Goal: Feedback & Contribution: Contribute content

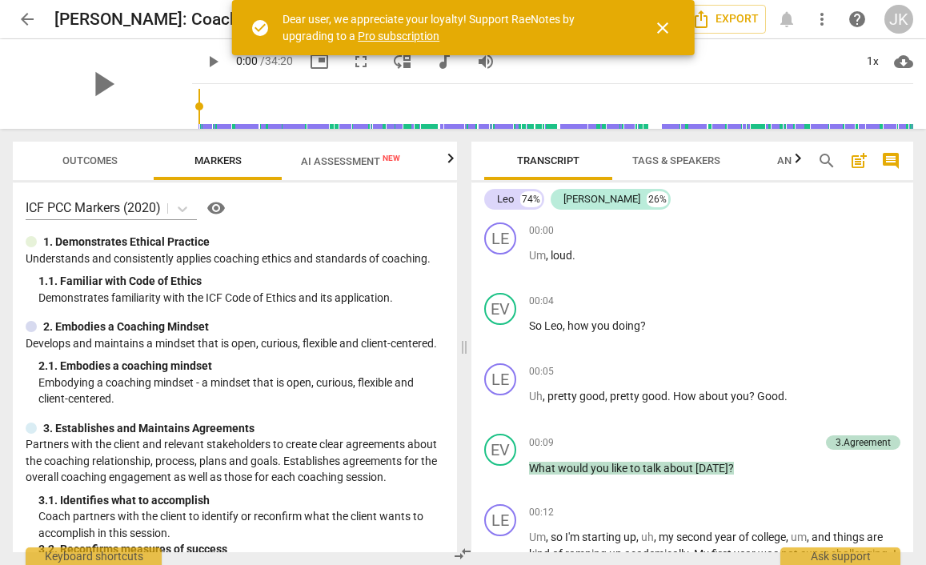
click at [171, 43] on div "play_arrow" at bounding box center [102, 84] width 179 height 90
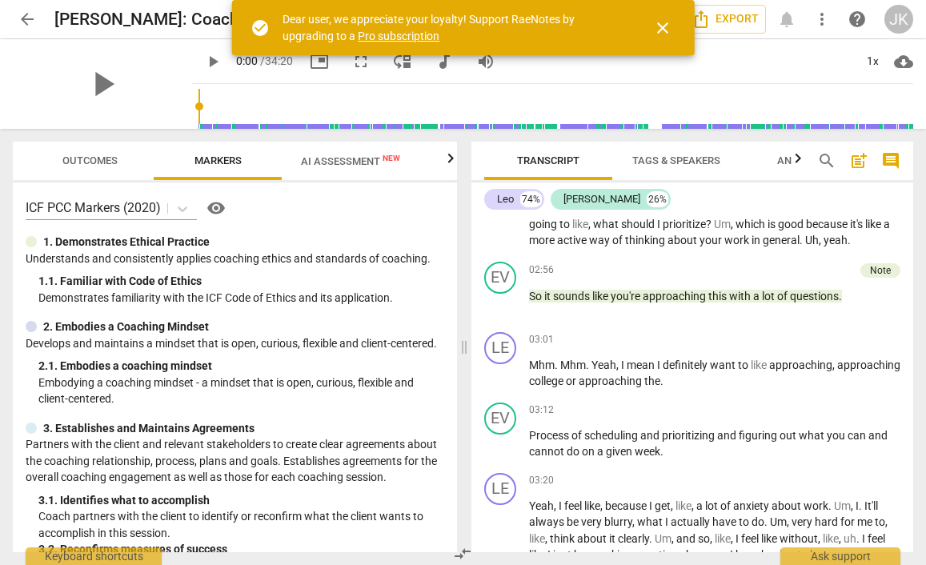
scroll to position [1051, 0]
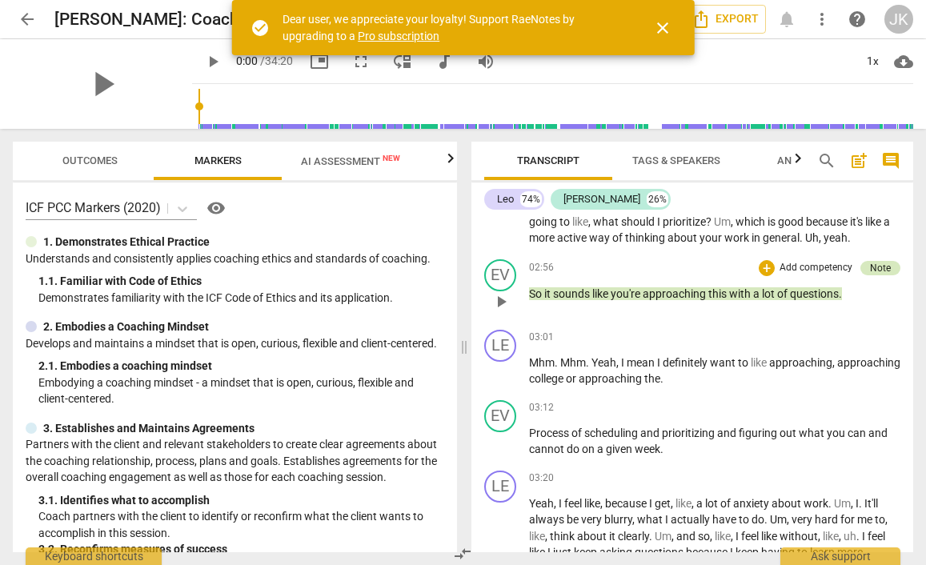
click at [880, 274] on div "Note" at bounding box center [880, 268] width 21 height 14
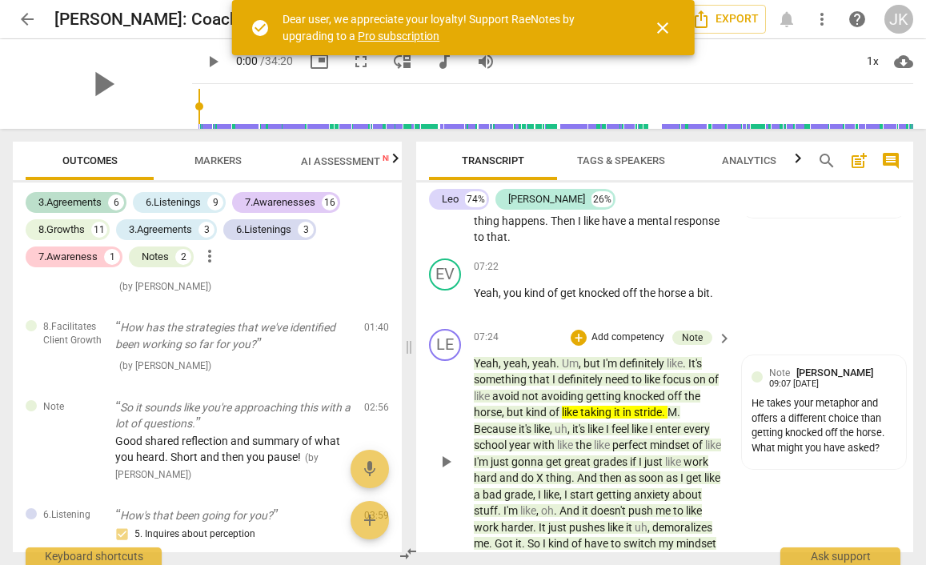
scroll to position [3106, 0]
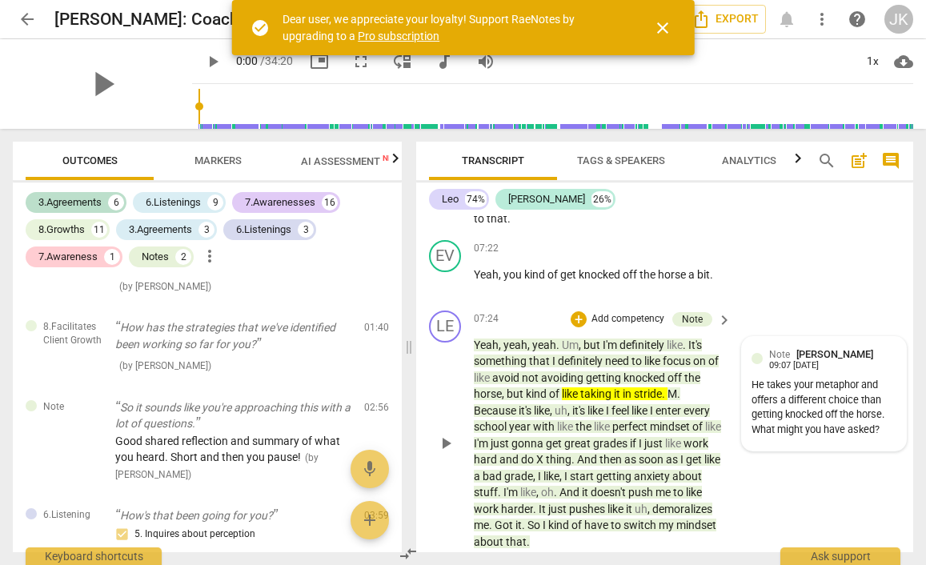
click at [877, 346] on div "Note [PERSON_NAME] 09:07 [DATE]" at bounding box center [832, 358] width 127 height 25
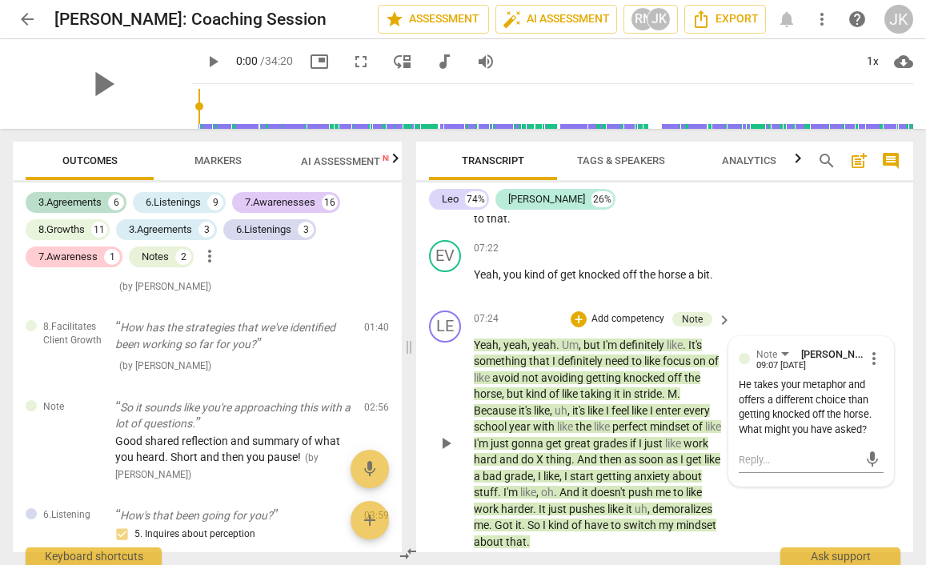
click at [870, 349] on span "more_vert" at bounding box center [873, 358] width 19 height 19
click at [875, 322] on li "Edit" at bounding box center [884, 327] width 55 height 30
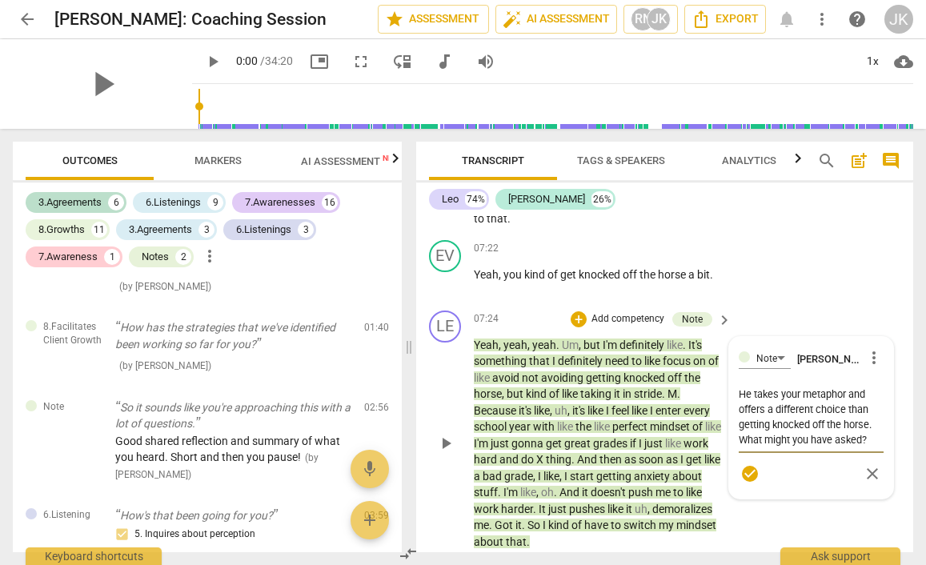
click at [739, 395] on textarea "He takes your metaphor and offers a different choice than getting knocked off t…" at bounding box center [811, 416] width 145 height 61
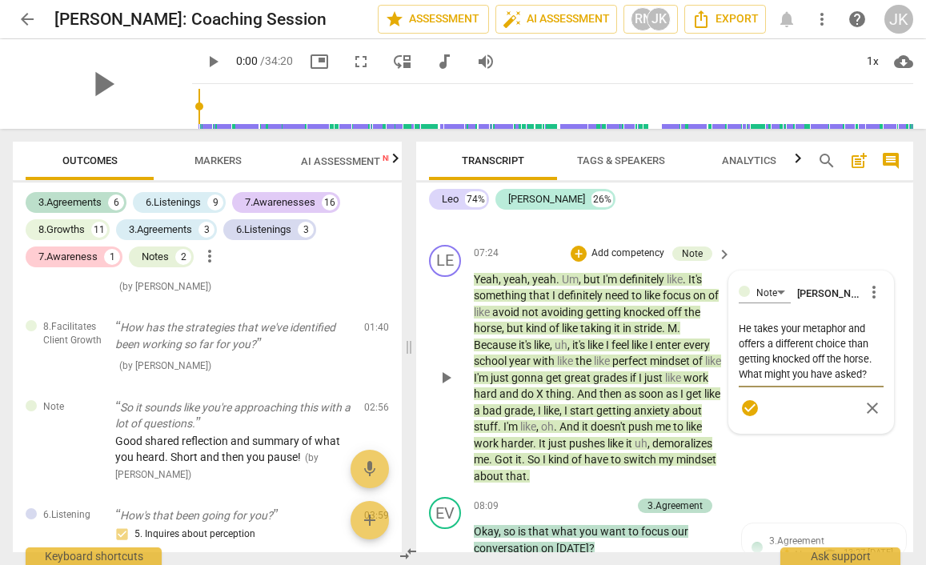
scroll to position [3177, 0]
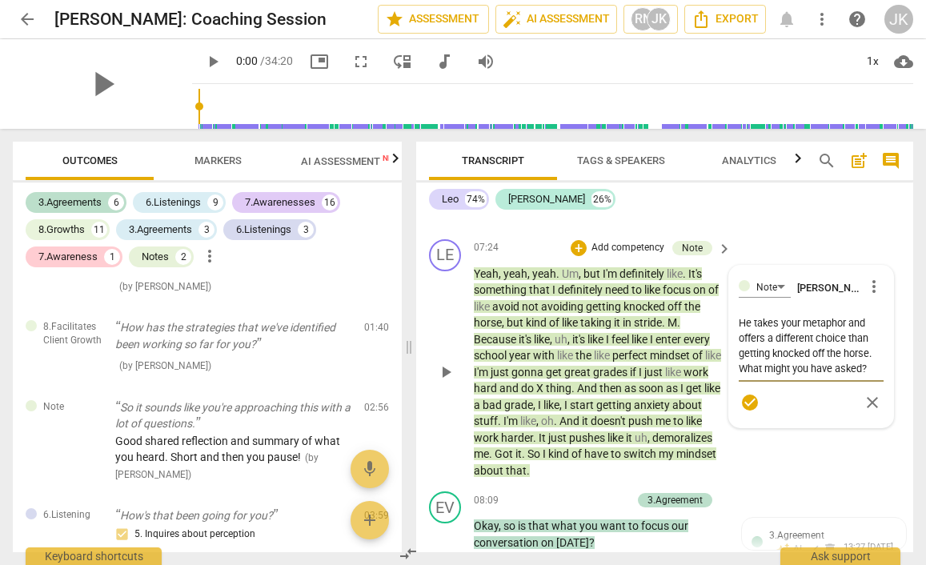
drag, startPoint x: 868, startPoint y: 305, endPoint x: 734, endPoint y: 310, distance: 134.5
click at [734, 310] on div "Note [PERSON_NAME] more_vert He takes your metaphor and offers a different choi…" at bounding box center [811, 347] width 164 height 162
type textarea "He takes your metaphor and agetting knocked off the horse. What might you have …"
type textarea "He takes your metaphor and adgetting knocked off the horse. What might you have…"
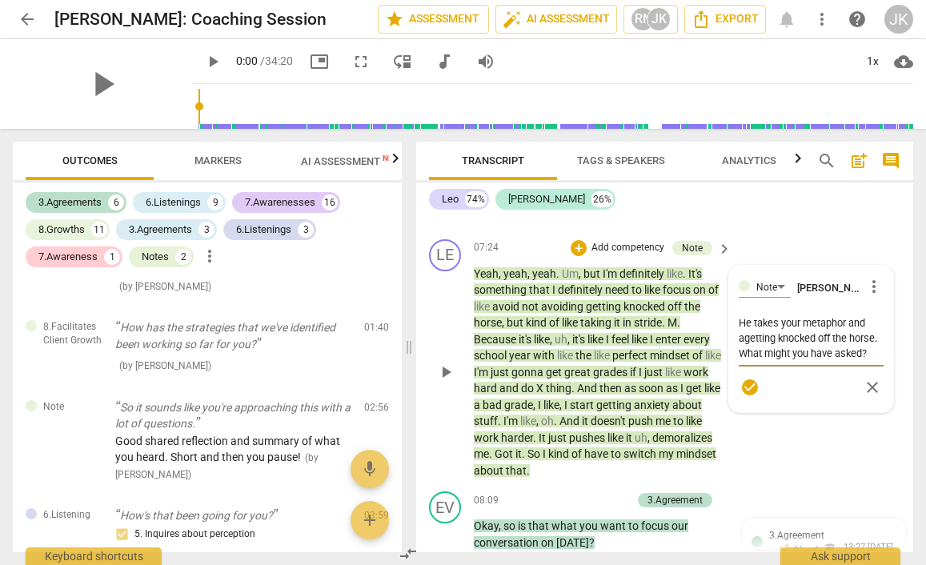
type textarea "He takes your metaphor and adgetting knocked off the horse. What might you have…"
type textarea "He takes your metaphor and addgetting knocked off the horse. What might you hav…"
type textarea "He takes your metaphor and addsgetting knocked off the horse. What might you ha…"
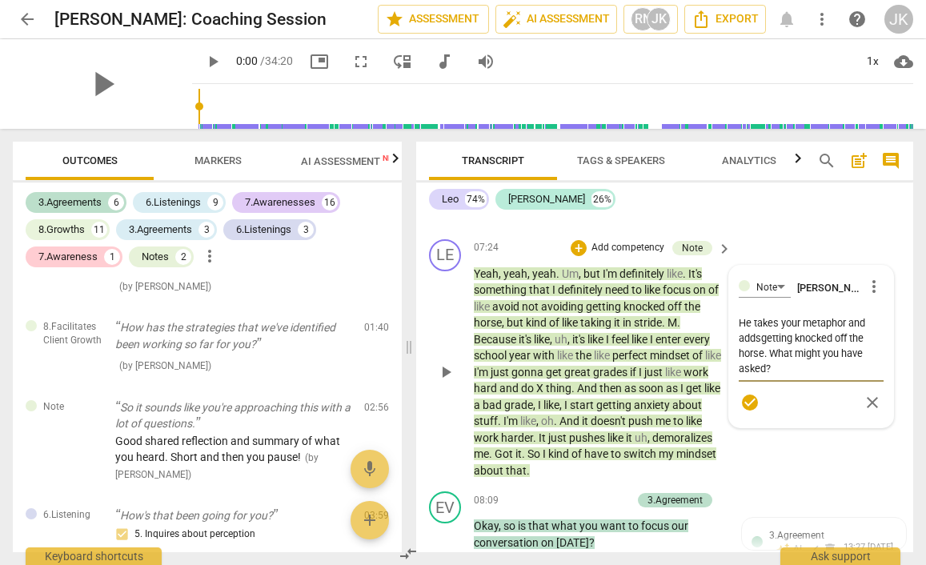
type textarea "He takes your metaphor and adds getting knocked off the horse. What might you h…"
type textarea "He takes your metaphor and adds tgetting knocked off the horse. What might you …"
type textarea "He takes your metaphor and adds togetting knocked off the horse. What might you…"
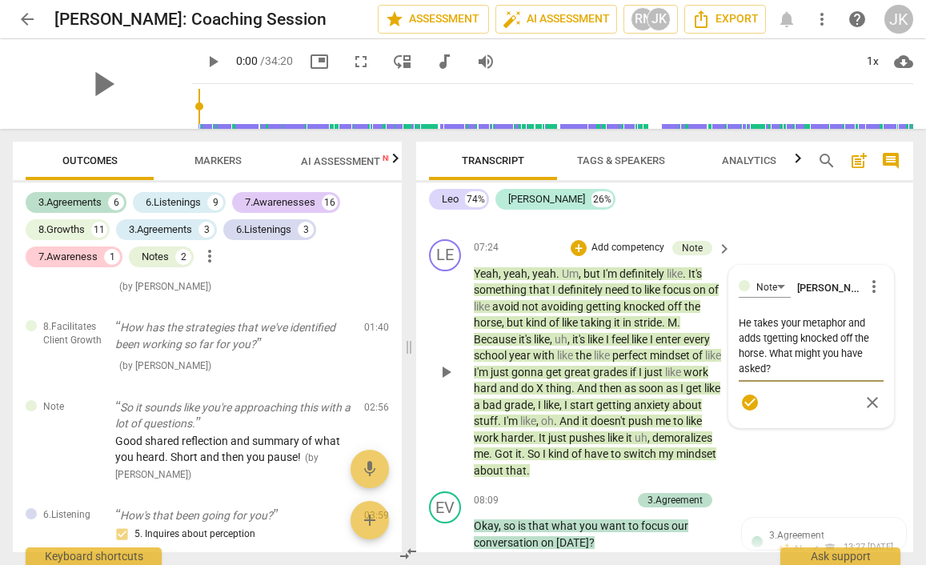
type textarea "He takes your metaphor and adds togetting knocked off the horse. What might you…"
type textarea "He takes your metaphor and adds to getting knocked off the horse. What might yo…"
type textarea "He takes your metaphor and adds to tgetting knocked off the horse. What might y…"
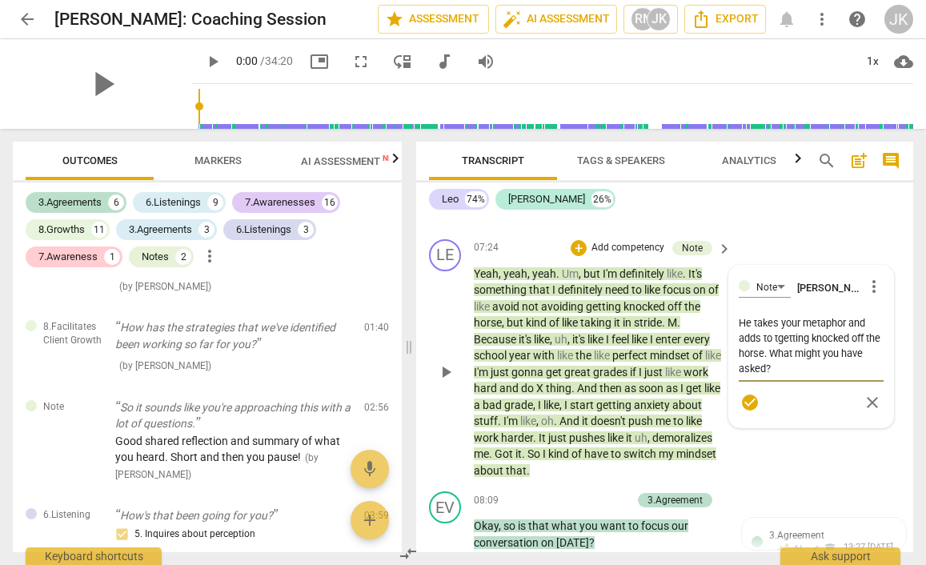
type textarea "He takes your metaphor and adds to thgetting knocked off the horse. What might …"
type textarea "He takes your metaphor and adds to thegetting knocked off the horse. What might…"
type textarea "He takes your metaphor and adds to the getting knocked off the horse. What migh…"
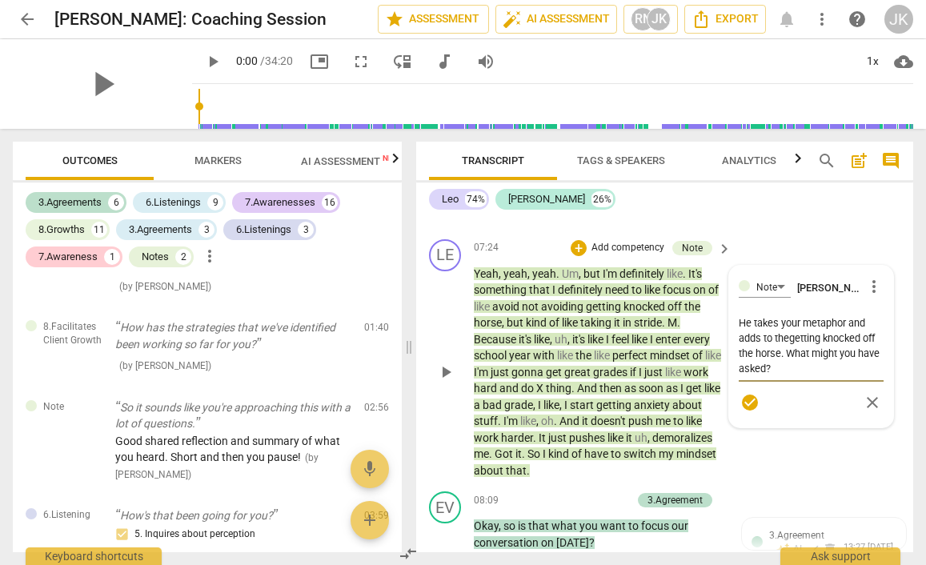
type textarea "He takes your metaphor and adds to the getting knocked off the horse. What migh…"
type textarea "He takes your metaphor and adds to the hgetting knocked off the horse. What mig…"
type textarea "He takes your metaphor and adds to the hogetting knocked off the horse. What mi…"
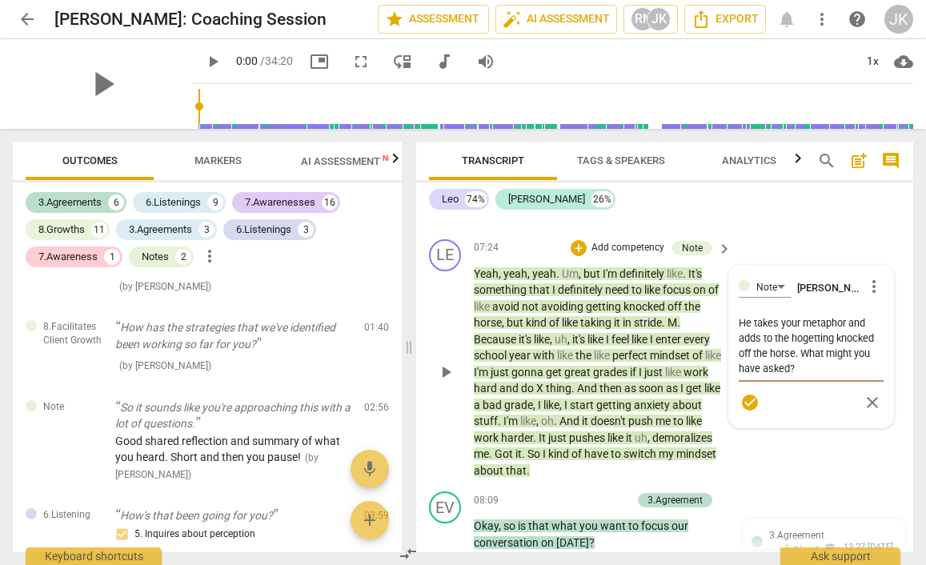
type textarea "He takes your metaphor and adds to the horgetting knocked off the horse. What m…"
type textarea "He takes your metaphor and adds to the horsgetting knocked off the horse. What …"
type textarea "He takes your metaphor and adds to the horsegetting knocked off the horse. What…"
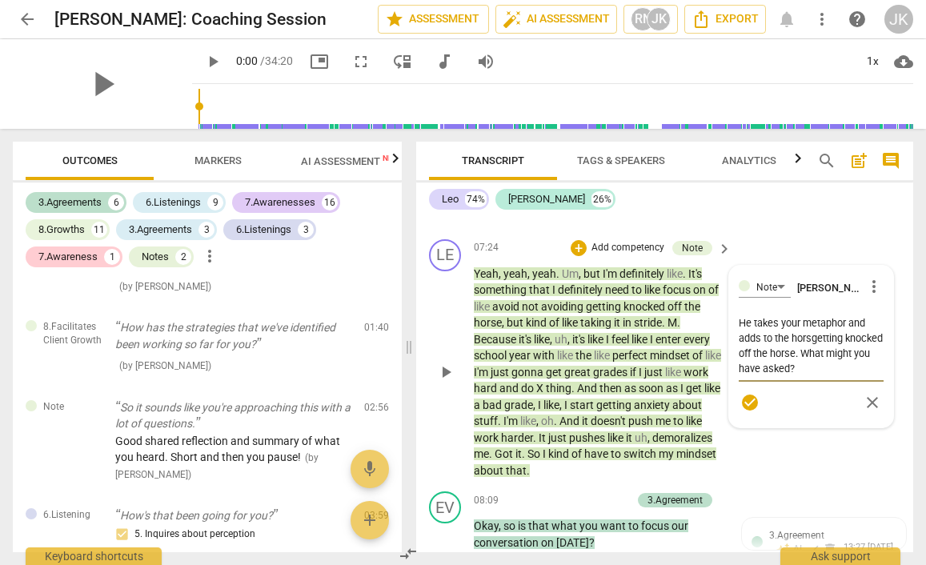
type textarea "He takes your metaphor and adds to the horsegetting knocked off the horse. What…"
type textarea "He takes your metaphor and adds to the horse getting knocked off the horse. Wha…"
type textarea "He takes your metaphor and adds to the horse mgetting knocked off the horse. Wh…"
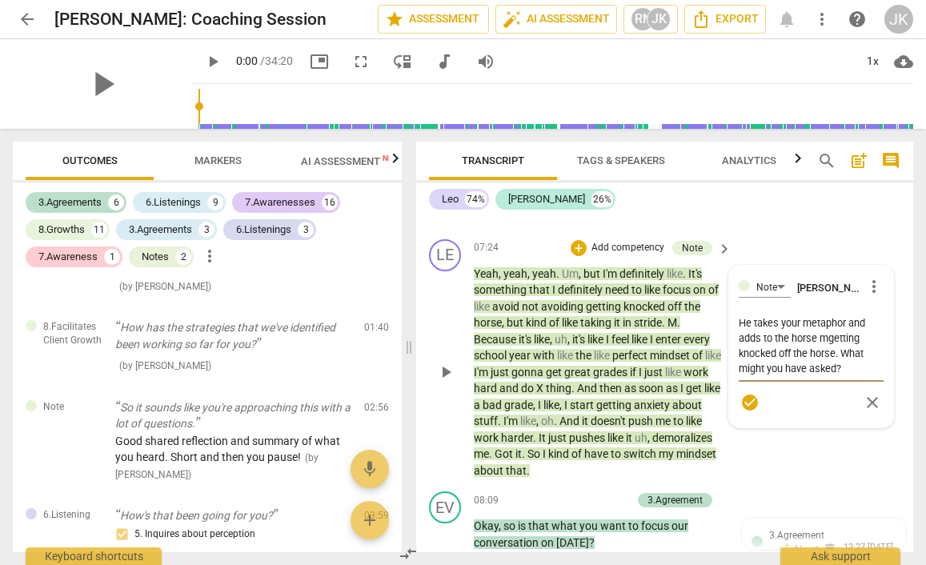
type textarea "He takes your metaphor and adds to the horse megetting knocked off the horse. W…"
type textarea "He takes your metaphor and adds to the horse metgetting knocked off the horse. …"
type textarea "He takes your metaphor and adds to the horse metagetting knocked off the horse.…"
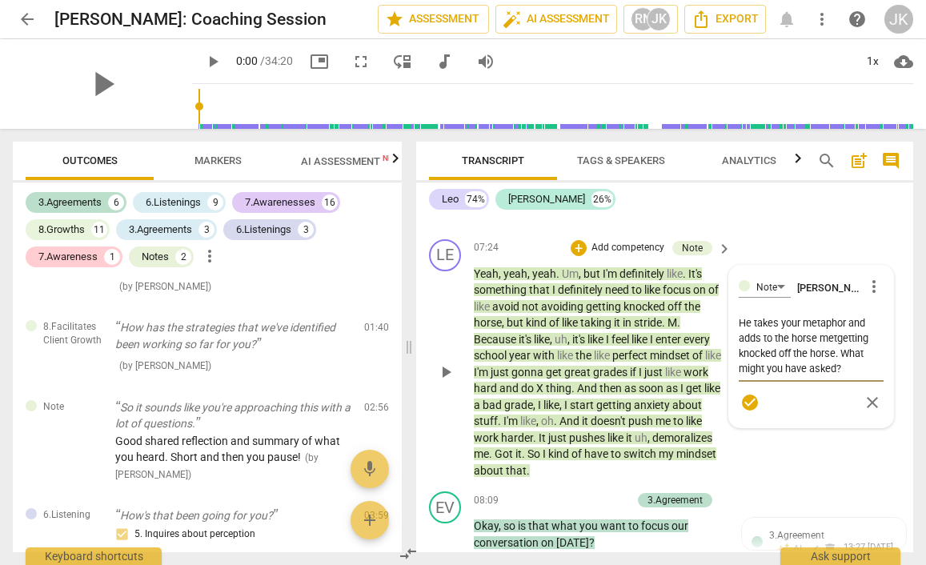
type textarea "He takes your metaphor and adds to the horse metagetting knocked off the horse.…"
type textarea "He takes your metaphor and adds to the horse metapgetting knocked off the horse…"
type textarea "He takes your metaphor and adds to the horse metaphgetting knocked off the hors…"
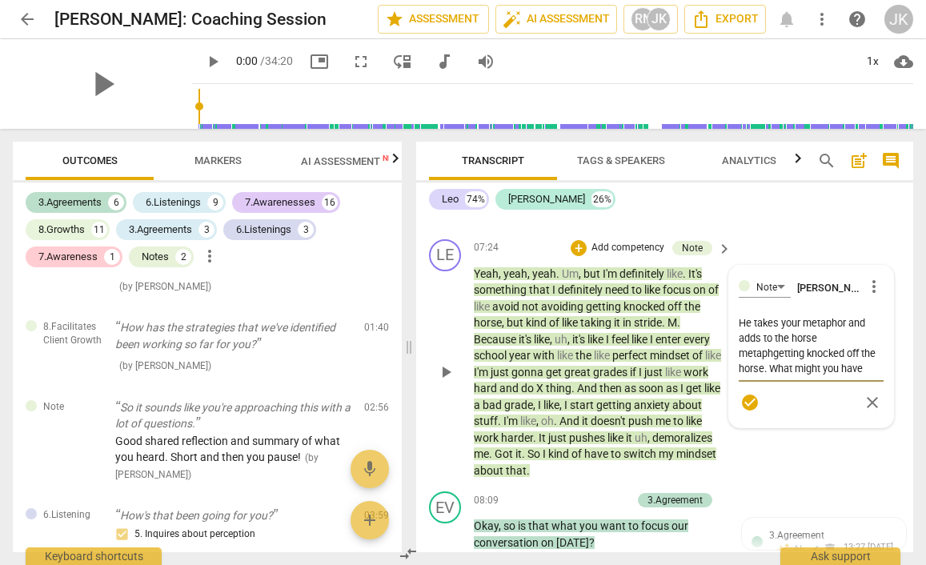
type textarea "He takes your metaphor and adds to the horse metaphogetting knocked off the hor…"
type textarea "He takes your metaphor and adds to the horse metaphorgetting knocked off the ho…"
type textarea "He takes your metaphor and adds to the horse metaphor getting knocked off the h…"
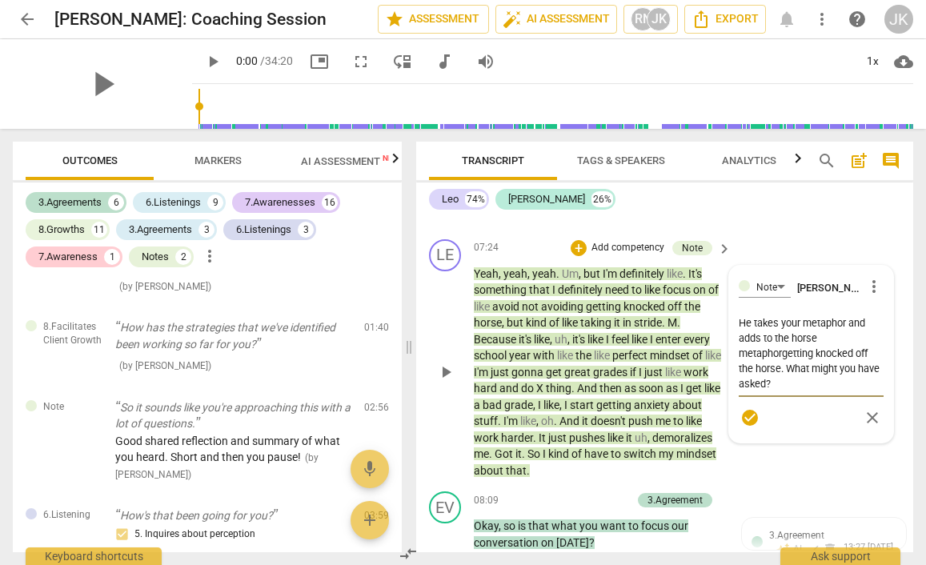
type textarea "He takes your metaphor and adds to the horse metaphor getting knocked off the h…"
click at [843, 315] on textarea "He takes your metaphor and adds to the horse metaphor getting knocked off the h…" at bounding box center [811, 345] width 145 height 61
type textarea "He takes your metaphor and expands on the h getting knocked off the horse. What…"
type textarea "He takes your metaphor and expands on the horse metaphor, getting knocked off t…"
type textarea "He takes your metaphor and expands on the horse metaphor, 'getting knocked off …"
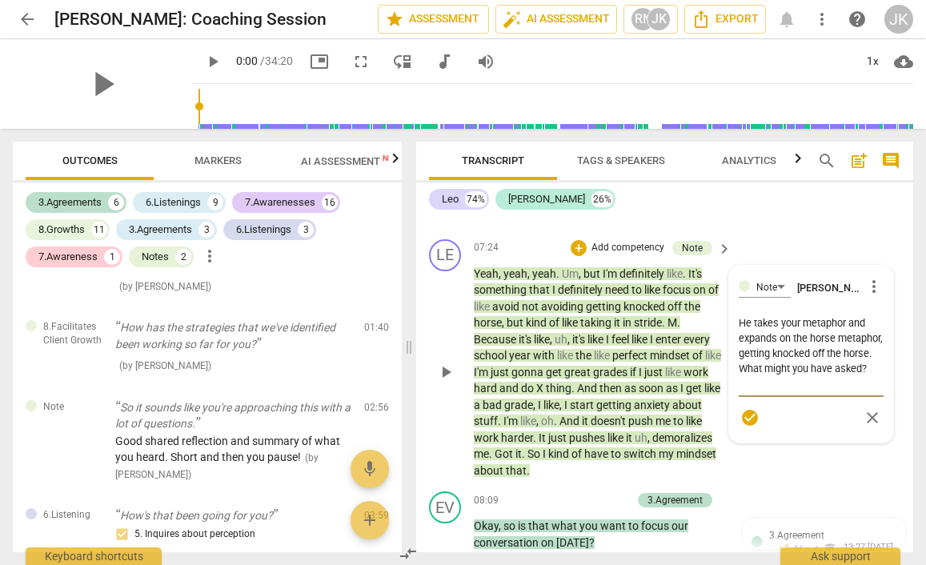
type textarea "He takes your metaphor and expands on the horse metaphor, 'getting knocked off …"
click at [778, 335] on textarea "He takes your metaphor and expands on the horse metaphor, 'getting knocked off …" at bounding box center [811, 353] width 145 height 76
type textarea "He takes your metaphor and expands on the horse metaphor, 'getting knocked off …"
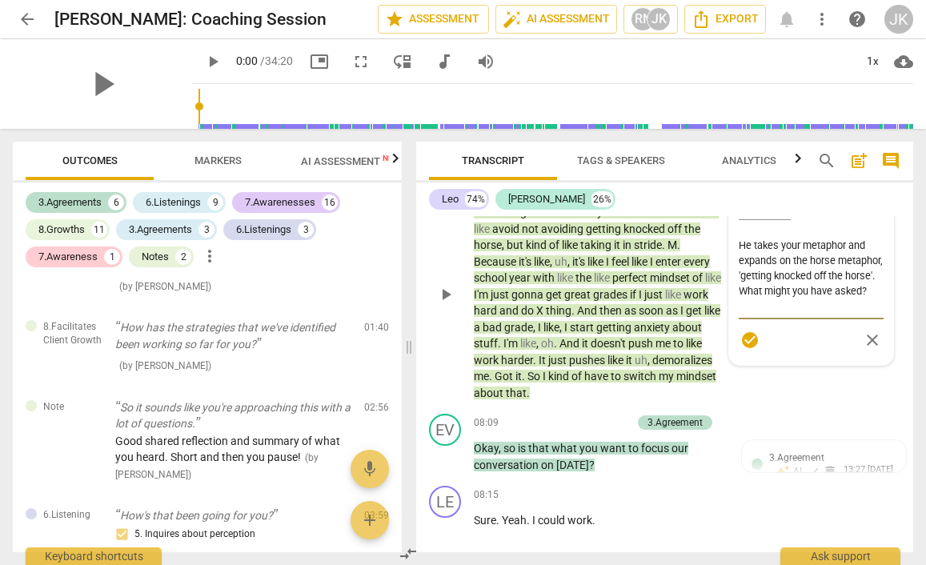
scroll to position [3257, 0]
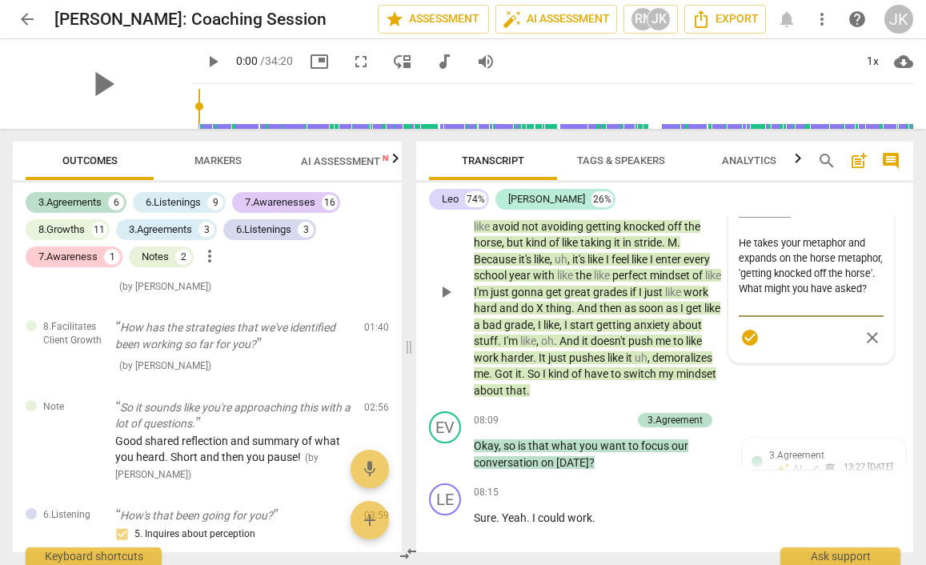
click at [809, 268] on textarea "He takes your metaphor and expands on the horse metaphor, 'getting knocked off …" at bounding box center [811, 273] width 145 height 76
type textarea "He takes your metaphor and expands on the horse metaphor, 'getting knocked off …"
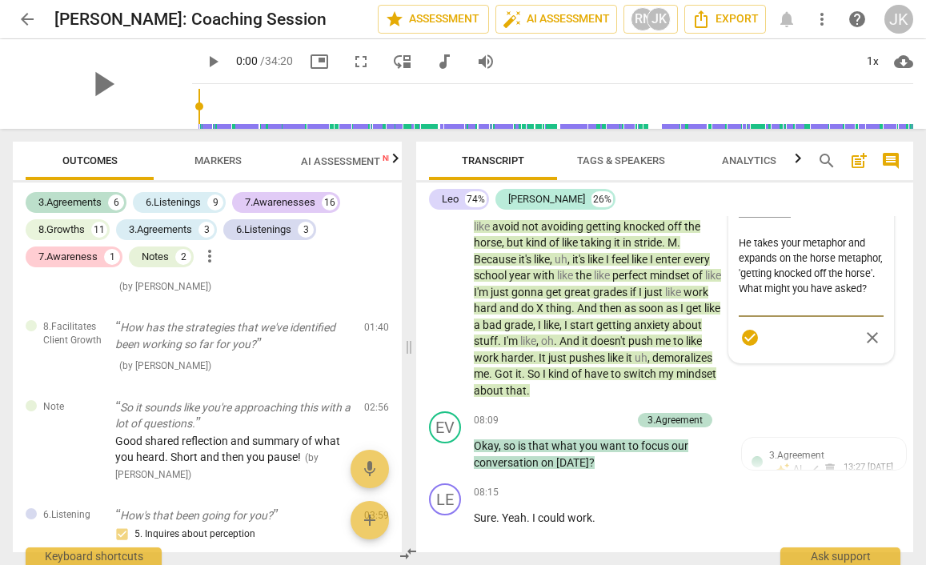
type textarea "He takes your metaphor and expands on the horse metaphor, 'getting knocked off …"
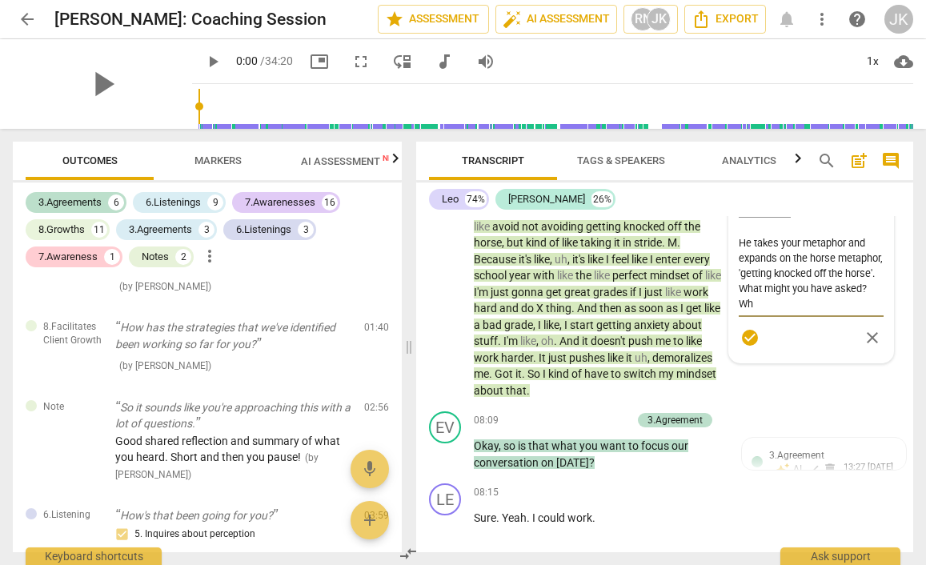
type textarea "He takes your metaphor and expands on the horse metaphor, 'getting knocked off …"
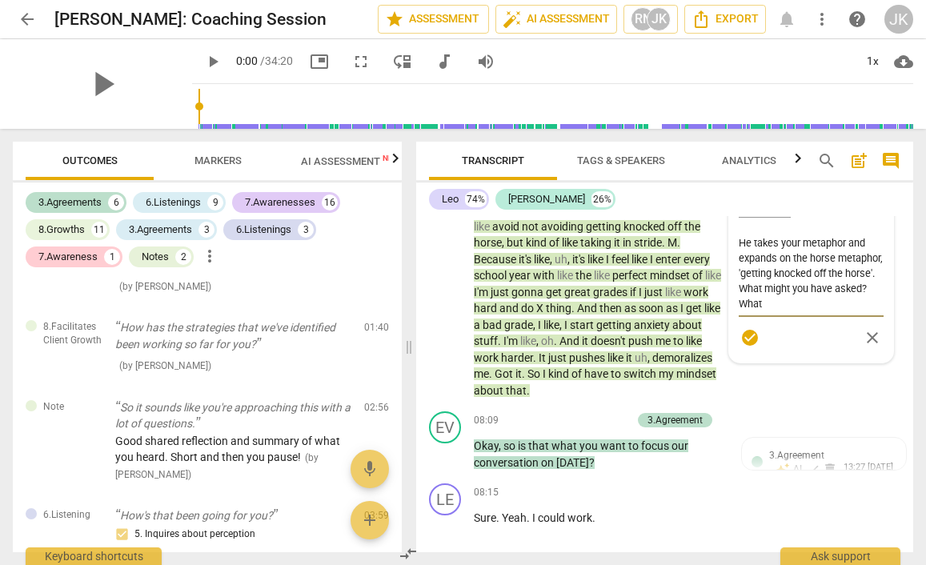
type textarea "He takes your metaphor and expands on the horse metaphor, 'getting knocked off …"
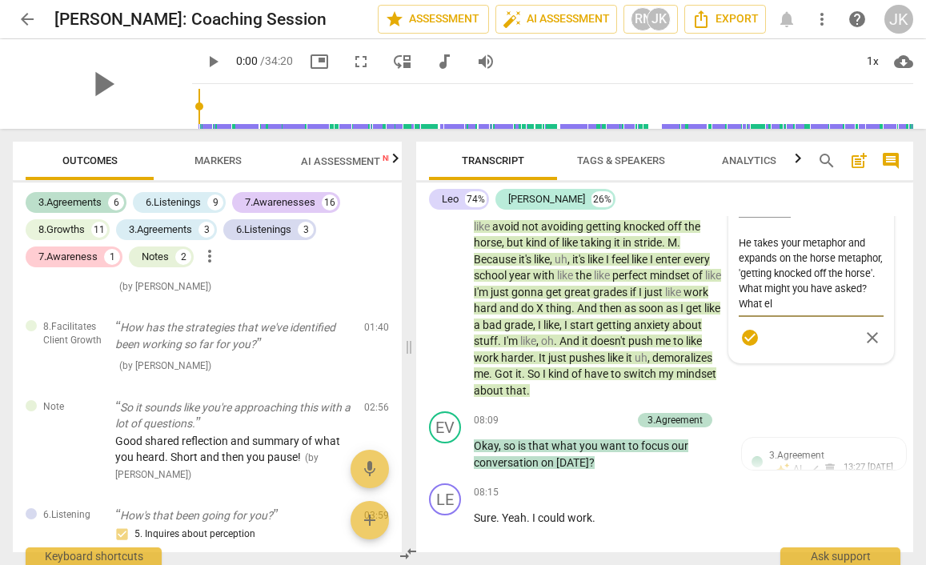
type textarea "He takes your metaphor and expands on the horse metaphor, 'getting knocked off …"
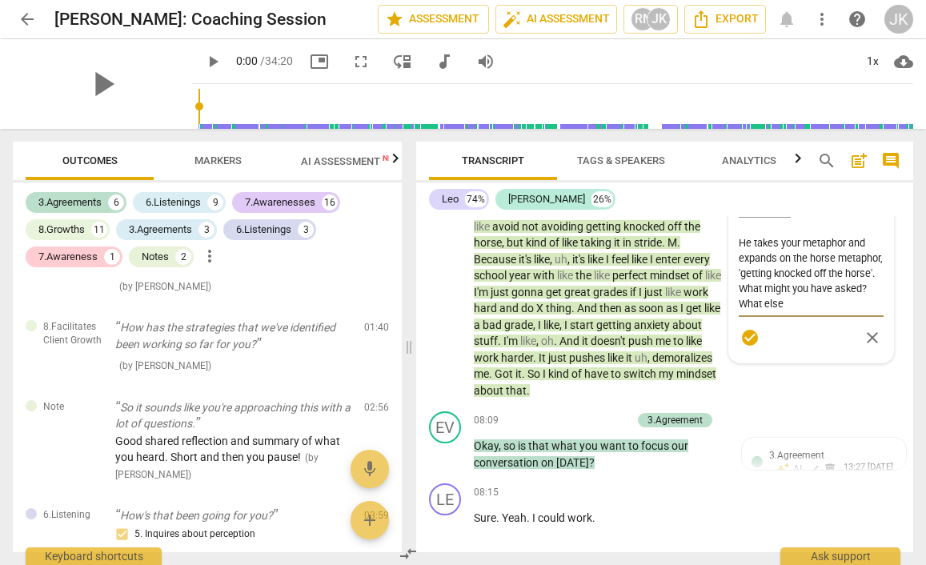
type textarea "He takes your metaphor and expands on the horse metaphor, 'getting knocked off …"
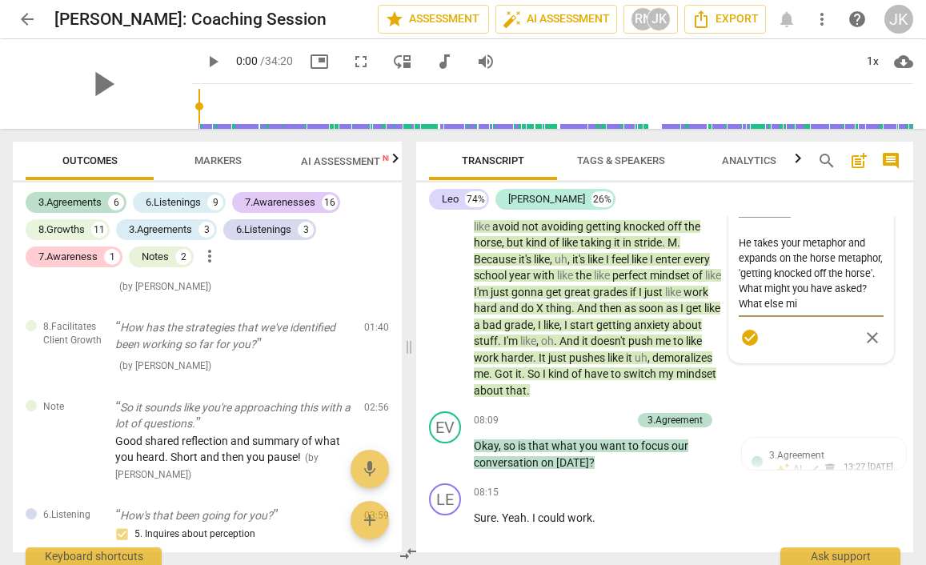
type textarea "He takes your metaphor and expands on the horse metaphor, 'getting knocked off …"
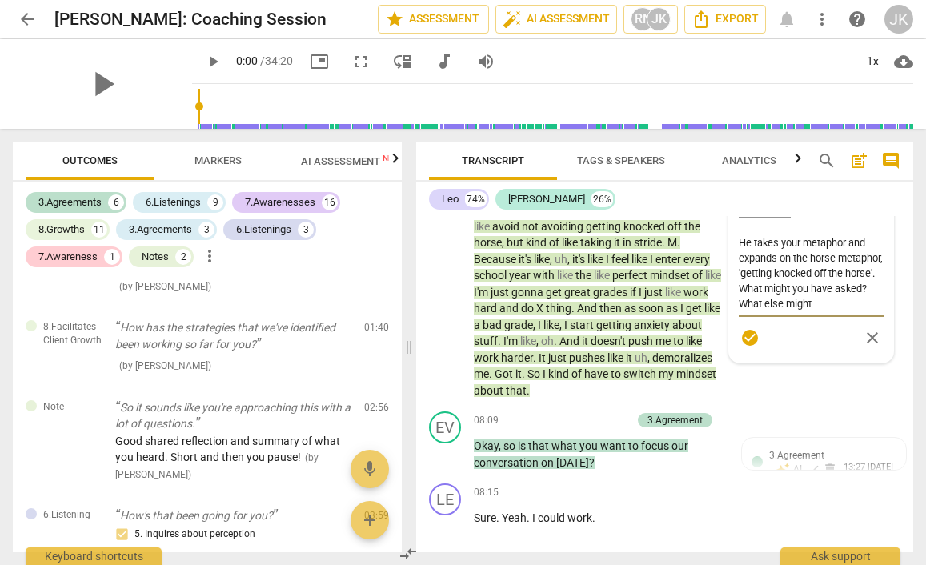
type textarea "He takes your metaphor and expands on the horse metaphor, 'getting knocked off …"
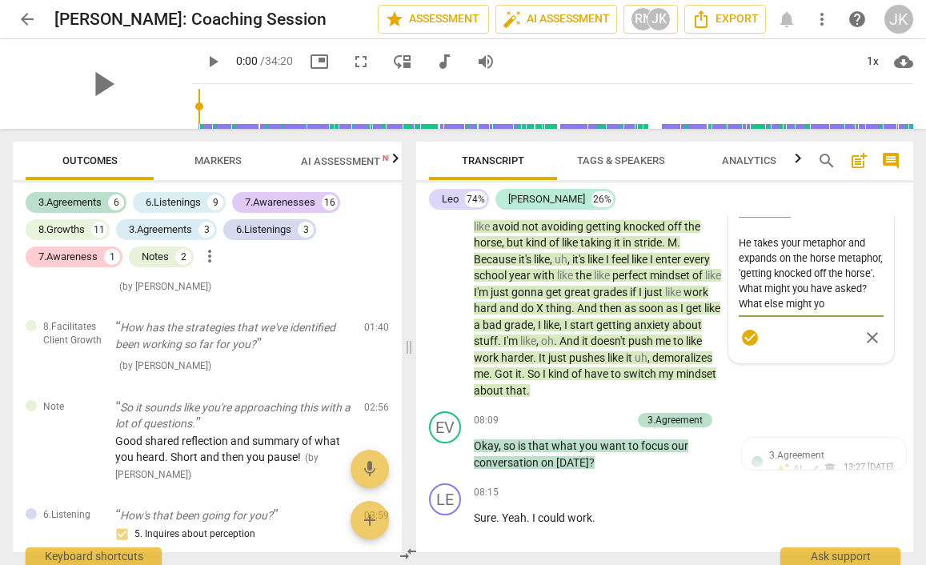
type textarea "He takes your metaphor and expands on the horse metaphor, 'getting knocked off …"
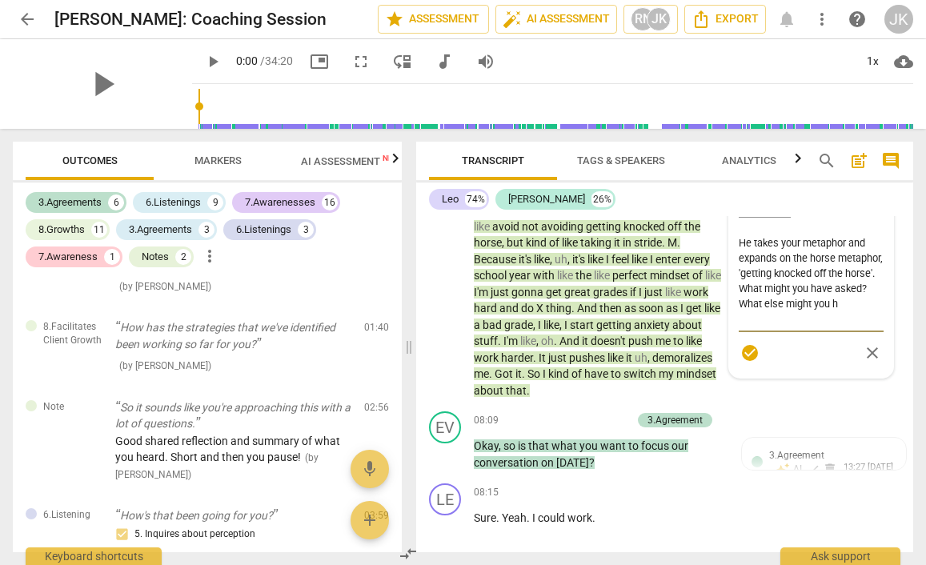
type textarea "He takes your metaphor and expands on the horse metaphor, 'getting knocked off …"
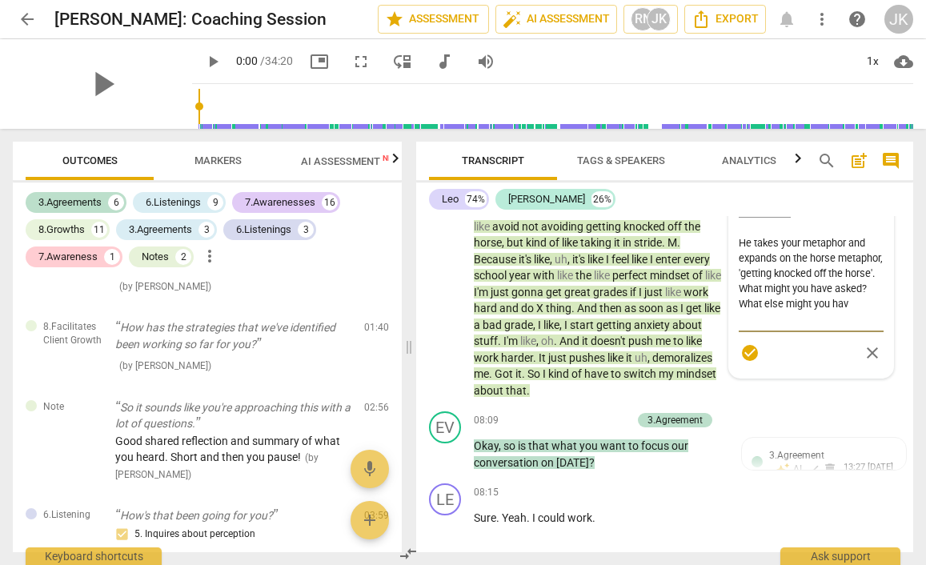
type textarea "He takes your metaphor and expands on the horse metaphor, 'getting knocked off …"
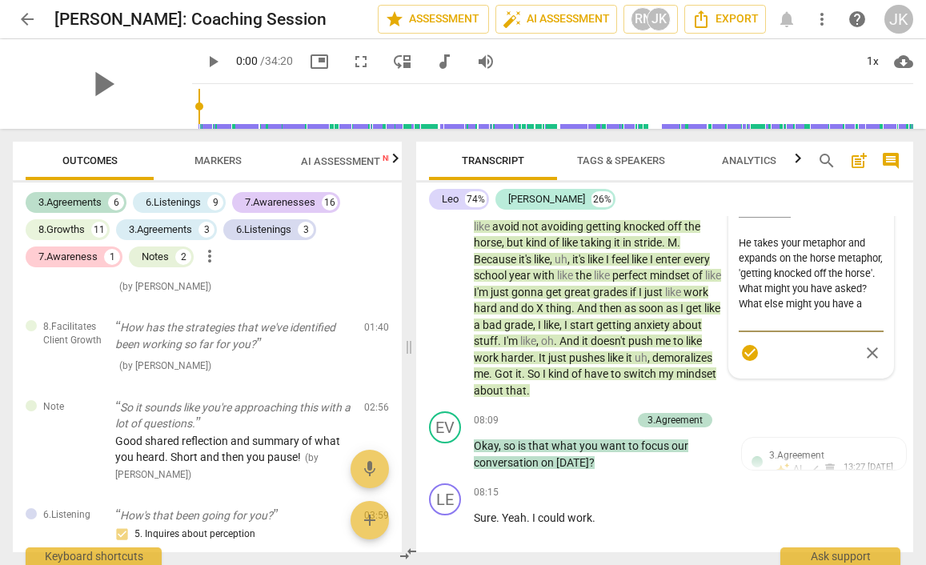
type textarea "He takes your metaphor and expands on the horse metaphor, 'getting knocked off …"
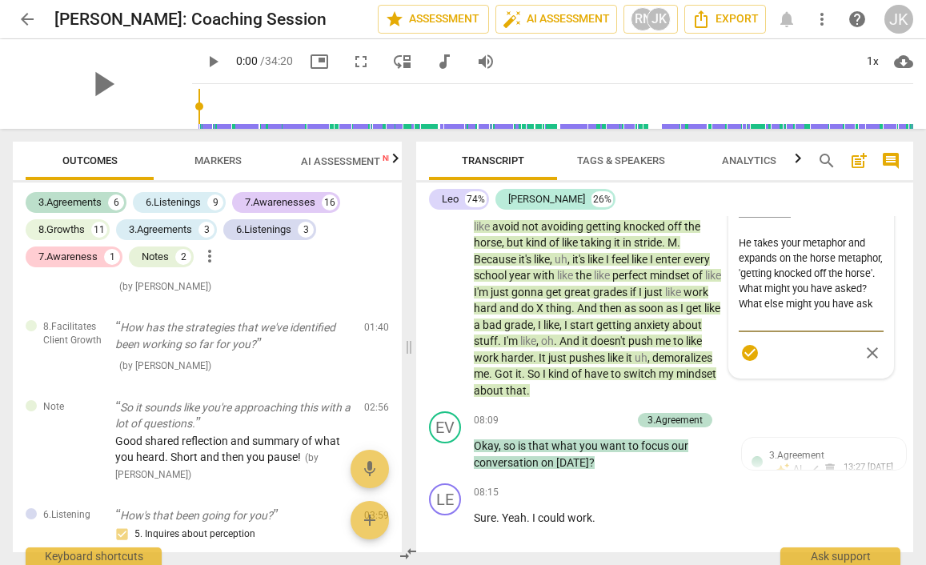
type textarea "He takes your metaphor and expands on the horse metaphor, 'getting knocked off …"
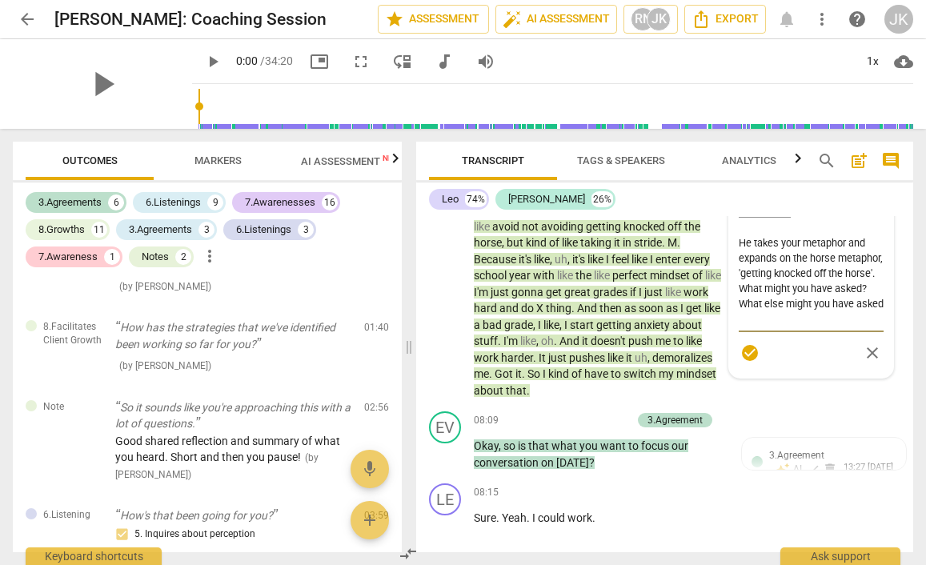
type textarea "He takes your metaphor and expands on the horse metaphor, 'getting knocked off …"
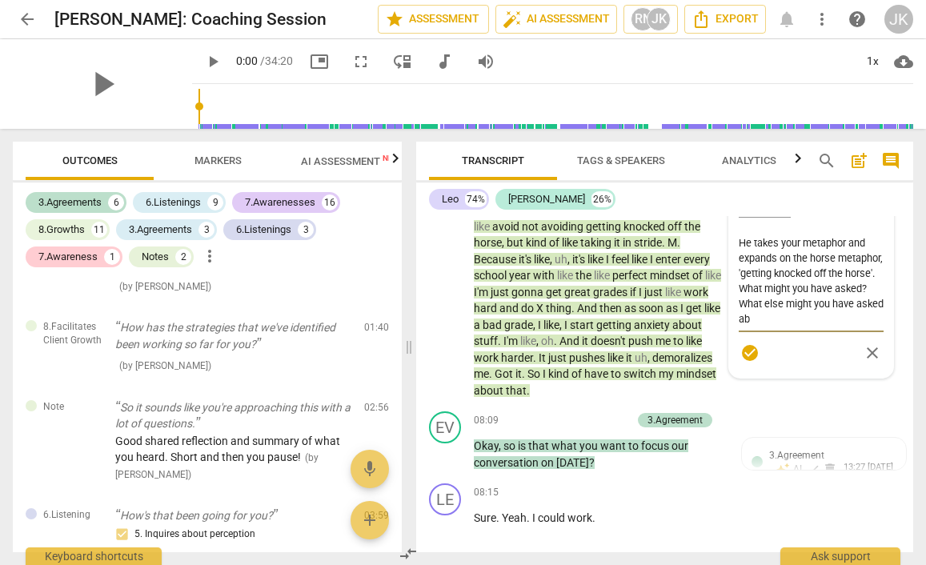
type textarea "He takes your metaphor and expands on the horse metaphor, 'getting knocked off …"
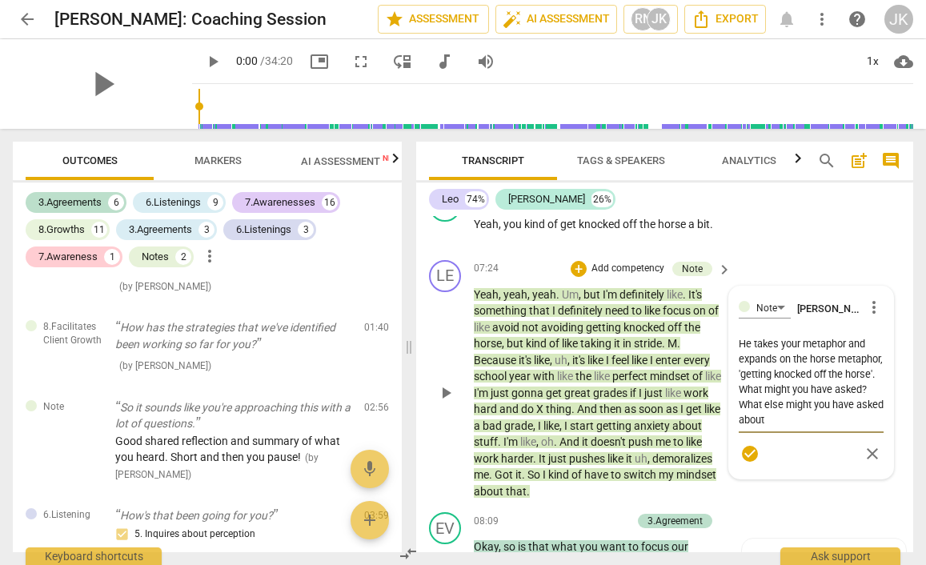
scroll to position [3163, 0]
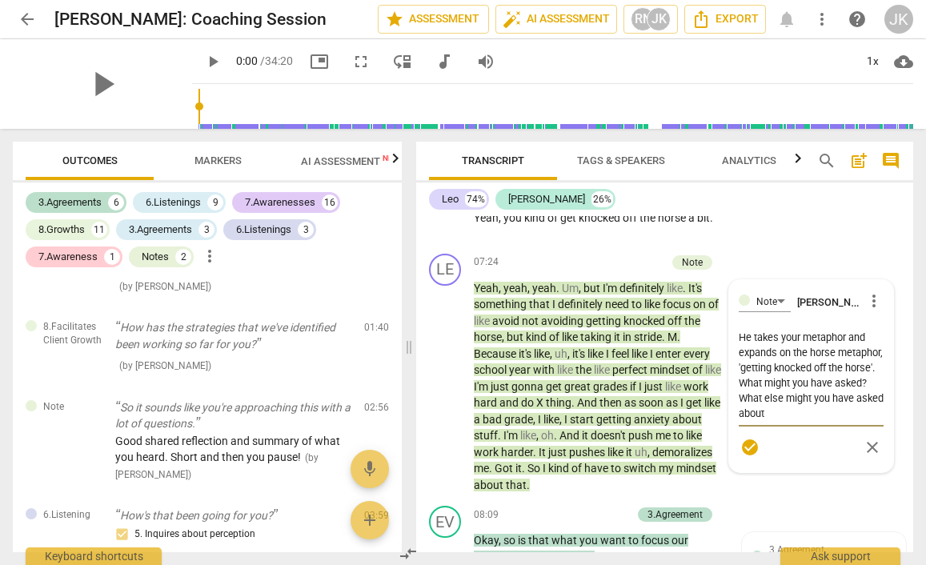
type textarea "He takes your metaphor and expands on the horse metaphor, 'getting knocked off …"
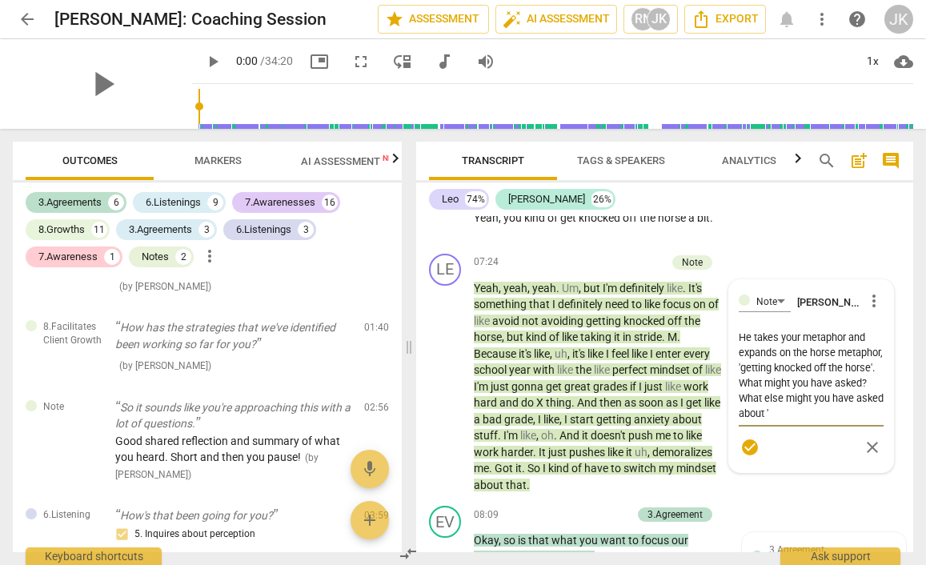
type textarea "He takes your metaphor and expands on the horse metaphor, 'getting knocked off …"
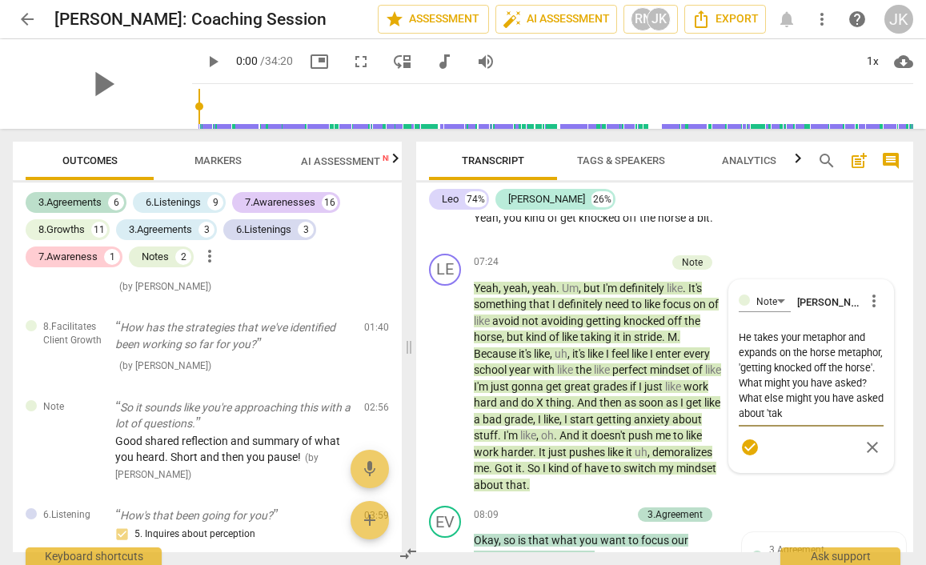
type textarea "He takes your metaphor and expands on the horse metaphor, 'getting knocked off …"
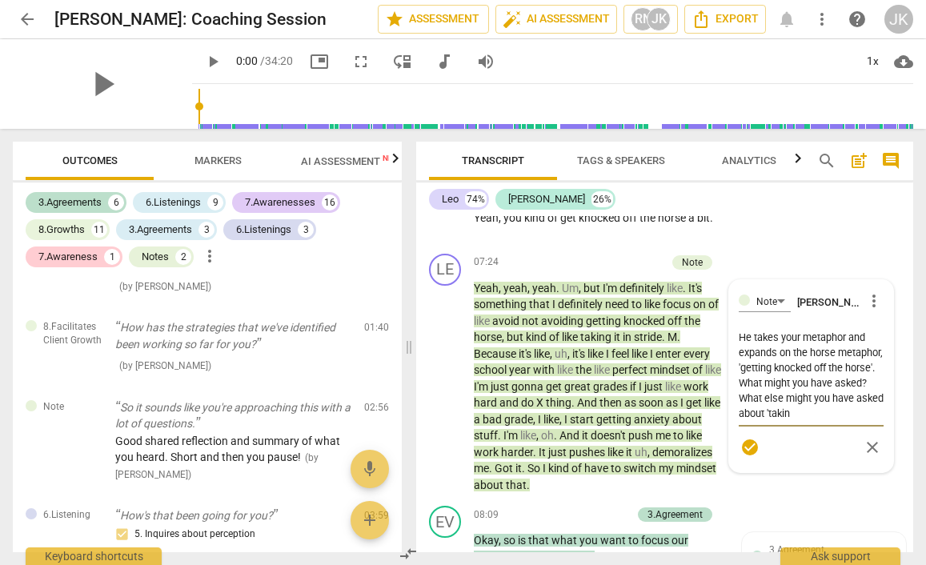
type textarea "He takes your metaphor and expands on the horse metaphor, 'getting knocked off …"
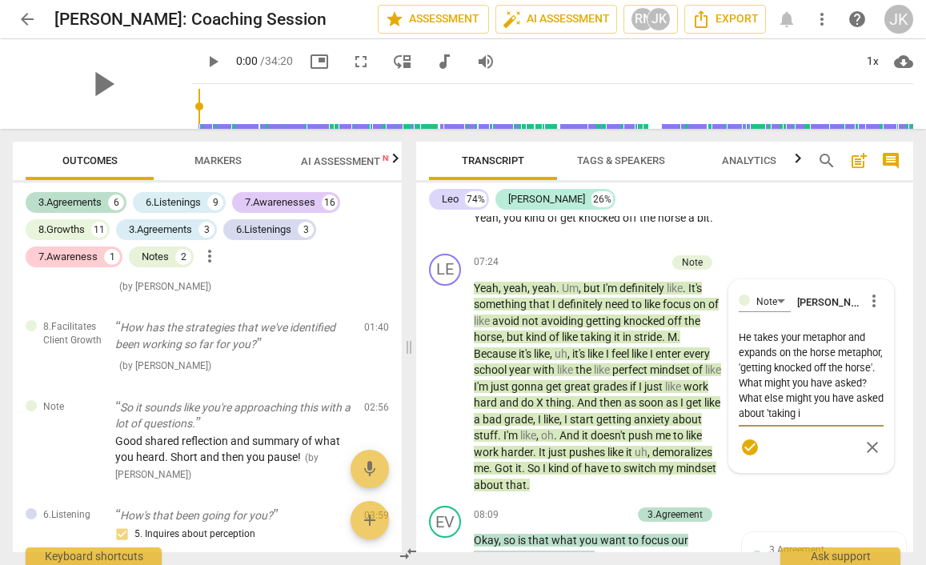
type textarea "He takes your metaphor and expands on the horse metaphor, 'getting knocked off …"
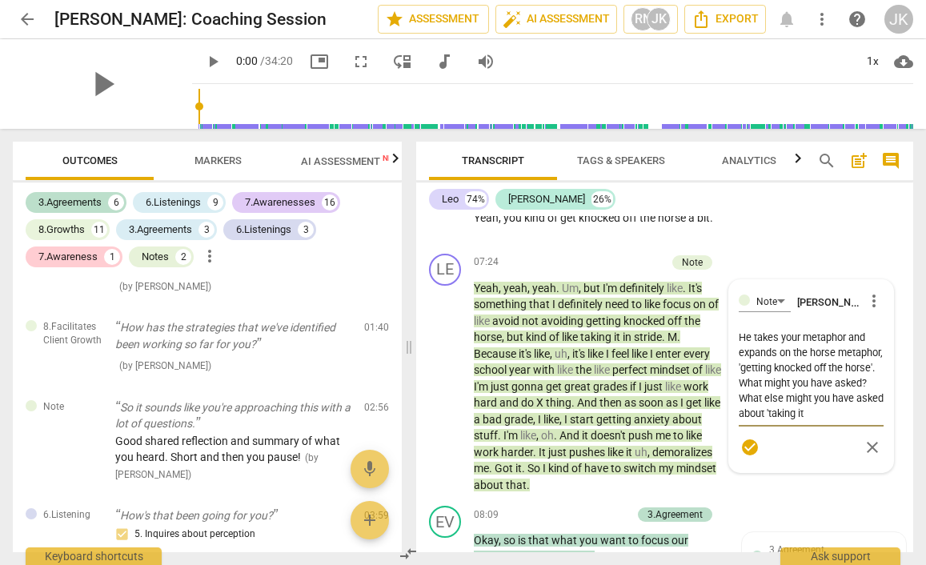
type textarea "He takes your metaphor and expands on the horse metaphor, 'getting knocked off …"
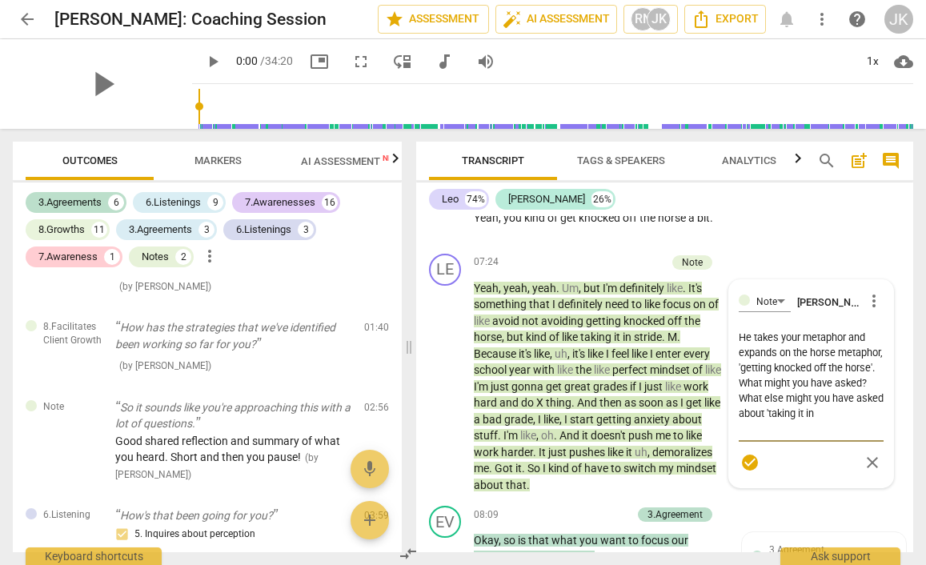
type textarea "He takes your metaphor and expands on the horse metaphor, 'getting knocked off …"
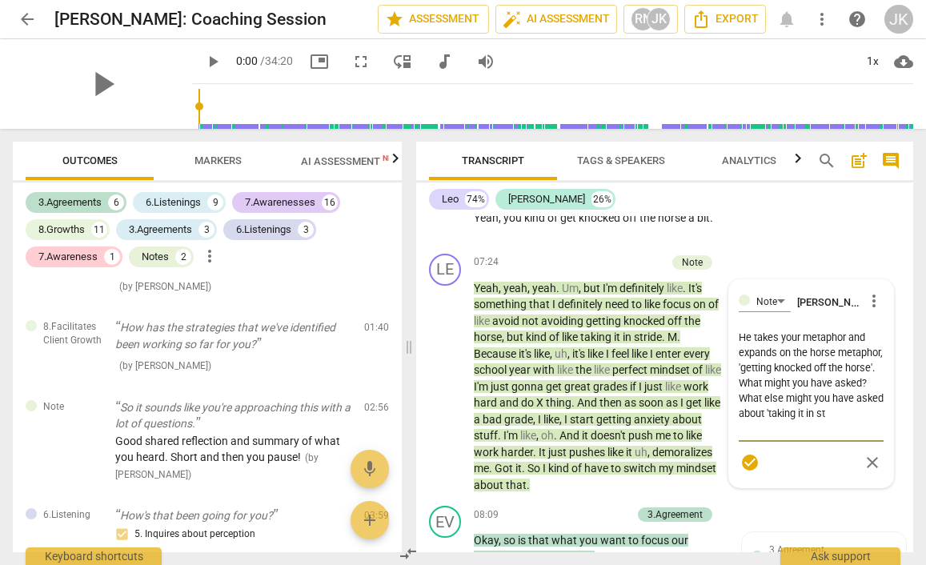
type textarea "He takes your metaphor and expands on the horse metaphor, 'getting knocked off …"
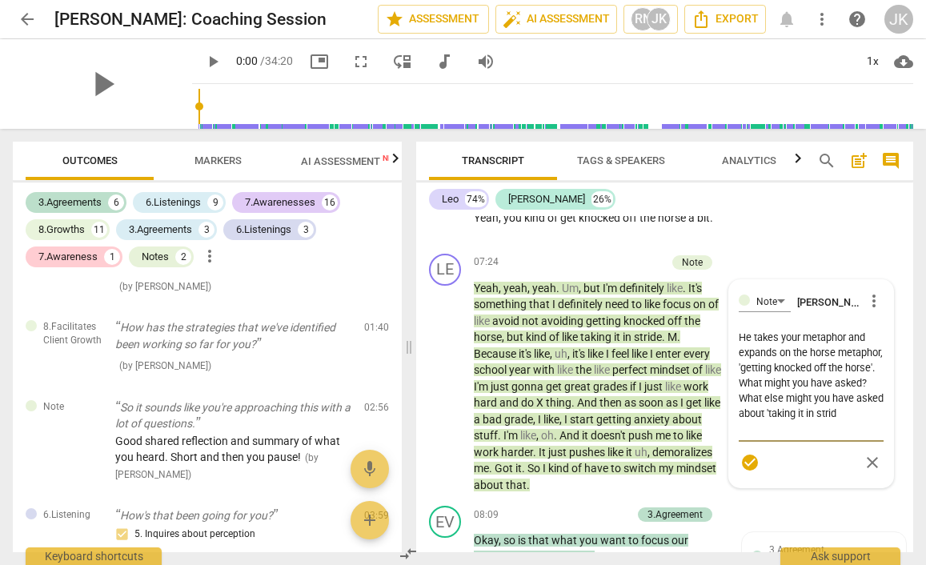
type textarea "He takes your metaphor and expands on the horse metaphor, 'getting knocked off …"
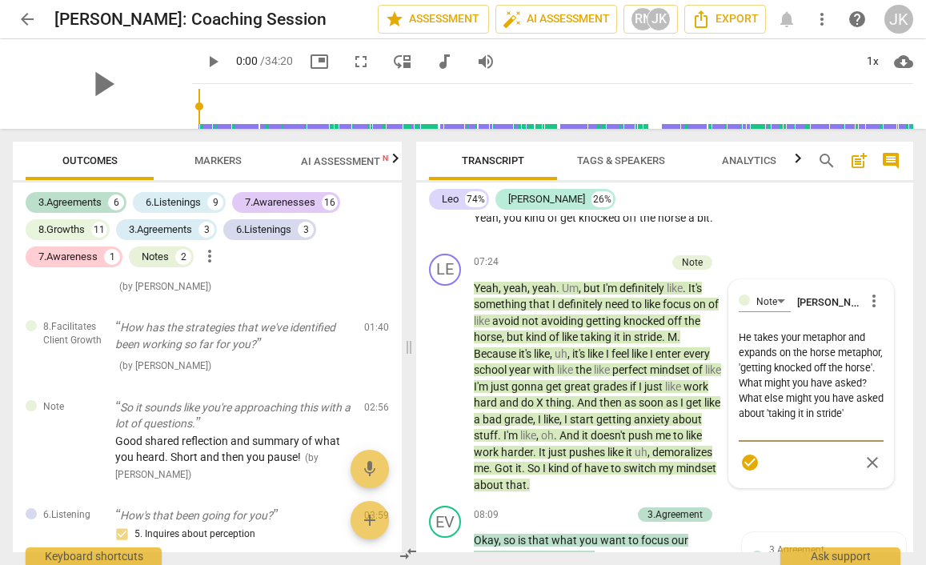
type textarea "He takes your metaphor and expands on the horse metaphor, 'getting knocked off …"
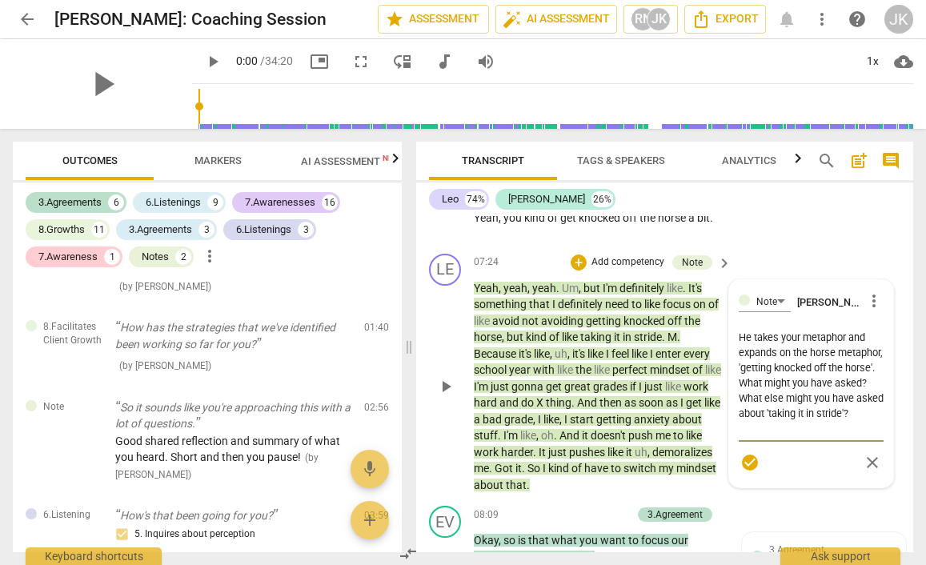
type textarea "He takes your metaphor and expands on the horse metaphor, 'getting knocked off …"
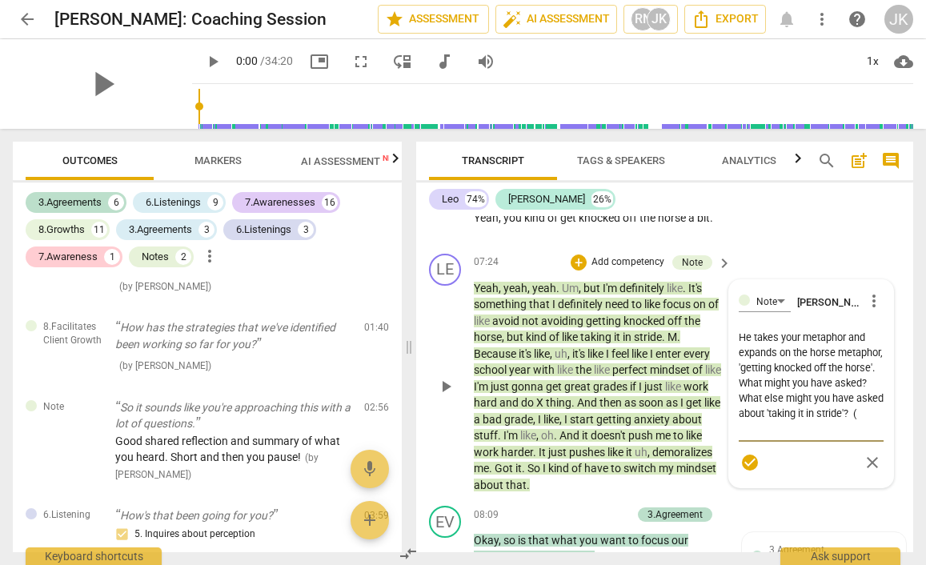
type textarea "He takes your metaphor and expands on the horse metaphor, 'getting knocked off …"
click at [739, 330] on textarea "He takes your metaphor and expands on the horse metaphor, 'getting knocked off …" at bounding box center [811, 383] width 145 height 106
type textarea "HHe takes your metaphor and expands on the horse metaphor, 'getting knocked off…"
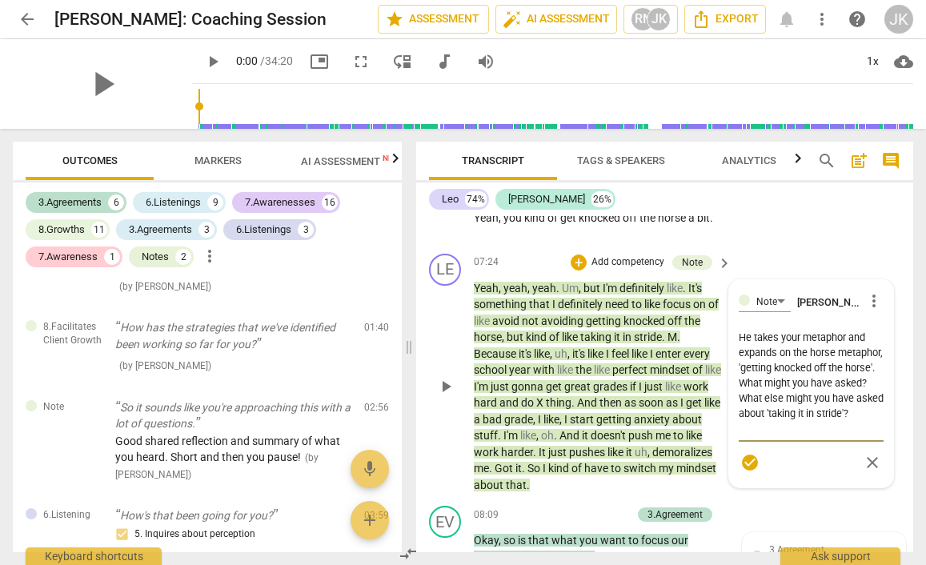
type textarea "HHe takes your metaphor and expands on the horse metaphor, 'getting knocked off…"
type textarea "HoHe takes your metaphor and expands on the horse metaphor, 'getting knocked of…"
type textarea "HowHe takes your metaphor and expands on the horse metaphor, 'getting knocked o…"
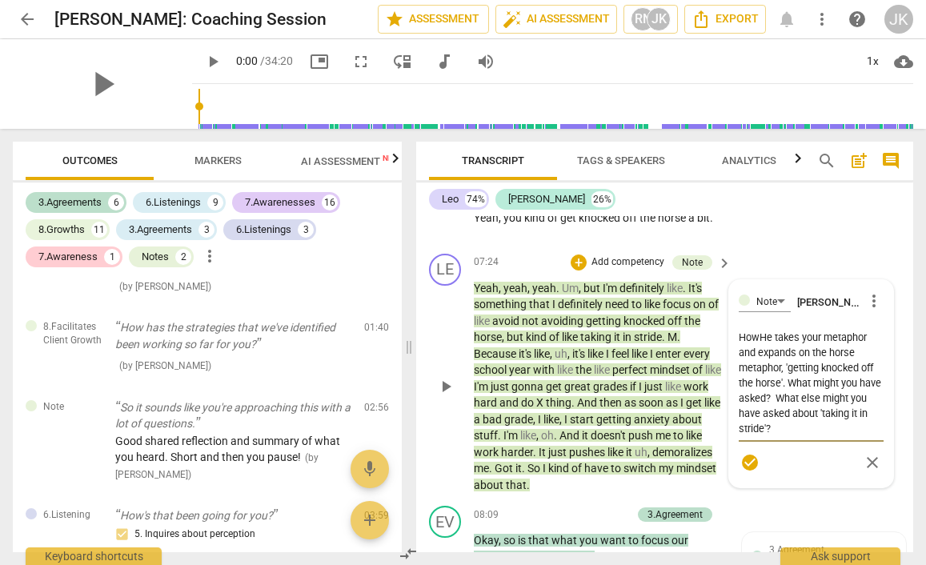
type textarea "How He takes your metaphor and expands on the horse metaphor, 'getting knocked …"
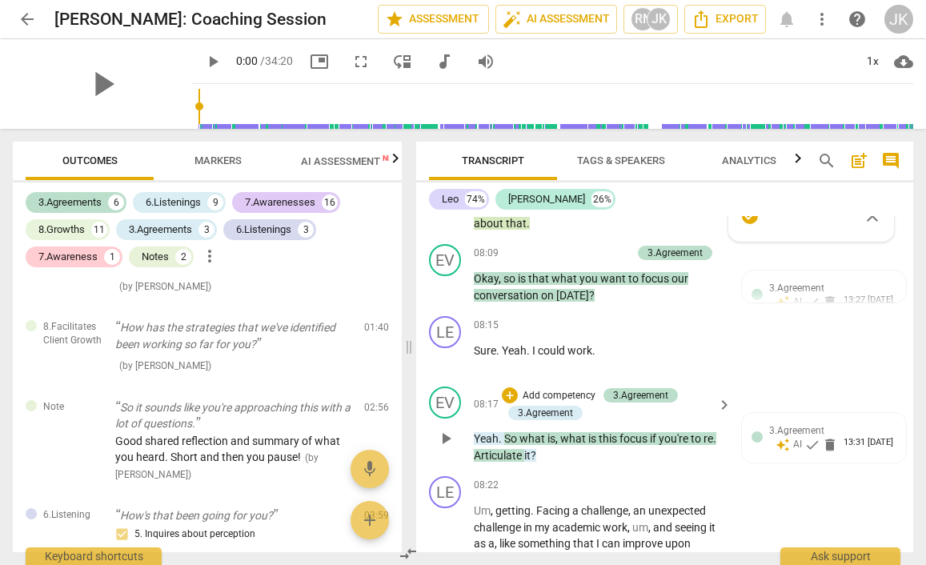
scroll to position [3429, 0]
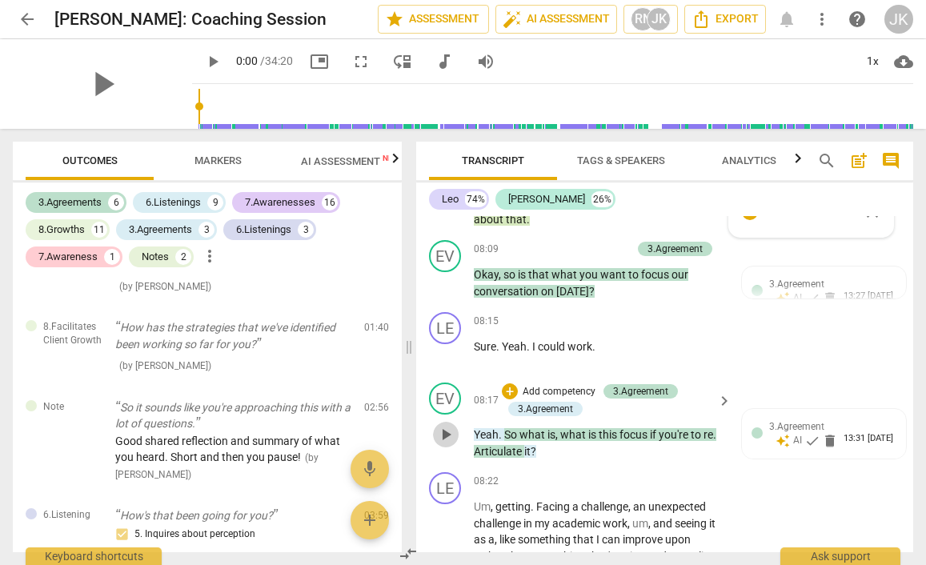
click at [450, 425] on span "play_arrow" at bounding box center [445, 434] width 19 height 19
click at [446, 425] on span "pause" at bounding box center [445, 434] width 19 height 19
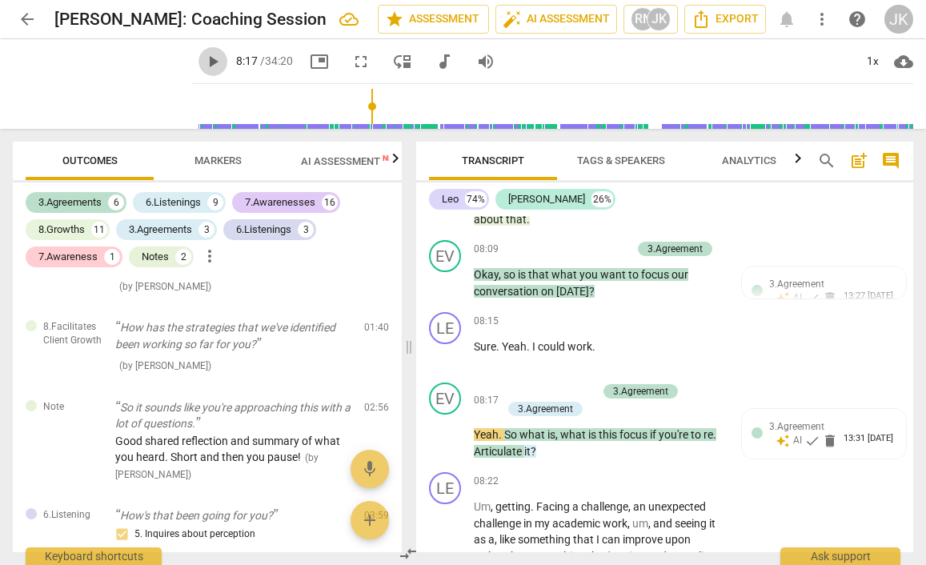
click at [203, 58] on span "play_arrow" at bounding box center [212, 61] width 19 height 19
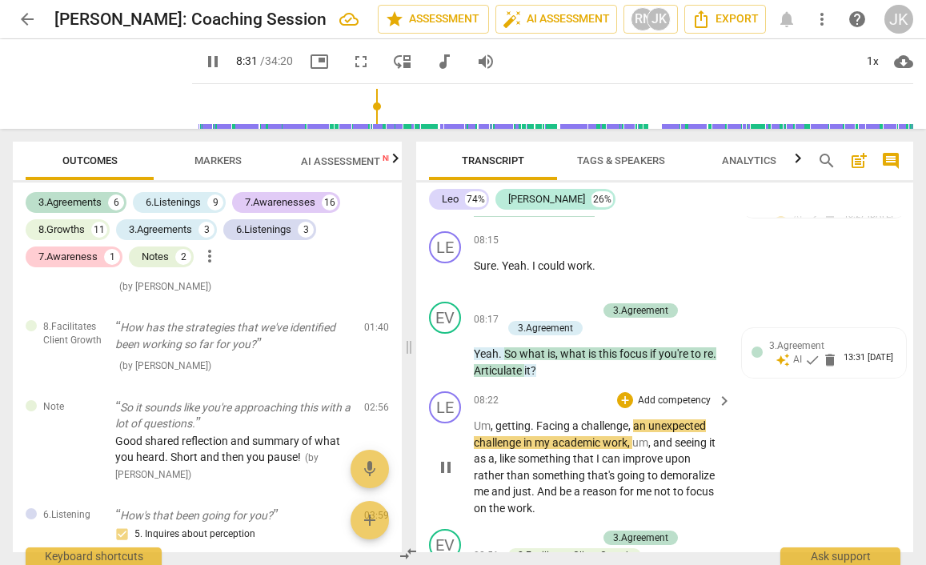
scroll to position [3505, 0]
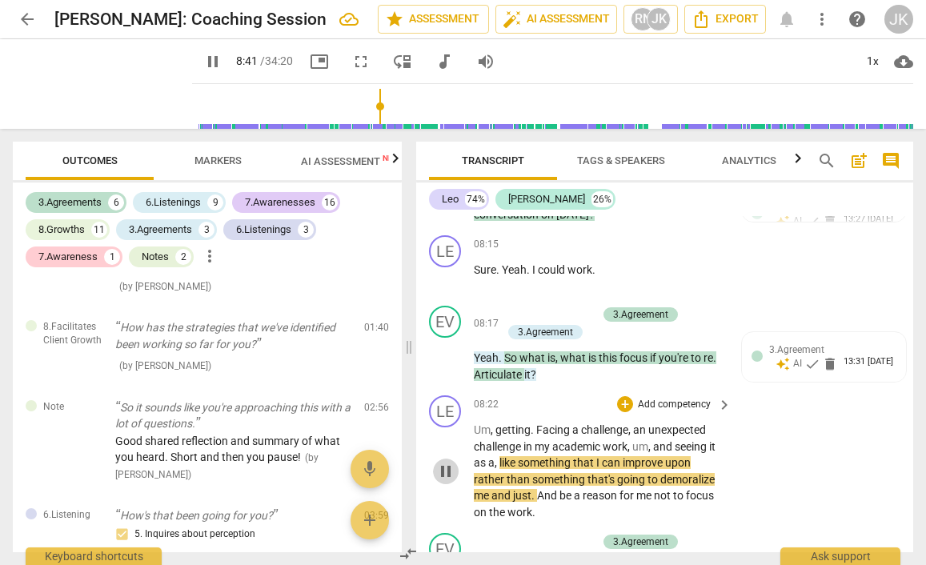
click at [447, 462] on span "pause" at bounding box center [445, 471] width 19 height 19
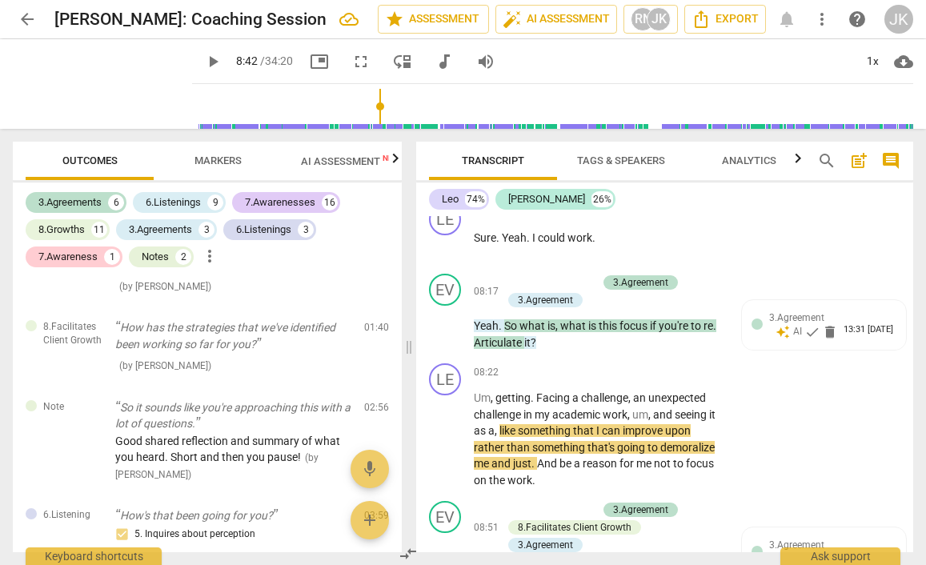
scroll to position [3535, 0]
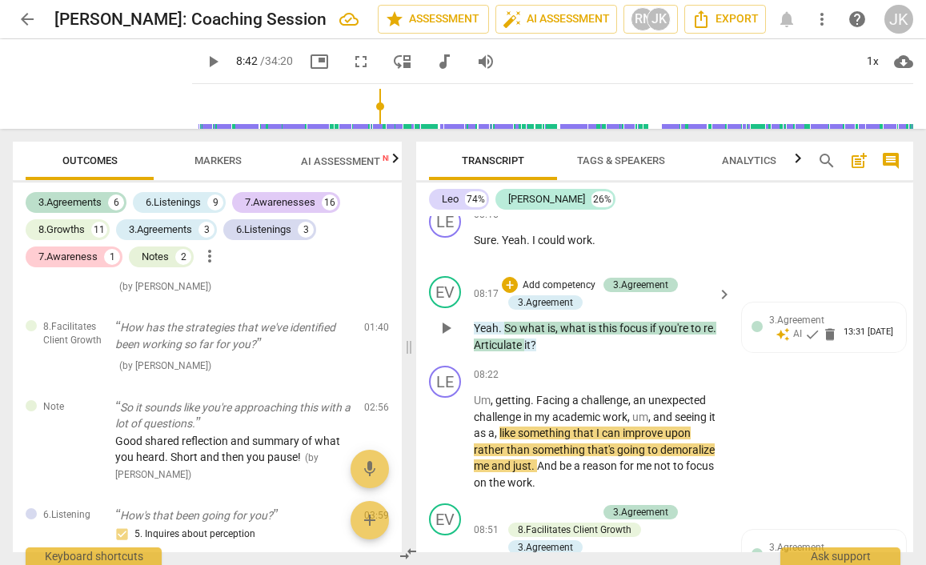
click at [615, 318] on div "EV play_arrow pause 08:17 + Add competency 3.Agreement 3.Agreement keyboard_arr…" at bounding box center [664, 315] width 497 height 90
click at [567, 295] on div "3.Agreement" at bounding box center [545, 302] width 55 height 14
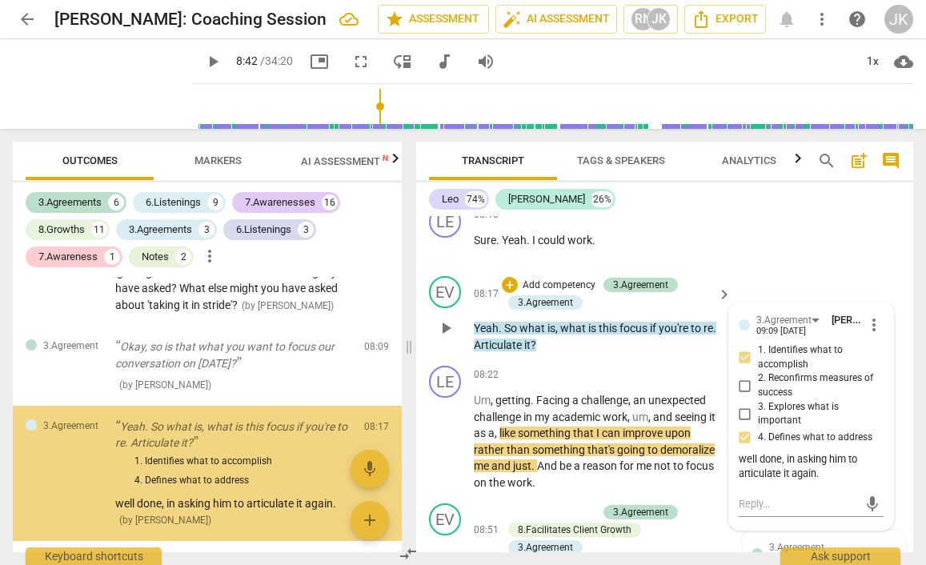
scroll to position [1526, 0]
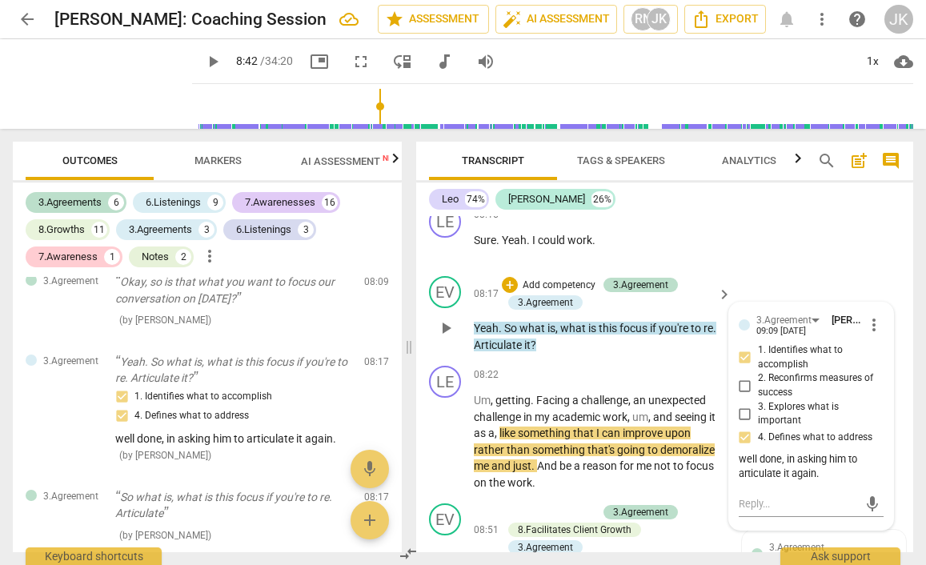
click at [583, 320] on div "EV play_arrow pause 08:17 + Add competency 3.Agreement 3.Agreement keyboard_arr…" at bounding box center [664, 315] width 497 height 90
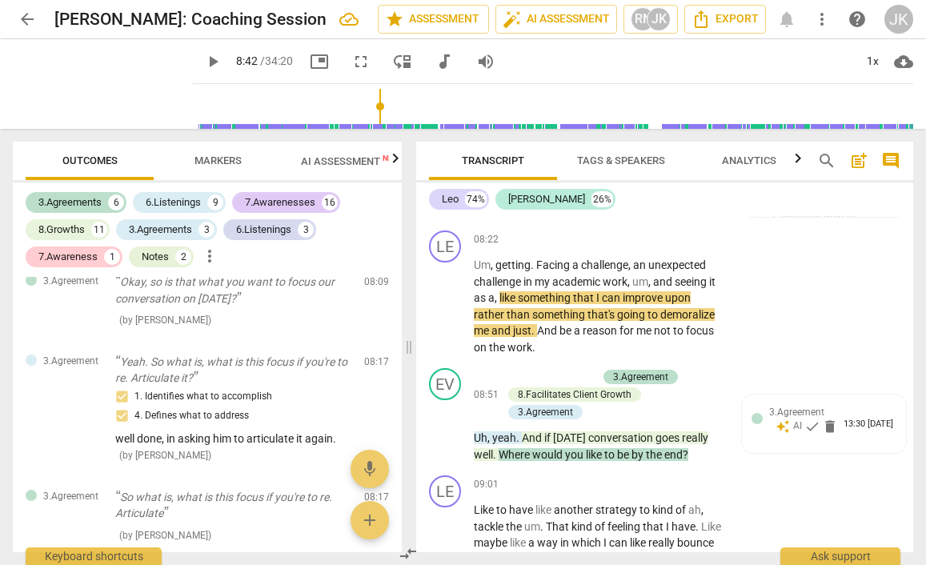
scroll to position [3677, 0]
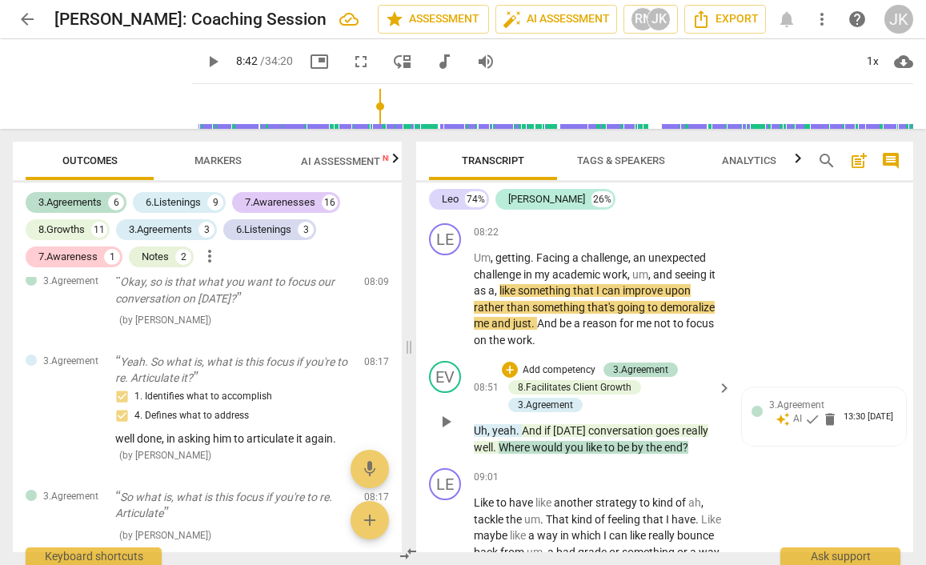
click at [440, 412] on span "play_arrow" at bounding box center [445, 421] width 19 height 19
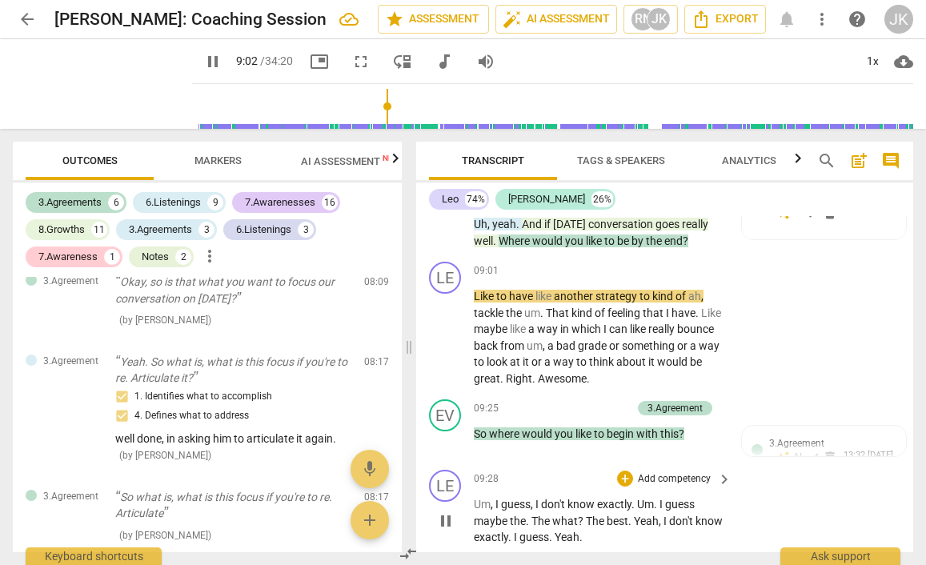
scroll to position [3889, 0]
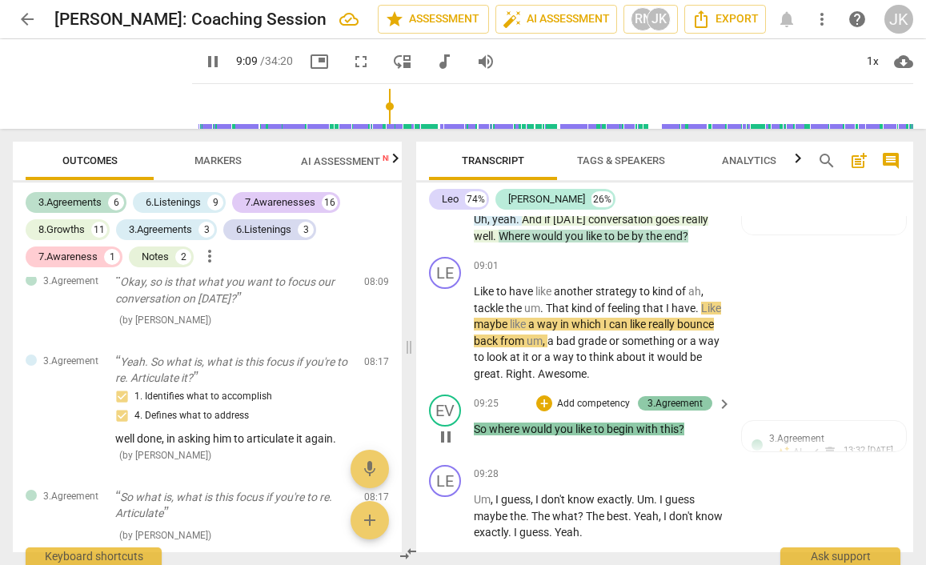
click at [671, 396] on div "3.Agreement" at bounding box center [674, 403] width 55 height 14
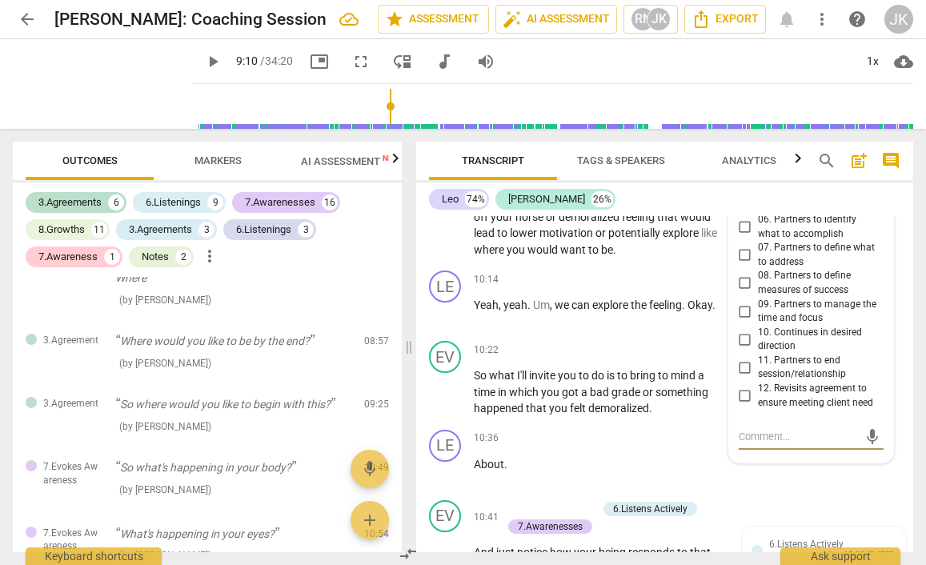
scroll to position [4294, 0]
click at [691, 385] on span "something" at bounding box center [681, 391] width 53 height 13
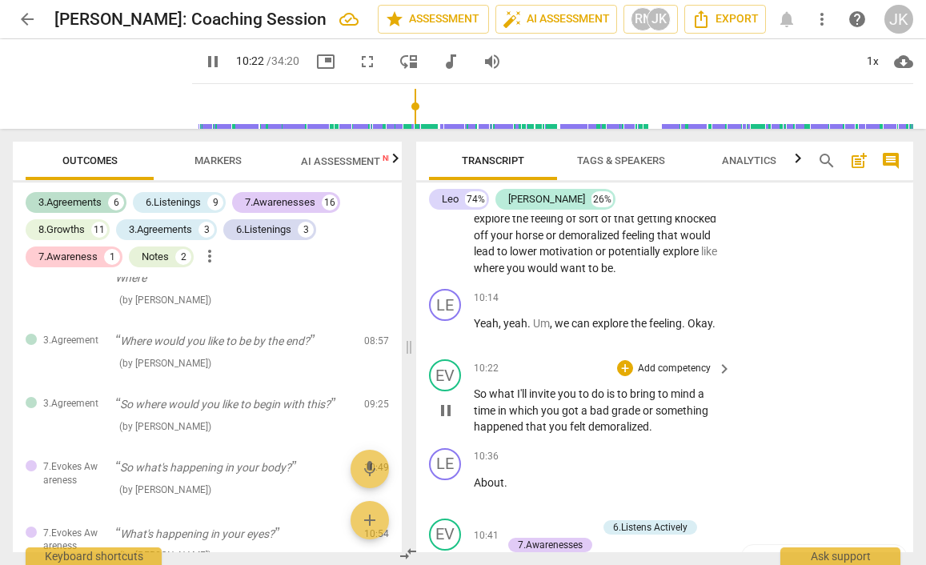
scroll to position [4274, 0]
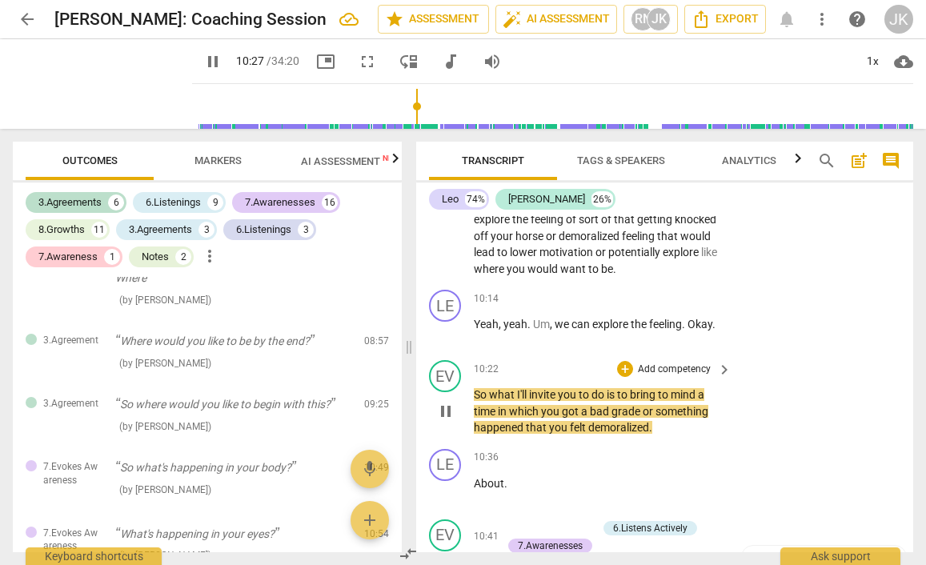
click at [579, 405] on span "got" at bounding box center [571, 411] width 19 height 13
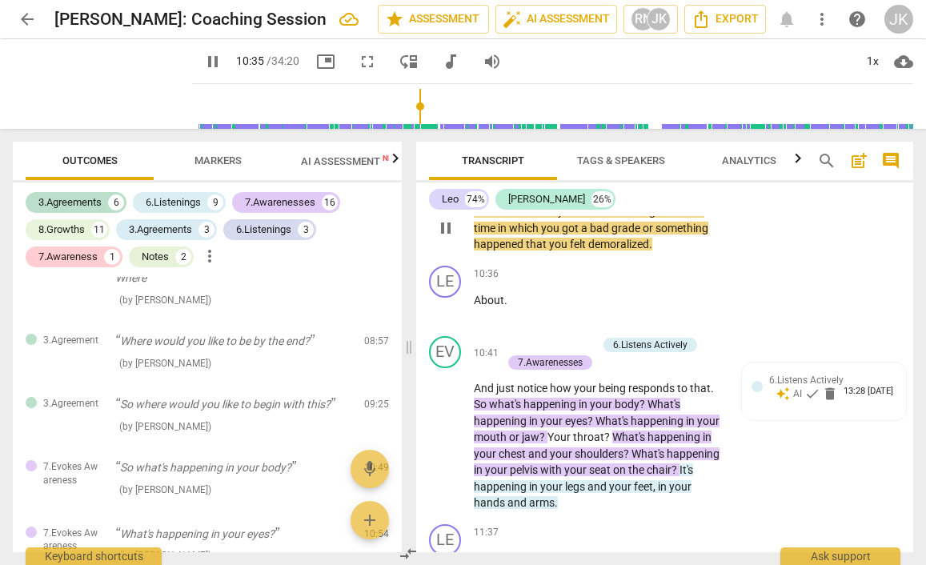
scroll to position [4459, 0]
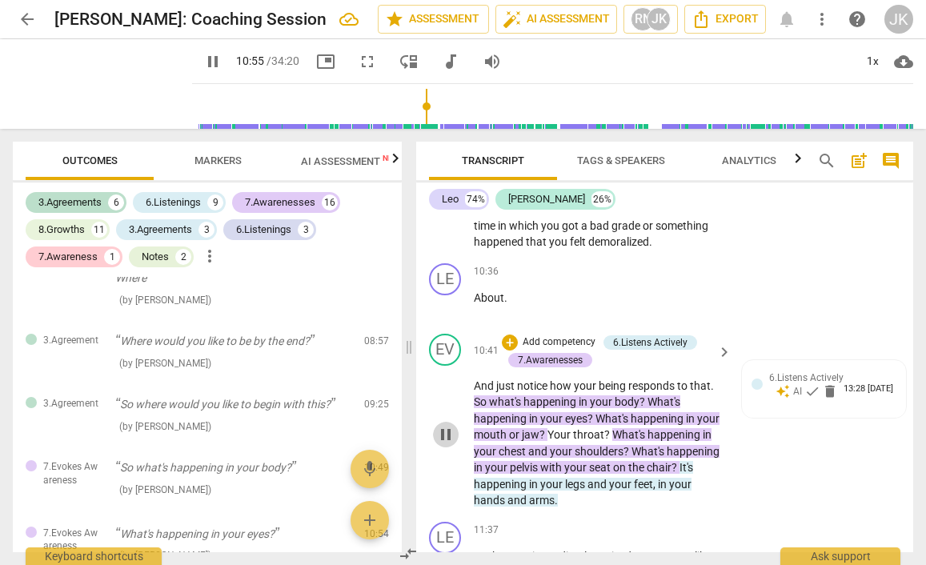
click at [446, 425] on span "pause" at bounding box center [445, 434] width 19 height 19
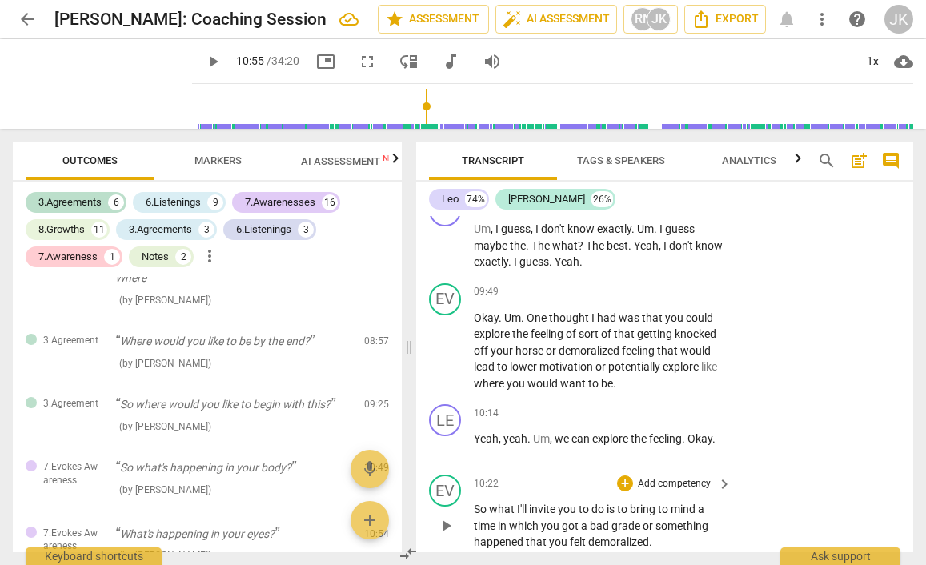
scroll to position [0, 0]
click at [438, 516] on span "play_arrow" at bounding box center [445, 525] width 19 height 19
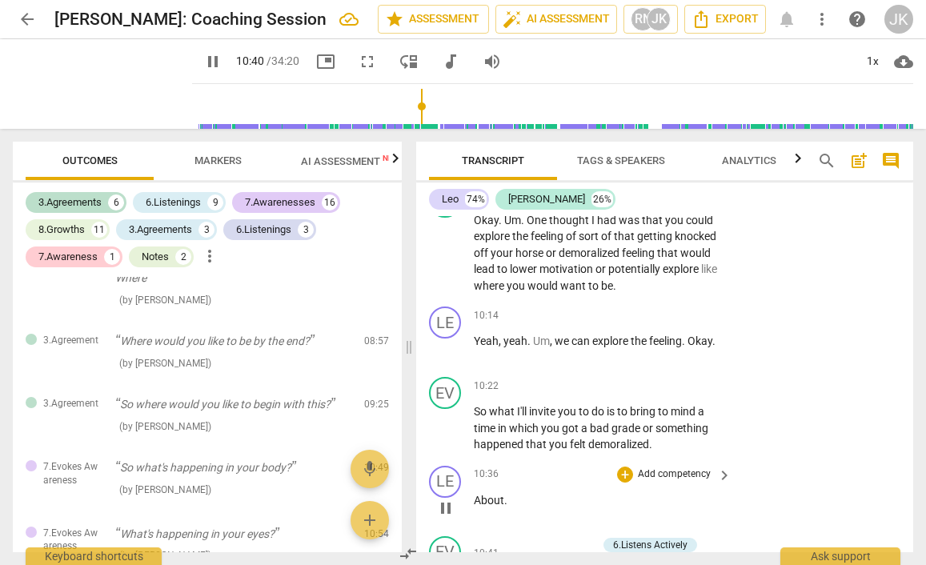
scroll to position [4254, 0]
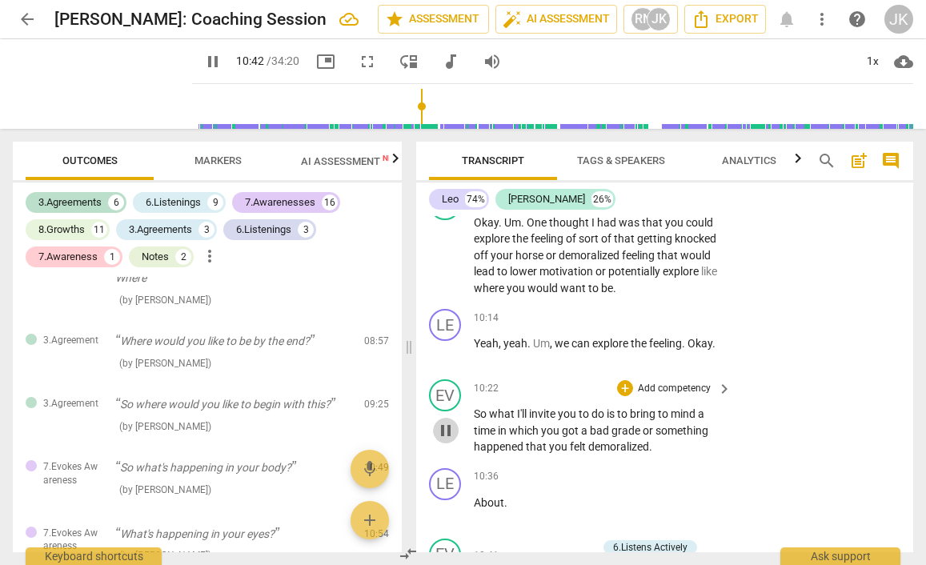
click at [446, 421] on span "pause" at bounding box center [445, 430] width 19 height 19
click at [620, 380] on div "+" at bounding box center [625, 388] width 16 height 16
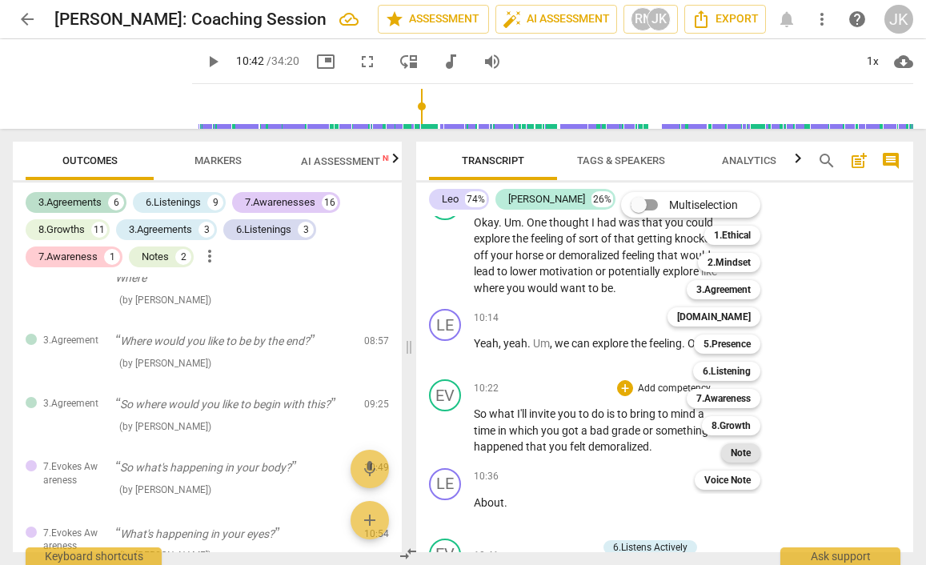
click at [748, 452] on b "Note" at bounding box center [741, 452] width 20 height 19
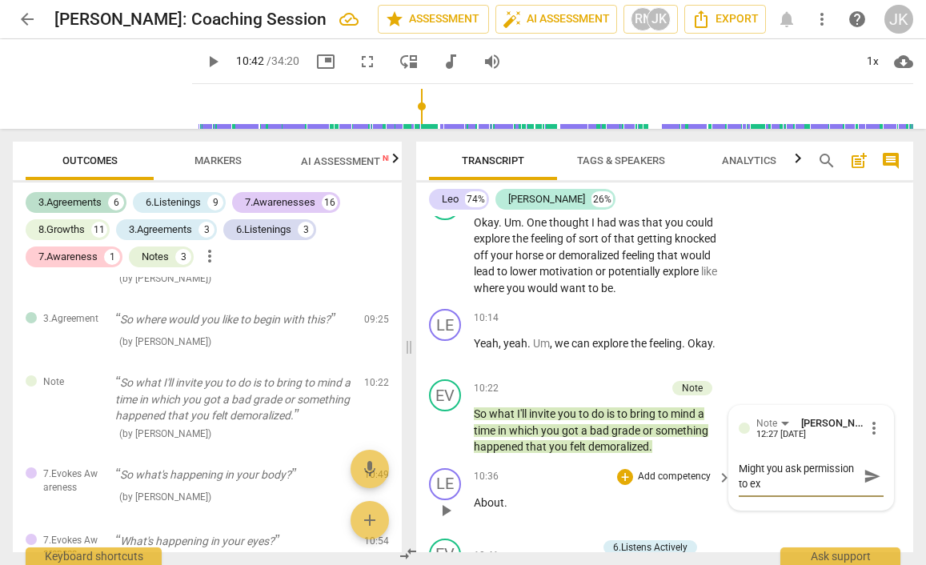
scroll to position [0, 0]
drag, startPoint x: 813, startPoint y: 442, endPoint x: 827, endPoint y: 431, distance: 17.6
click at [827, 461] on textarea "Might you ask permission to explore the feeling" at bounding box center [798, 476] width 119 height 30
drag, startPoint x: 847, startPoint y: 432, endPoint x: 782, endPoint y: 418, distance: 66.4
click at [782, 461] on textarea "Might you ask permission to explore the feeling" at bounding box center [798, 476] width 119 height 30
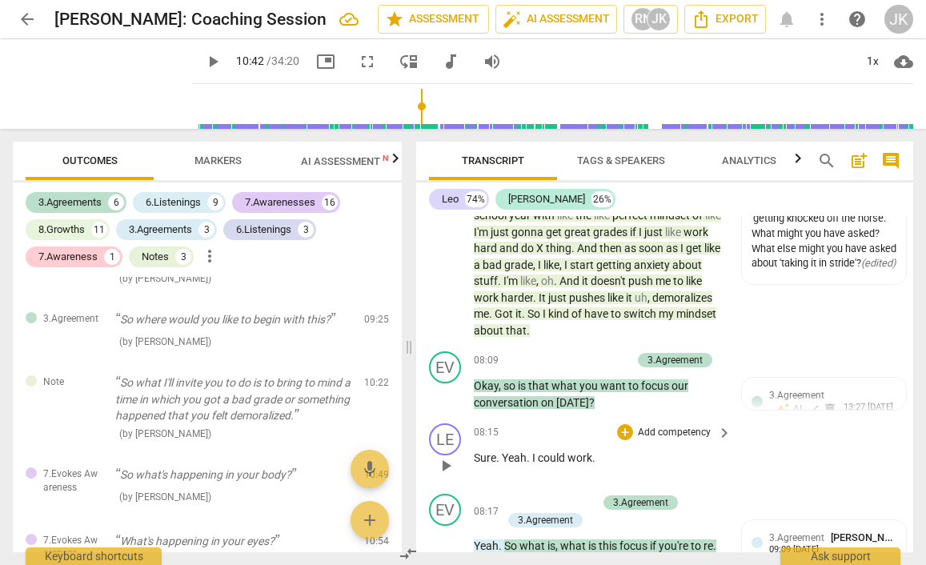
scroll to position [3318, 0]
click at [542, 351] on div "+" at bounding box center [544, 359] width 16 height 16
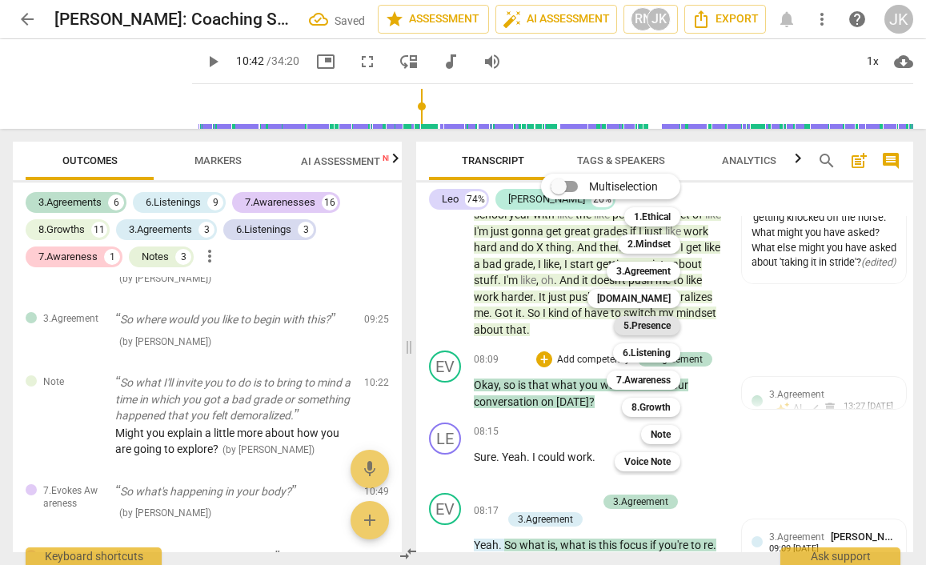
click at [667, 324] on b "5.Presence" at bounding box center [646, 325] width 47 height 19
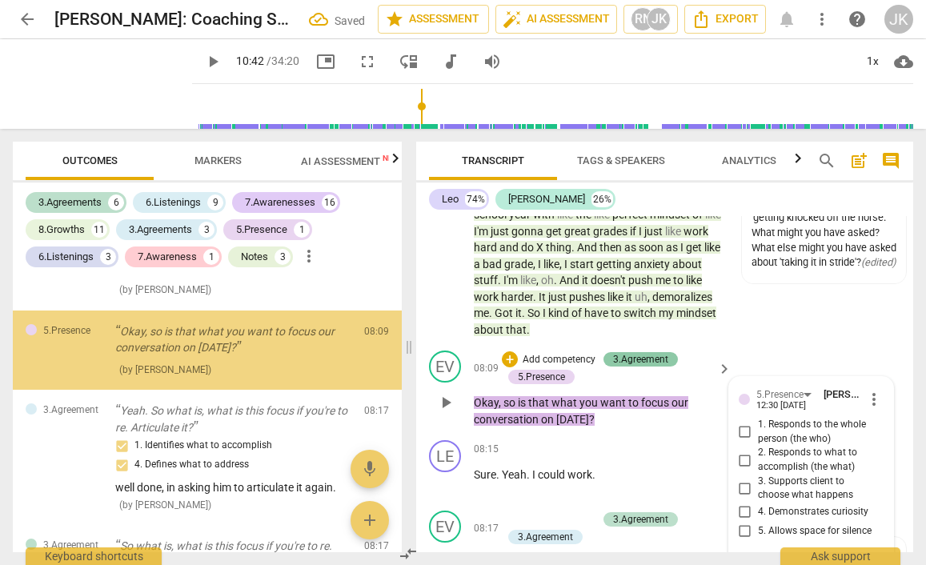
scroll to position [1498, 0]
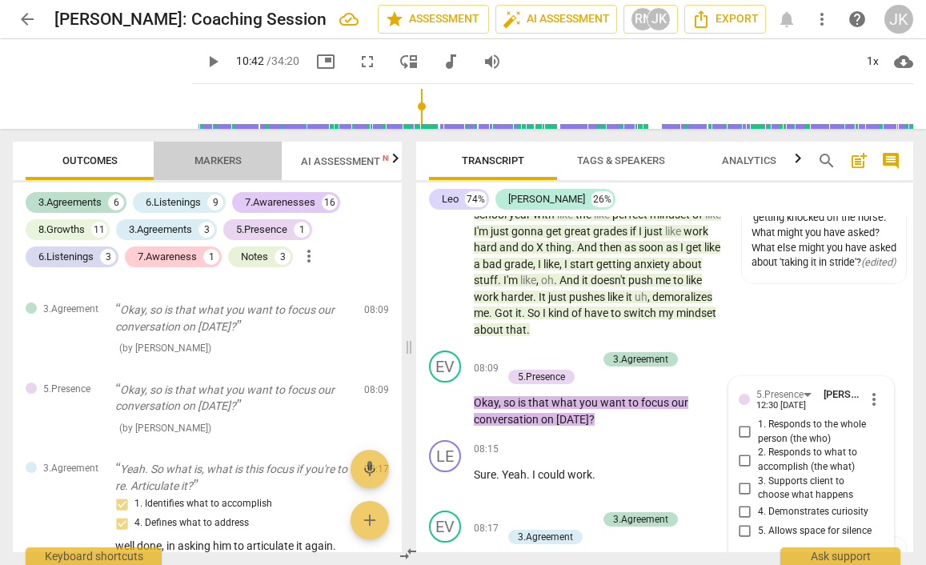
click at [218, 154] on span "Markers" at bounding box center [217, 160] width 47 height 12
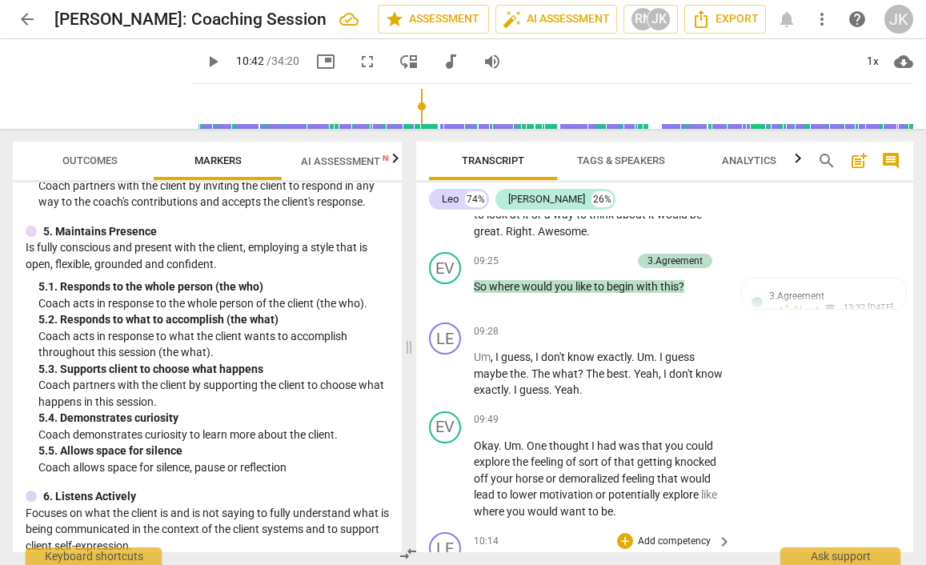
scroll to position [4048, 0]
click at [623, 413] on div "+" at bounding box center [625, 421] width 16 height 16
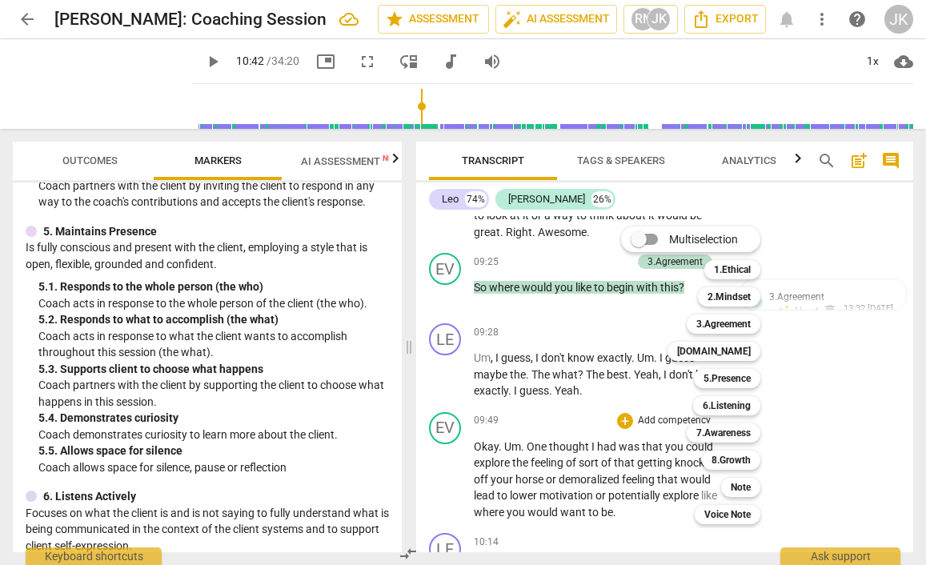
click at [640, 492] on div "Multiselection m 1.Ethical 1 2.Mindset 2 3.Agreement 3 [DOMAIN_NAME] 4 5.Presen…" at bounding box center [703, 375] width 176 height 306
click at [837, 471] on div at bounding box center [463, 282] width 926 height 565
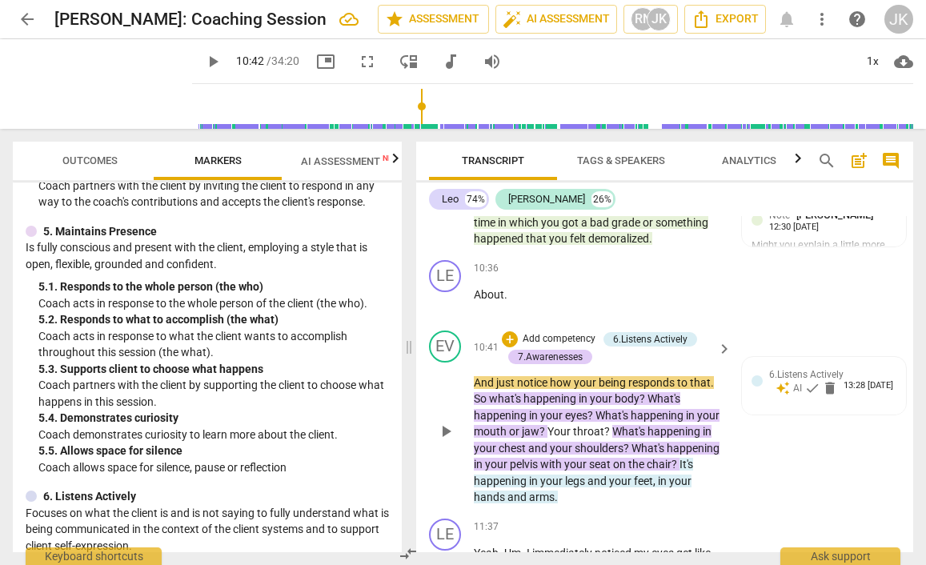
scroll to position [4482, 0]
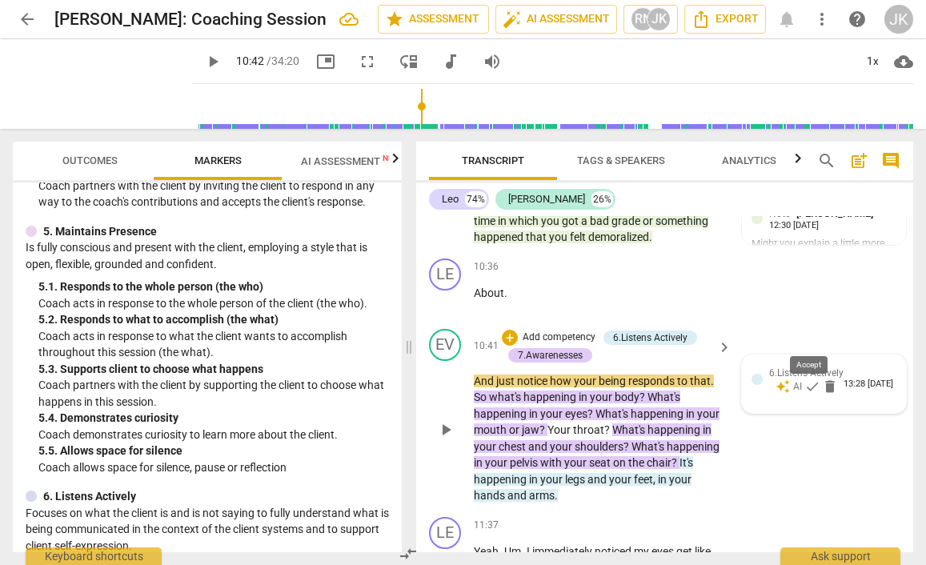
click at [806, 378] on span "check" at bounding box center [812, 386] width 16 height 16
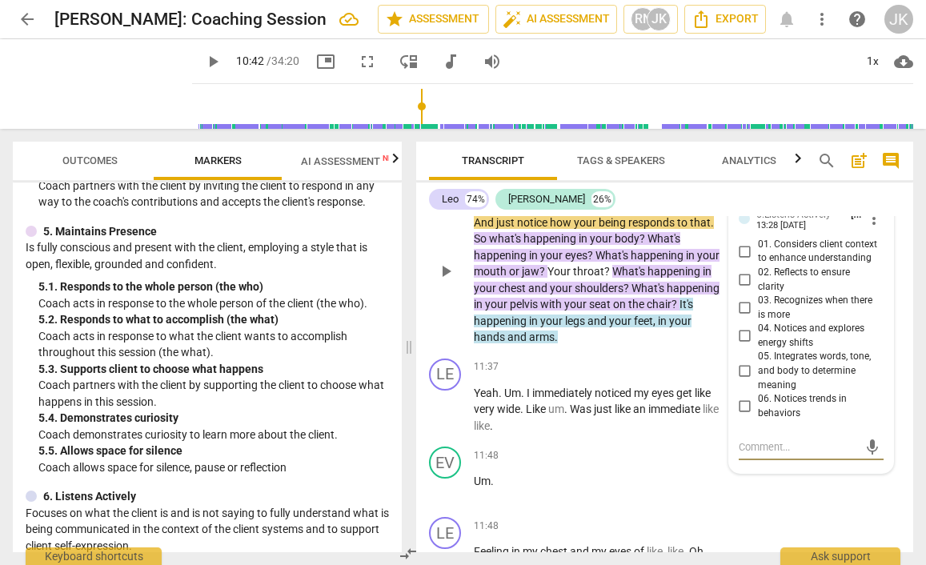
scroll to position [4643, 0]
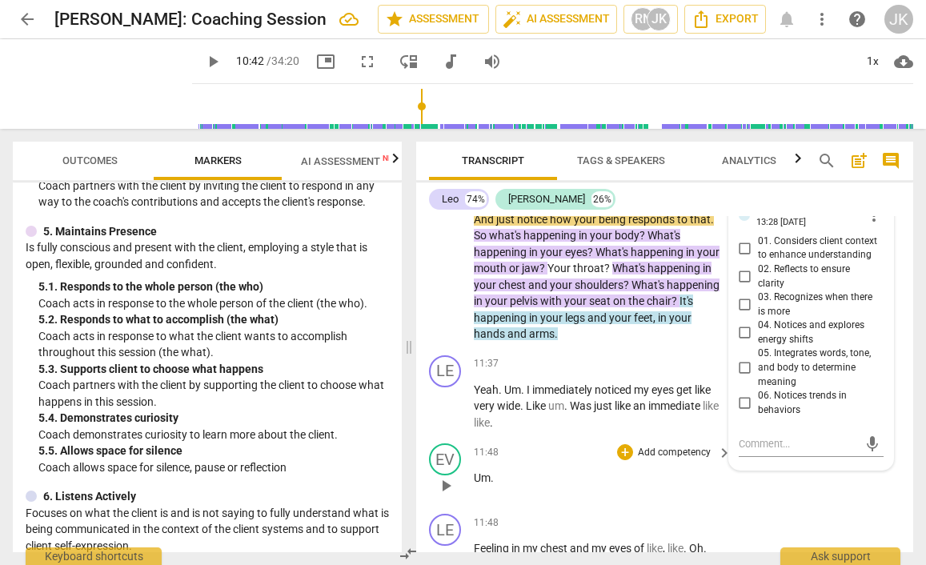
click at [567, 443] on div "11:48 + Add competency keyboard_arrow_right" at bounding box center [603, 452] width 259 height 18
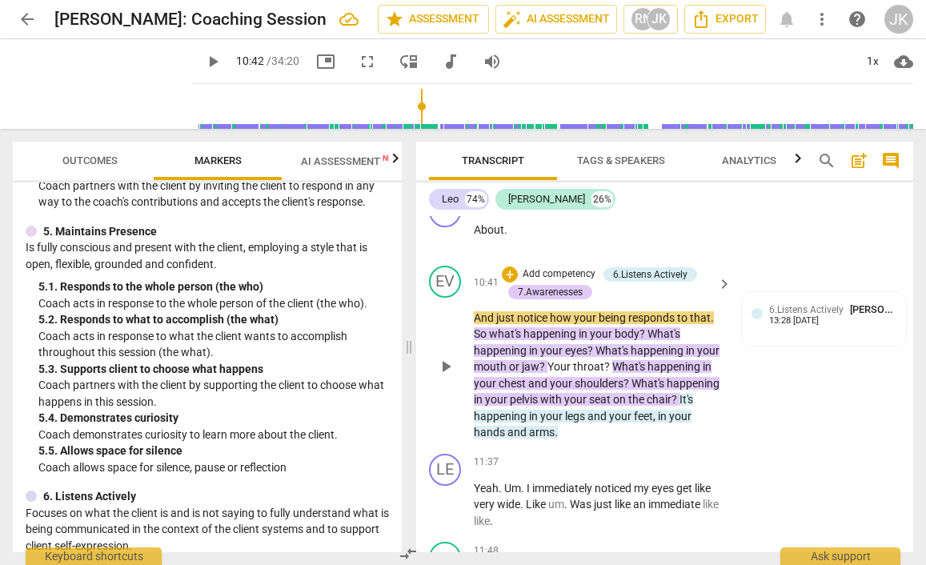
scroll to position [4542, 0]
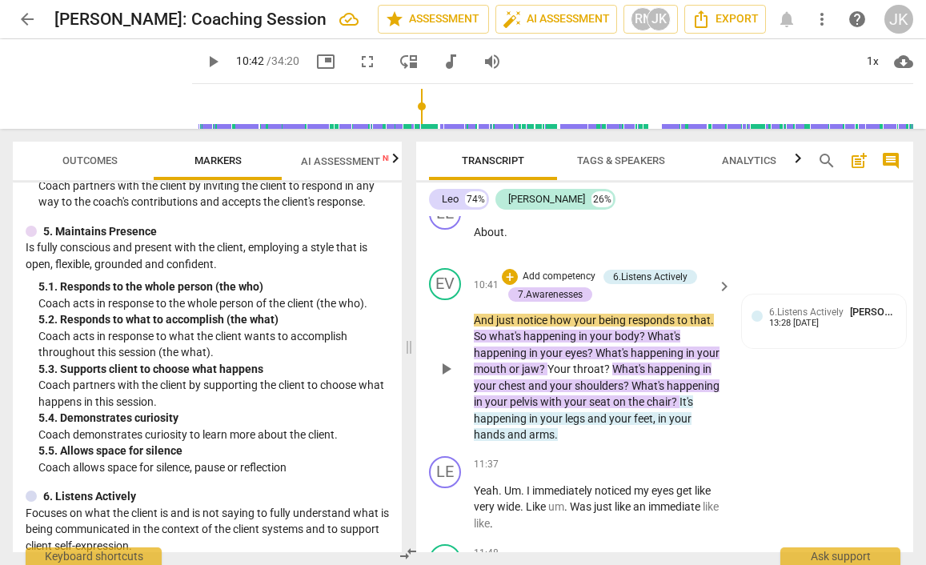
click at [478, 314] on span "And" at bounding box center [485, 320] width 22 height 13
click at [474, 314] on span "And" at bounding box center [485, 320] width 22 height 13
click at [448, 359] on span "play_arrow" at bounding box center [445, 368] width 19 height 19
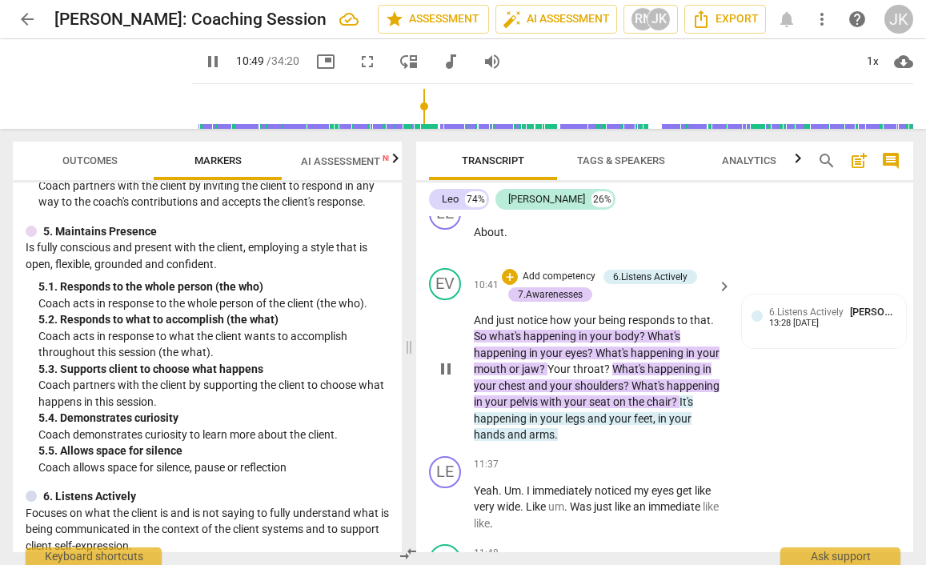
click at [474, 314] on span "And" at bounding box center [485, 320] width 22 height 13
click at [446, 359] on span "pause" at bounding box center [445, 368] width 19 height 19
click at [568, 270] on p "Add competency" at bounding box center [559, 277] width 76 height 14
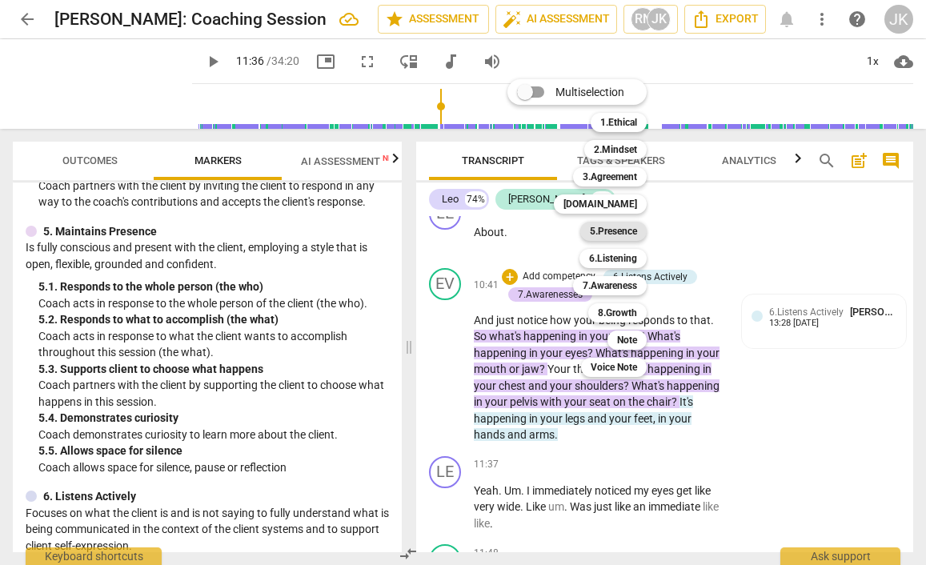
click at [599, 224] on b "5.Presence" at bounding box center [613, 231] width 47 height 19
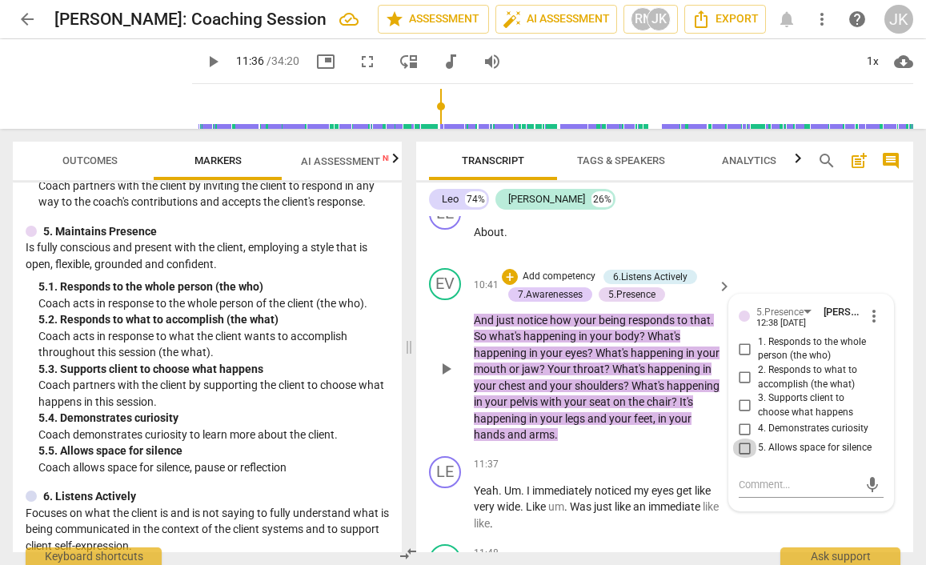
click at [744, 438] on input "5. Allows space for silence" at bounding box center [745, 447] width 26 height 19
click at [754, 477] on textarea at bounding box center [798, 484] width 119 height 15
click at [446, 359] on span "play_arrow" at bounding box center [445, 368] width 19 height 19
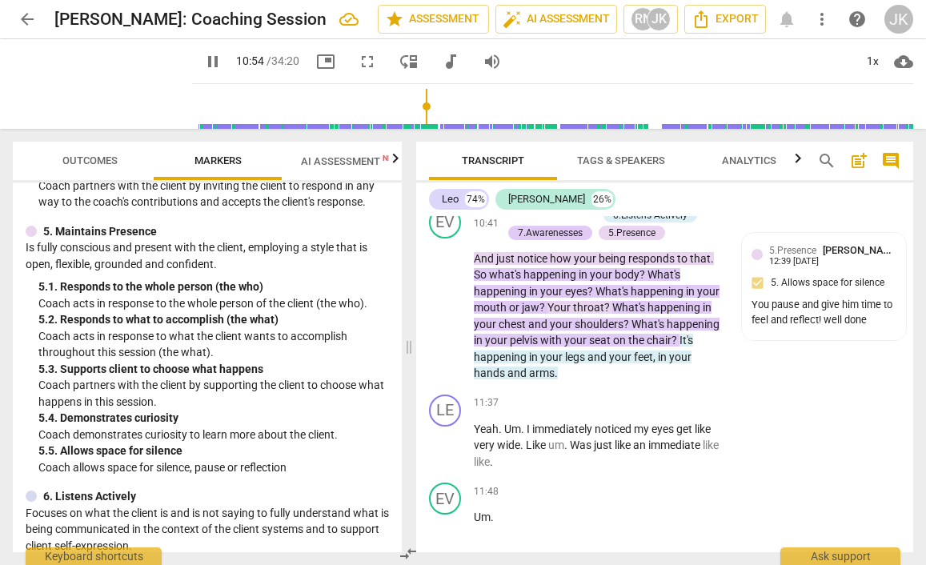
scroll to position [4597, 0]
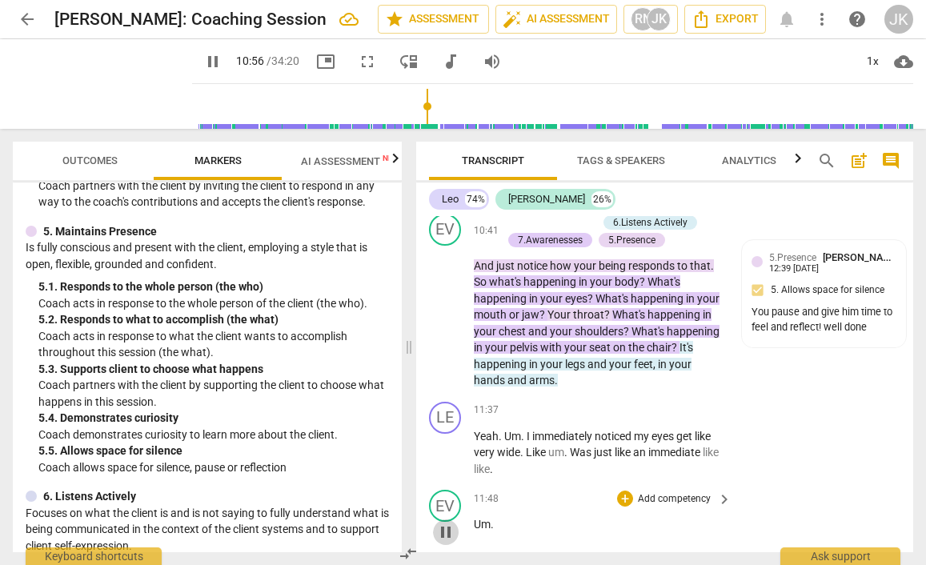
click at [446, 522] on span "pause" at bounding box center [445, 531] width 19 height 19
click at [446, 522] on span "play_arrow" at bounding box center [445, 531] width 19 height 19
click at [445, 443] on span "pause" at bounding box center [445, 452] width 19 height 19
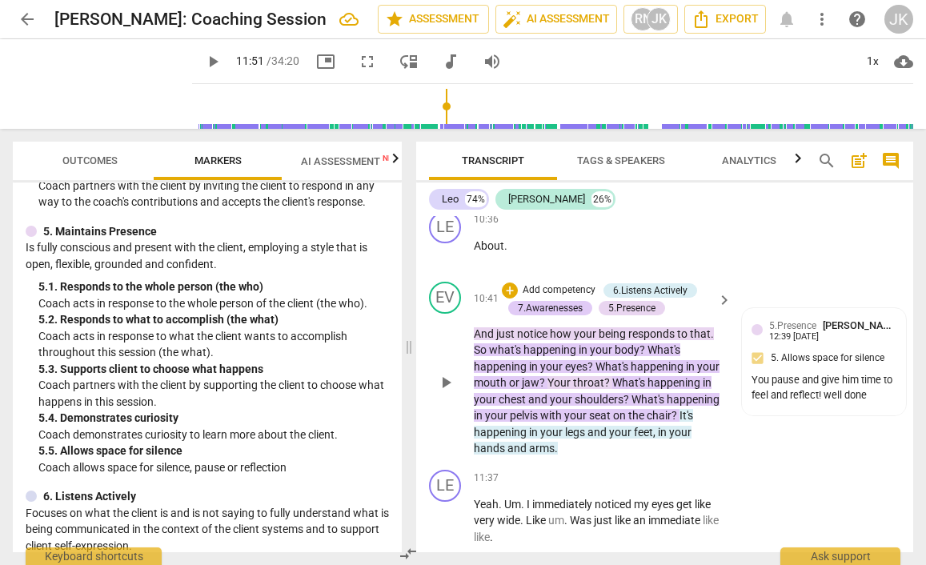
scroll to position [4533, 0]
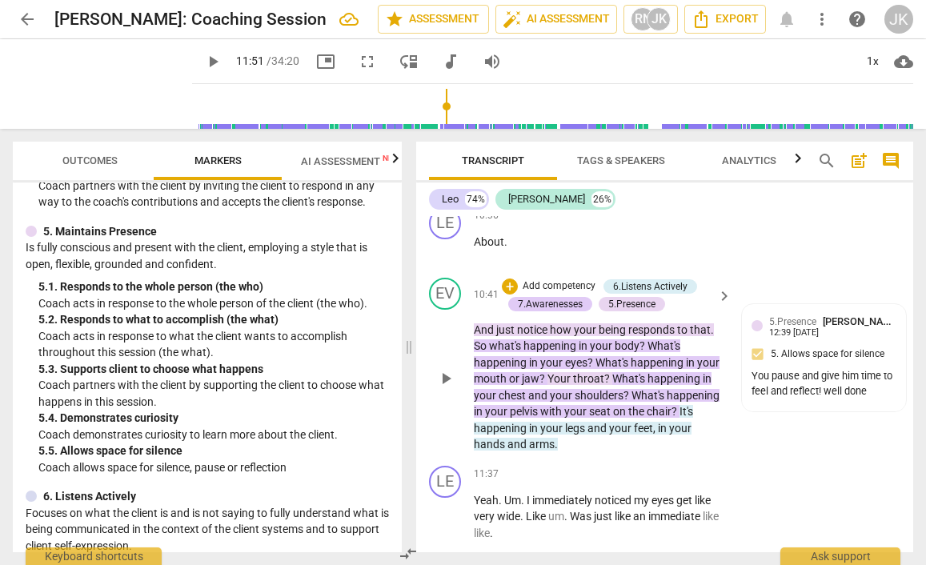
click at [575, 422] on span "legs" at bounding box center [576, 428] width 22 height 13
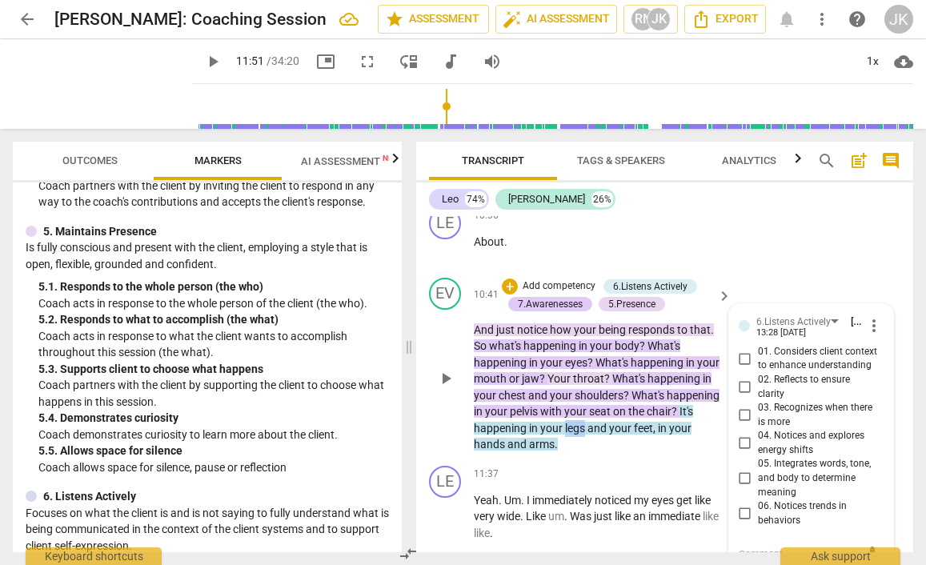
click at [575, 422] on span "legs" at bounding box center [576, 428] width 22 height 13
click at [575, 393] on p "And just notice how your being responds to that . So what's happening in your b…" at bounding box center [599, 387] width 250 height 131
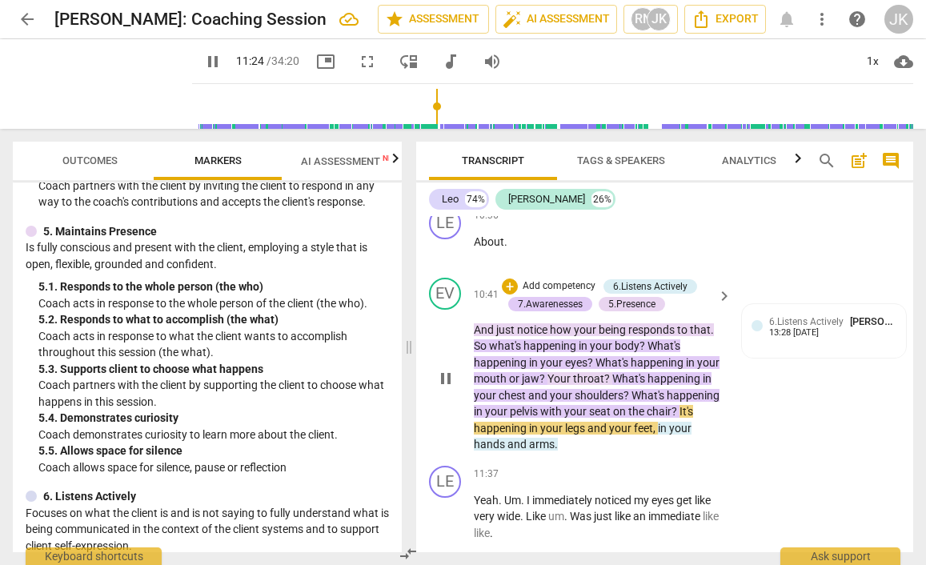
click at [443, 369] on span "pause" at bounding box center [445, 378] width 19 height 19
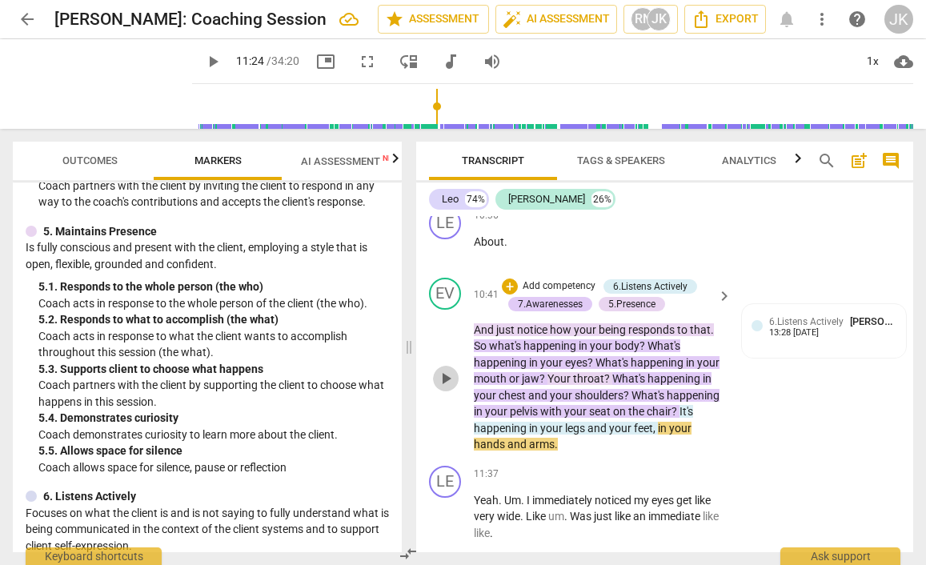
click at [448, 369] on span "play_arrow" at bounding box center [445, 378] width 19 height 19
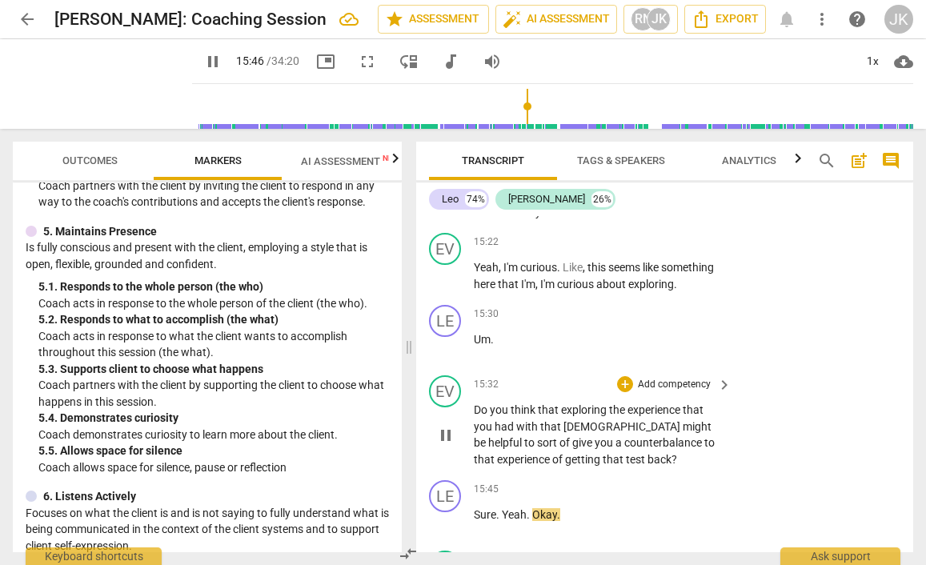
scroll to position [6518, 0]
click at [622, 378] on div "+" at bounding box center [625, 386] width 16 height 16
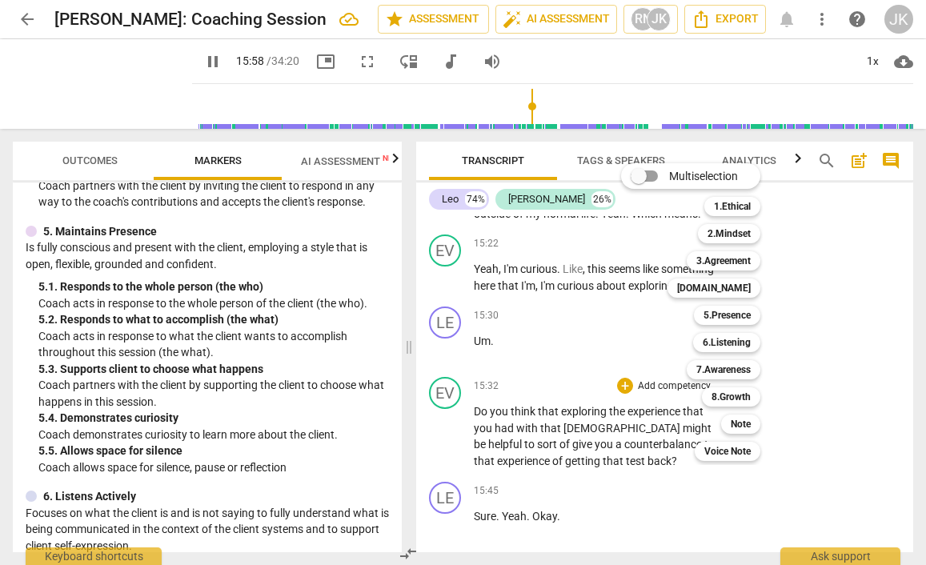
drag, startPoint x: 911, startPoint y: 375, endPoint x: 914, endPoint y: 400, distance: 24.9
click at [914, 400] on div at bounding box center [463, 282] width 926 height 565
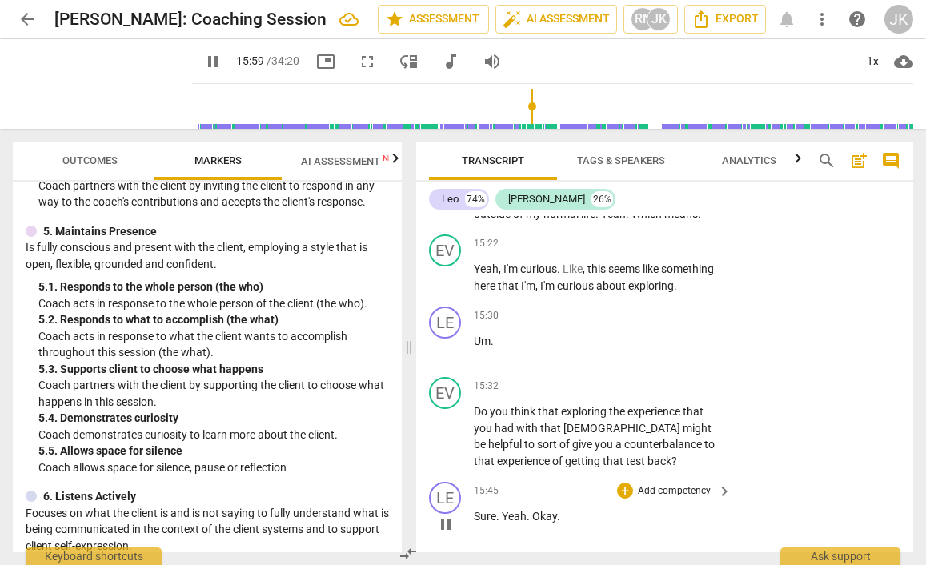
click at [825, 475] on div "LE play_arrow pause 15:45 + Add competency keyboard_arrow_right Sure . Yeah . O…" at bounding box center [664, 510] width 497 height 70
click at [446, 514] on span "pause" at bounding box center [445, 523] width 19 height 19
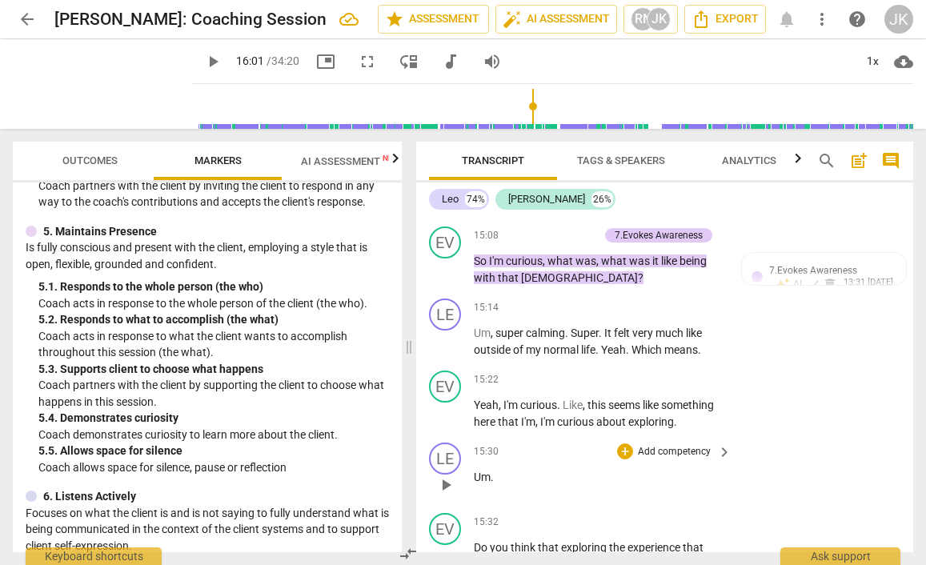
scroll to position [6378, 0]
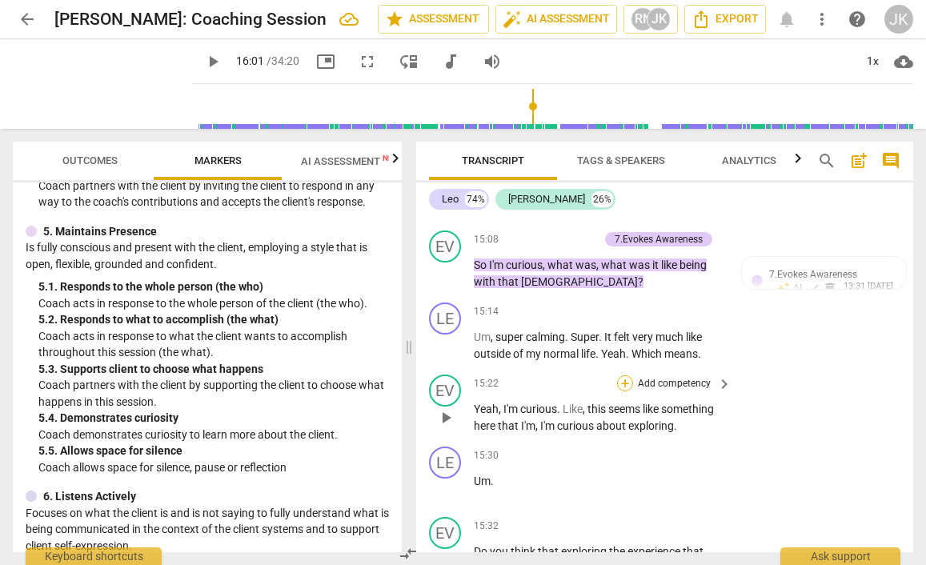
click at [623, 375] on div "+" at bounding box center [625, 383] width 16 height 16
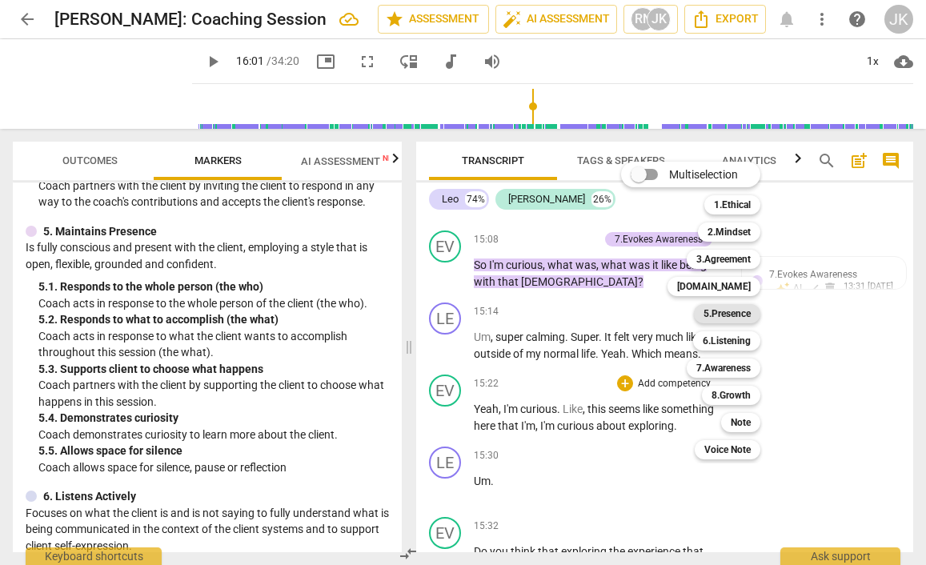
click at [730, 313] on b "5.Presence" at bounding box center [726, 313] width 47 height 19
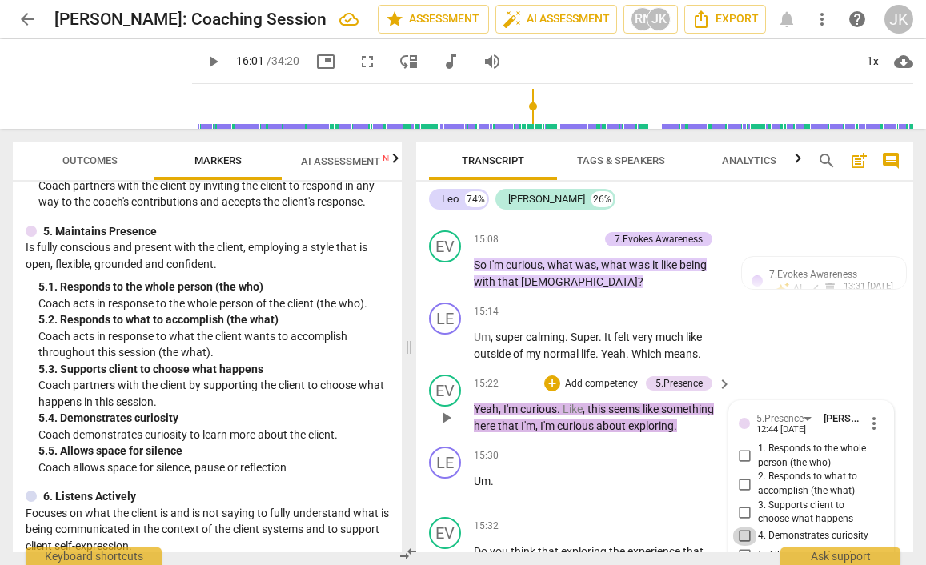
click at [742, 526] on input "4. Demonstrates curiosity" at bounding box center [745, 535] width 26 height 19
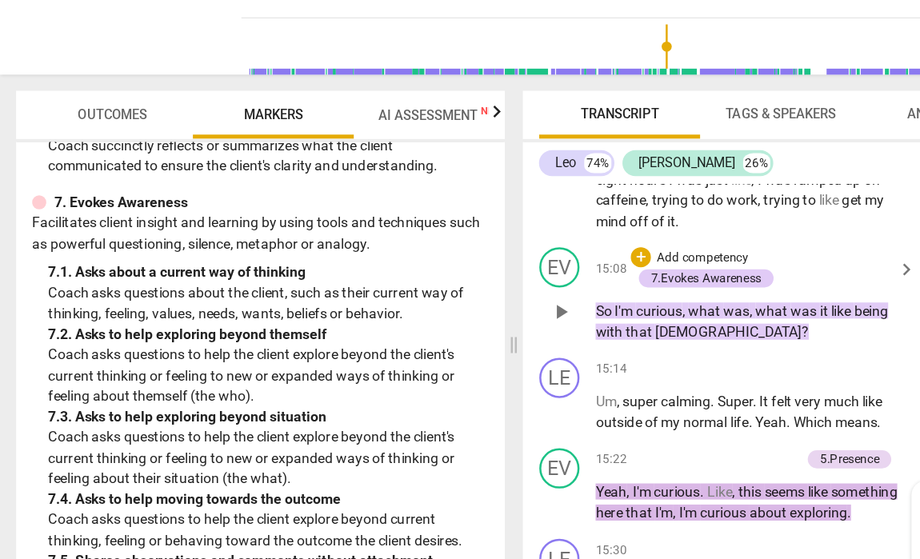
scroll to position [6376, 0]
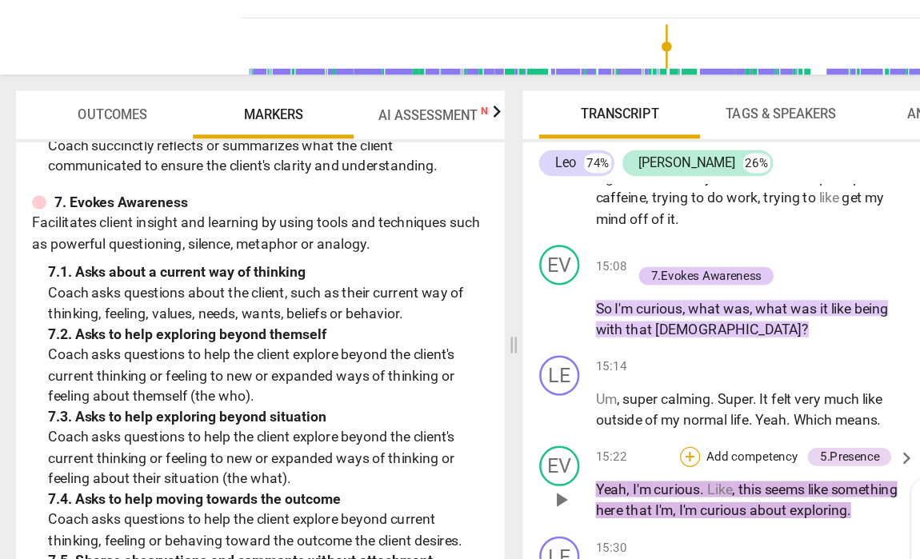
click at [542, 425] on div "+" at bounding box center [549, 433] width 16 height 16
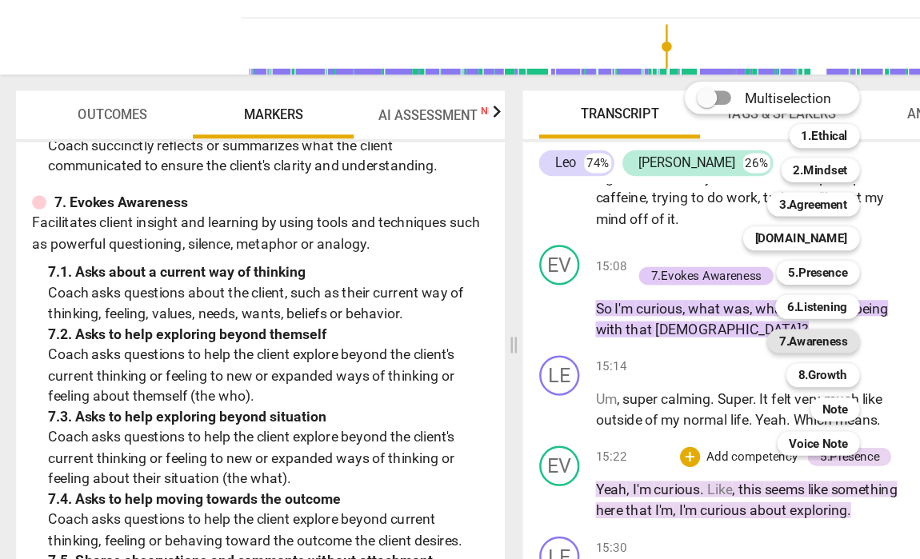
click at [639, 331] on b "7.Awareness" at bounding box center [647, 340] width 54 height 19
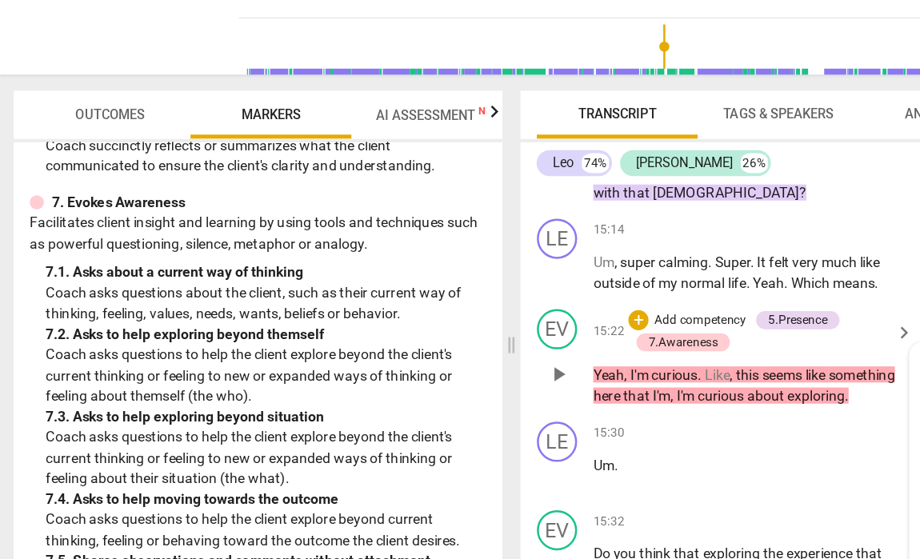
scroll to position [6488, 0]
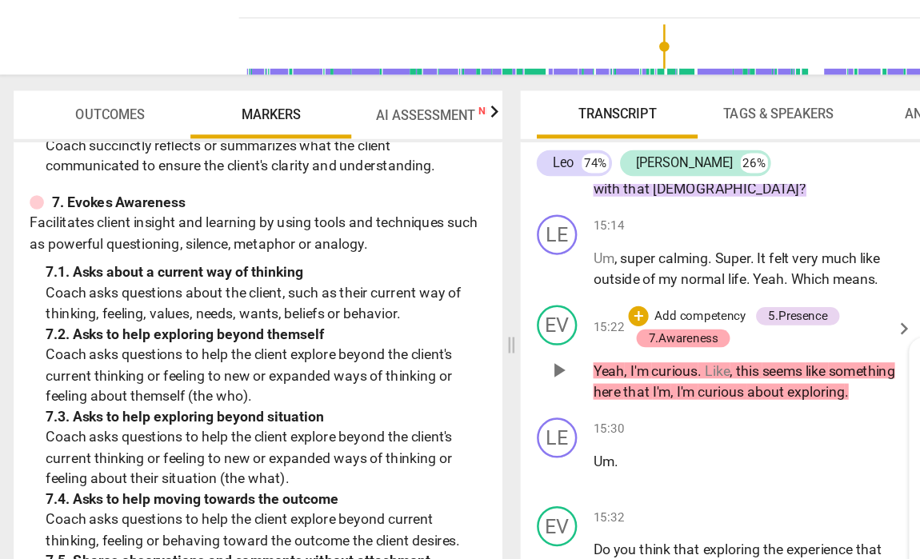
click at [542, 331] on div "7.Awareness" at bounding box center [545, 338] width 55 height 14
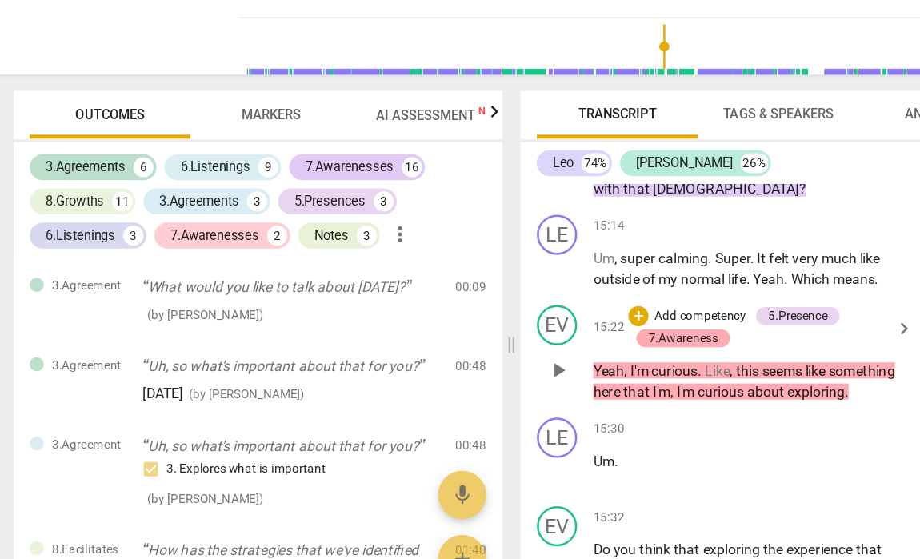
click at [542, 331] on div "7.Awareness" at bounding box center [545, 338] width 55 height 14
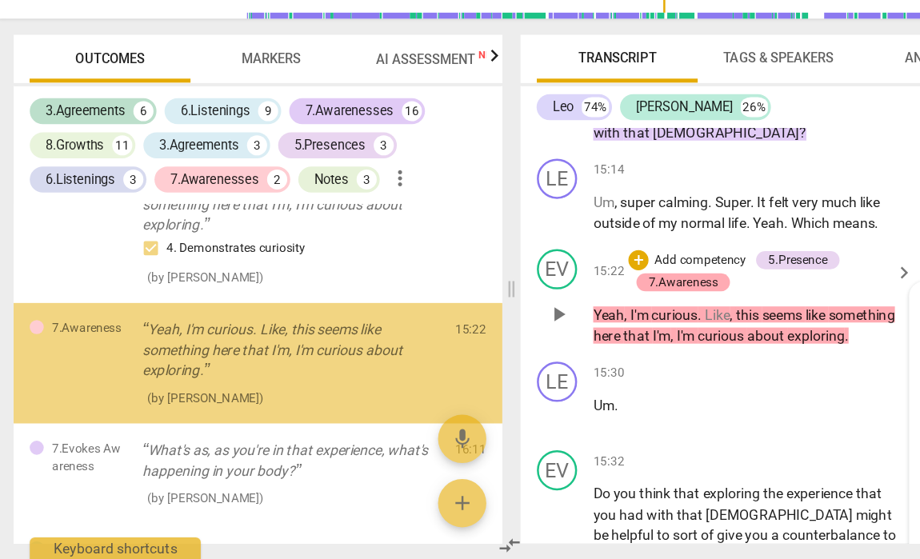
scroll to position [3326, 0]
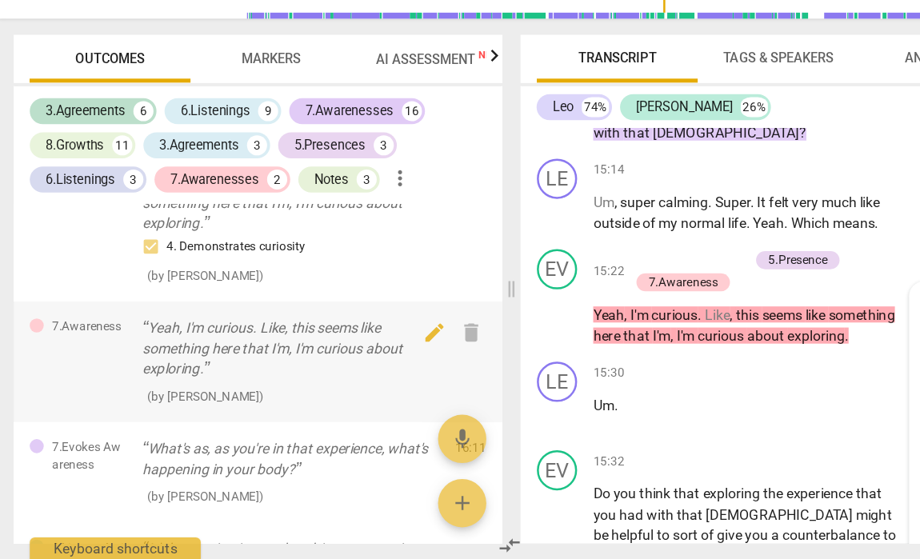
click at [354, 354] on div "7.Awareness Yeah, I'm curious. Like, this seems like something here that I'm, I…" at bounding box center [207, 402] width 389 height 96
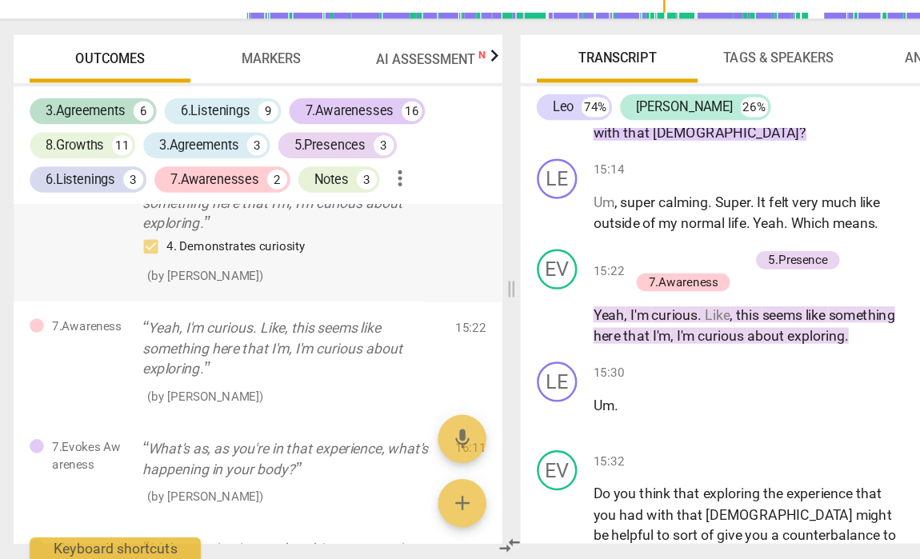
click at [350, 238] on div "5.Presence Yeah, I'm curious. Like, this seems like something here that I'm, I'…" at bounding box center [207, 296] width 389 height 116
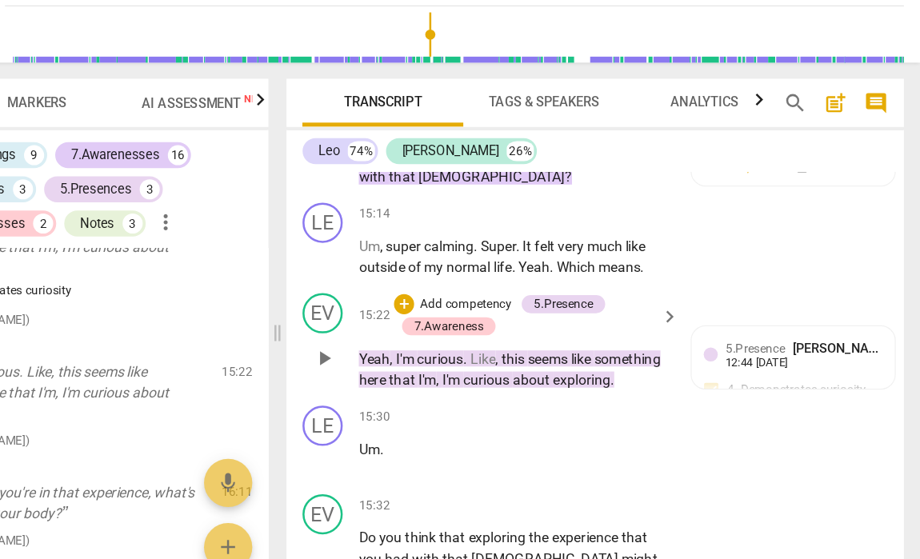
scroll to position [0, 0]
click at [748, 420] on div at bounding box center [753, 425] width 11 height 11
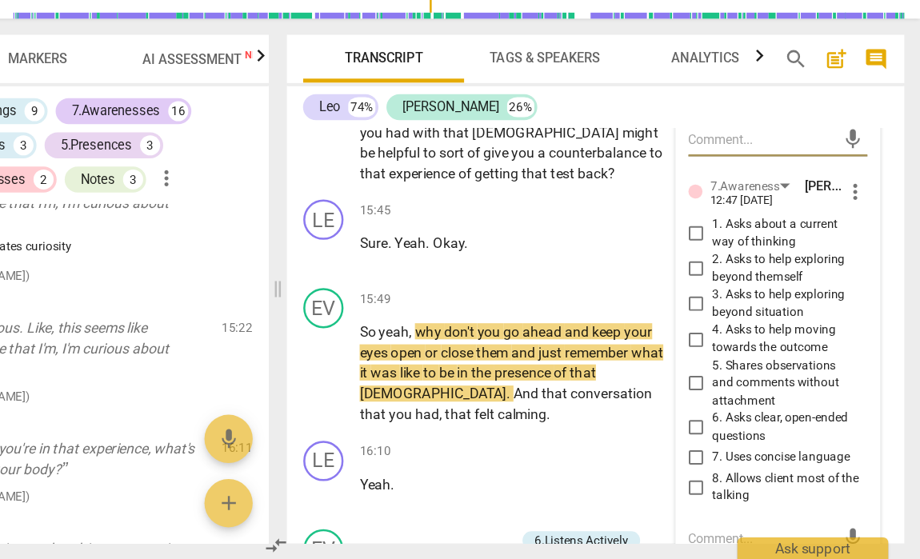
scroll to position [6785, 0]
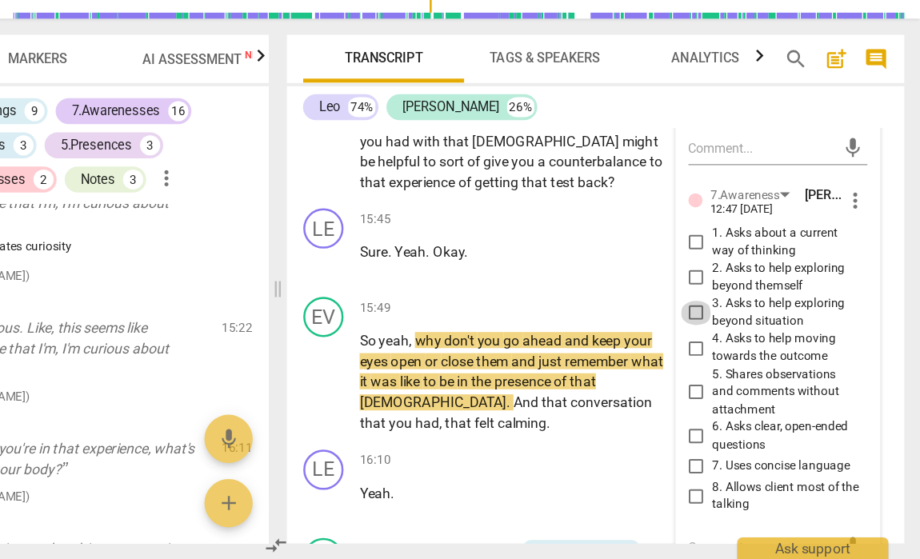
click at [729, 354] on input "3. Asks to help exploring beyond situation" at bounding box center [742, 363] width 26 height 19
click at [729, 326] on input "2. Asks to help exploring beyond themself" at bounding box center [742, 335] width 26 height 19
click at [729, 354] on input "3. Asks to help exploring beyond situation" at bounding box center [742, 363] width 26 height 19
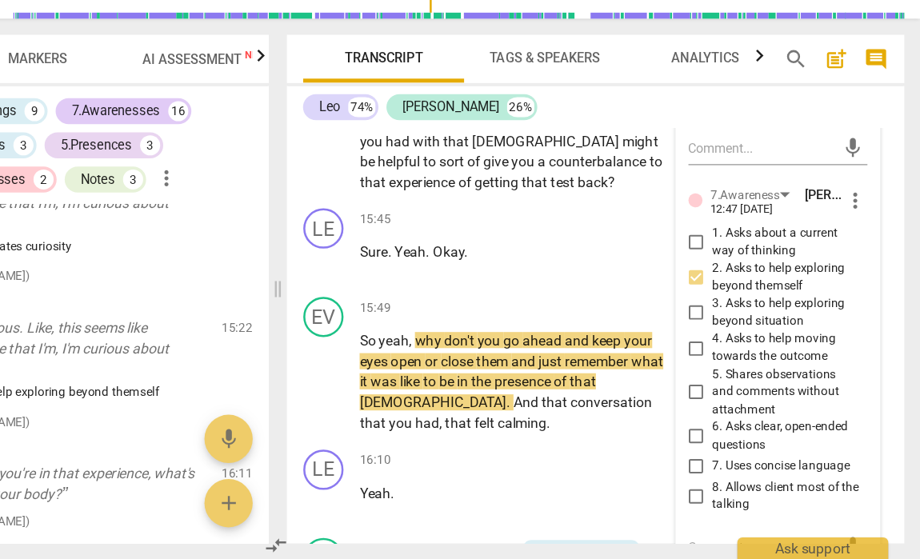
click at [735, 542] on textarea at bounding box center [793, 549] width 117 height 15
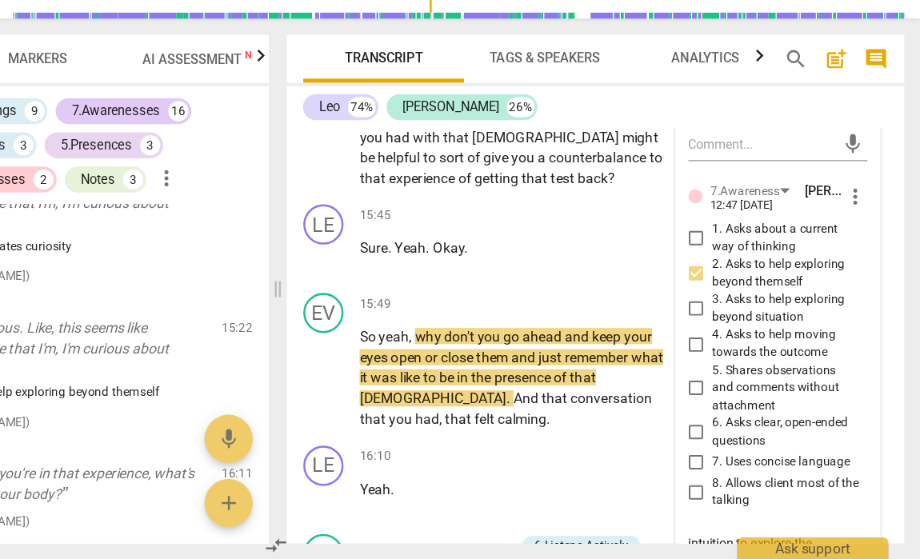
scroll to position [6789, 0]
click at [735, 538] on textarea "It seems you use your intuition to explore the feelings with the priest to help…" at bounding box center [793, 568] width 117 height 61
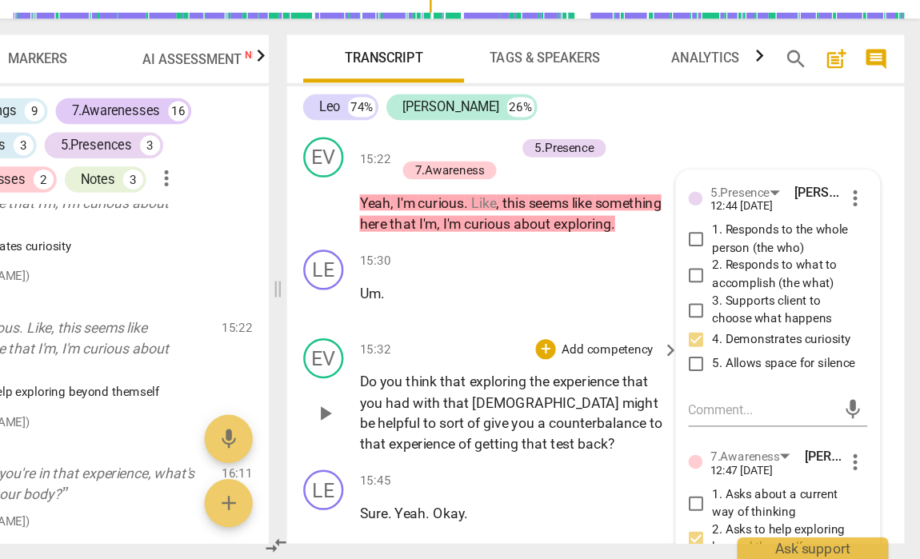
scroll to position [6574, 0]
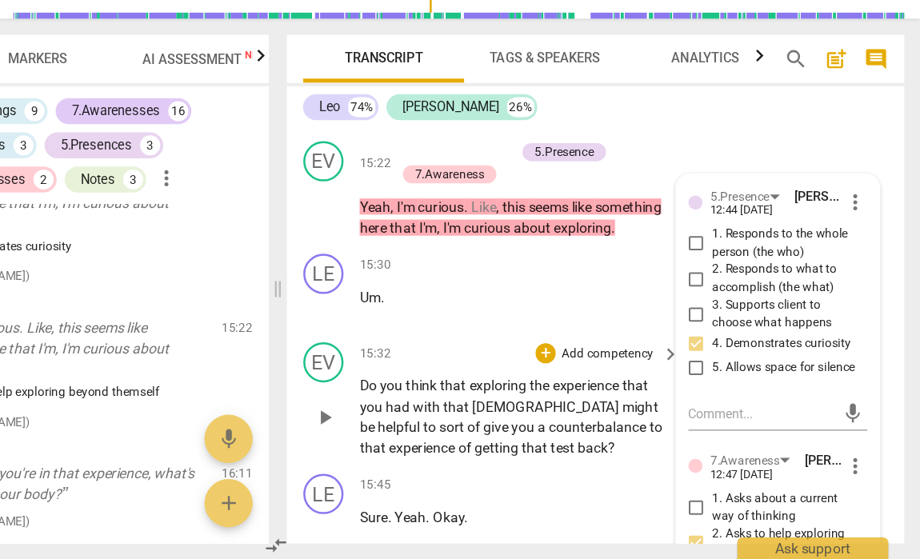
click at [436, 437] on span "play_arrow" at bounding box center [445, 446] width 19 height 19
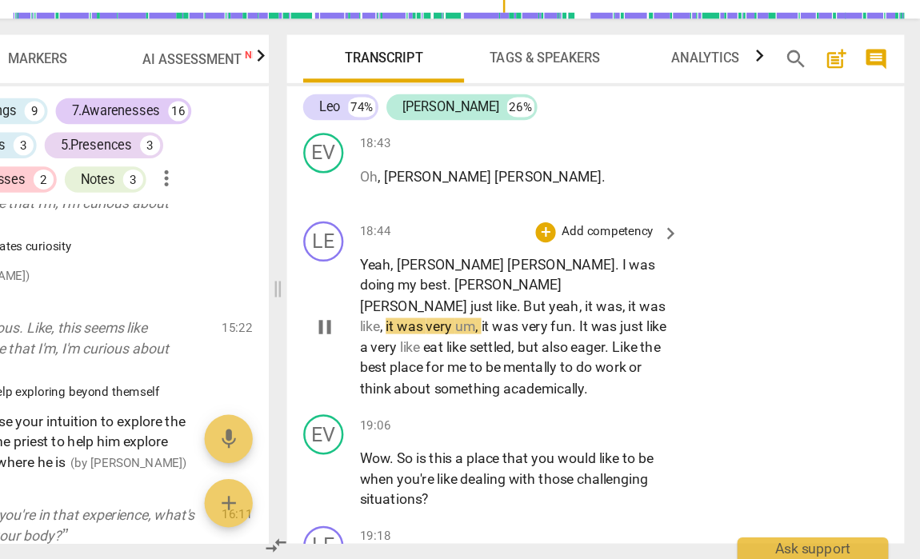
scroll to position [7897, 0]
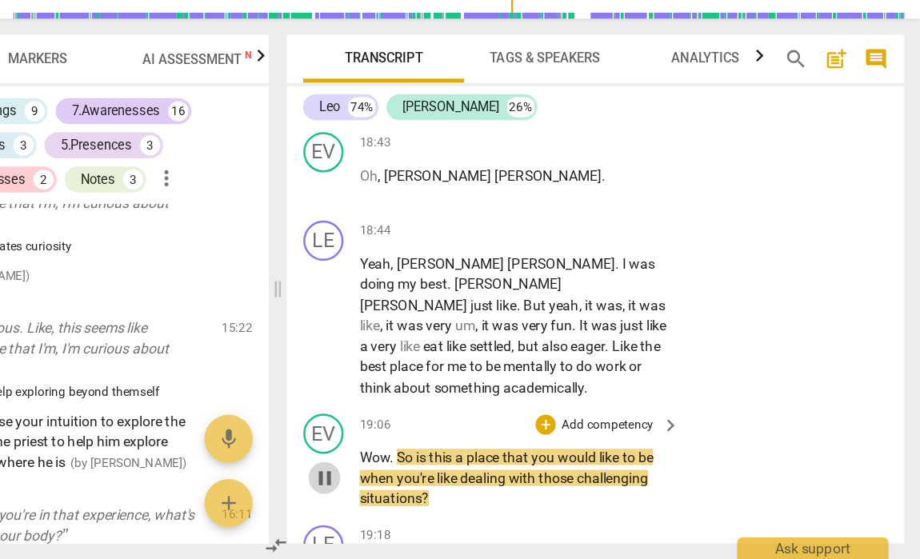
click at [436, 485] on span "pause" at bounding box center [445, 494] width 19 height 19
click at [614, 444] on div "+" at bounding box center [622, 452] width 16 height 16
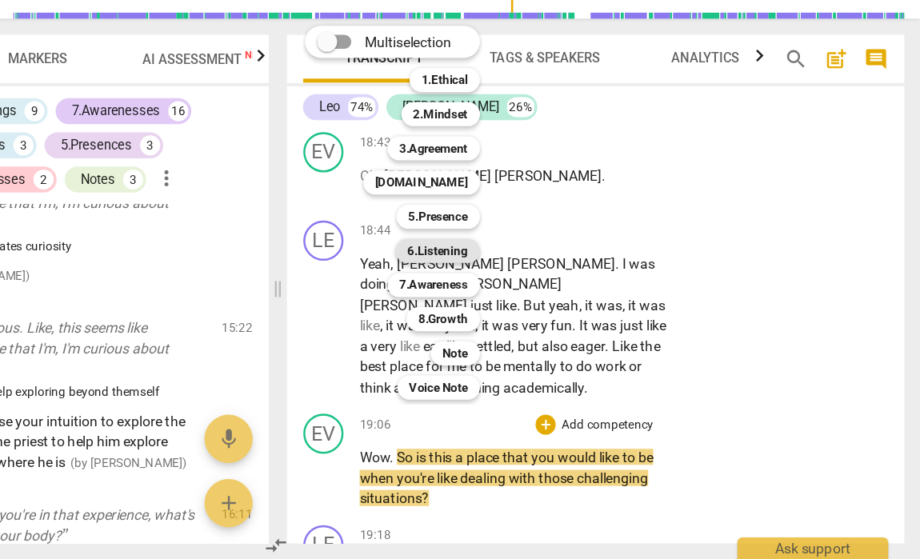
click at [512, 304] on b "6.Listening" at bounding box center [536, 313] width 48 height 19
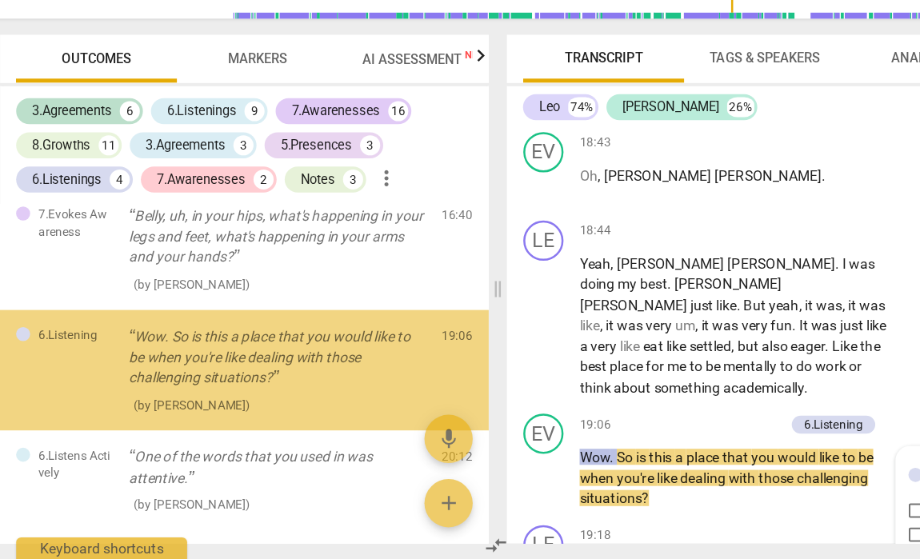
scroll to position [8169, 0]
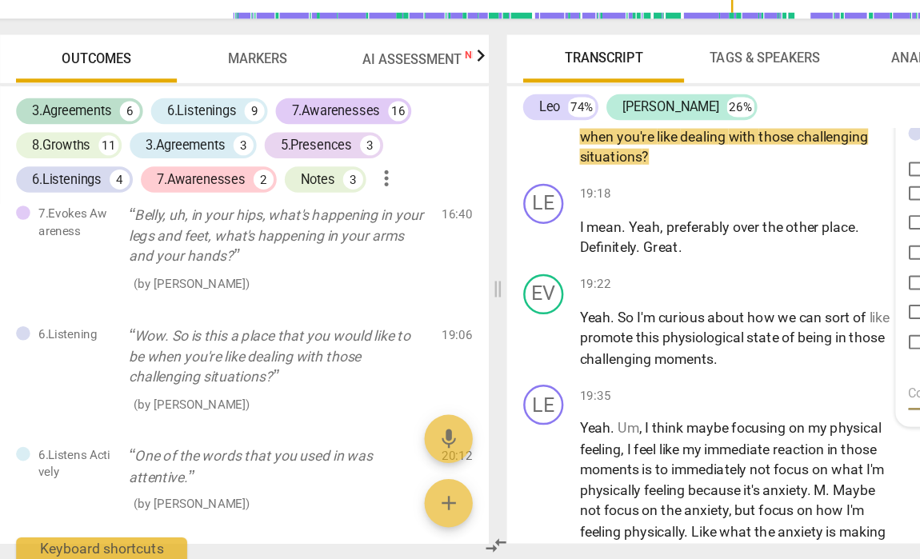
click at [207, 154] on span "Markers" at bounding box center [217, 160] width 47 height 12
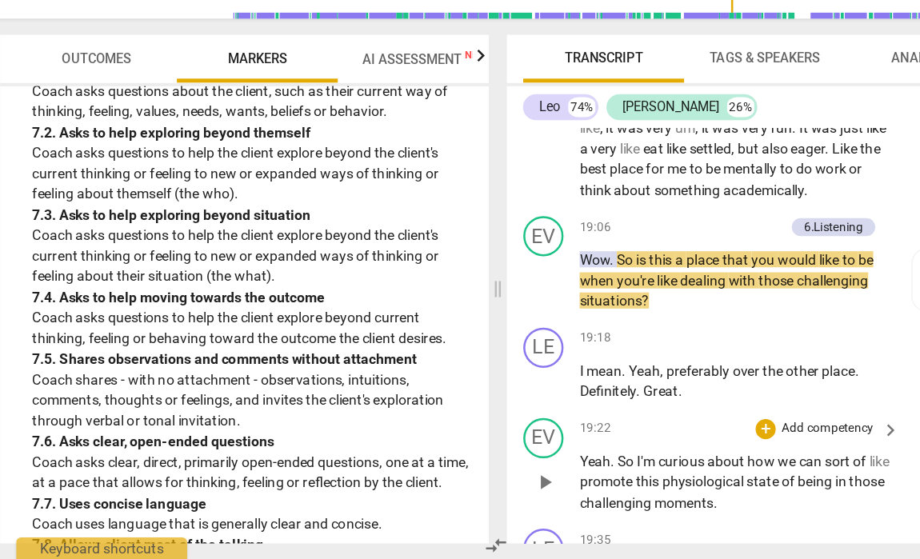
scroll to position [8048, 0]
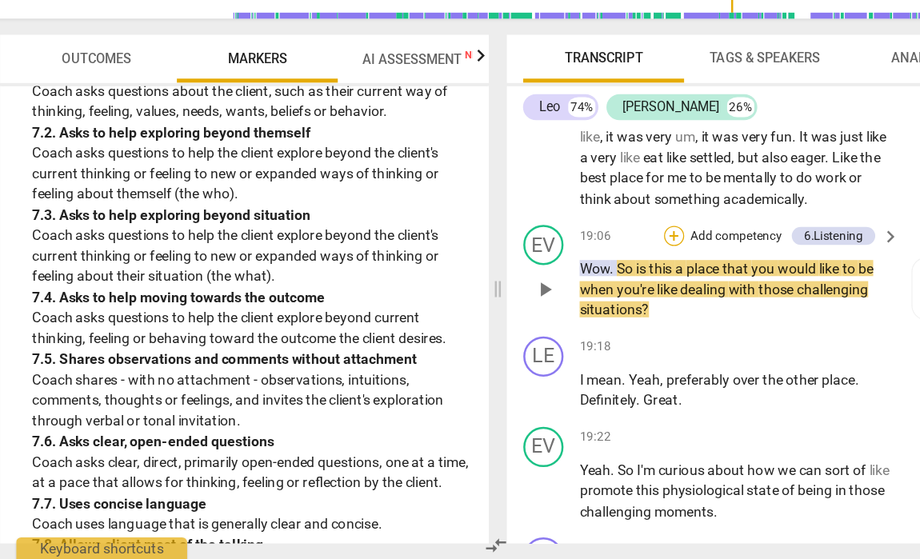
click at [541, 294] on div "+" at bounding box center [549, 302] width 16 height 16
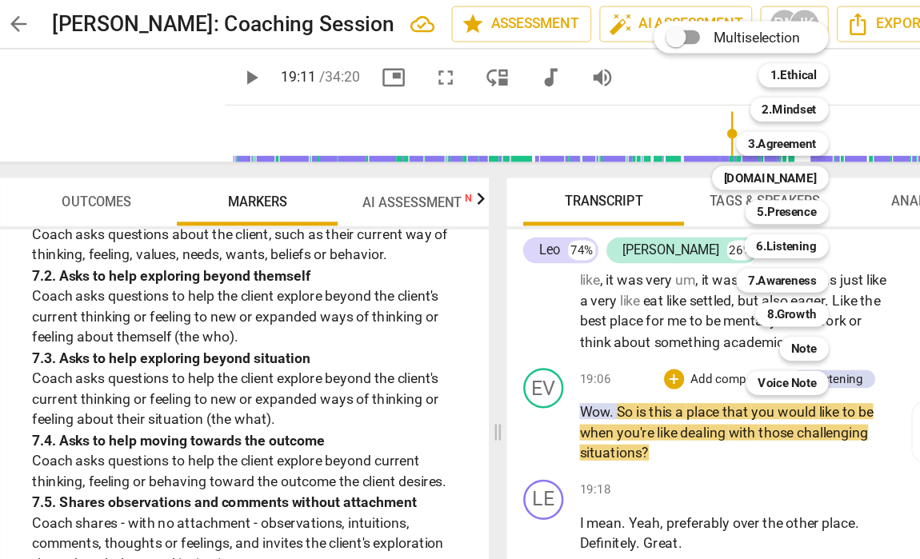
scroll to position [0, 0]
click at [625, 221] on b "7.Awareness" at bounding box center [635, 223] width 54 height 19
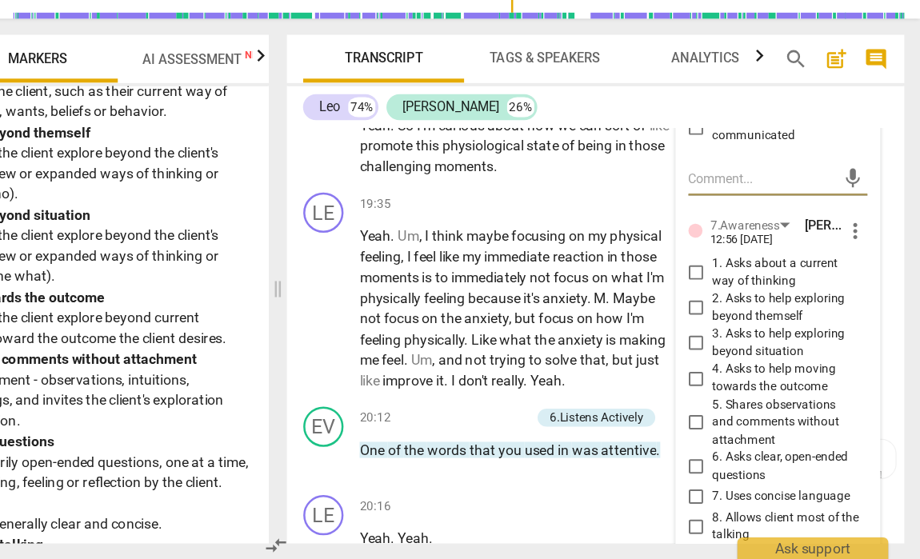
scroll to position [8345, 0]
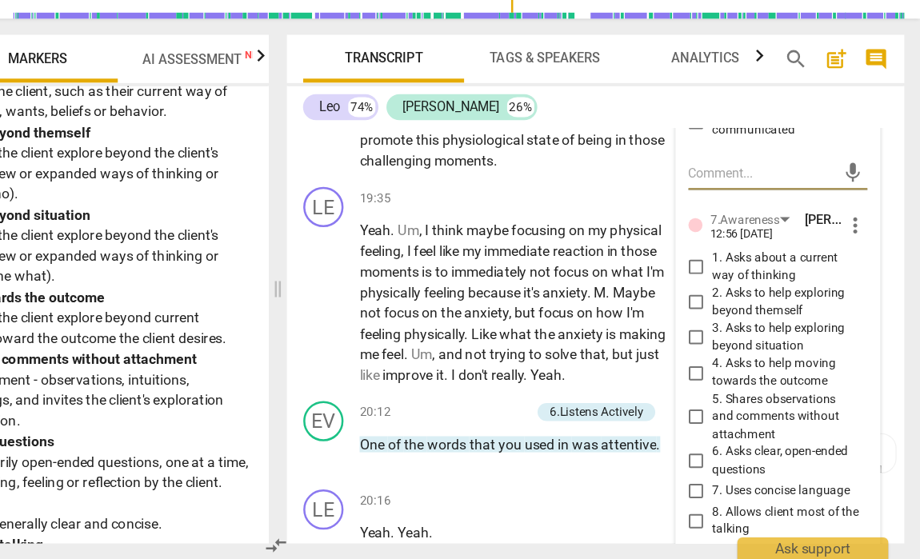
click at [729, 401] on input "4. Asks to help moving towards the outcome" at bounding box center [742, 410] width 26 height 19
click at [735, 562] on textarea at bounding box center [793, 569] width 117 height 15
click at [480, 503] on div "20:16 + Add competency keyboard_arrow_right Yeah . Yeah ." at bounding box center [602, 532] width 256 height 58
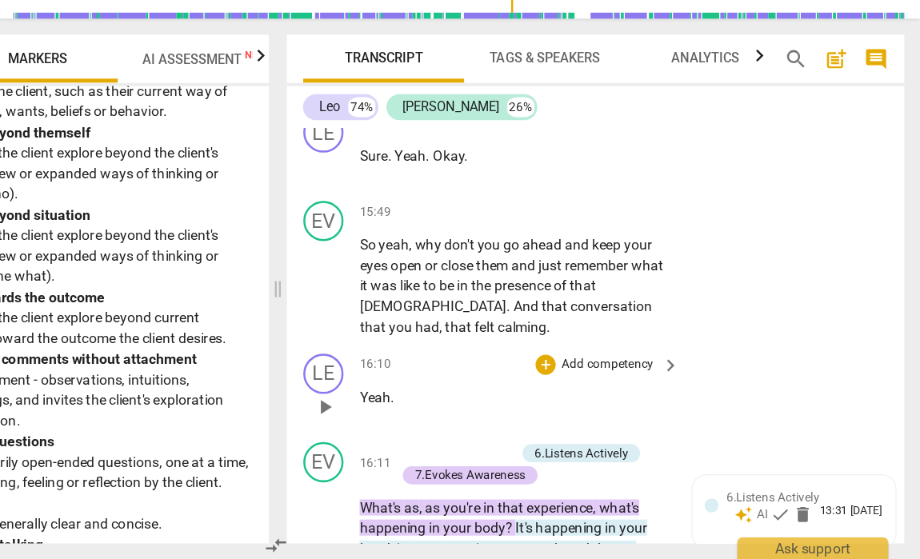
scroll to position [6856, 0]
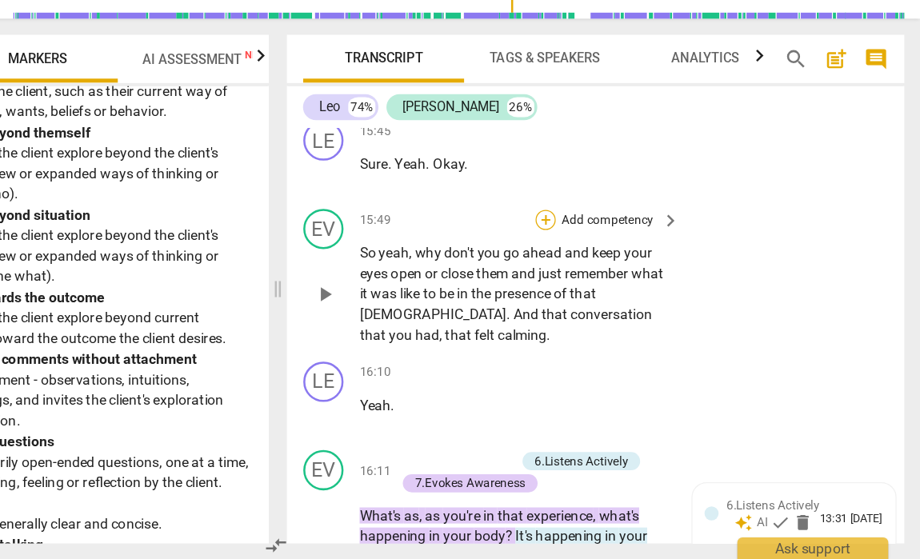
click at [614, 281] on div "+" at bounding box center [622, 289] width 16 height 16
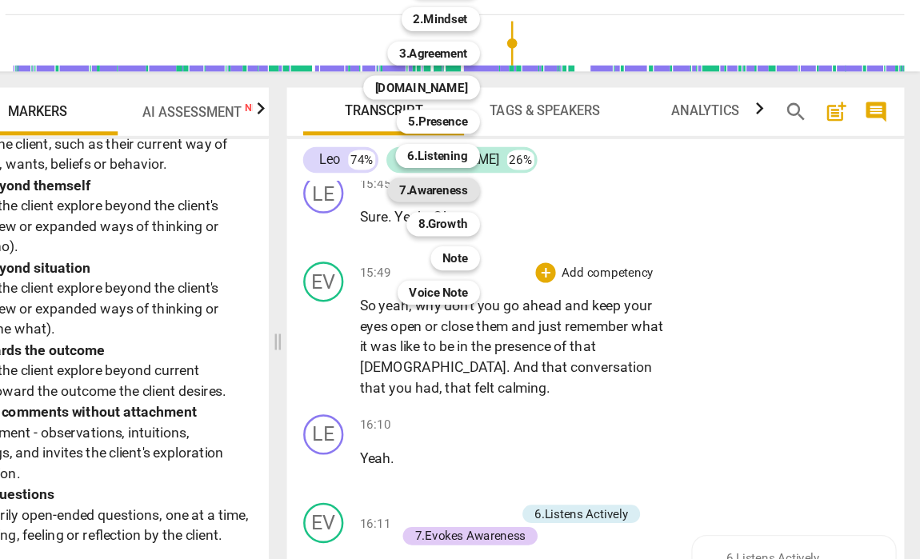
click at [506, 214] on b "7.Awareness" at bounding box center [533, 223] width 54 height 19
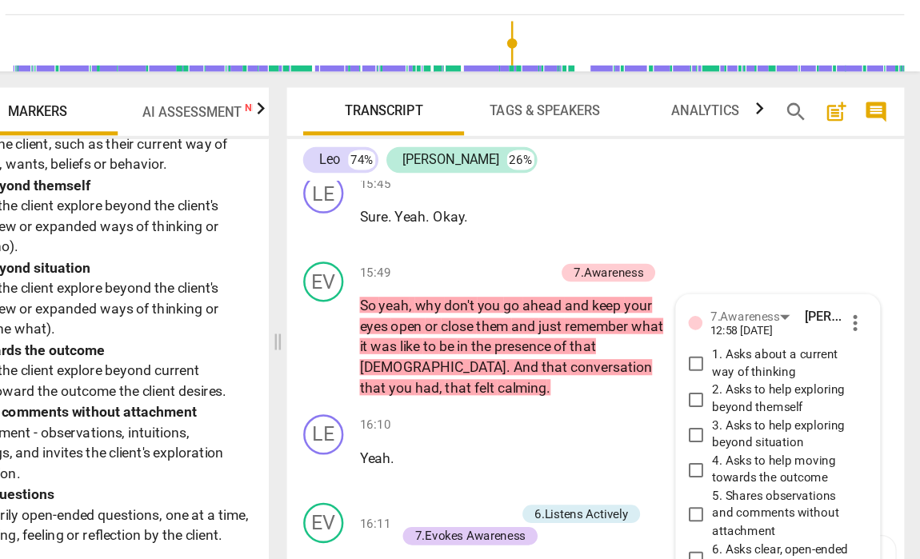
scroll to position [7044, 0]
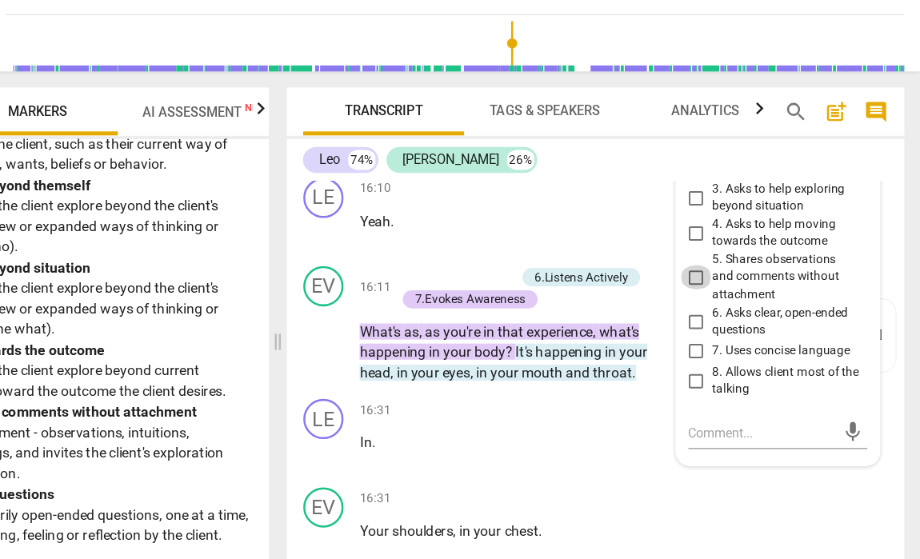
click at [729, 283] on input "5. Shares observations and comments without attachment" at bounding box center [742, 292] width 26 height 19
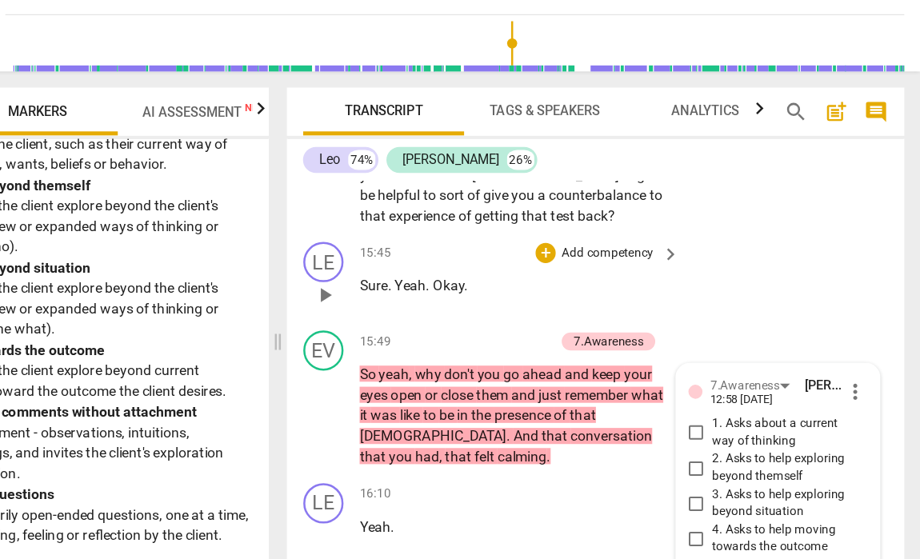
scroll to position [6844, 0]
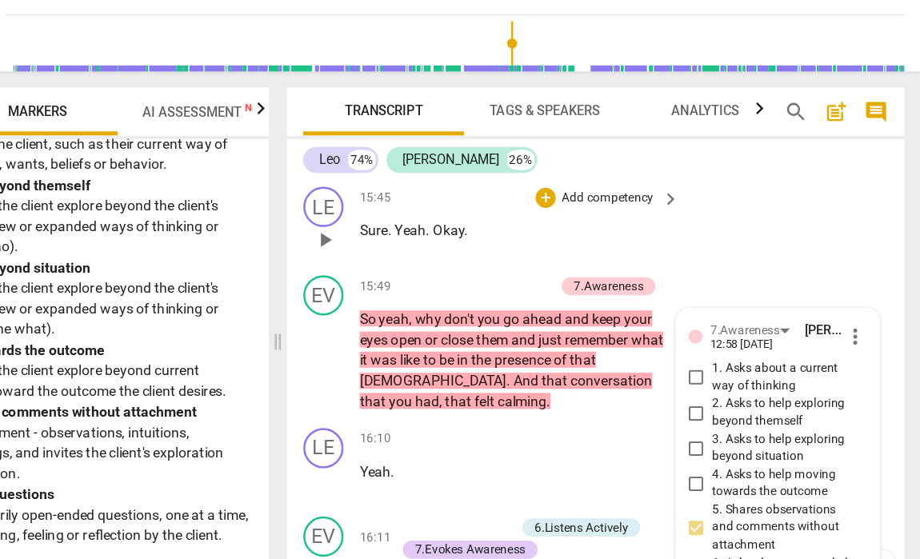
click at [585, 214] on div "LE play_arrow pause 15:45 + Add competency keyboard_arrow_right Sure . Yeah . O…" at bounding box center [661, 249] width 491 height 70
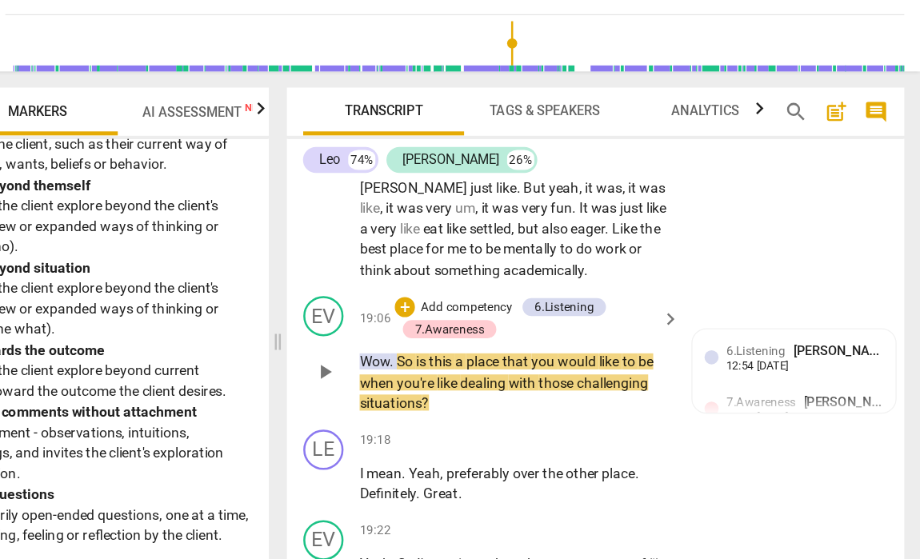
scroll to position [8036, 0]
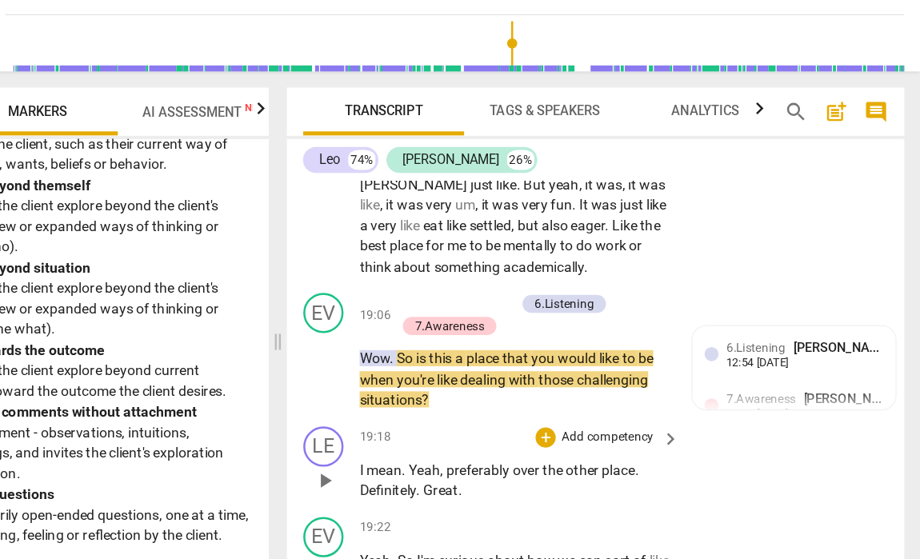
click at [436, 445] on span "play_arrow" at bounding box center [445, 454] width 19 height 19
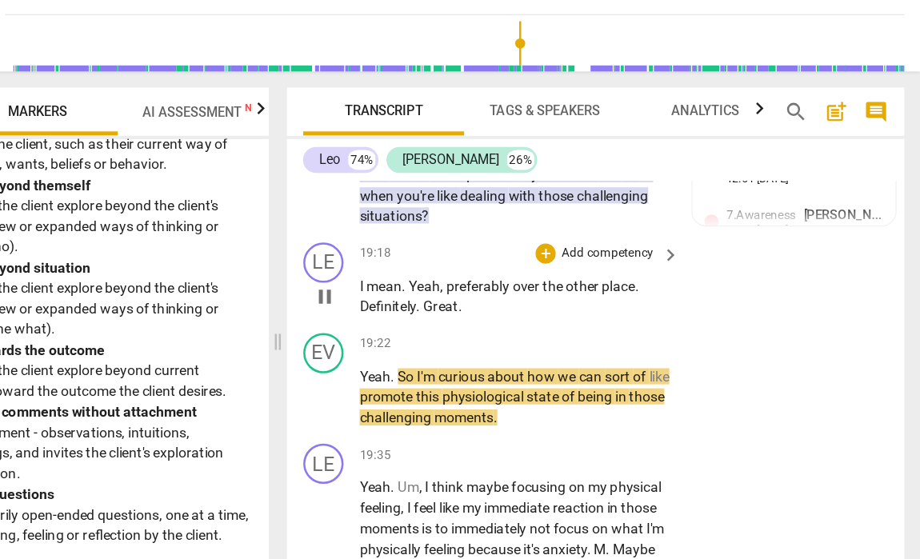
scroll to position [8183, 0]
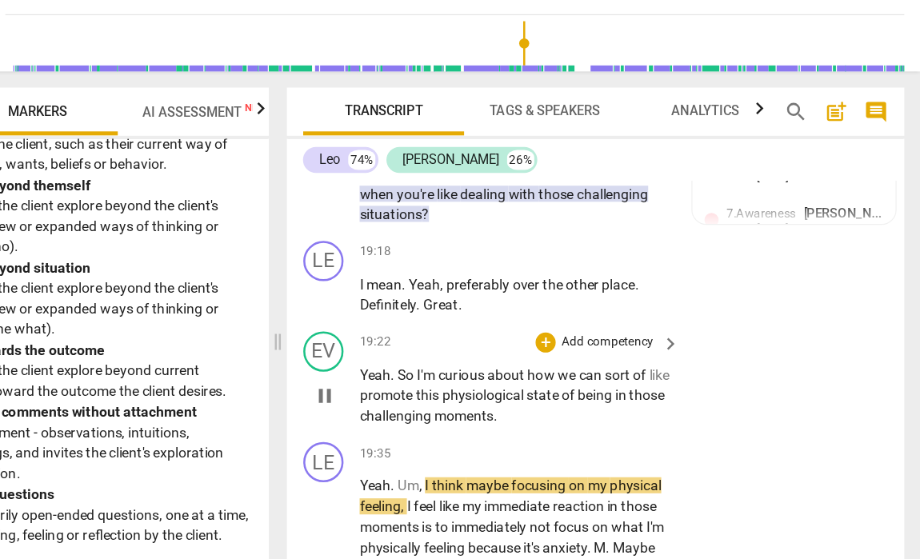
click at [436, 378] on span "pause" at bounding box center [445, 387] width 19 height 19
click at [436, 378] on span "play_arrow" at bounding box center [445, 387] width 19 height 19
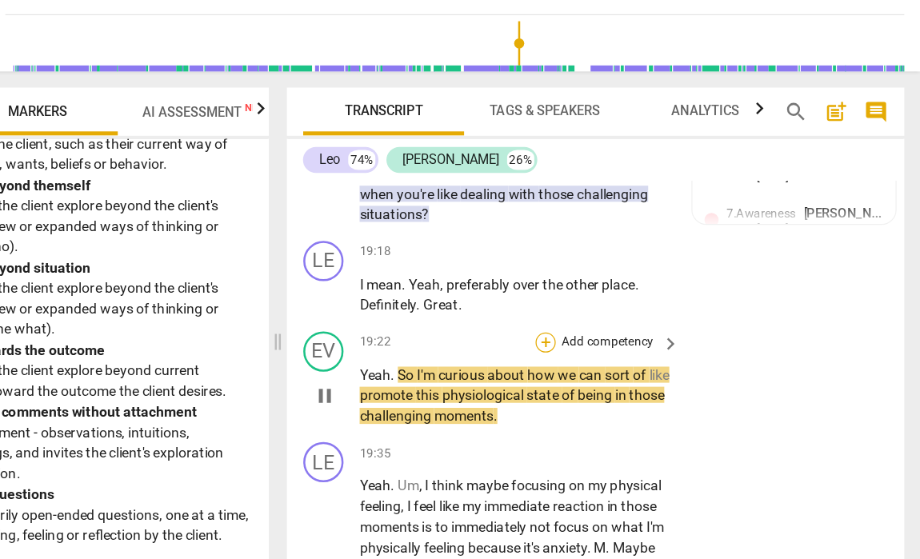
click at [614, 337] on div "+" at bounding box center [622, 345] width 16 height 16
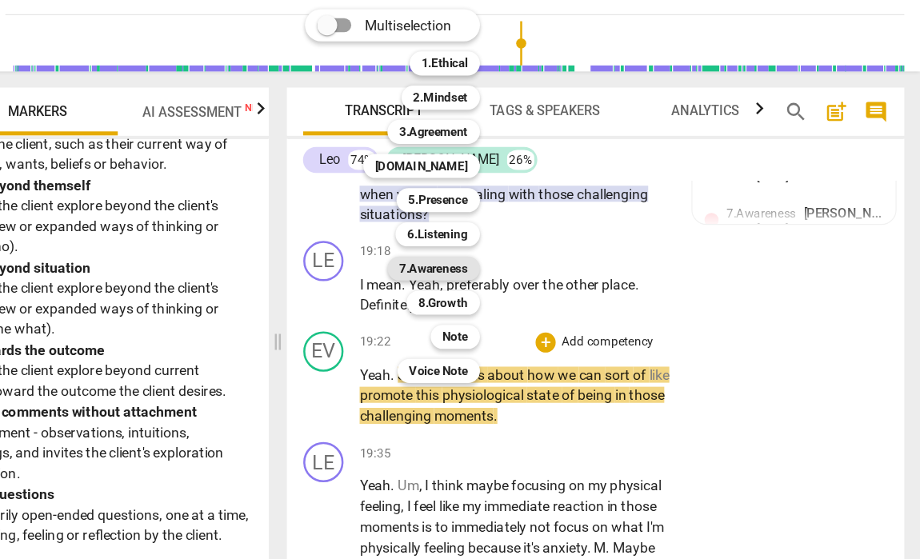
click at [506, 276] on b "7.Awareness" at bounding box center [533, 285] width 54 height 19
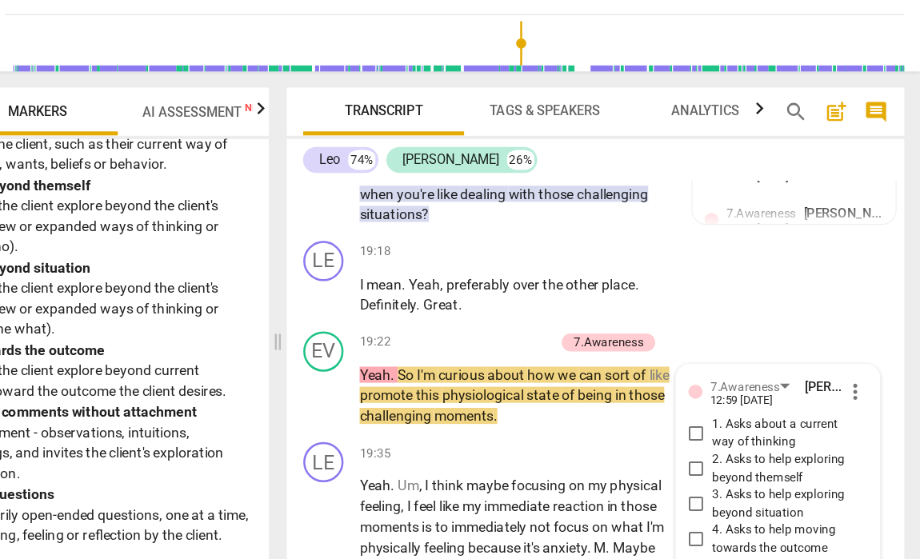
scroll to position [8410, 0]
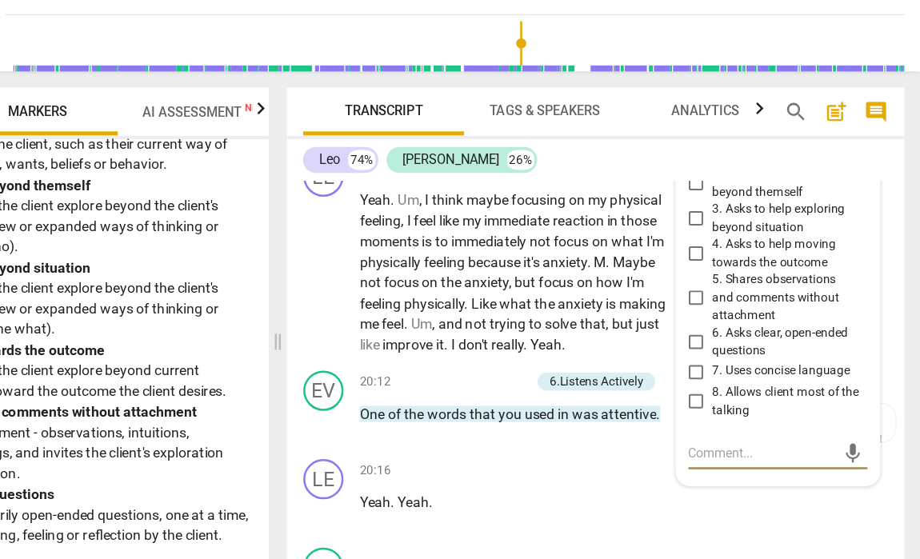
click at [729, 358] on input "7. Uses concise language" at bounding box center [742, 367] width 26 height 19
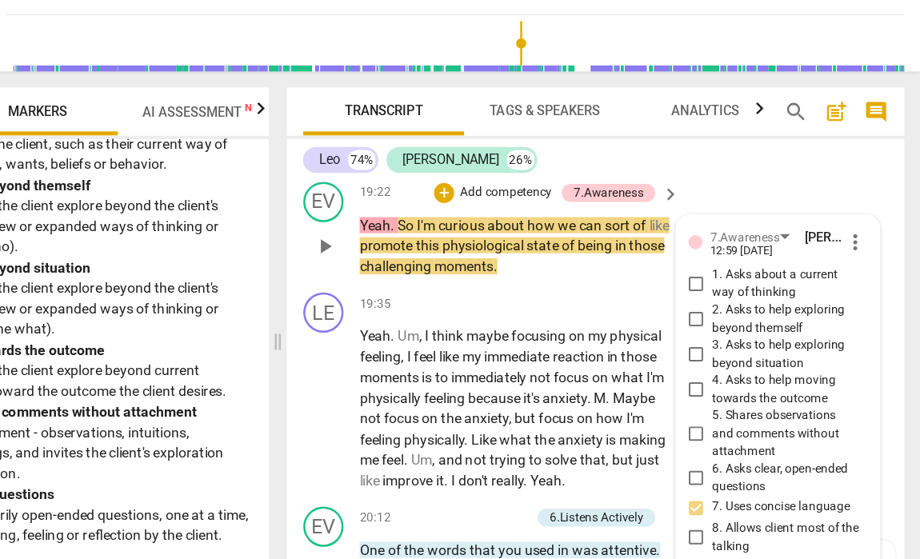
scroll to position [8304, 0]
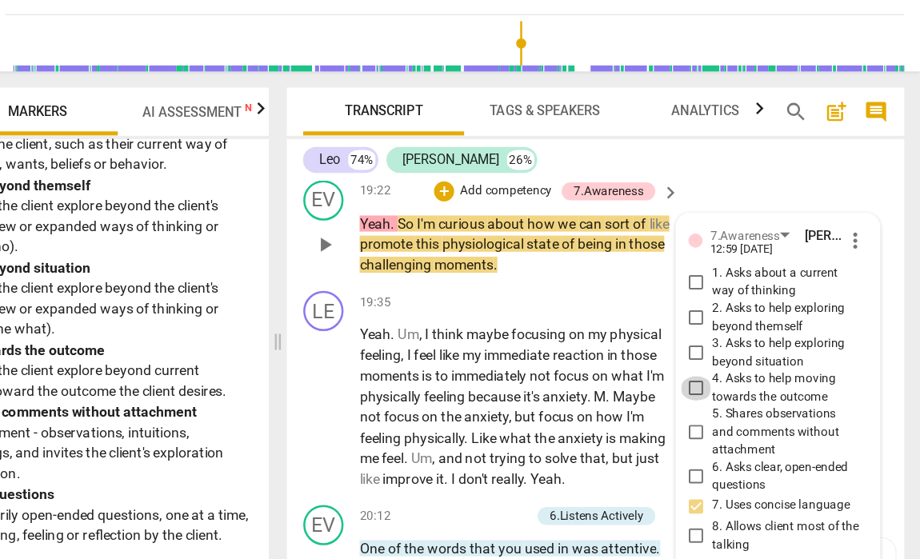
click at [729, 371] on input "4. Asks to help moving towards the outcome" at bounding box center [742, 380] width 26 height 19
click at [416, 467] on div "EV play_arrow pause 20:12 + Add competency 6.Listens Actively keyboard_arrow_ri…" at bounding box center [661, 502] width 491 height 70
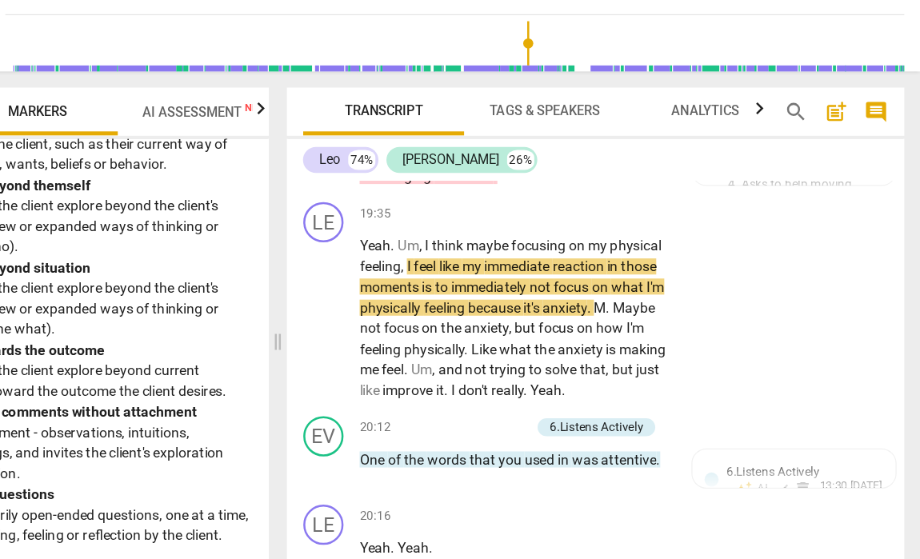
scroll to position [8372, 0]
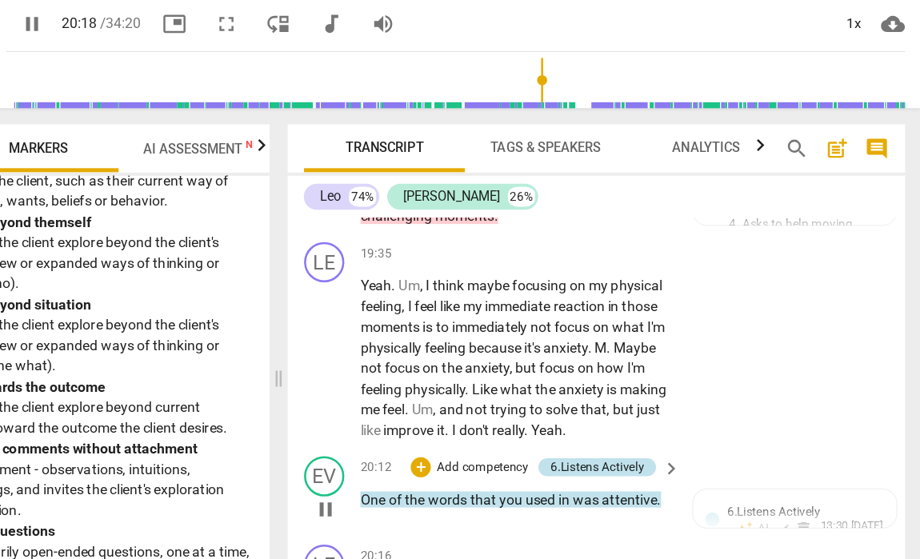
click at [625, 407] on div "6.Listens Actively" at bounding box center [662, 414] width 74 height 14
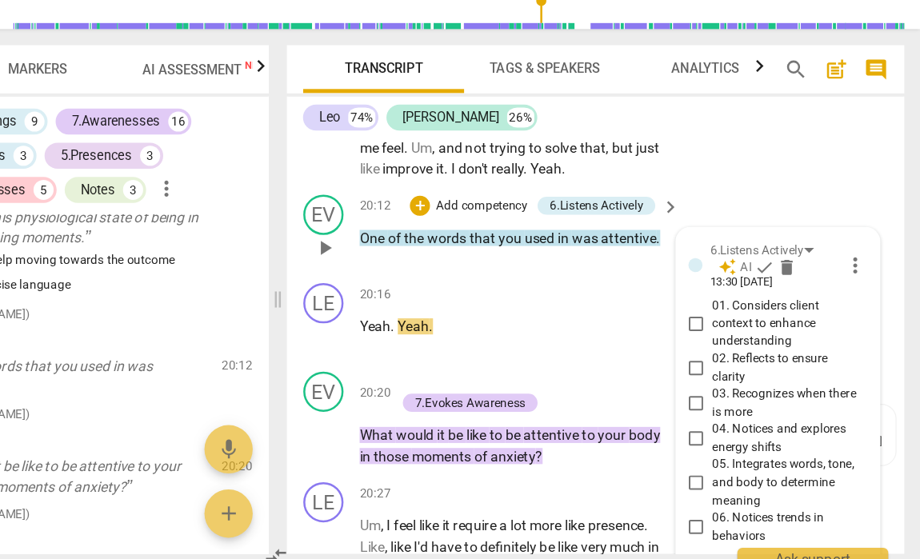
scroll to position [8514, 0]
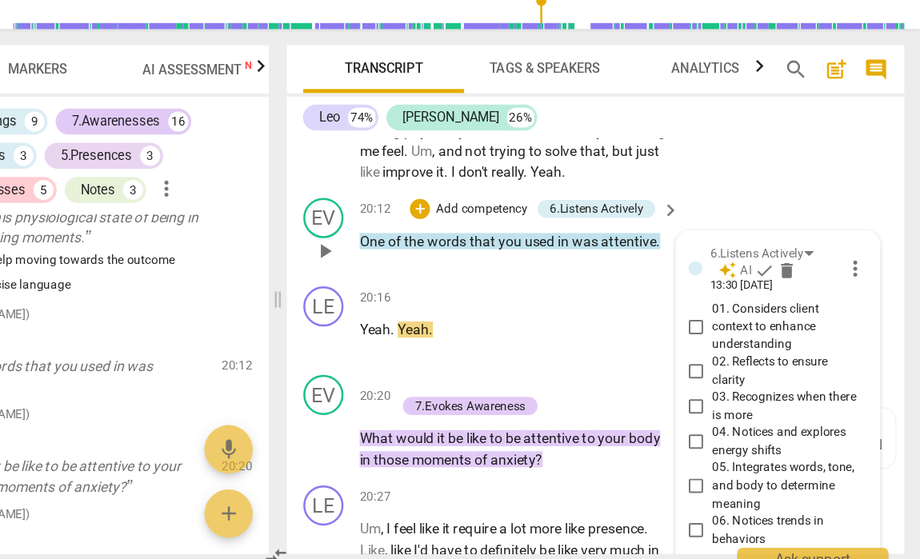
click at [471, 257] on div "EV play_arrow pause 20:12 + Add competency 6.Listens Actively keyboard_arrow_ri…" at bounding box center [661, 292] width 491 height 70
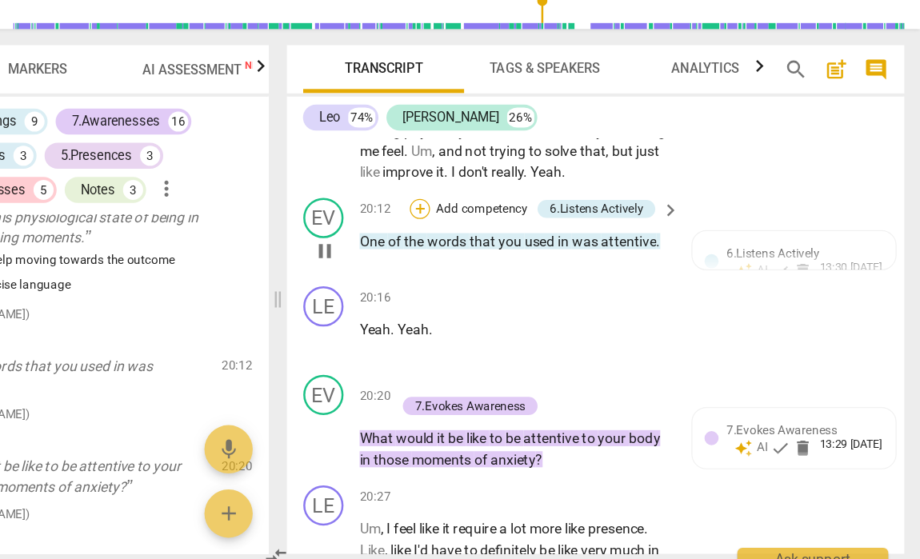
click at [514, 264] on div "+" at bounding box center [522, 272] width 16 height 16
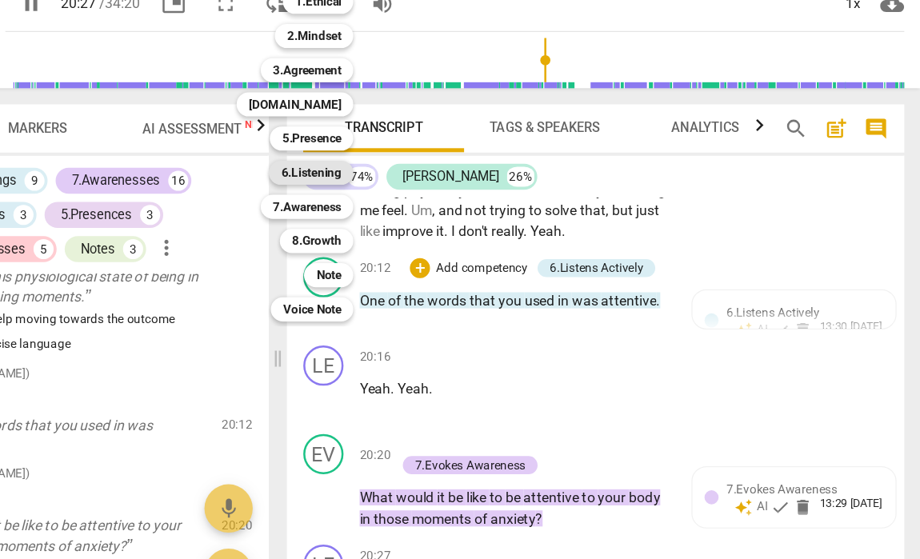
click at [411, 186] on b "6.Listening" at bounding box center [435, 195] width 48 height 19
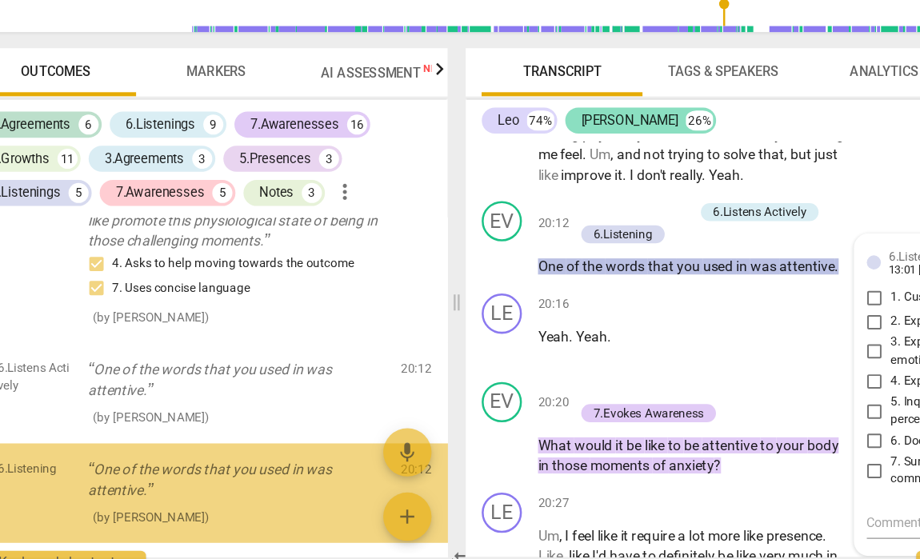
scroll to position [4291, 0]
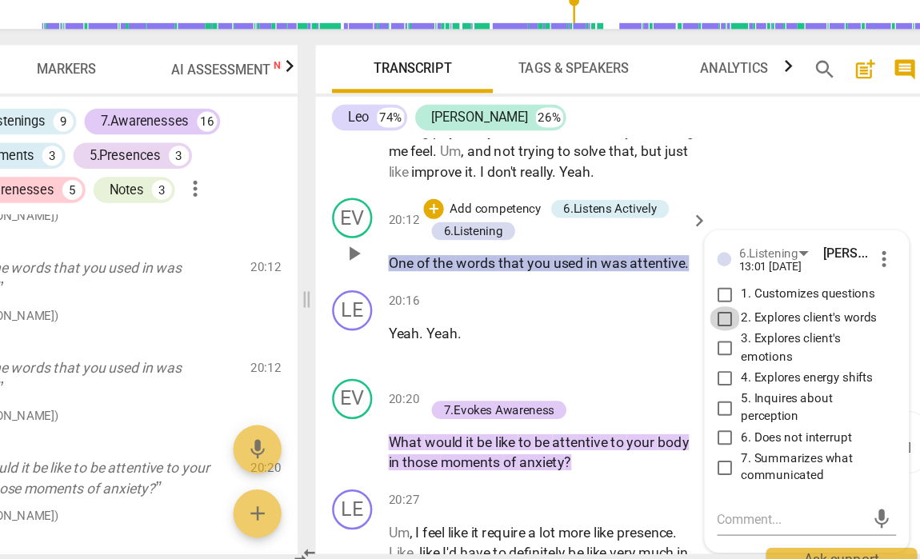
click at [729, 350] on input "2. Explores client's words" at bounding box center [742, 359] width 26 height 19
click at [735, 511] on textarea at bounding box center [793, 518] width 117 height 15
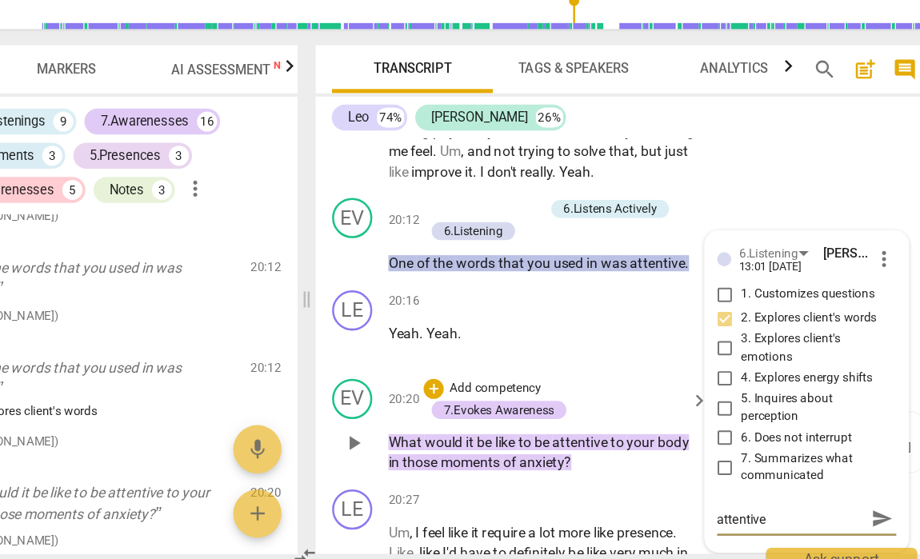
click at [522, 401] on div "EV play_arrow pause 20:20 + Add competency 7.Evokes Awareness keyboard_arrow_ri…" at bounding box center [661, 445] width 491 height 88
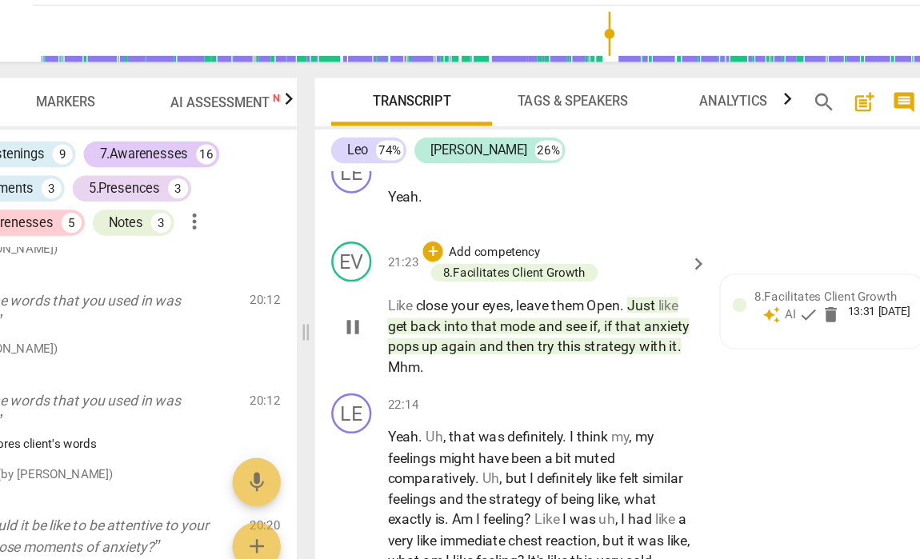
scroll to position [9353, 0]
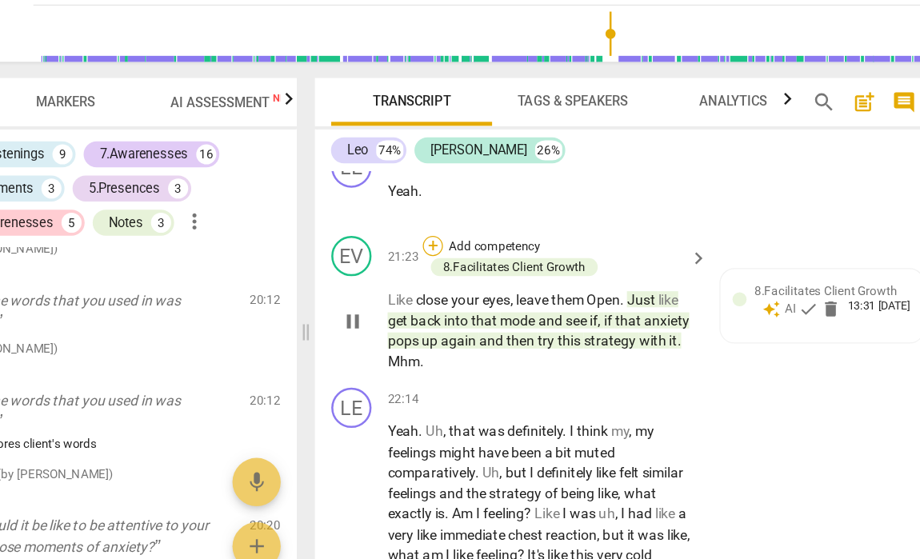
click at [502, 267] on div "+" at bounding box center [510, 275] width 16 height 16
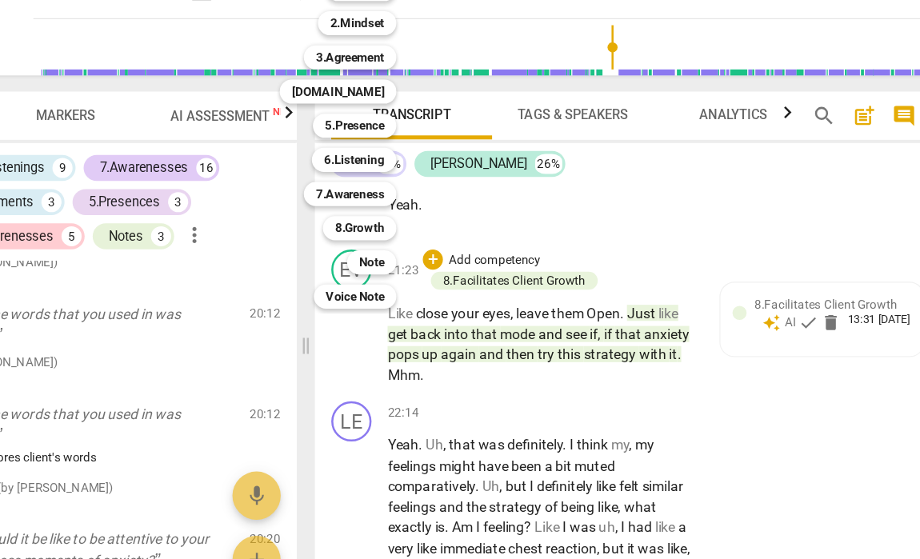
click at [370, 258] on div at bounding box center [460, 279] width 920 height 559
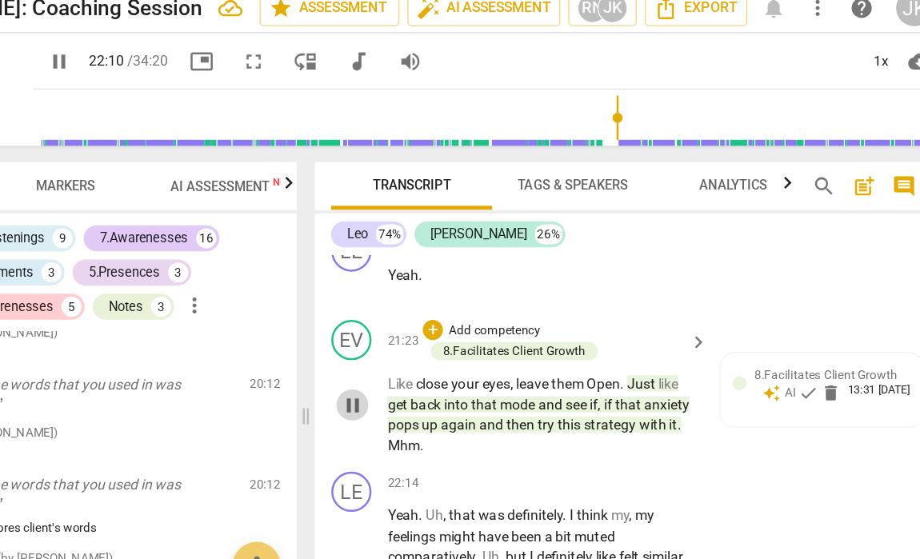
click at [436, 326] on span "pause" at bounding box center [445, 335] width 19 height 19
click at [436, 326] on span "play_arrow" at bounding box center [445, 335] width 19 height 19
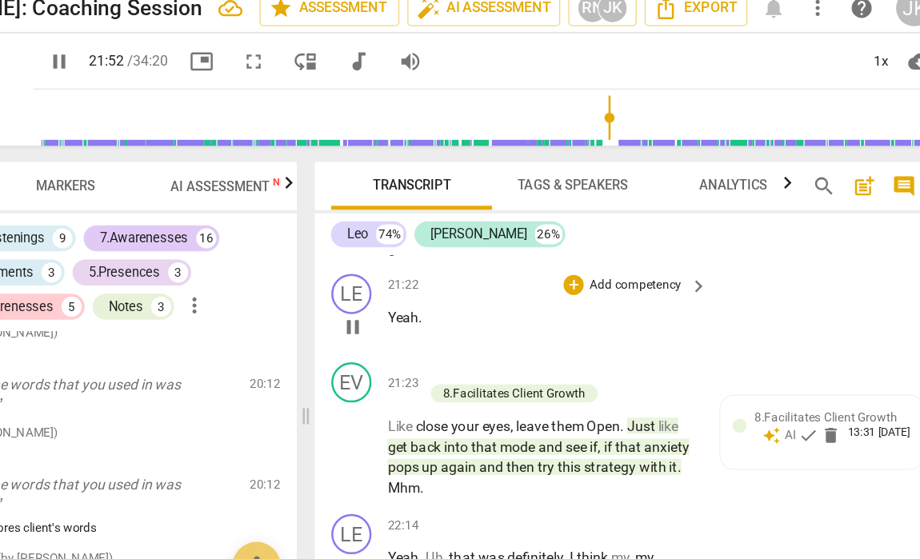
scroll to position [9318, 0]
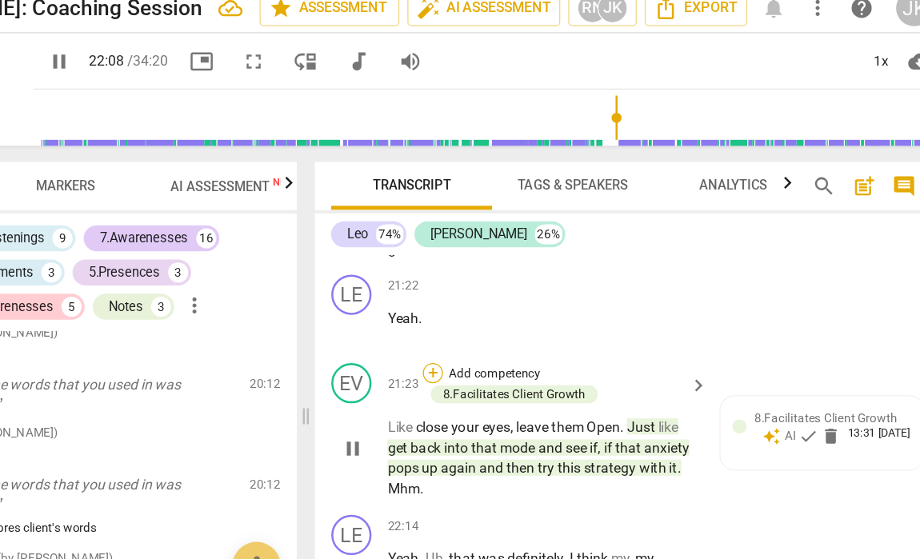
click at [502, 302] on div "+" at bounding box center [510, 310] width 16 height 16
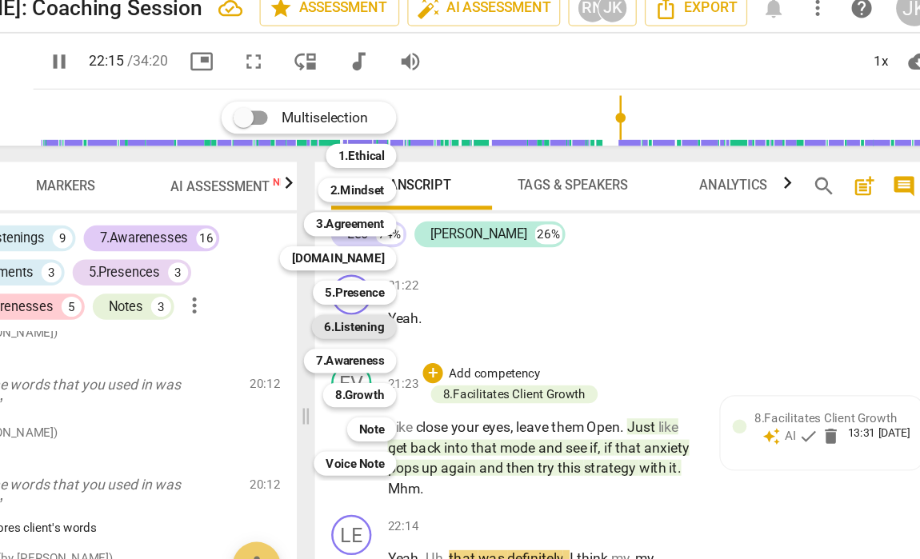
click at [423, 263] on b "6.Listening" at bounding box center [447, 272] width 48 height 19
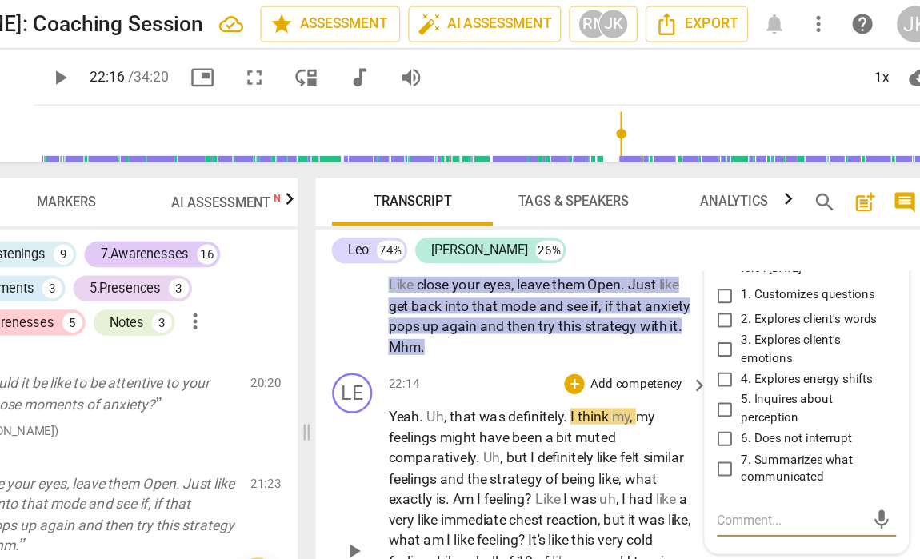
scroll to position [9460, 0]
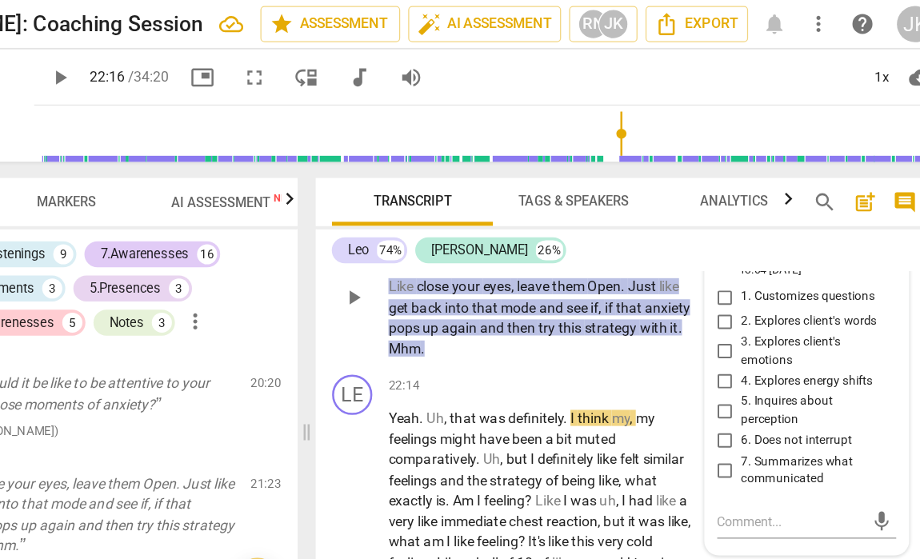
click at [474, 222] on p "Like close your eyes , leave them Open . Just like get back into that mode and …" at bounding box center [597, 253] width 246 height 66
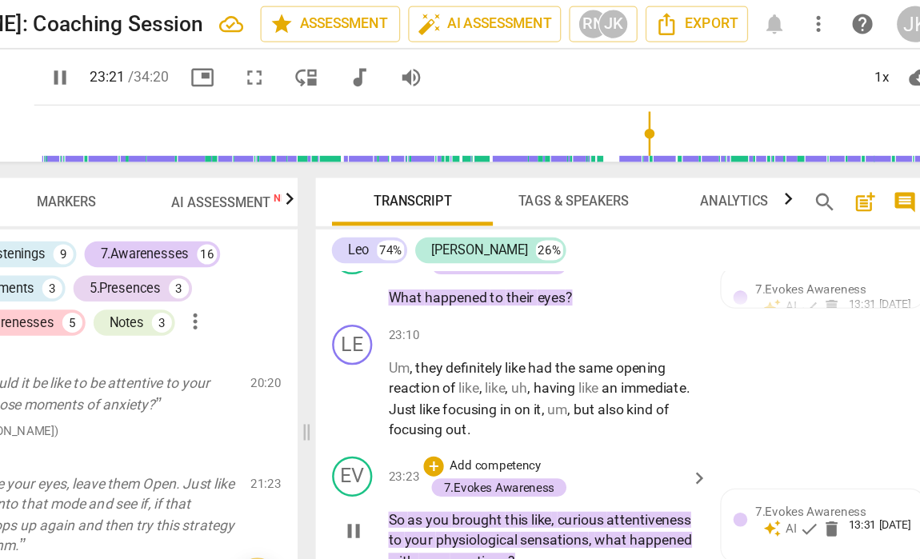
scroll to position [9855, 0]
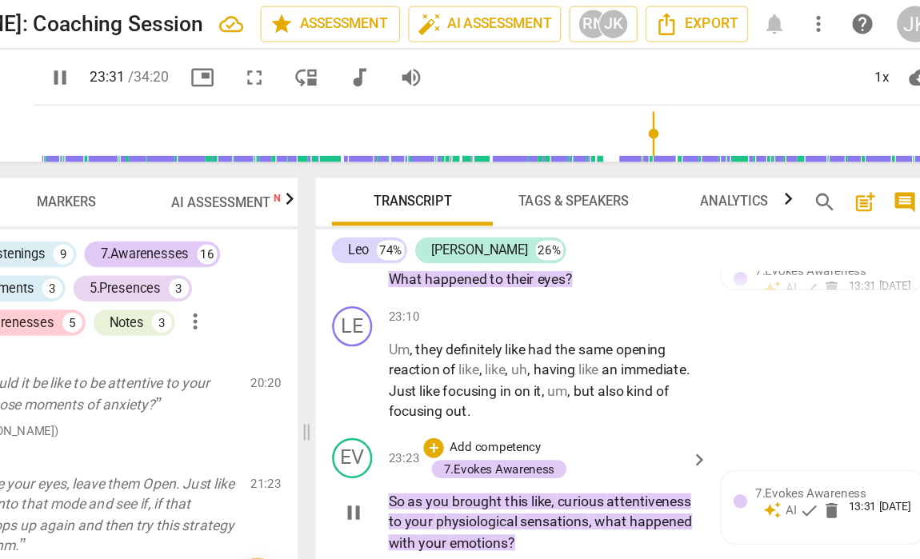
click at [436, 398] on span "pause" at bounding box center [445, 407] width 19 height 19
click at [521, 350] on p "Add competency" at bounding box center [559, 357] width 76 height 14
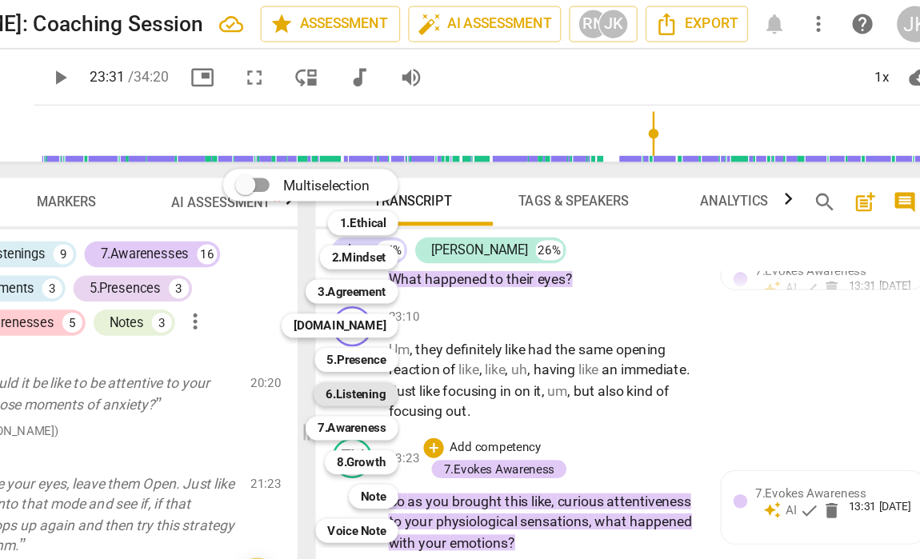
click at [424, 313] on b "6.Listening" at bounding box center [448, 313] width 48 height 19
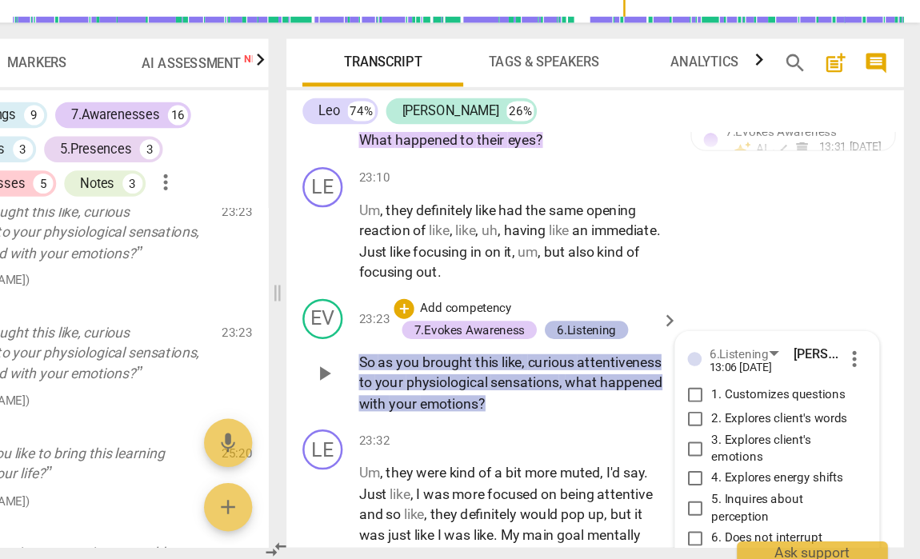
scroll to position [0, 0]
click at [729, 458] on input "3. Explores client's emotions" at bounding box center [742, 467] width 26 height 19
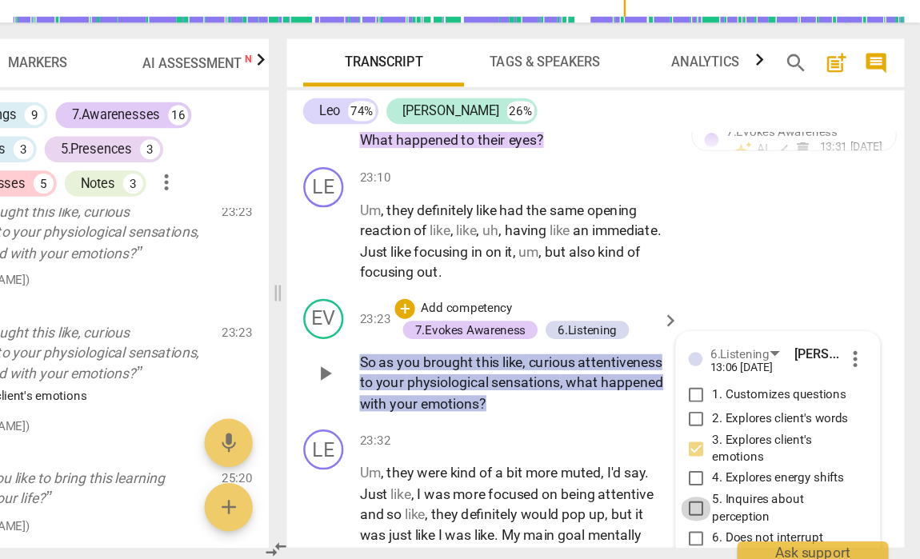
click at [729, 506] on input "5. Inquires about perception" at bounding box center [742, 515] width 26 height 19
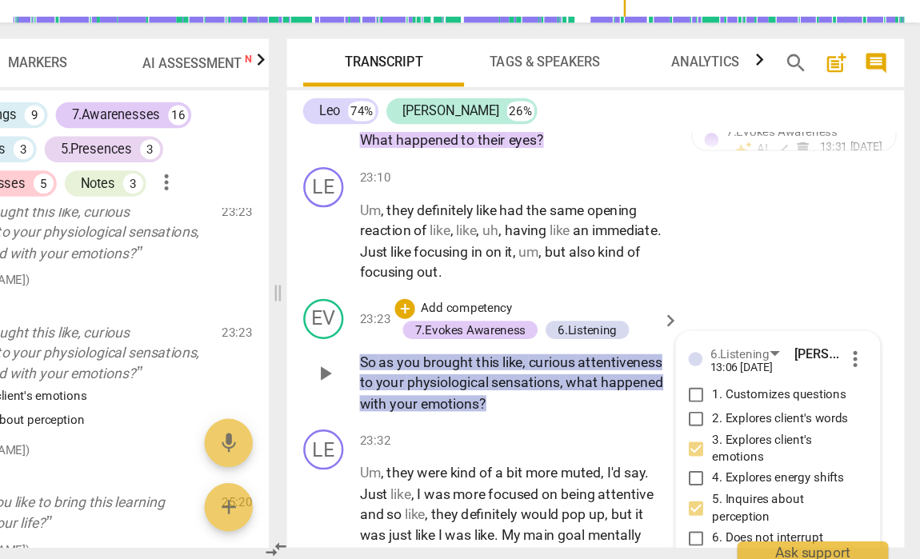
click at [729, 554] on input "7. Summarizes what communicated" at bounding box center [742, 563] width 26 height 19
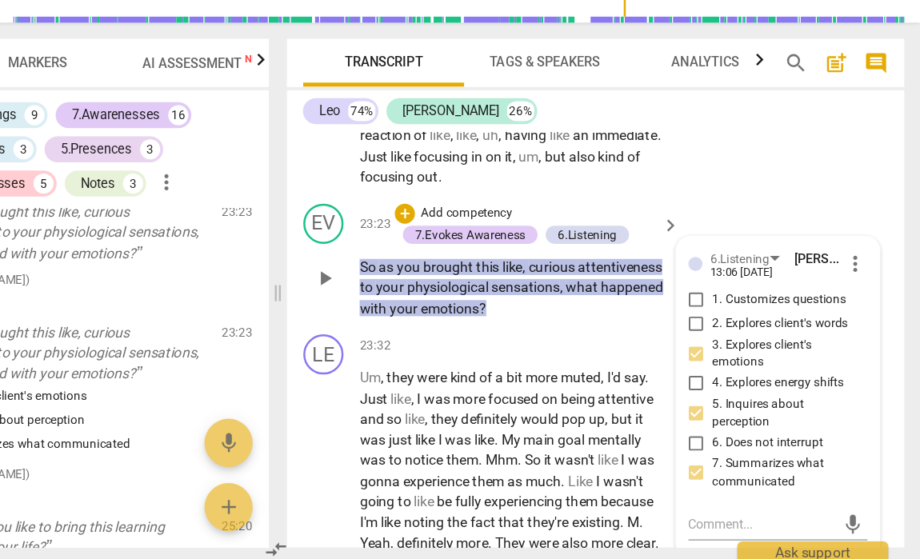
scroll to position [9935, 0]
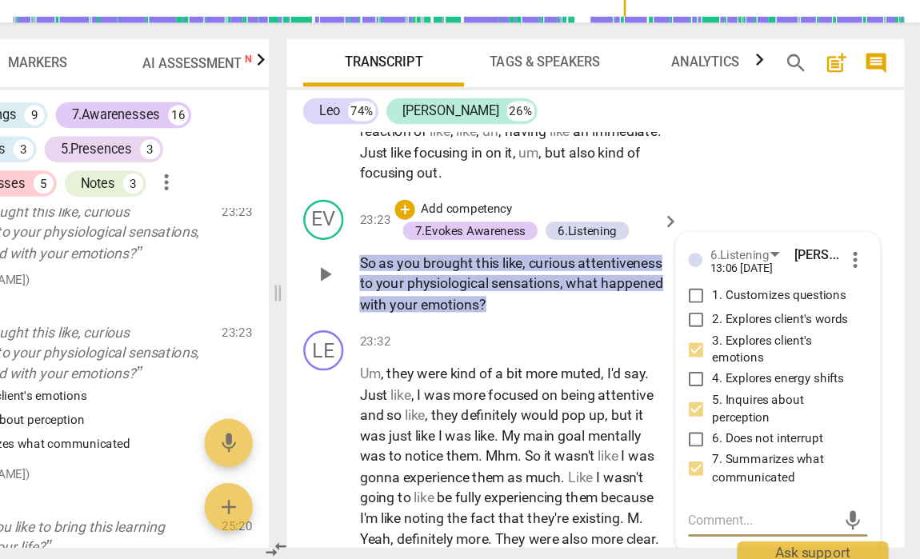
click at [735, 517] on textarea at bounding box center [793, 524] width 117 height 15
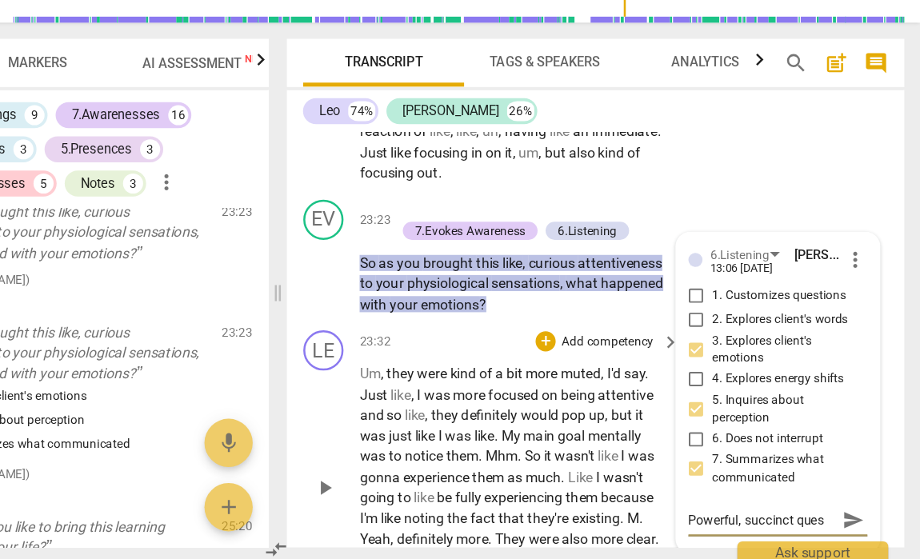
scroll to position [13, 0]
click at [573, 390] on div "LE play_arrow pause 23:32 + Add competency keyboard_arrow_right Um , they were …" at bounding box center [661, 485] width 491 height 236
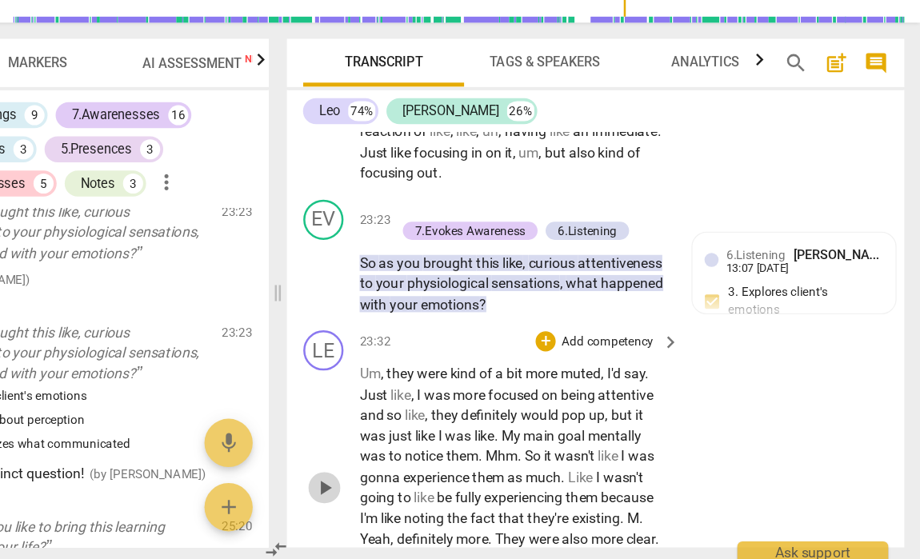
click at [436, 490] on span "play_arrow" at bounding box center [445, 499] width 19 height 19
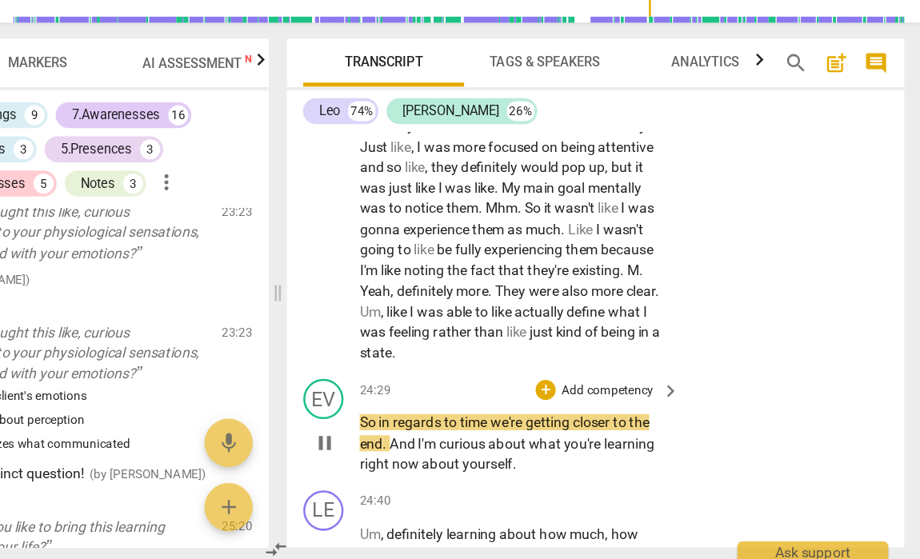
scroll to position [10144, 0]
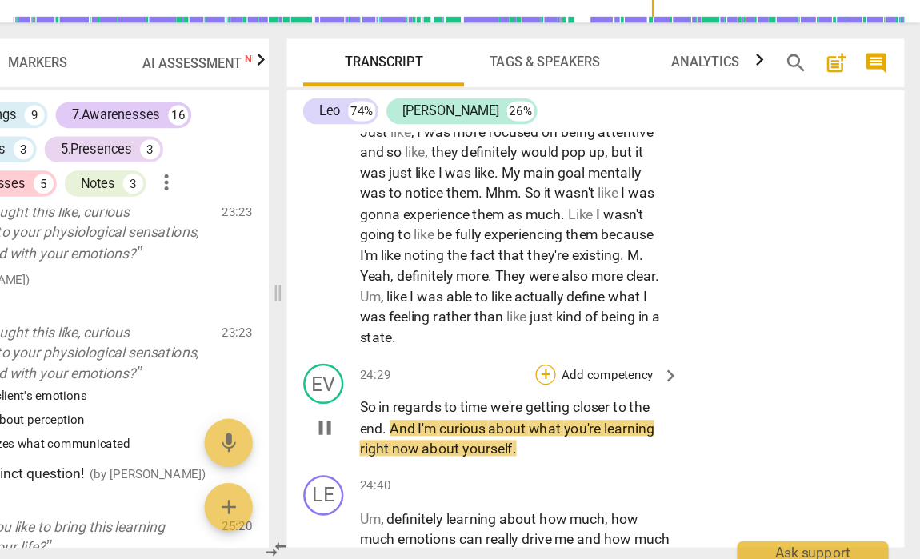
click at [614, 401] on div "+" at bounding box center [622, 409] width 16 height 16
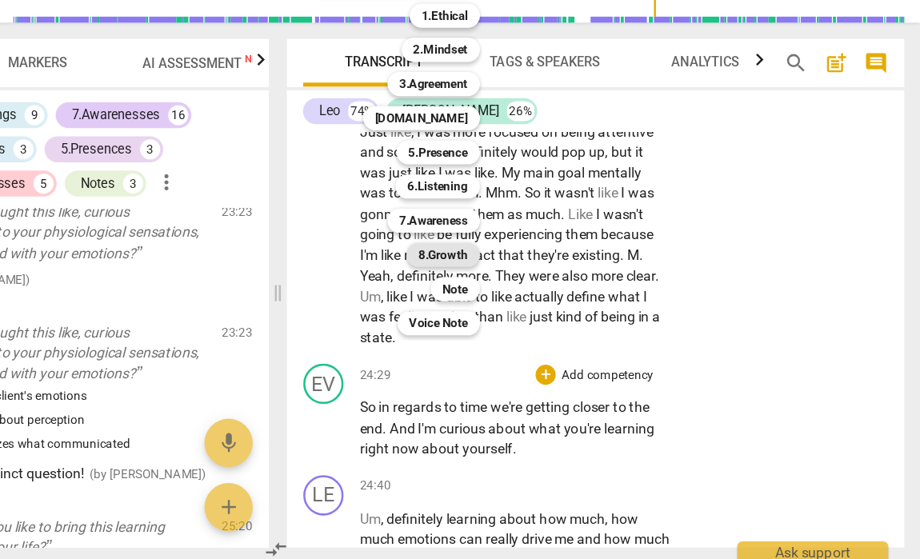
click at [521, 304] on b "8.Growth" at bounding box center [540, 313] width 39 height 19
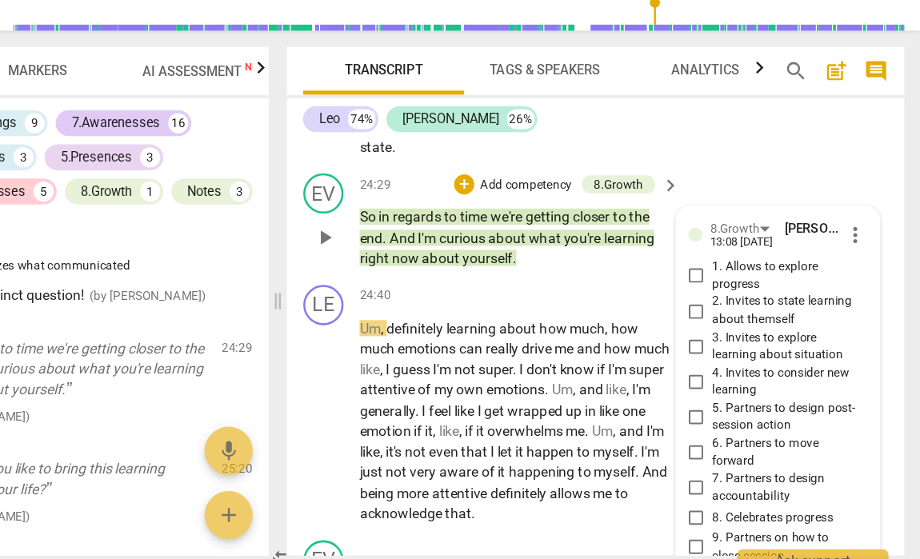
scroll to position [10299, 0]
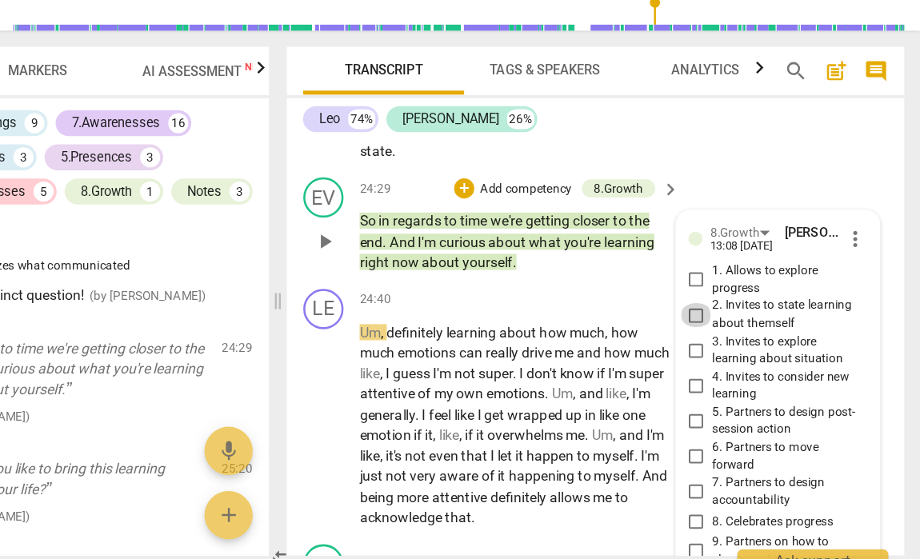
click at [729, 346] on input "2. Invites to state learning about themself" at bounding box center [742, 355] width 26 height 19
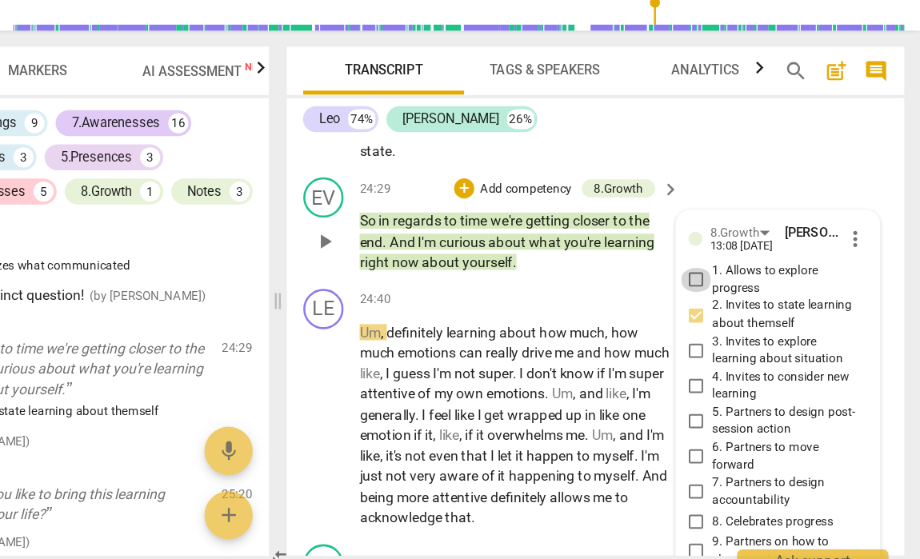
click at [729, 318] on input "1. Allows to explore progress" at bounding box center [742, 327] width 26 height 19
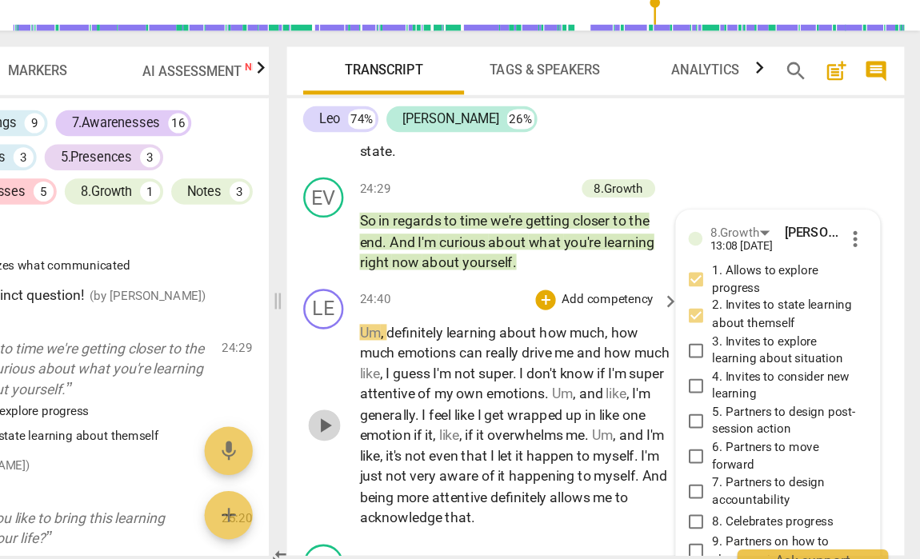
click at [436, 434] on span "play_arrow" at bounding box center [445, 443] width 19 height 19
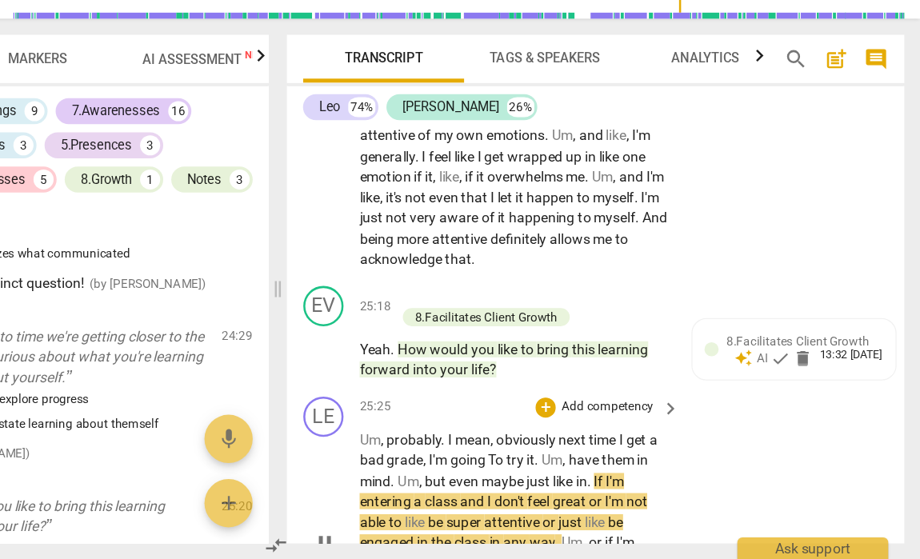
scroll to position [10491, 0]
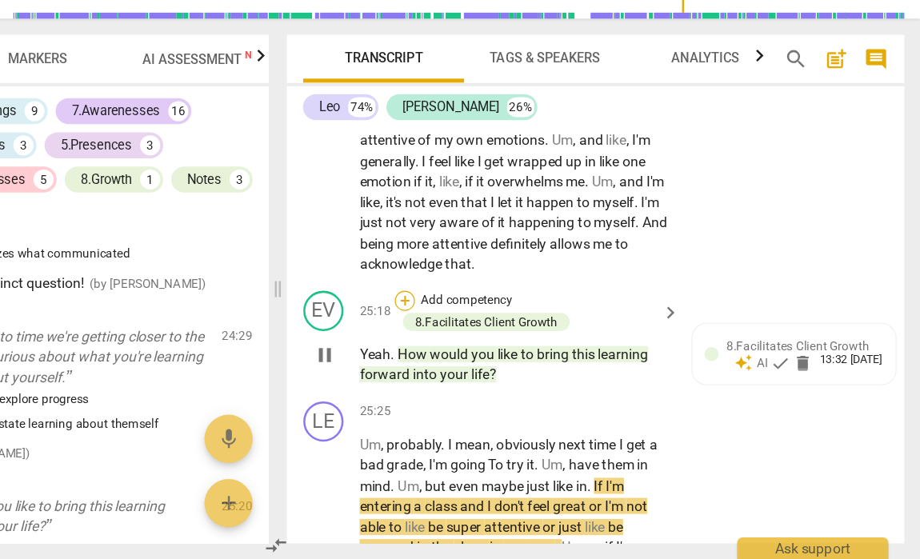
click at [502, 346] on div "+" at bounding box center [510, 354] width 16 height 16
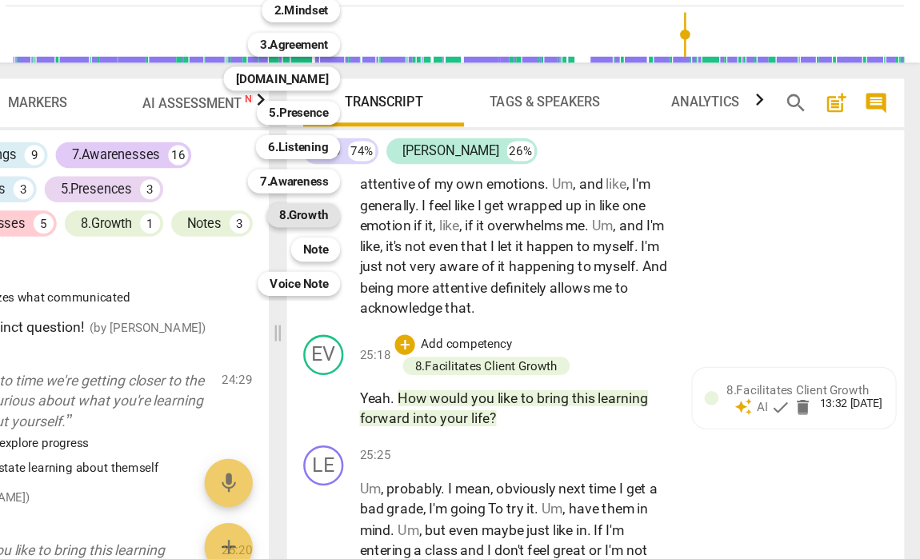
click at [410, 241] on b "8.Growth" at bounding box center [429, 250] width 39 height 19
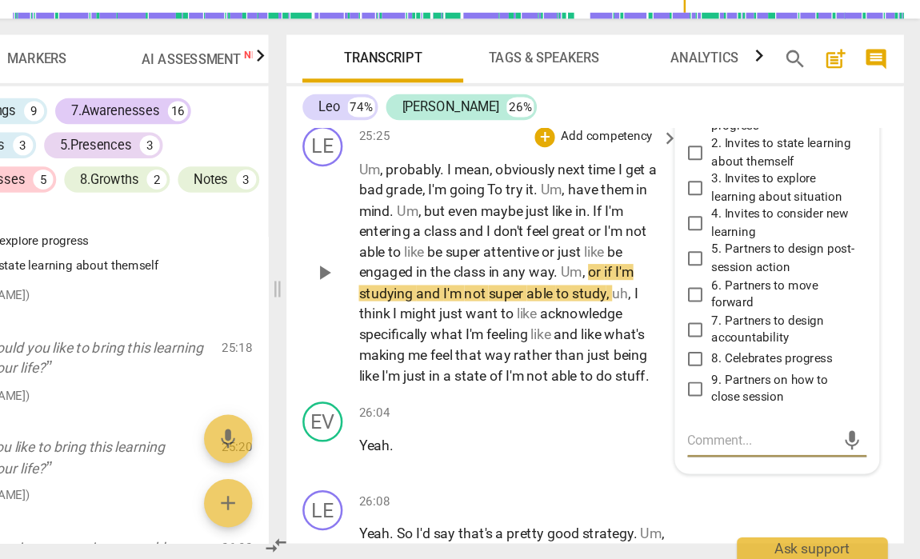
scroll to position [0, 0]
click at [729, 310] on input "5. Partners to design post-session action" at bounding box center [742, 319] width 26 height 19
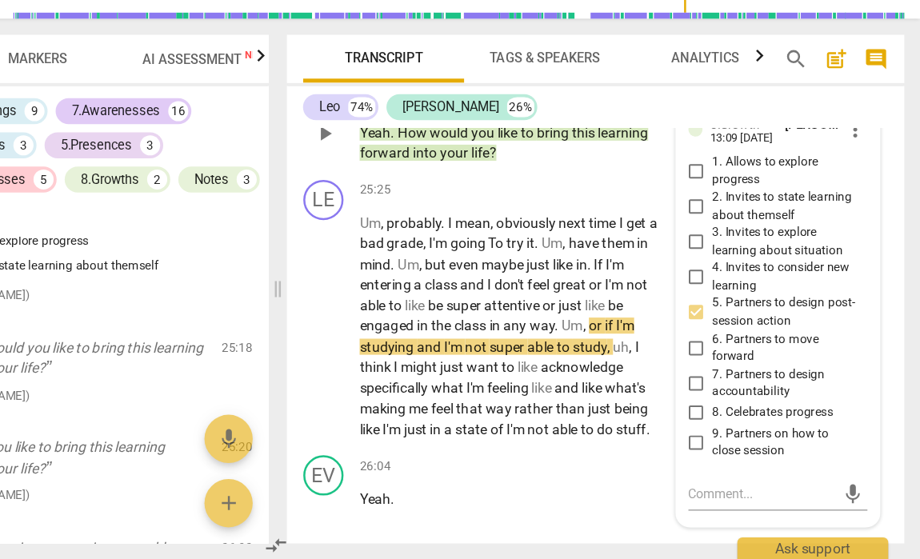
scroll to position [10663, 0]
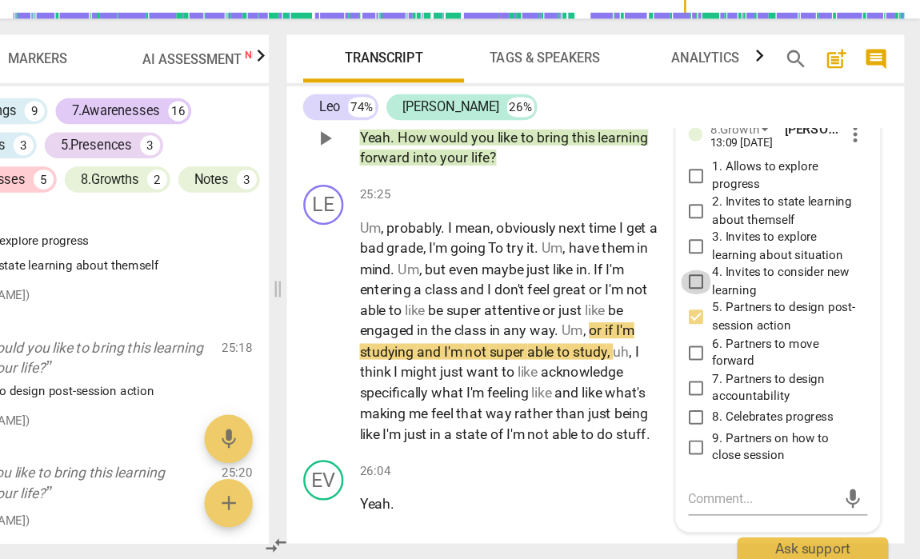
click at [729, 329] on input "4. Invites to consider new learning" at bounding box center [742, 338] width 26 height 19
click at [729, 385] on input "6. Partners to move forward" at bounding box center [742, 394] width 26 height 19
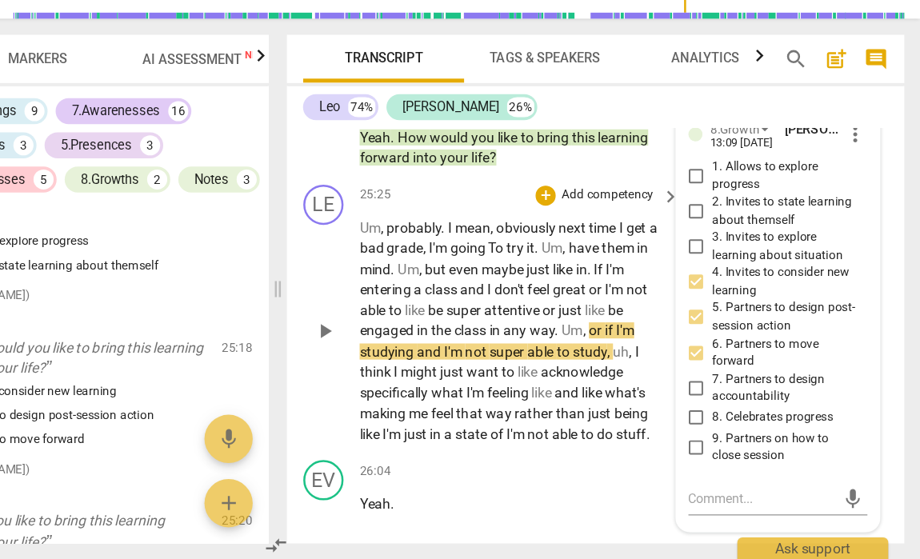
click at [436, 368] on span "play_arrow" at bounding box center [445, 377] width 19 height 19
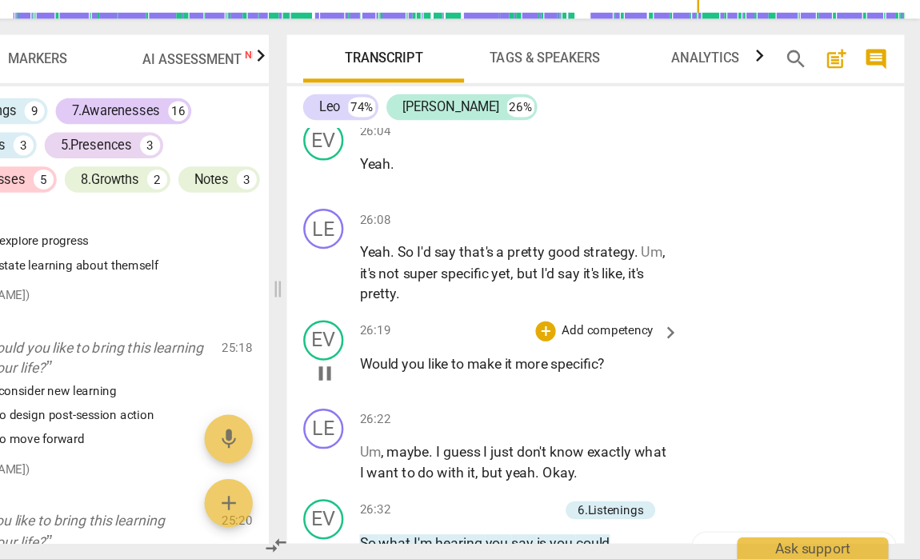
scroll to position [10935, 0]
click at [436, 401] on span "pause" at bounding box center [445, 410] width 19 height 19
click at [614, 369] on div "+" at bounding box center [622, 377] width 16 height 16
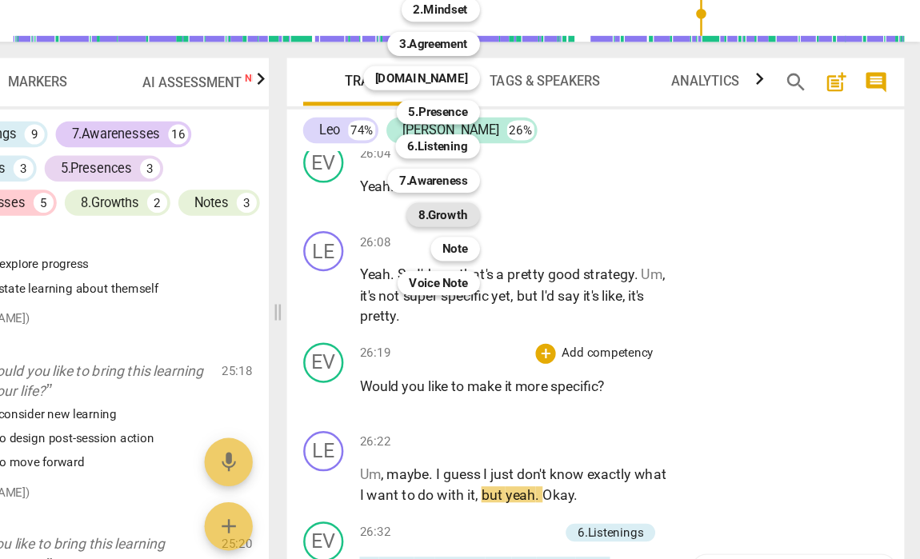
click at [521, 257] on b "8.Growth" at bounding box center [540, 266] width 39 height 19
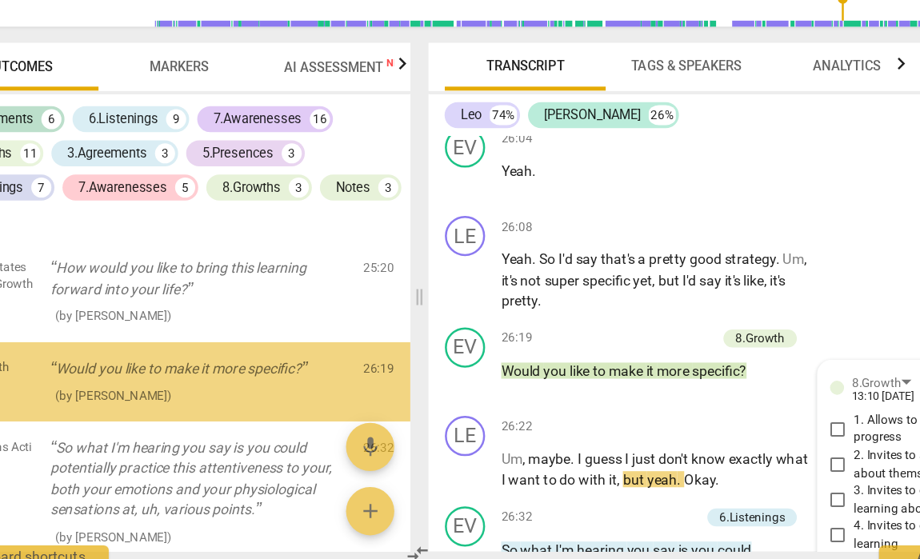
scroll to position [11171, 0]
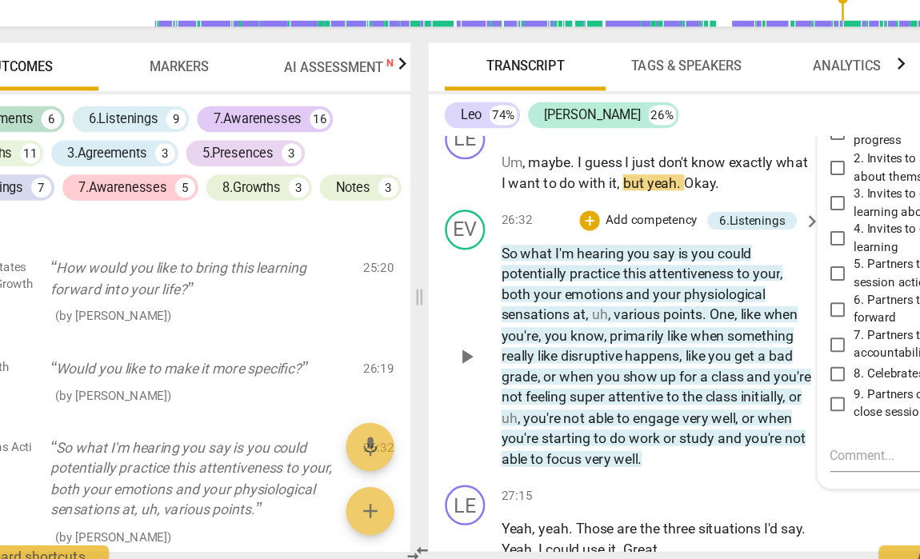
click at [603, 351] on span "points" at bounding box center [618, 357] width 31 height 13
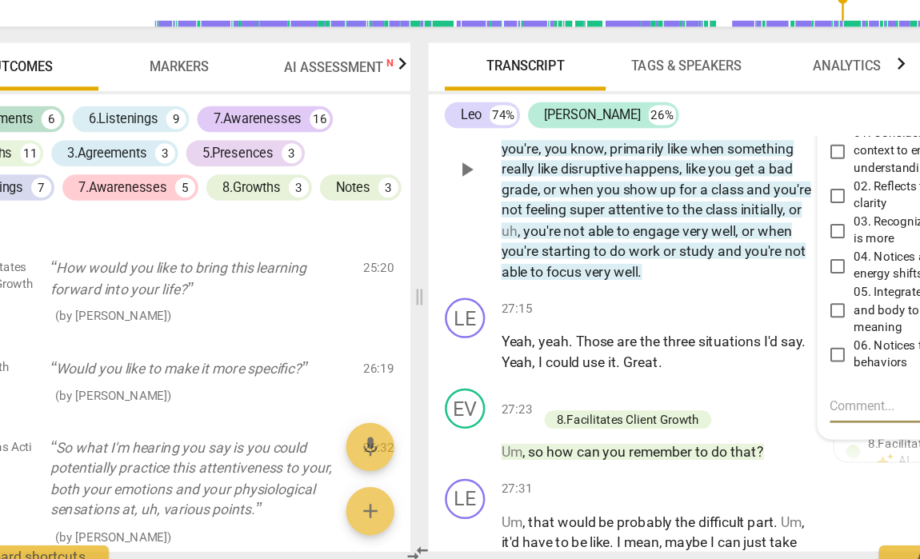
scroll to position [11321, 0]
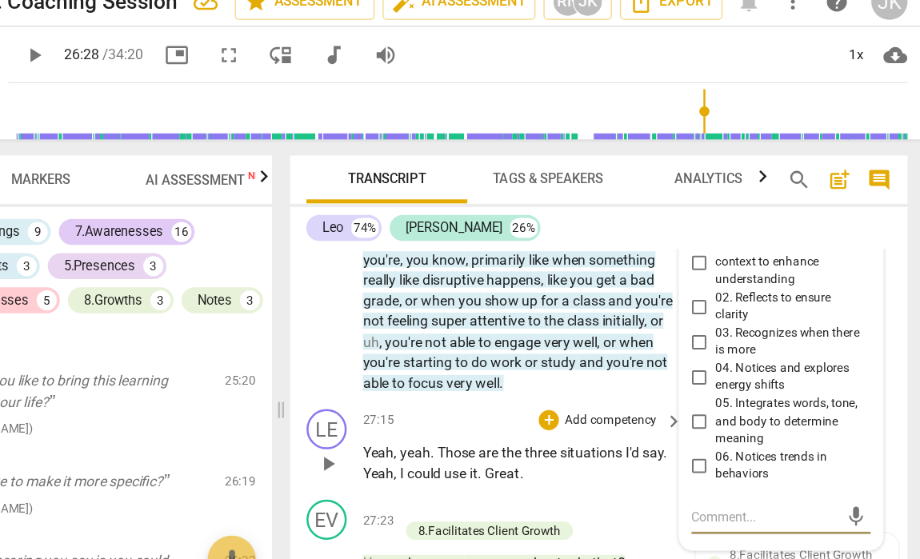
click at [633, 346] on p "Add competency" at bounding box center [671, 353] width 76 height 14
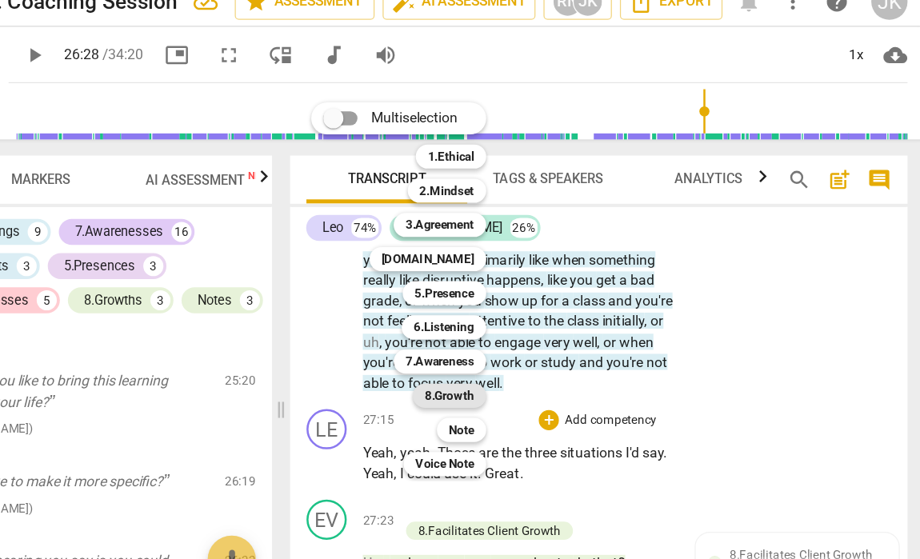
click at [523, 323] on b "8.Growth" at bounding box center [542, 332] width 39 height 19
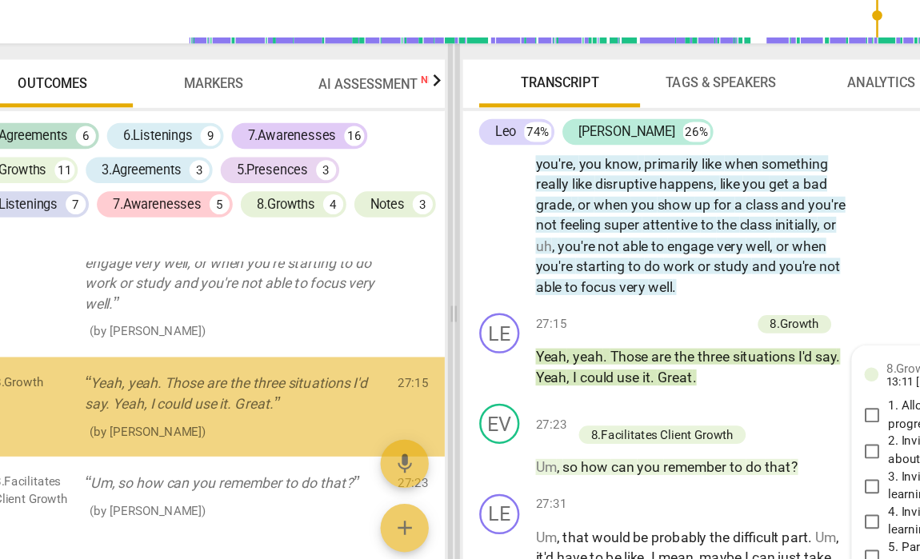
scroll to position [11528, 0]
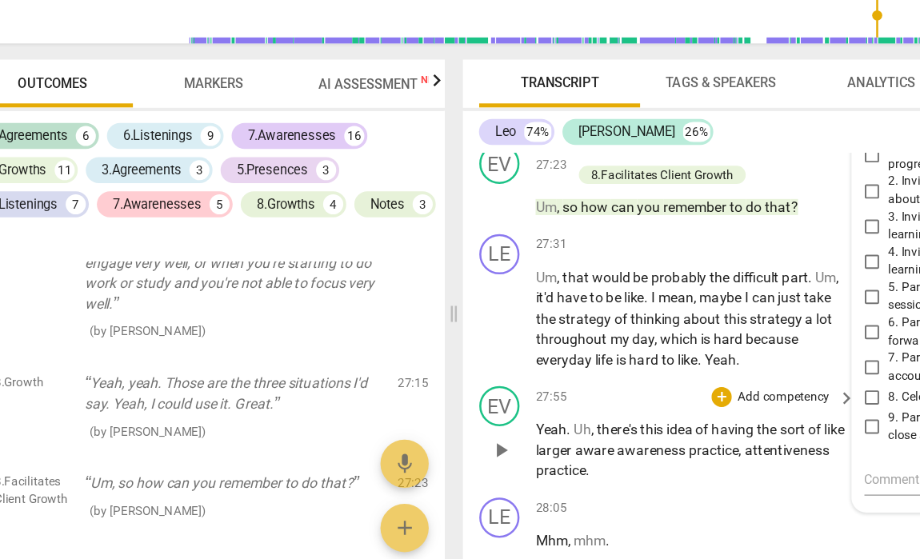
click at [552, 402] on div "27:55 + Add competency keyboard_arrow_right" at bounding box center [602, 411] width 256 height 18
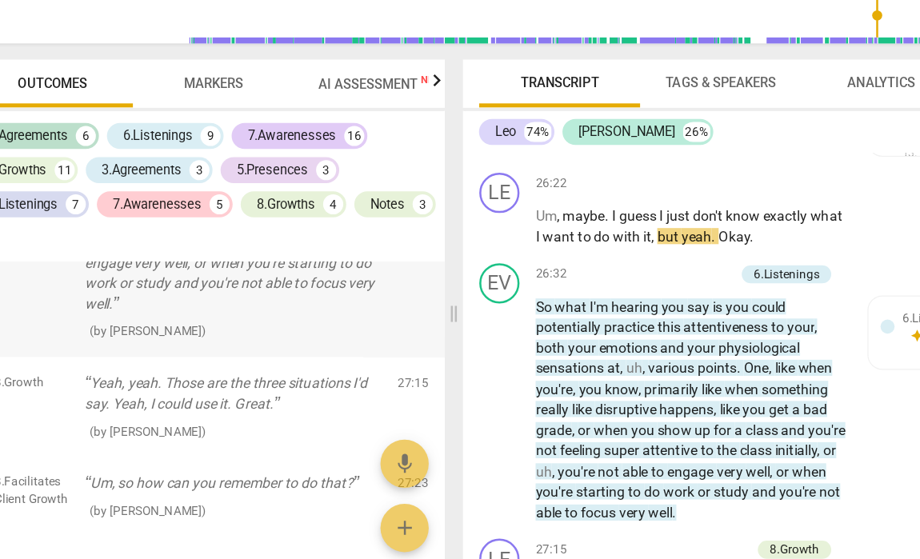
scroll to position [11144, 0]
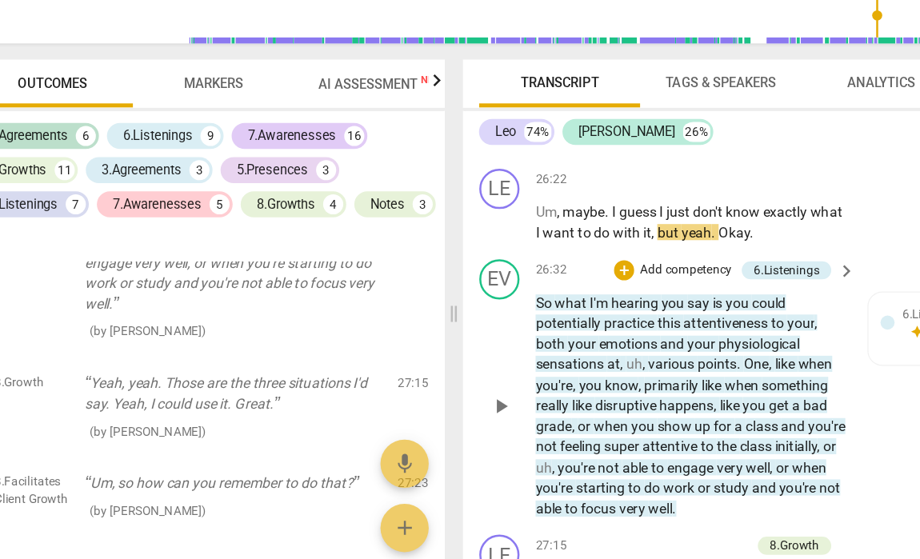
click at [530, 378] on span "at" at bounding box center [535, 384] width 10 height 13
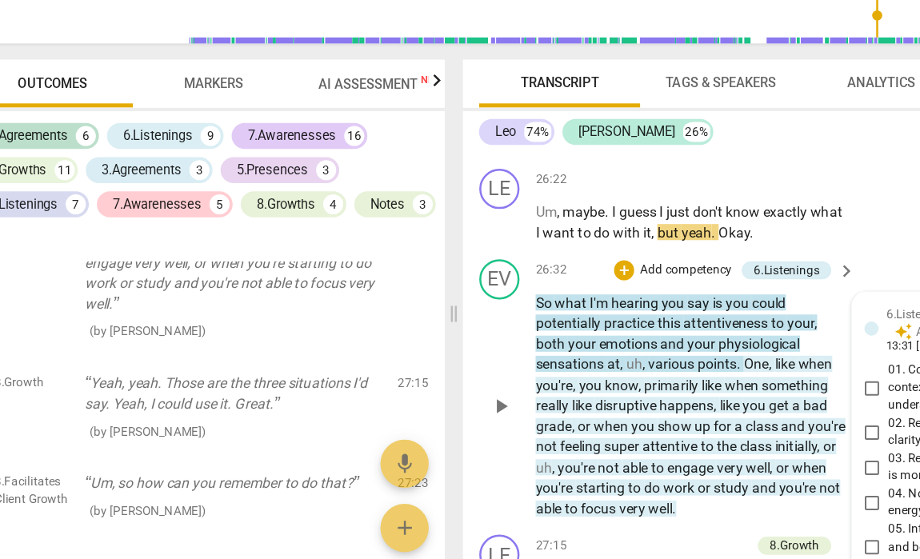
click at [530, 378] on span "at" at bounding box center [535, 384] width 10 height 13
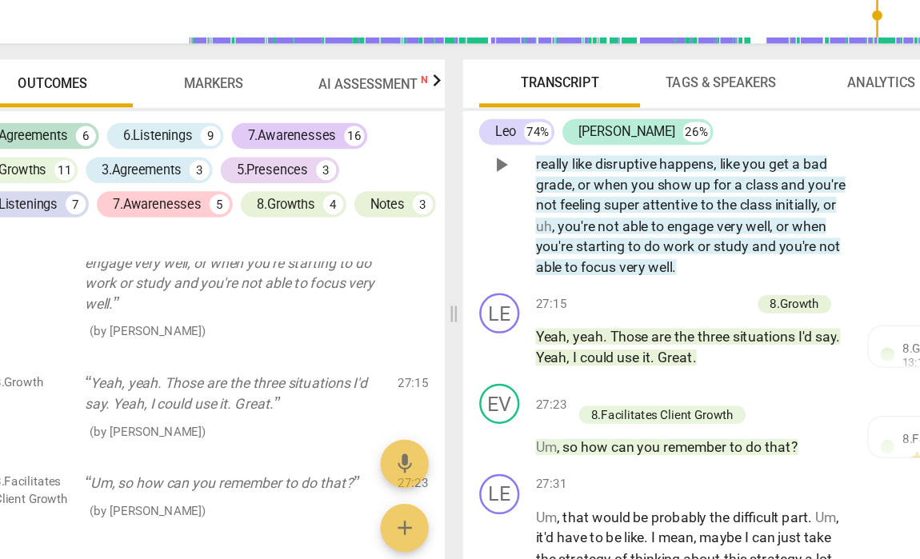
scroll to position [11339, 0]
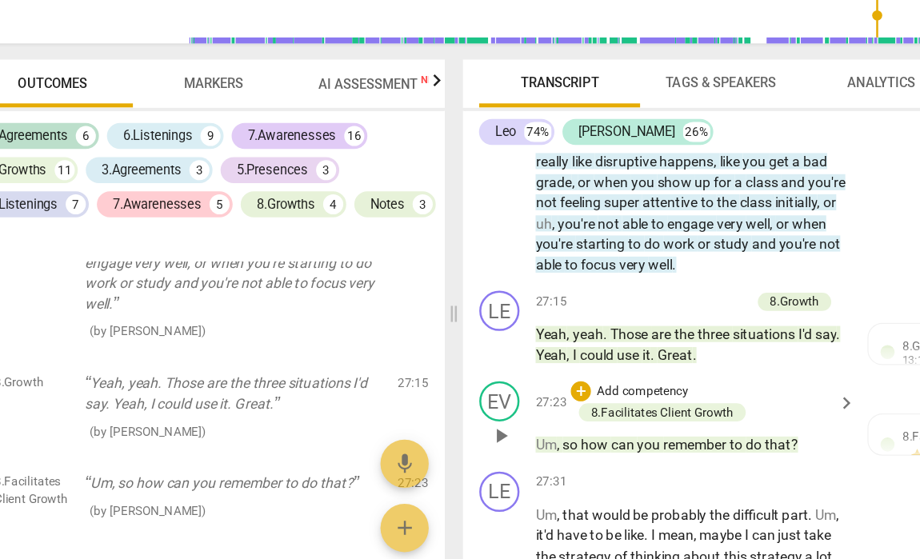
click at [521, 399] on p "Add competency" at bounding box center [559, 406] width 76 height 14
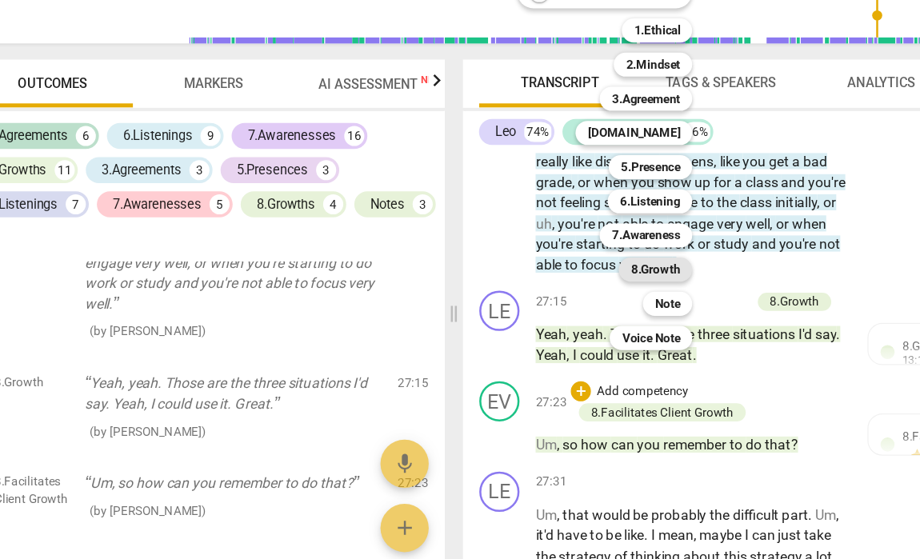
click at [550, 299] on b "8.Growth" at bounding box center [569, 308] width 39 height 19
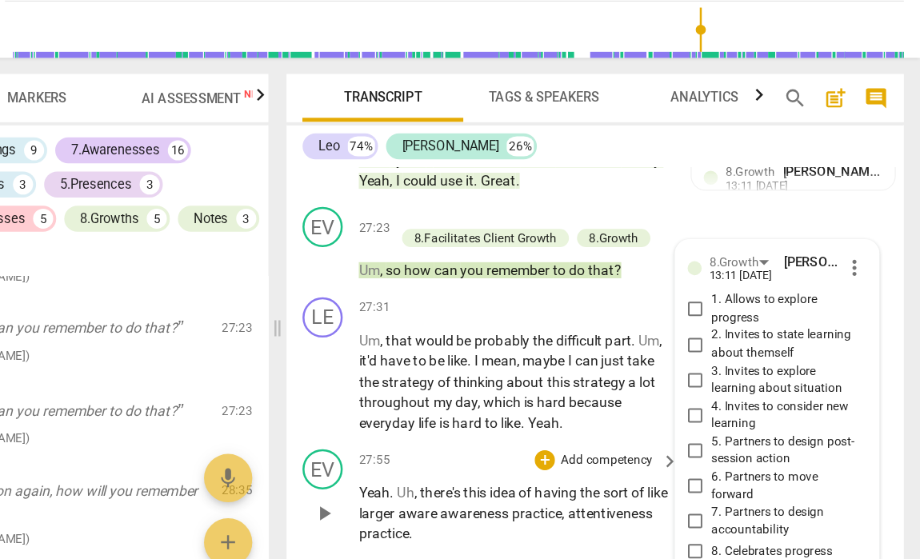
scroll to position [11485, 0]
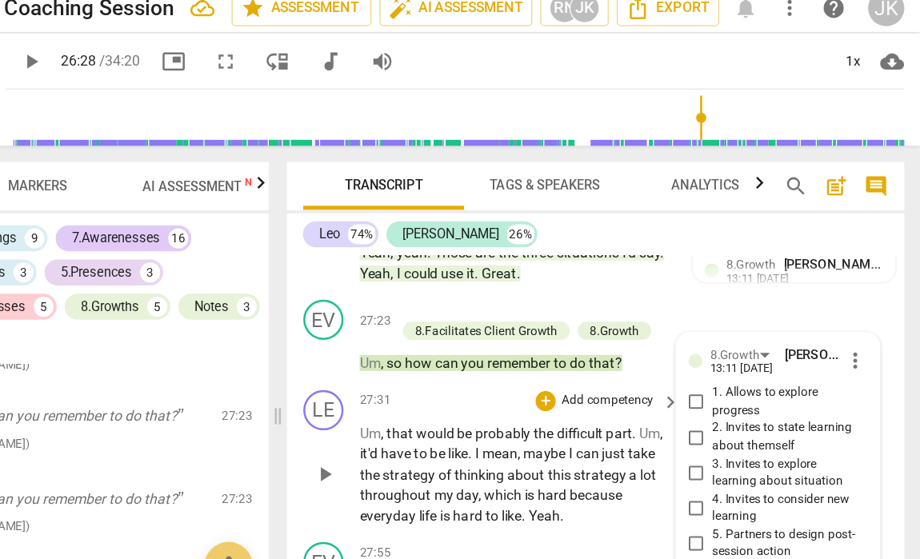
click at [416, 317] on div "LE play_arrow pause 27:31 + Add competency keyboard_arrow_right Um , that would…" at bounding box center [661, 378] width 491 height 122
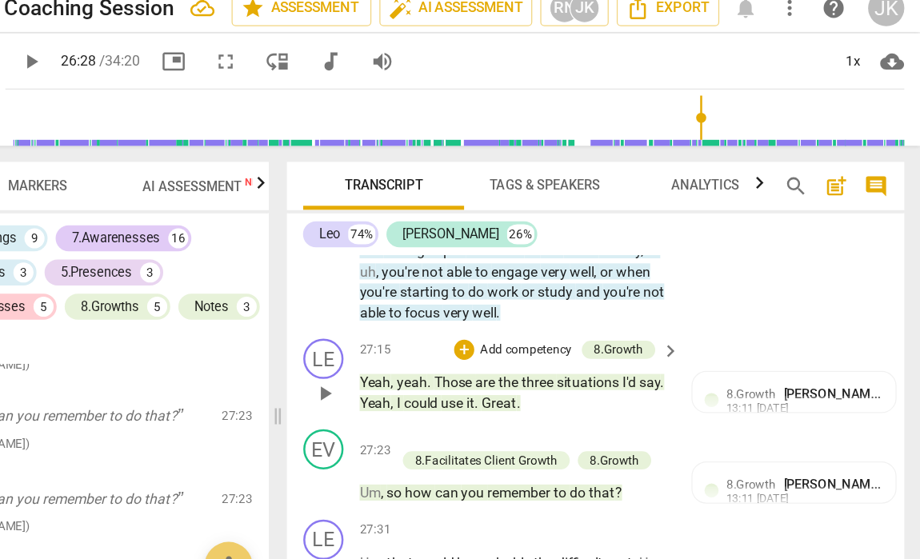
scroll to position [11379, 0]
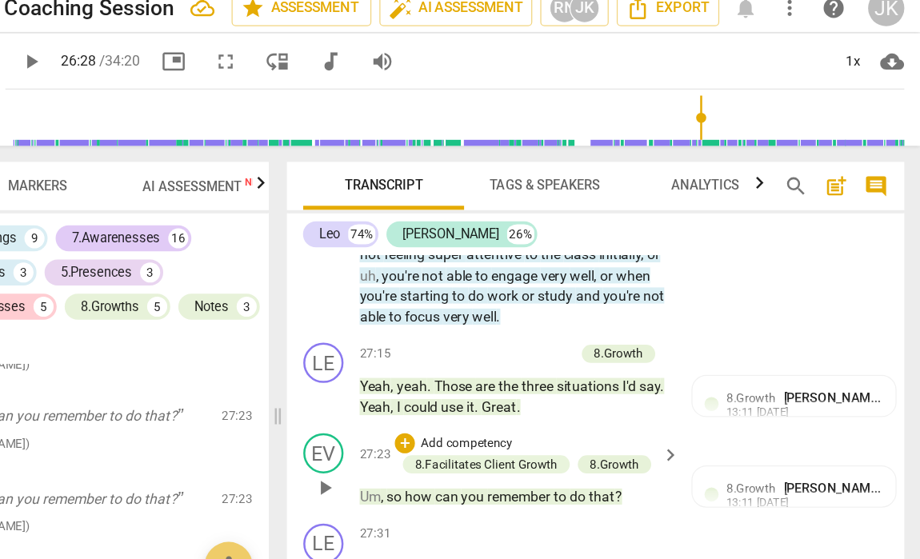
click at [521, 359] on p "Add competency" at bounding box center [559, 366] width 76 height 14
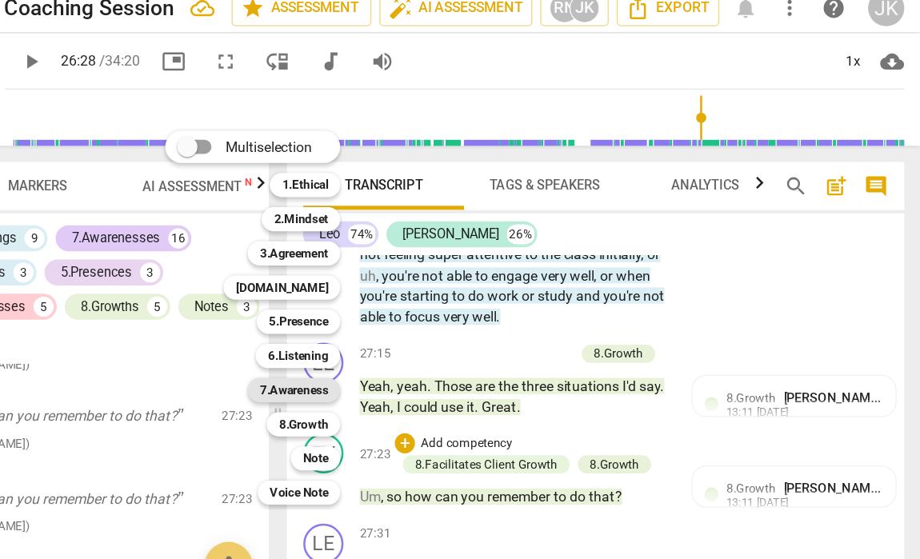
click at [394, 314] on b "7.Awareness" at bounding box center [421, 323] width 54 height 19
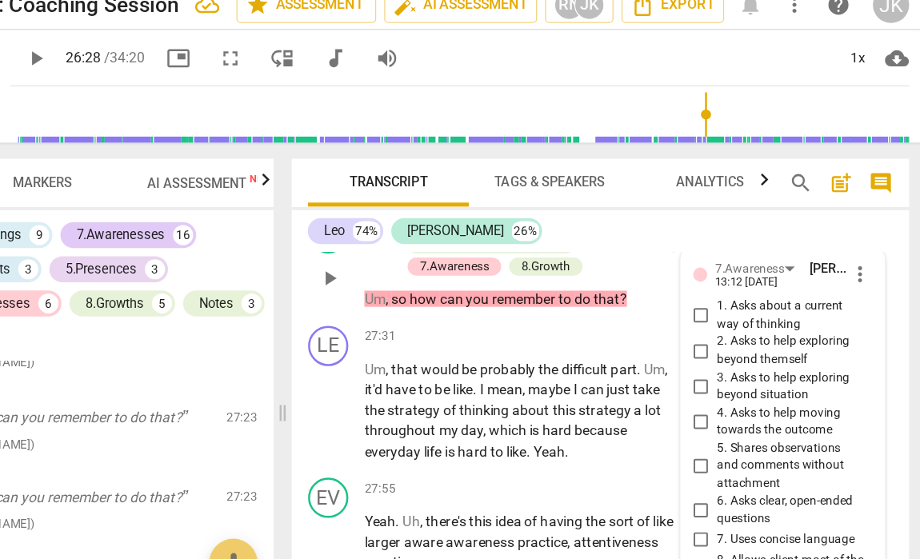
scroll to position [11545, 0]
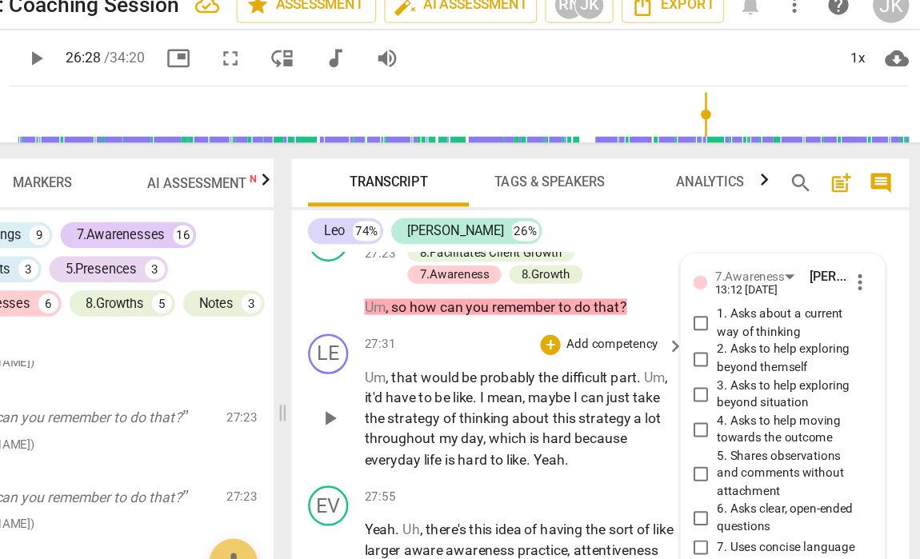
click at [491, 307] on p "Um , that would be probably the difficult part . Um , it'd have to be like . I …" at bounding box center [597, 348] width 246 height 82
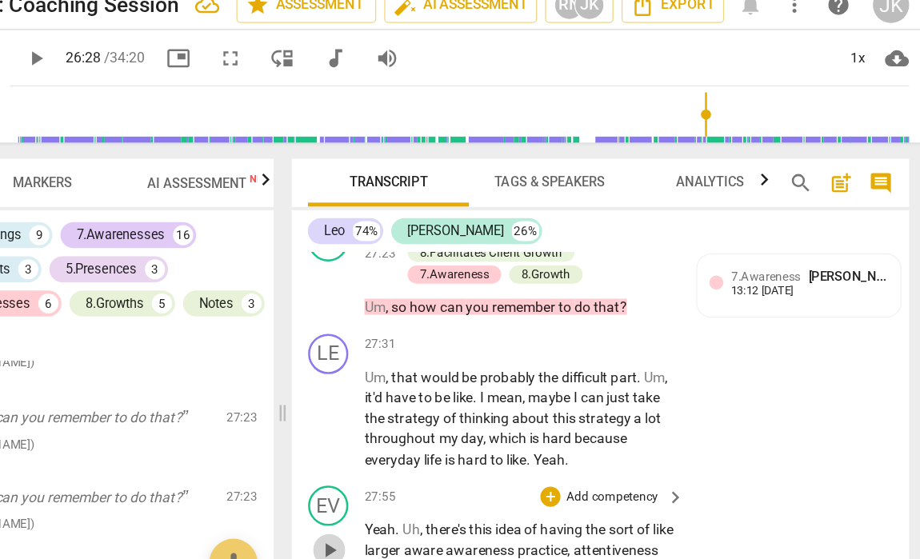
click at [436, 443] on span "play_arrow" at bounding box center [445, 452] width 19 height 19
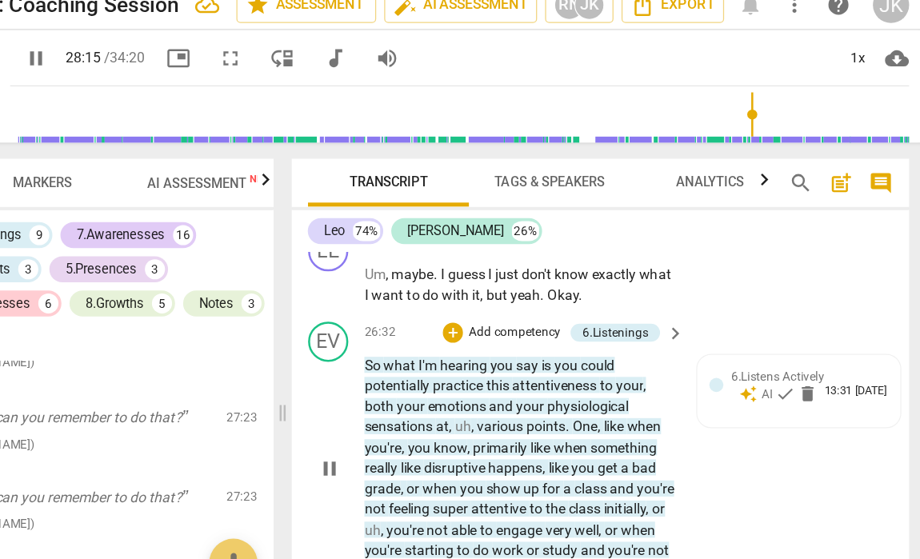
scroll to position [11172, 0]
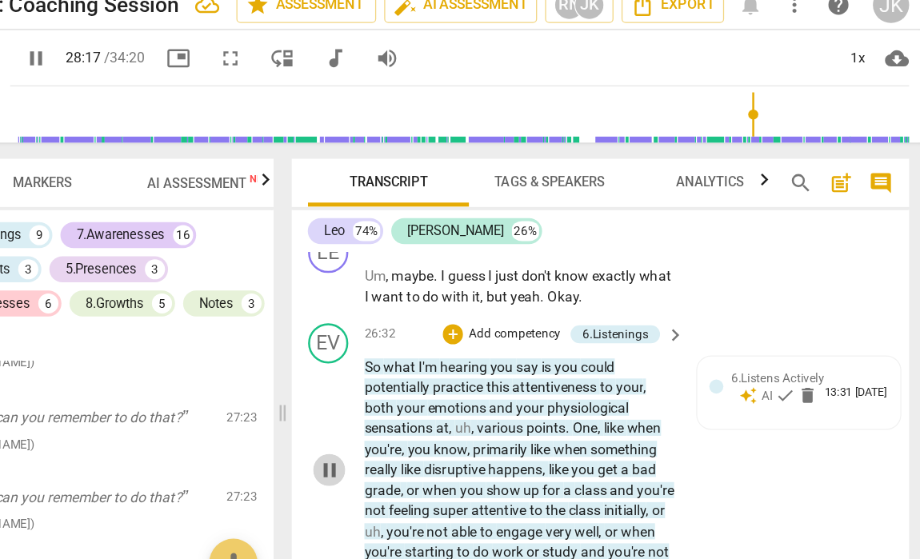
click at [436, 380] on span "pause" at bounding box center [445, 389] width 19 height 19
click at [436, 380] on span "play_arrow" at bounding box center [445, 389] width 19 height 19
click at [436, 380] on span "pause" at bounding box center [445, 389] width 19 height 19
click at [436, 380] on span "play_arrow" at bounding box center [445, 389] width 19 height 19
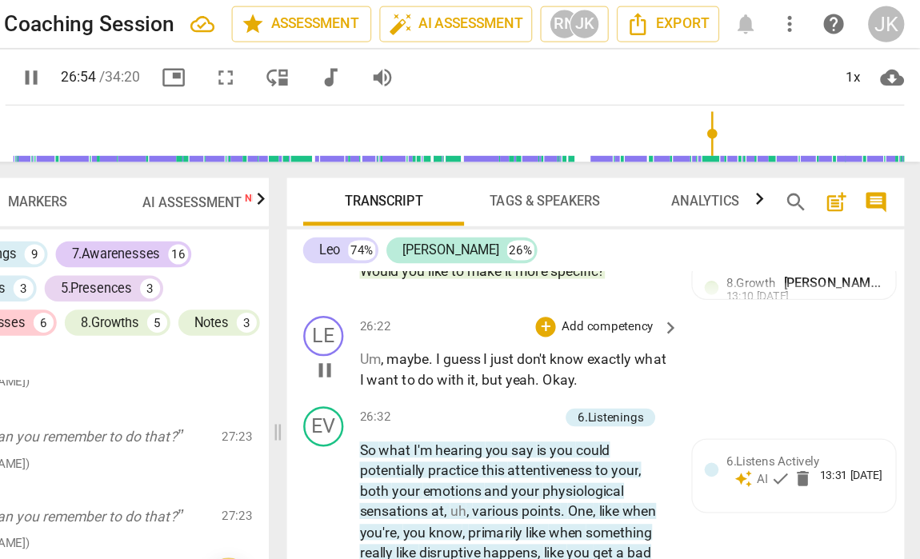
scroll to position [11127, 0]
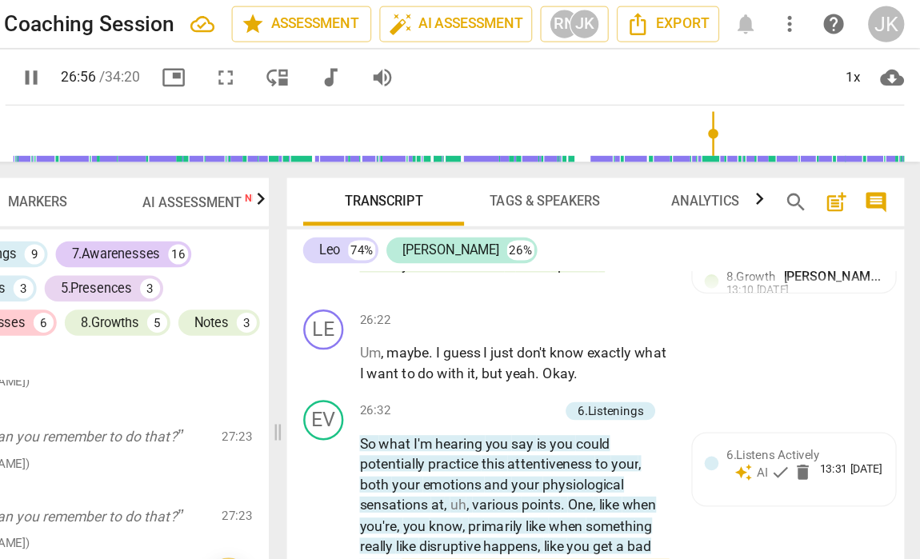
click at [555, 320] on p "Add competency" at bounding box center [593, 327] width 76 height 14
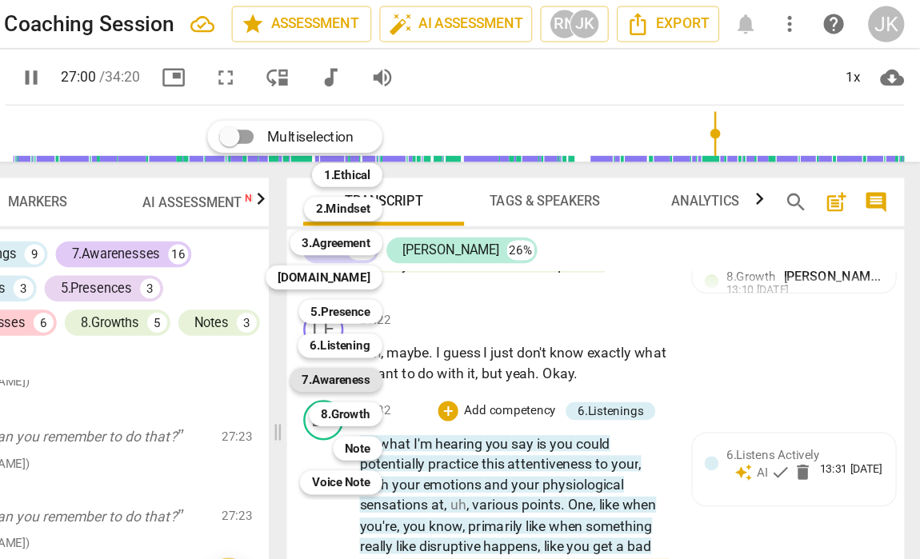
click at [428, 298] on b "7.Awareness" at bounding box center [455, 302] width 54 height 19
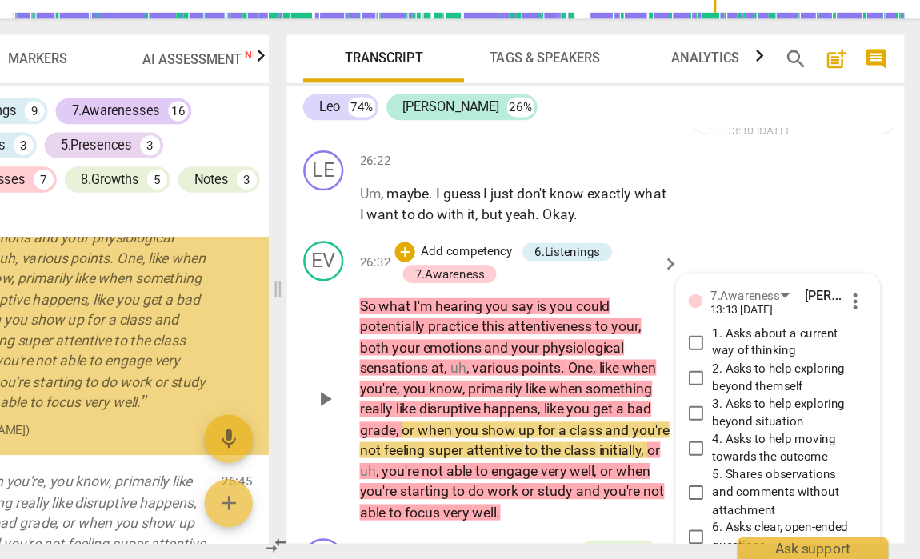
scroll to position [5632, 0]
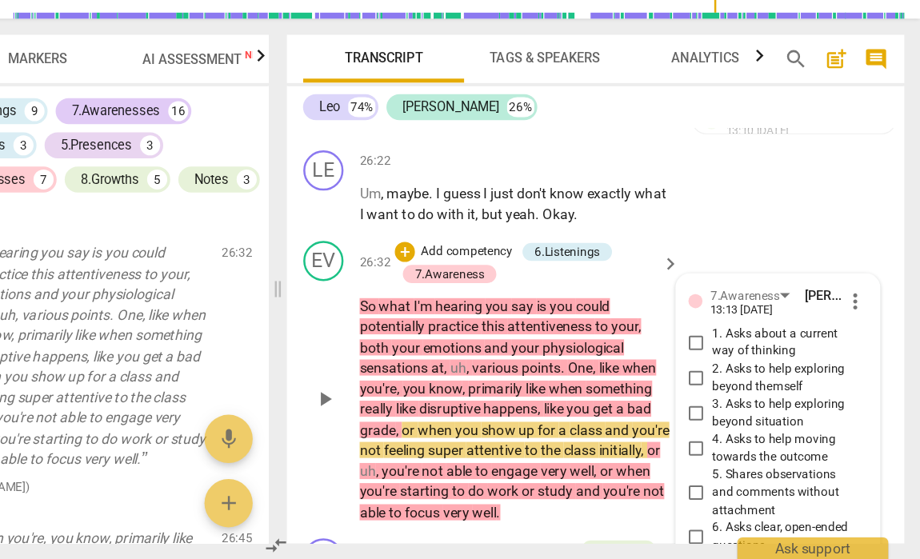
click at [729, 497] on input "5. Shares observations and comments without attachment" at bounding box center [742, 506] width 26 height 19
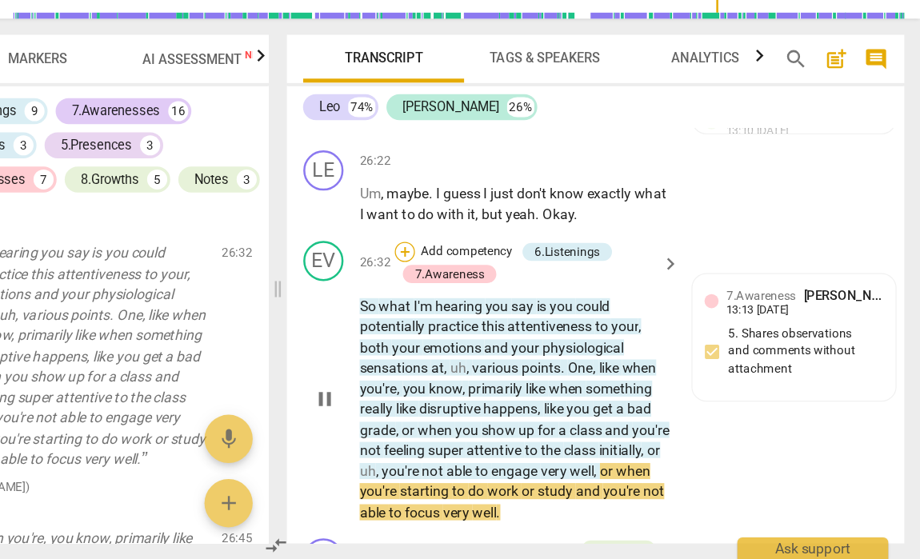
click at [502, 306] on div "+" at bounding box center [510, 314] width 16 height 16
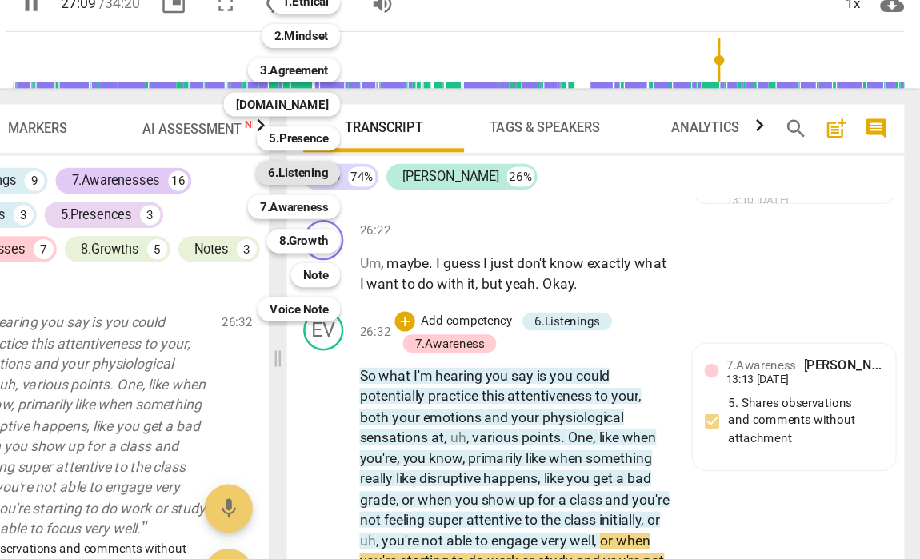
click at [401, 186] on b "6.Listening" at bounding box center [425, 195] width 48 height 19
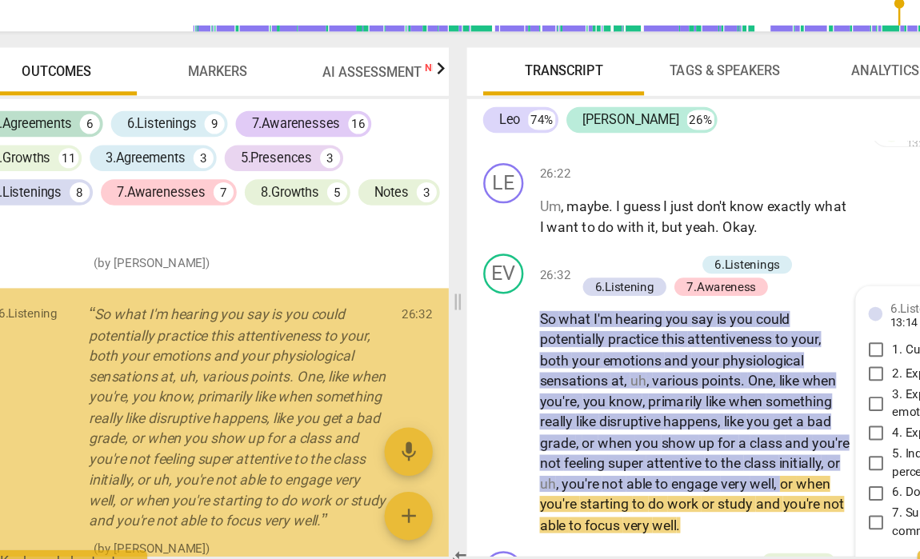
scroll to position [5899, 0]
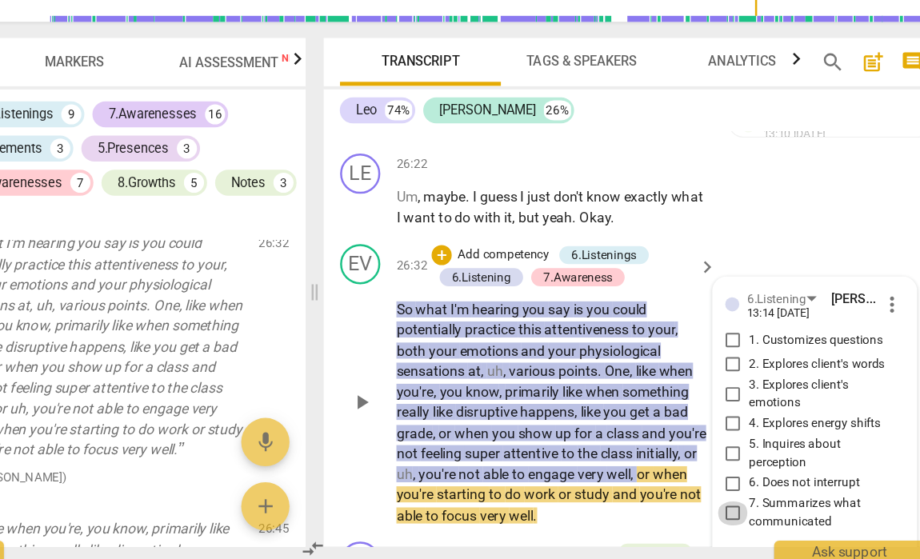
click at [729, 510] on input "7. Summarizes what communicated" at bounding box center [742, 519] width 26 height 19
click at [735, 553] on textarea at bounding box center [793, 560] width 117 height 15
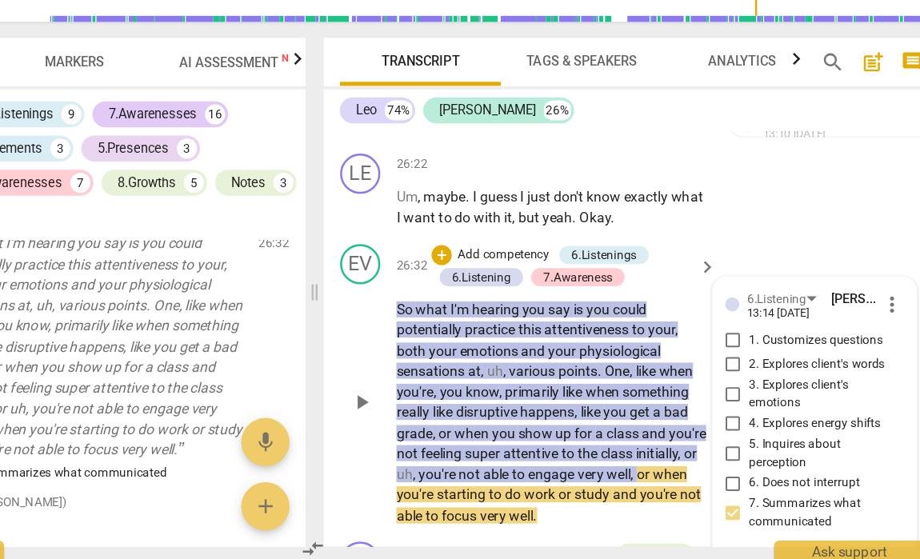
scroll to position [0, 0]
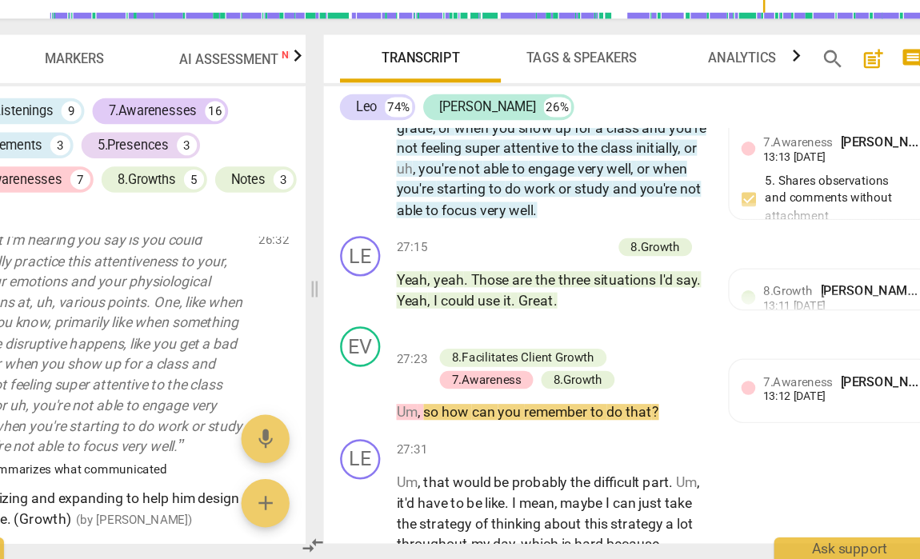
scroll to position [11383, 0]
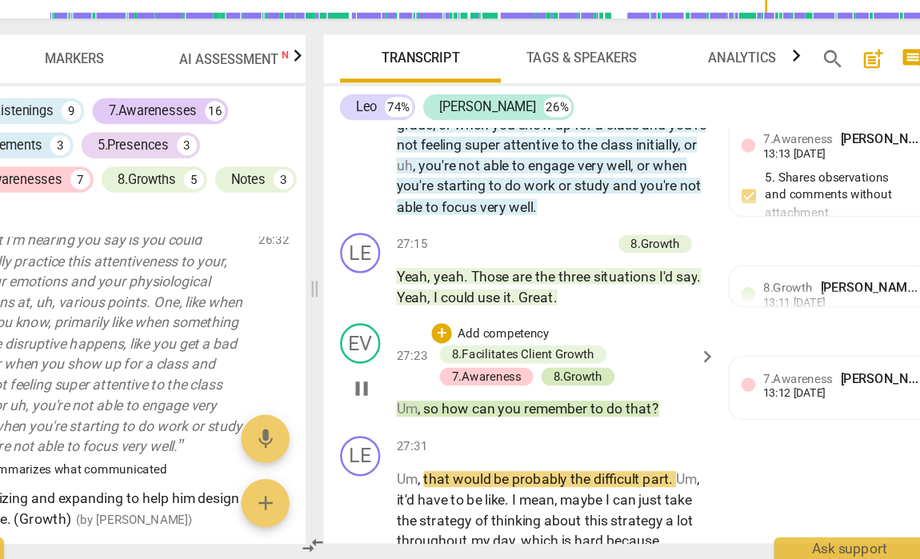
click at [599, 406] on div "8.Growth" at bounding box center [618, 413] width 39 height 14
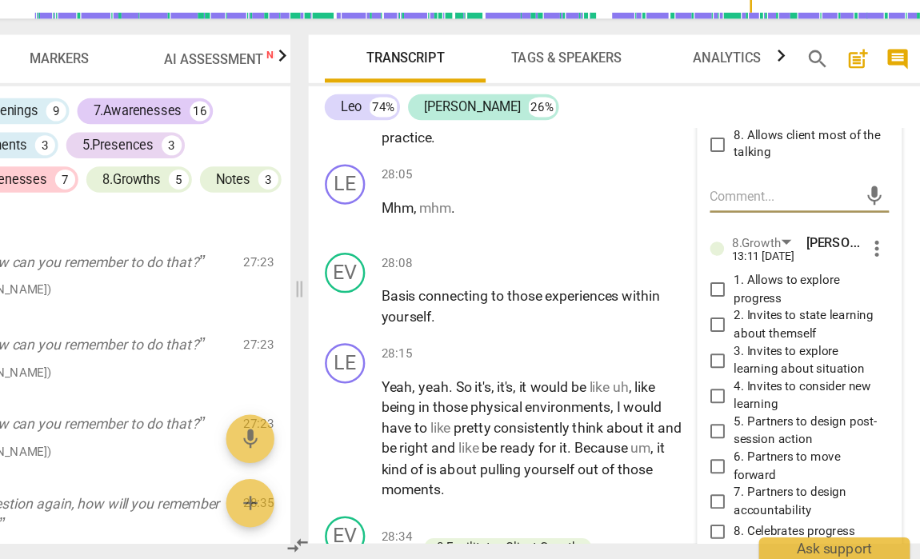
scroll to position [11824, 0]
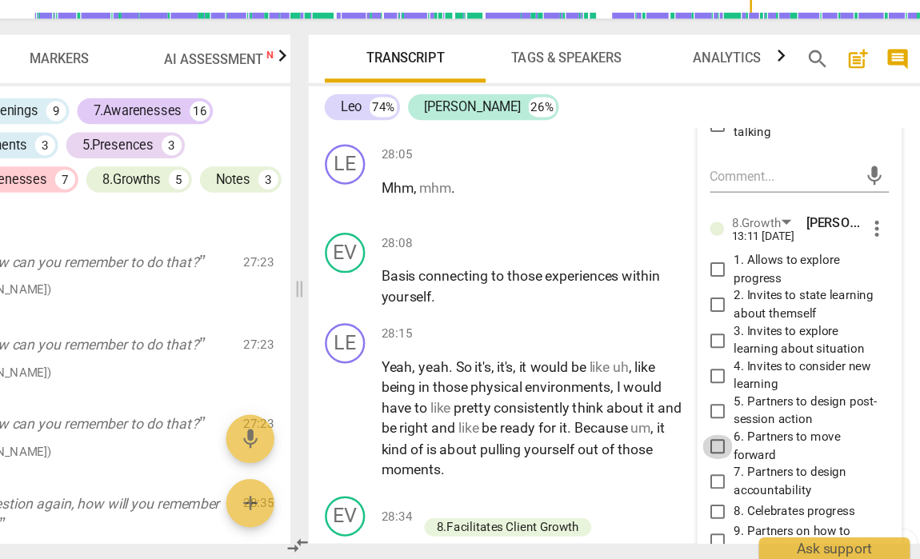
click at [729, 460] on input "6. Partners to move forward" at bounding box center [742, 469] width 26 height 19
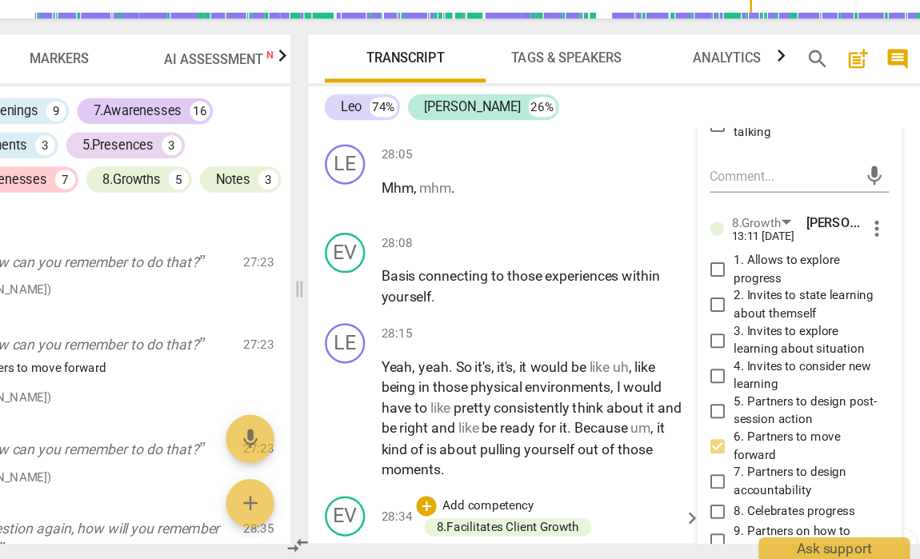
click at [436, 550] on span "play_arrow" at bounding box center [445, 559] width 19 height 19
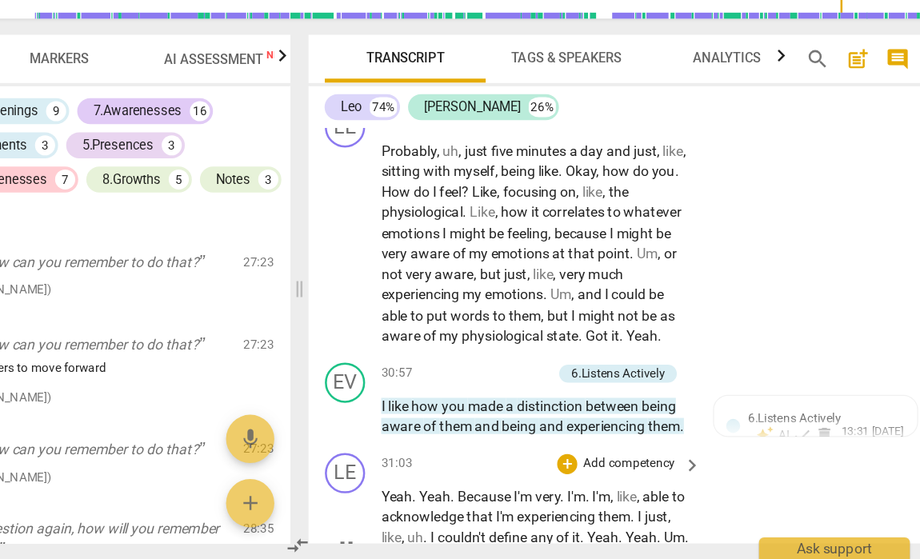
scroll to position [12769, 0]
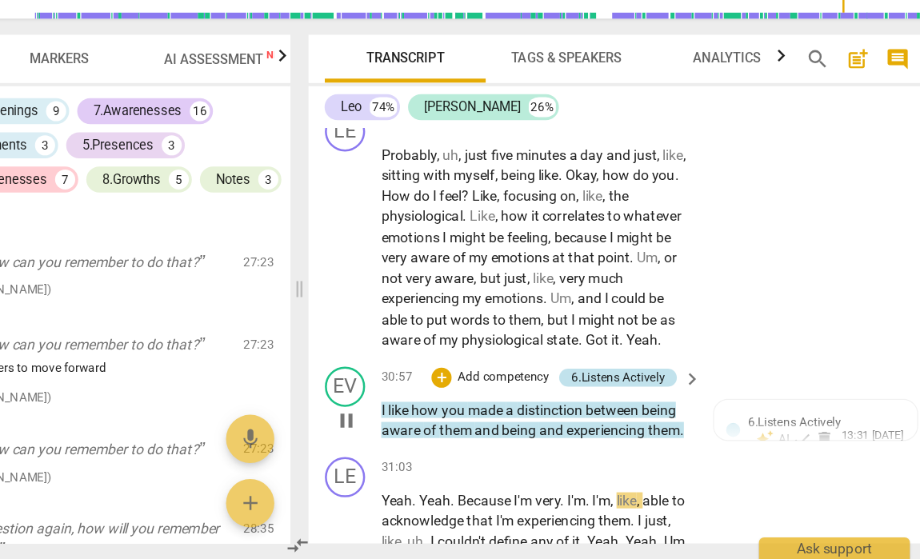
click at [625, 407] on div "6.Listens Actively" at bounding box center [662, 414] width 74 height 14
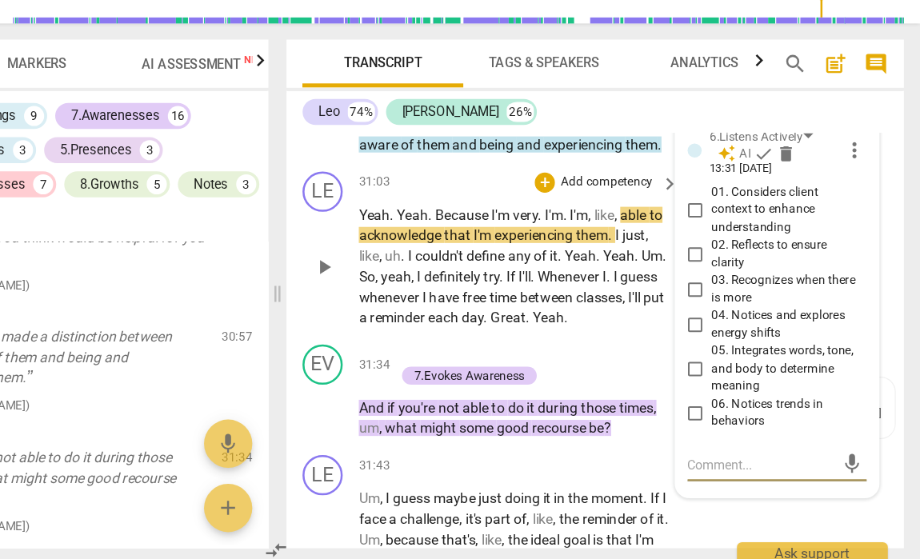
scroll to position [0, 0]
click at [521, 385] on p "Add competency" at bounding box center [559, 392] width 76 height 14
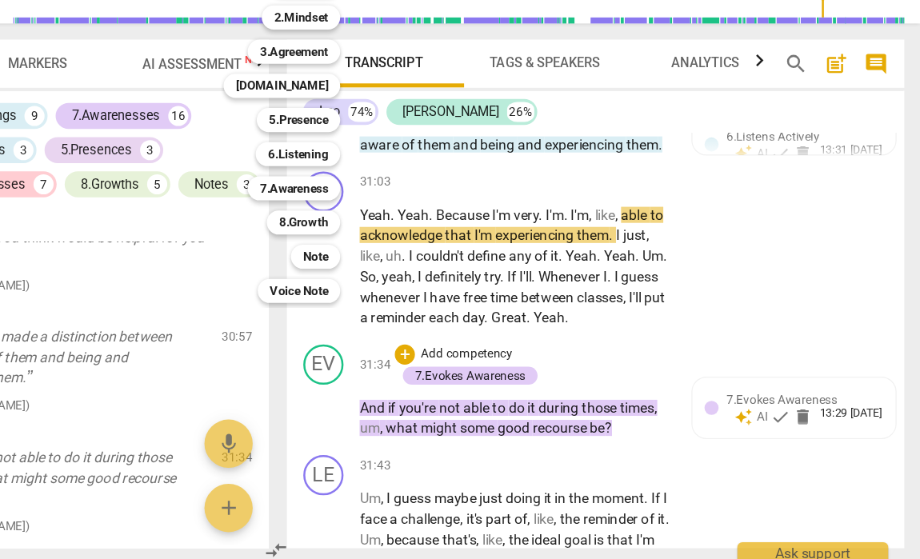
click at [320, 198] on div at bounding box center [460, 279] width 920 height 559
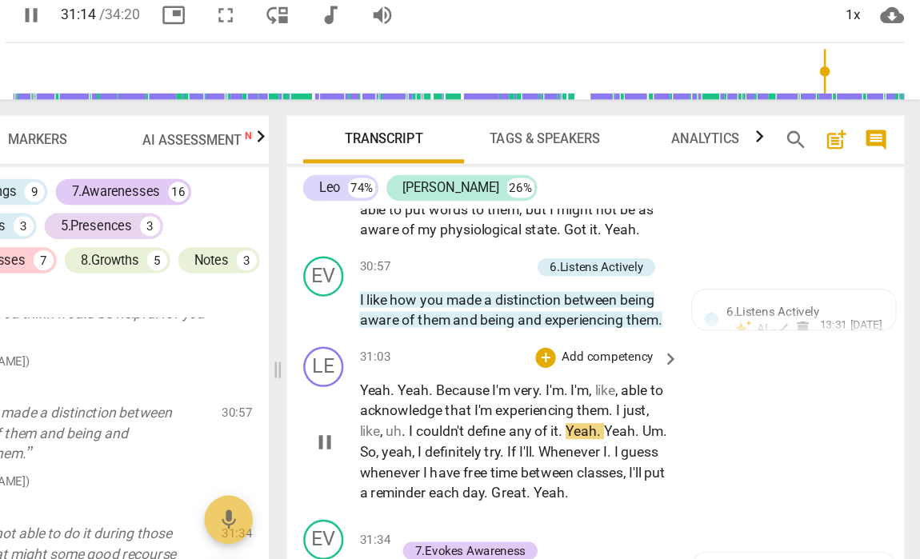
scroll to position [12921, 0]
click at [614, 326] on div "+" at bounding box center [622, 334] width 16 height 16
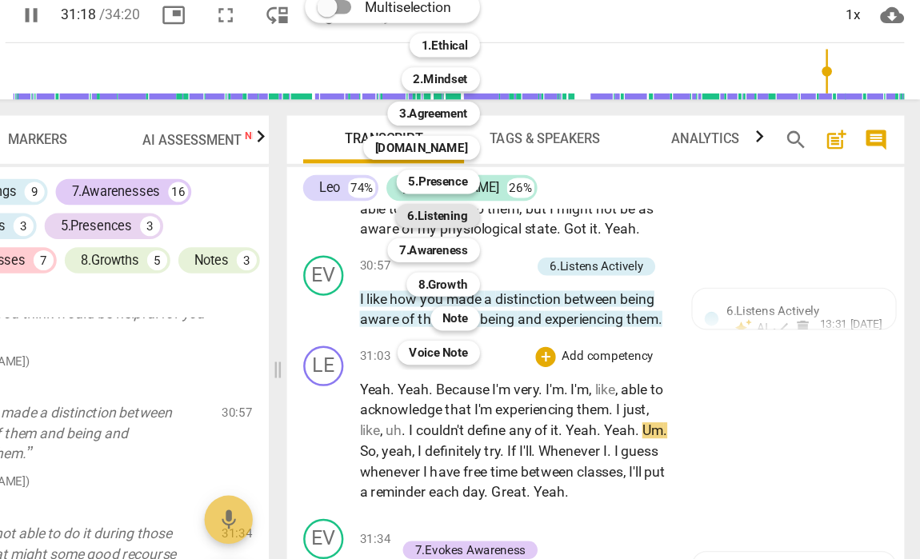
click at [512, 212] on b "6.Listening" at bounding box center [536, 221] width 48 height 19
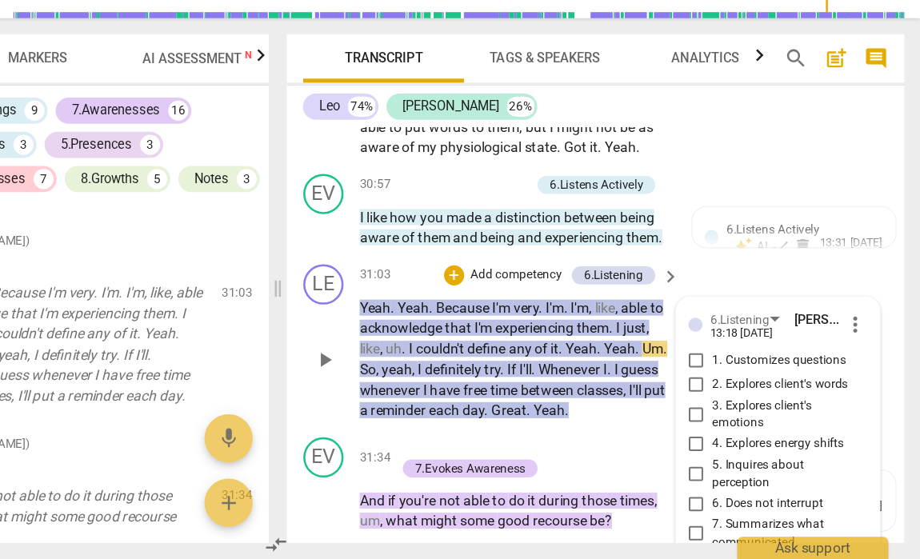
scroll to position [0, 0]
click at [729, 482] on input "5. Inquires about perception" at bounding box center [742, 491] width 26 height 19
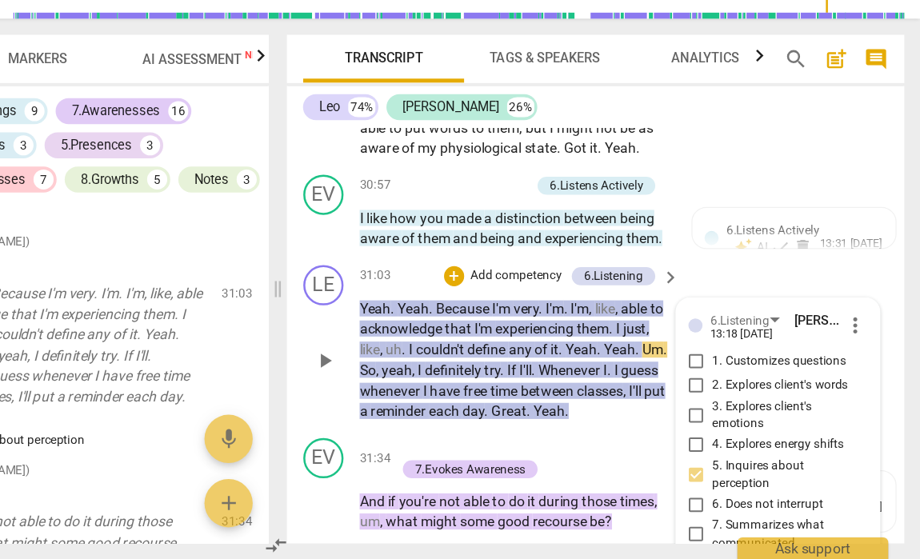
click at [500, 318] on div "LE play_arrow pause 31:03 + Add competency 6.Listening keyboard_arrow_right Yea…" at bounding box center [661, 387] width 491 height 138
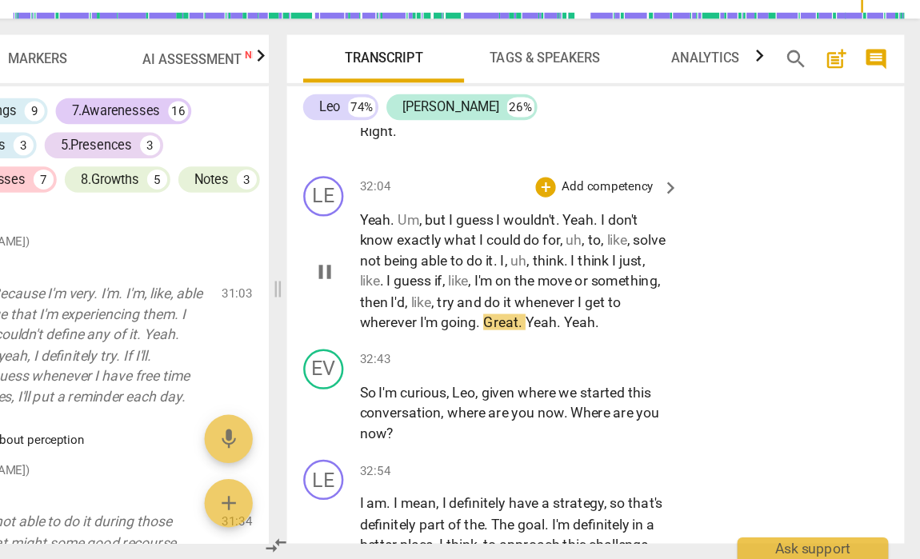
scroll to position [13396, 0]
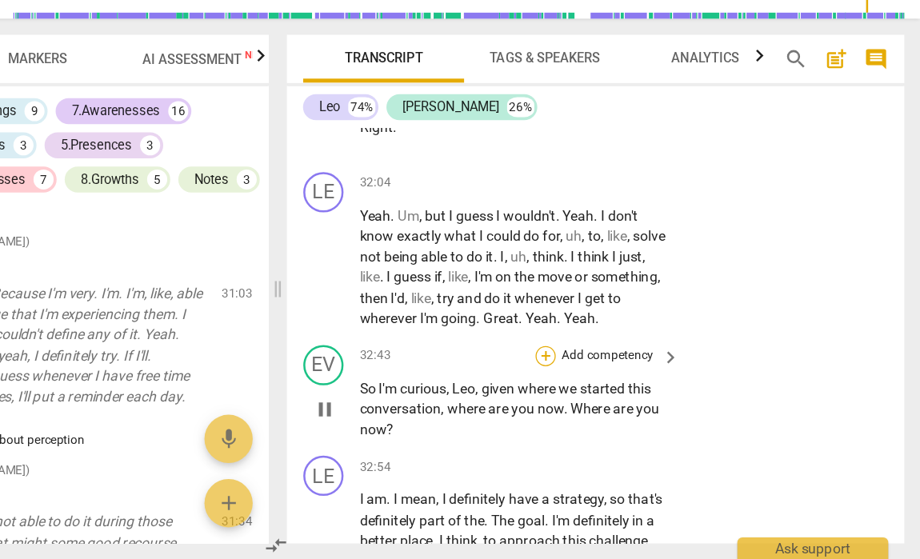
click at [614, 390] on div "+" at bounding box center [622, 398] width 16 height 16
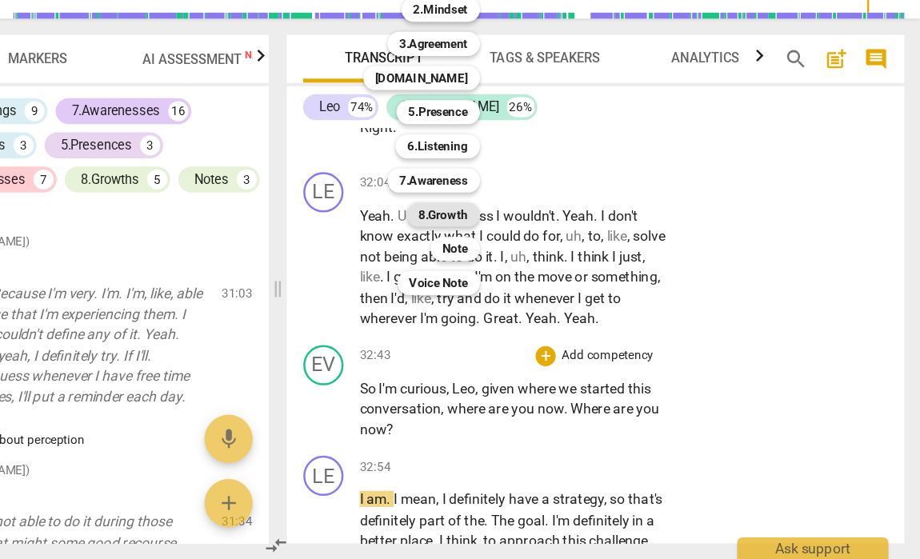
click at [521, 275] on b "8.Growth" at bounding box center [540, 284] width 39 height 19
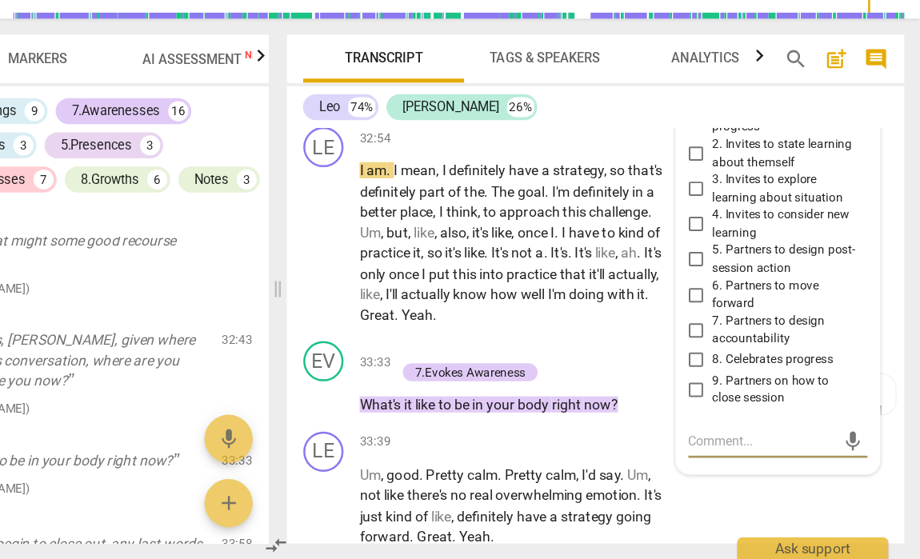
scroll to position [13659, 0]
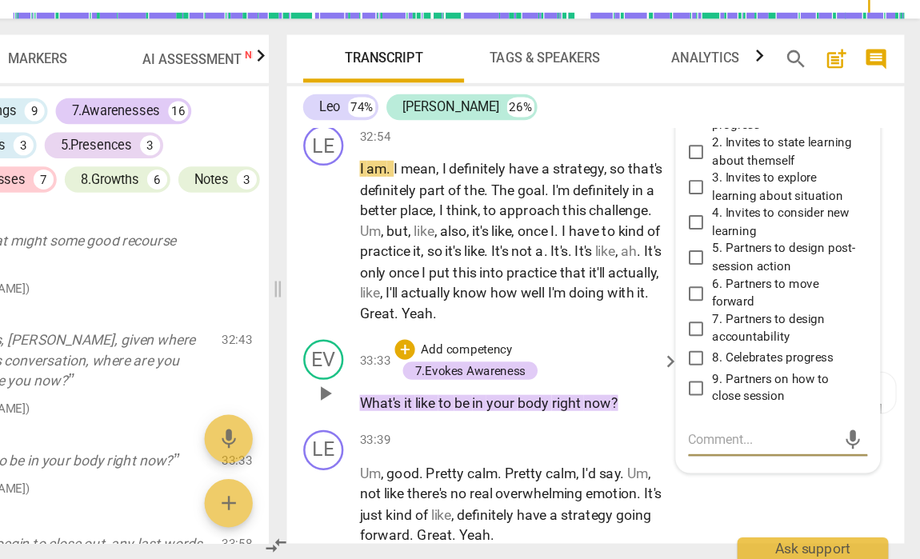
click at [514, 378] on div "EV play_arrow pause 33:33 + Add competency 7.Evokes Awareness keyboard_arrow_ri…" at bounding box center [661, 414] width 491 height 72
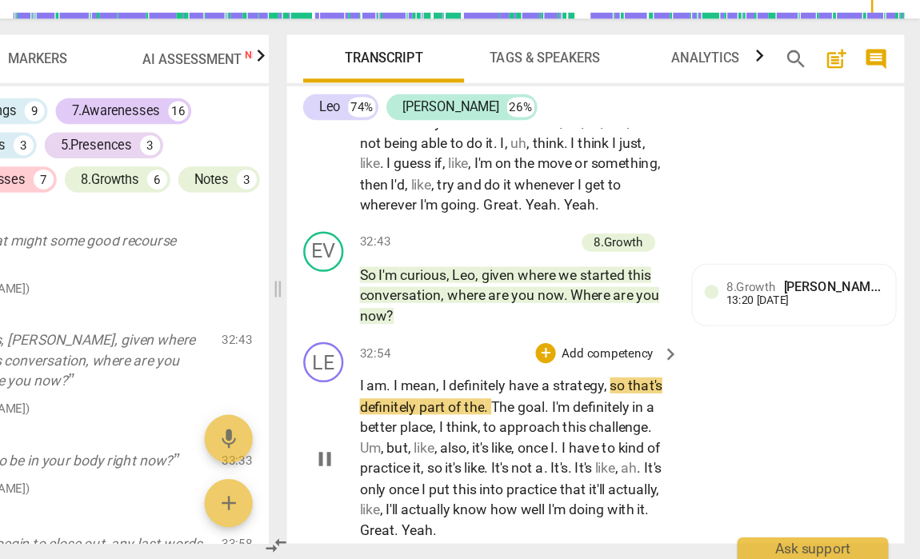
scroll to position [13487, 0]
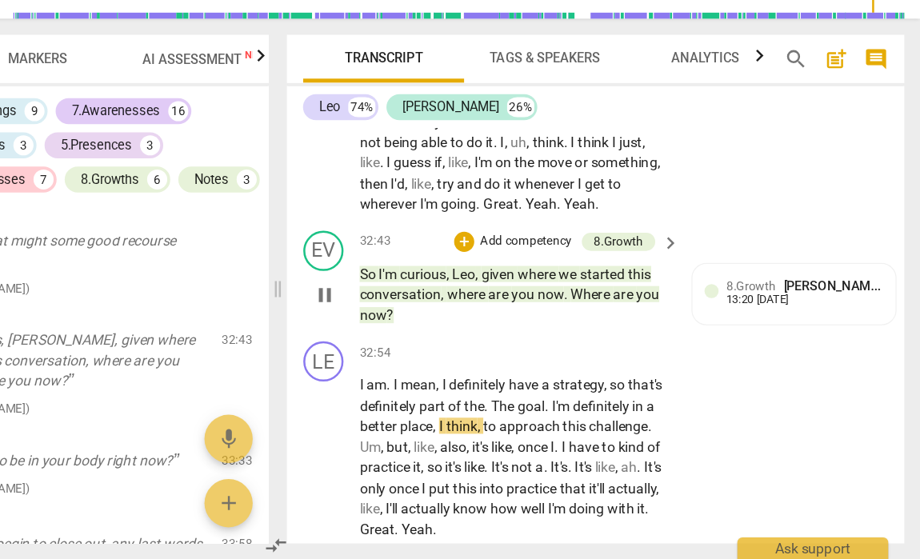
click at [568, 299] on p "Add competency" at bounding box center [606, 306] width 76 height 14
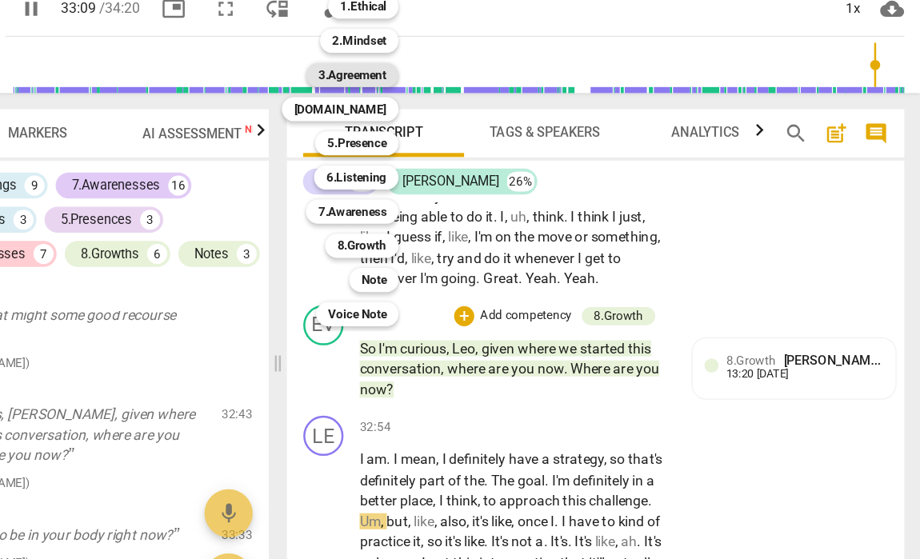
click at [441, 105] on b "3.Agreement" at bounding box center [468, 114] width 54 height 19
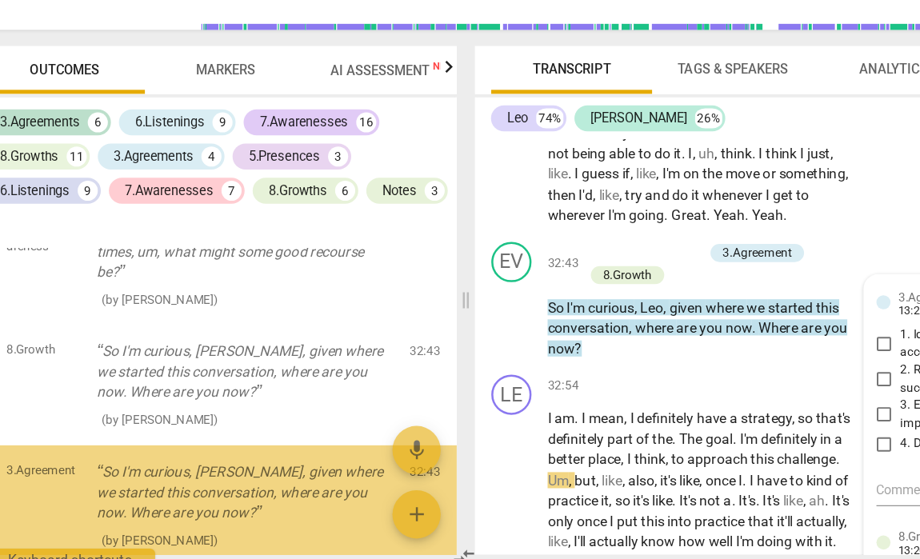
scroll to position [7276, 0]
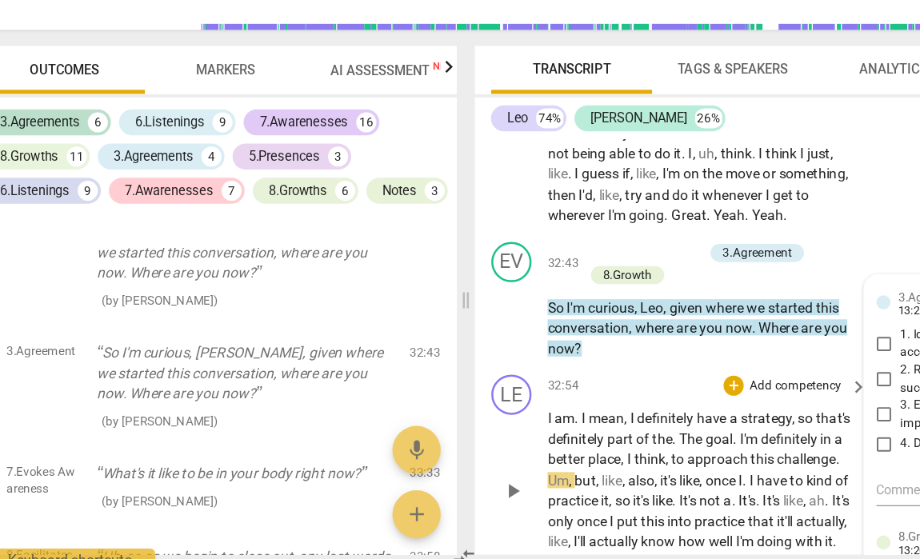
click at [569, 514] on span "into" at bounding box center [580, 520] width 22 height 13
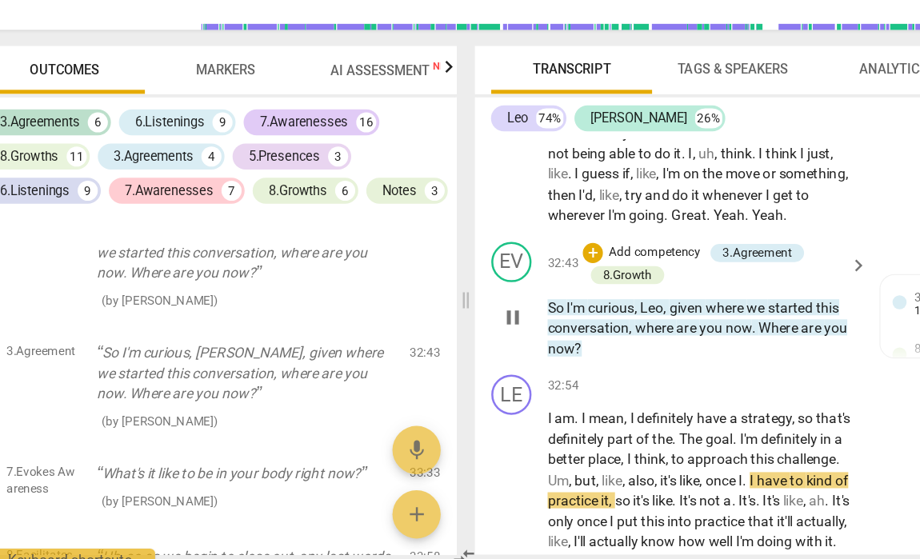
click at [629, 291] on div "EV play_arrow pause 32:43 + Add competency 3.Agreement 8.Growth keyboard_arrow_…" at bounding box center [661, 344] width 491 height 106
click at [618, 397] on div "LE play_arrow pause 32:54 + Add competency keyboard_arrow_right I am . I mean ,…" at bounding box center [661, 482] width 491 height 170
click at [591, 291] on div "EV play_arrow pause 32:43 + Add competency 3.Agreement 8.Growth keyboard_arrow_…" at bounding box center [661, 344] width 491 height 106
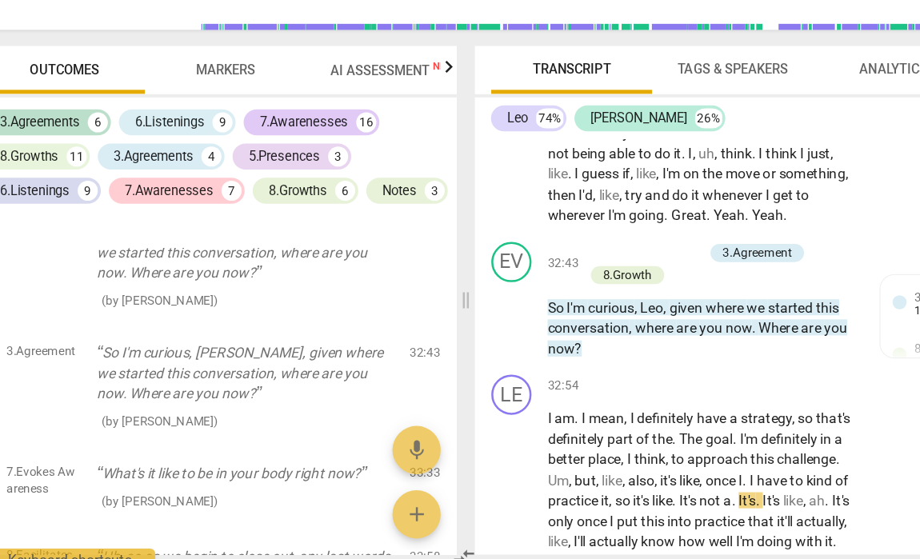
click at [350, 189] on div "3.Agreements 6 6.Listenings 9 7.Awarenesses 16 8.Growths 11 3.Agreements 4 5.Pr…" at bounding box center [214, 242] width 376 height 107
click at [608, 291] on div "EV play_arrow pause 32:43 + Add competency 3.Agreement 8.Growth keyboard_arrow_…" at bounding box center [661, 344] width 491 height 106
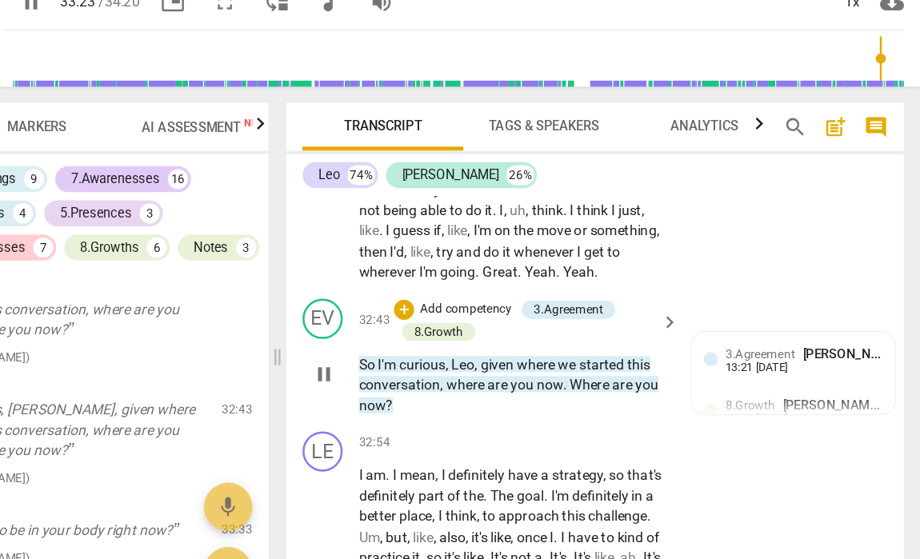
scroll to position [0, 0]
click at [748, 340] on div at bounding box center [753, 345] width 11 height 11
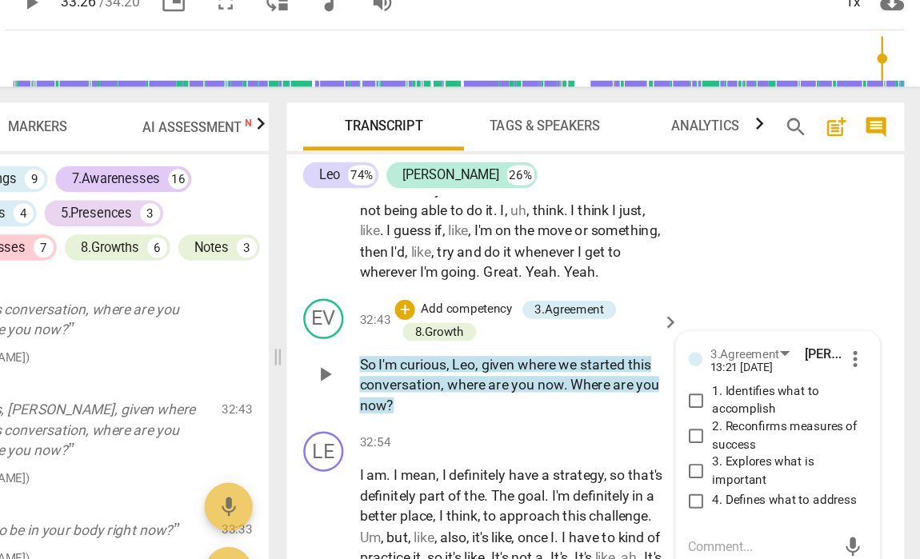
click at [735, 487] on textarea at bounding box center [793, 494] width 117 height 15
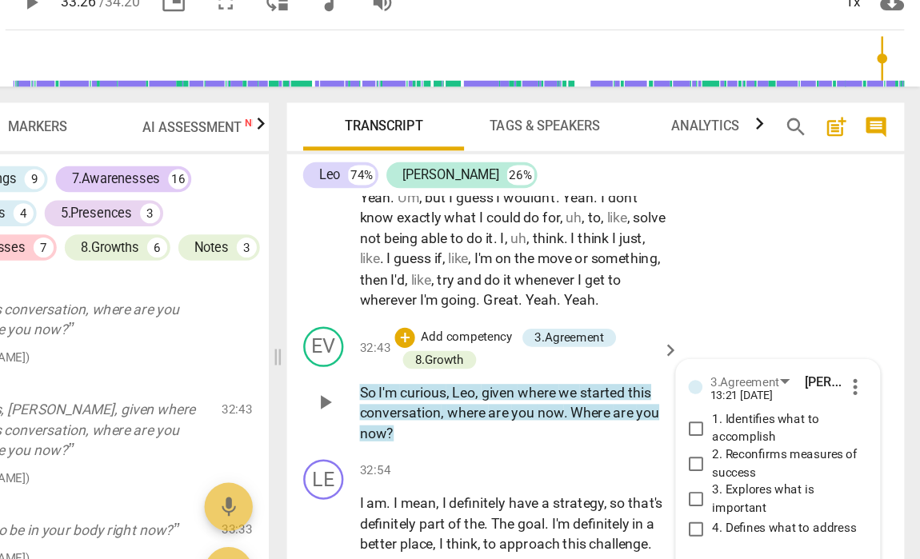
scroll to position [13467, 0]
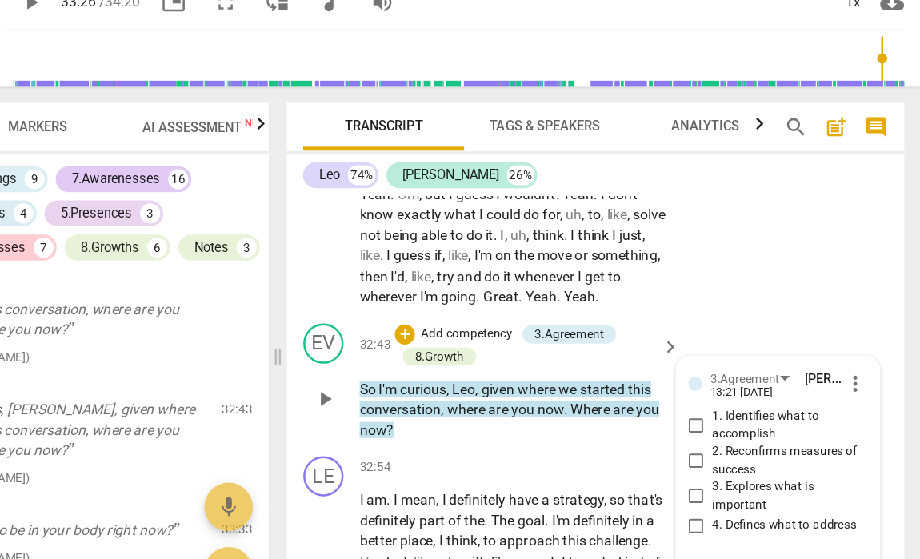
click at [729, 418] on input "2. Reconfirms measures of success" at bounding box center [742, 427] width 26 height 19
click at [735, 507] on textarea at bounding box center [793, 514] width 117 height 15
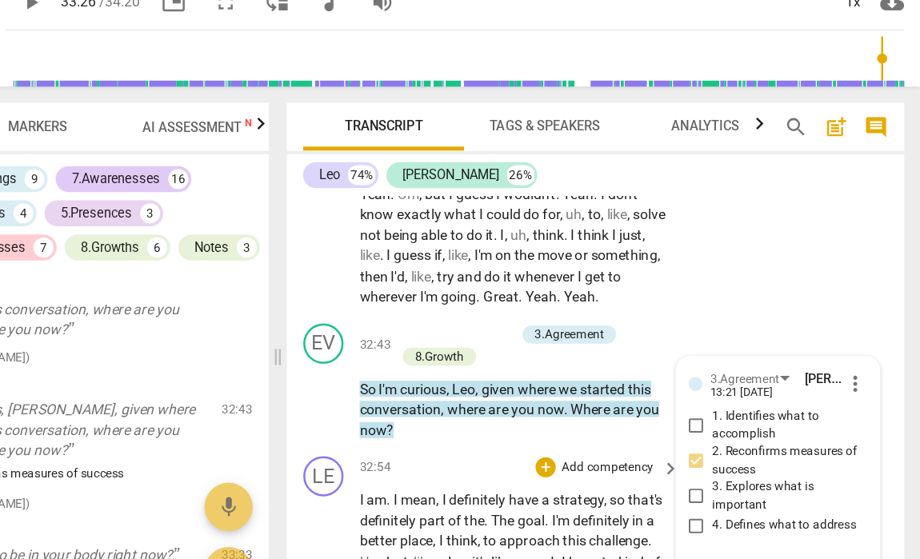
scroll to position [0, 0]
click at [858, 522] on span "send" at bounding box center [867, 531] width 18 height 18
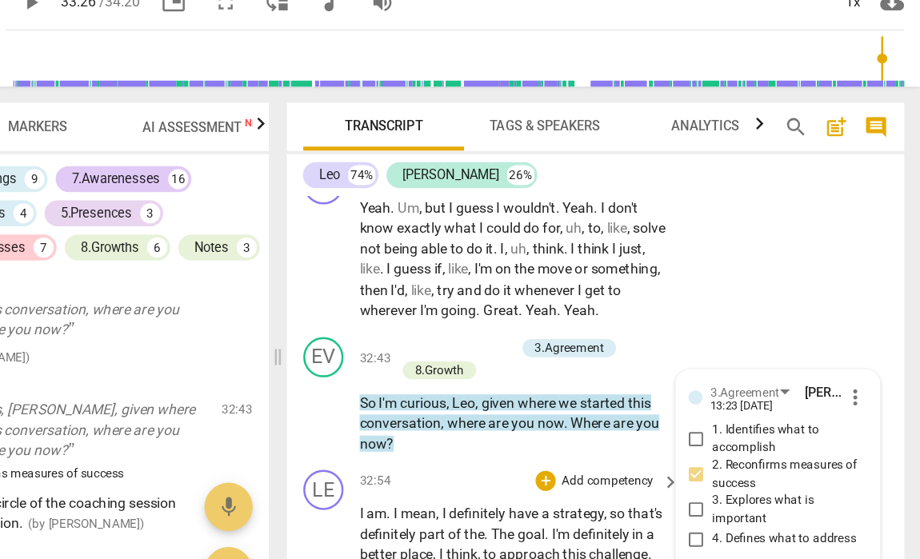
scroll to position [13440, 0]
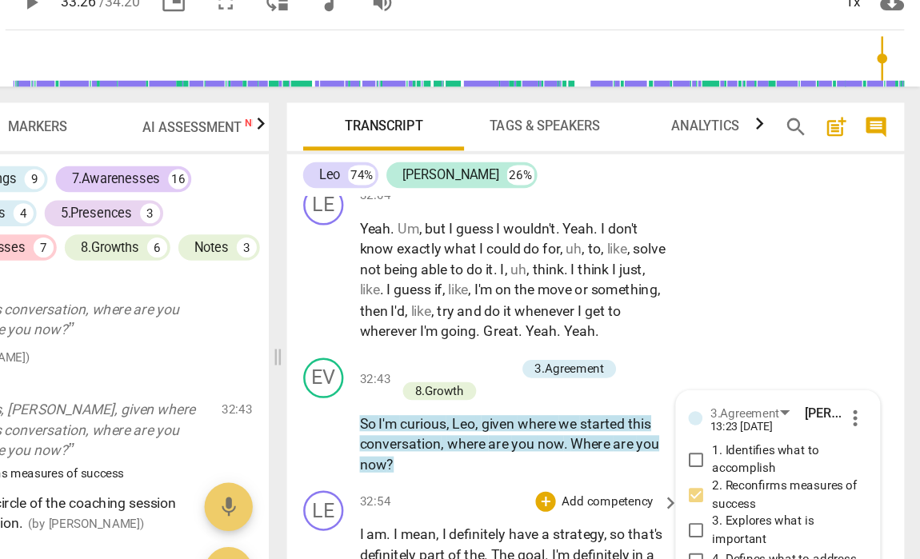
click at [436, 534] on span "play_arrow" at bounding box center [445, 543] width 19 height 19
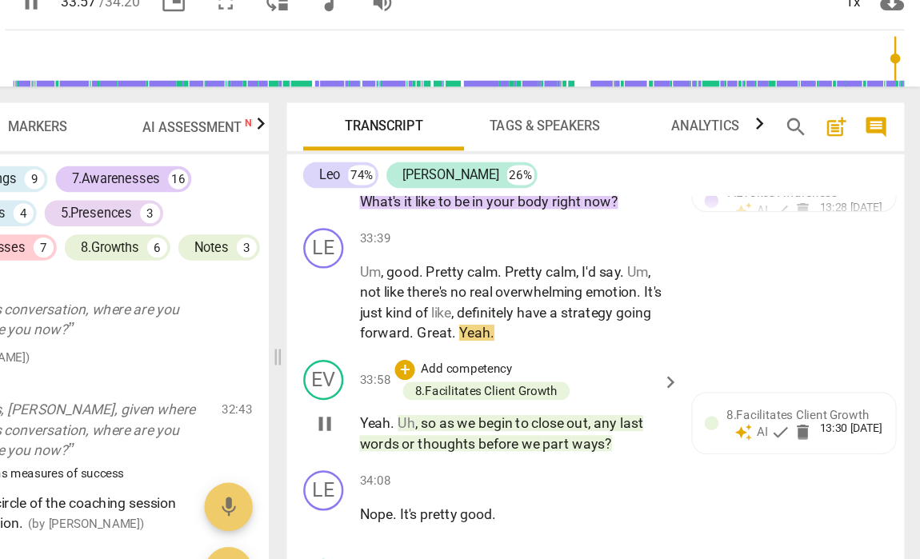
scroll to position [13896, 0]
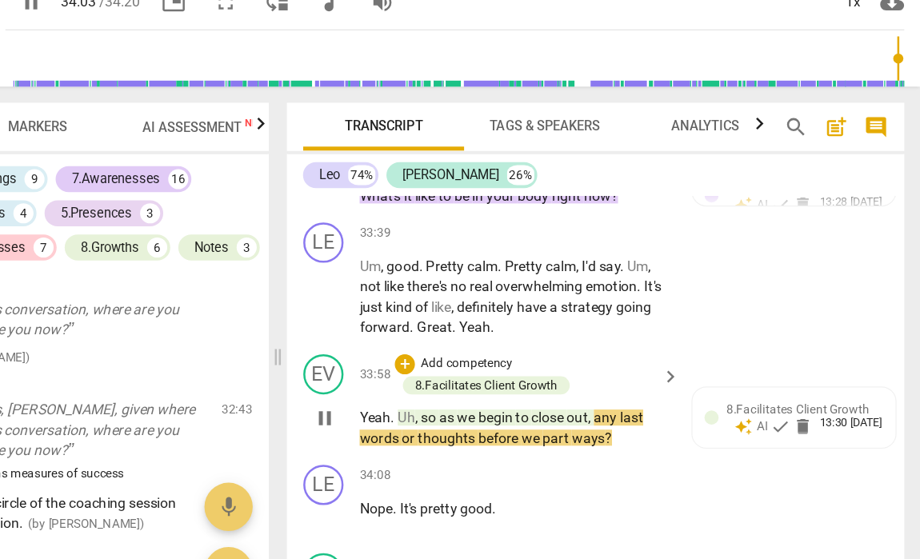
click at [521, 342] on p "Add competency" at bounding box center [559, 349] width 76 height 14
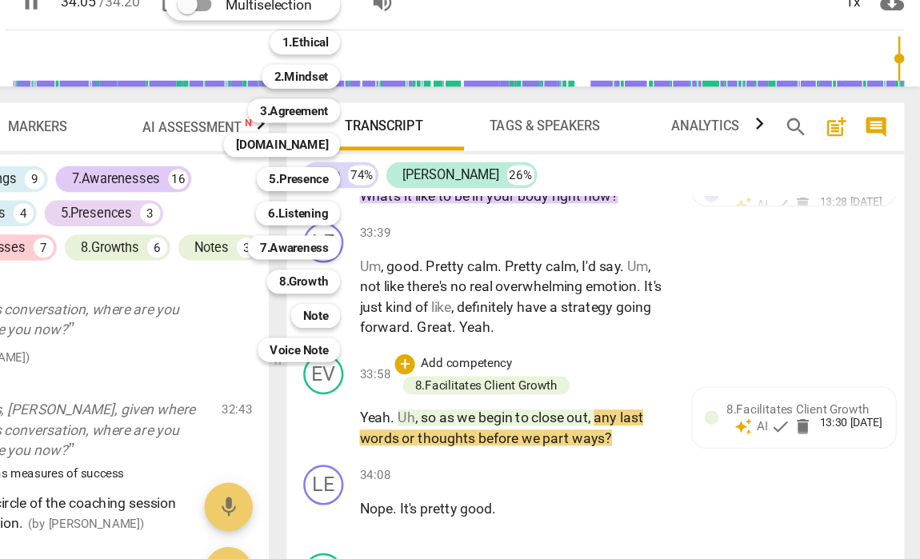
click at [358, 196] on div at bounding box center [460, 279] width 920 height 559
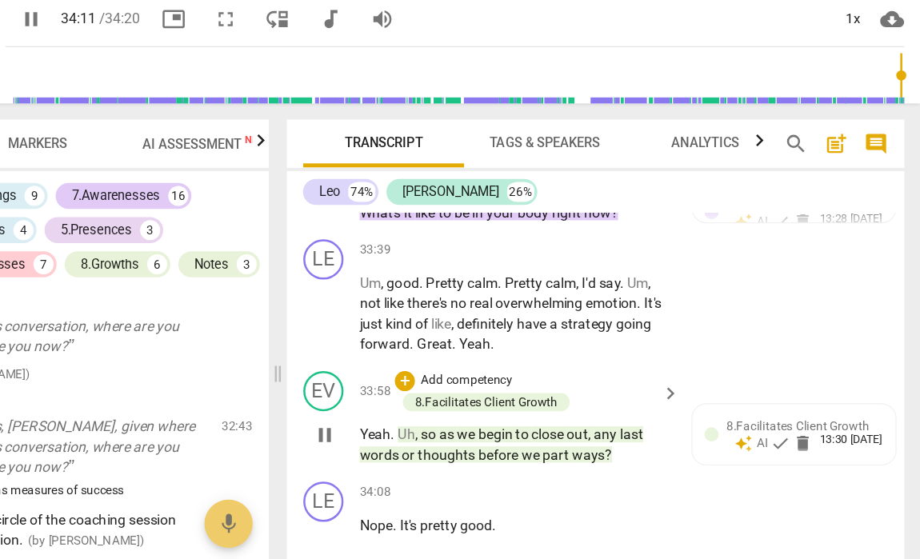
click at [521, 342] on p "Add competency" at bounding box center [559, 349] width 76 height 14
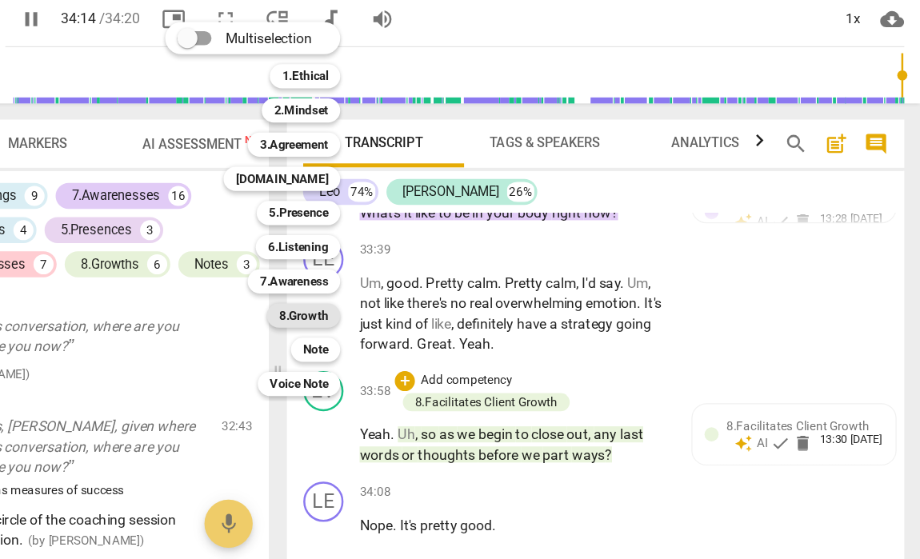
click at [410, 288] on b "8.Growth" at bounding box center [429, 297] width 39 height 19
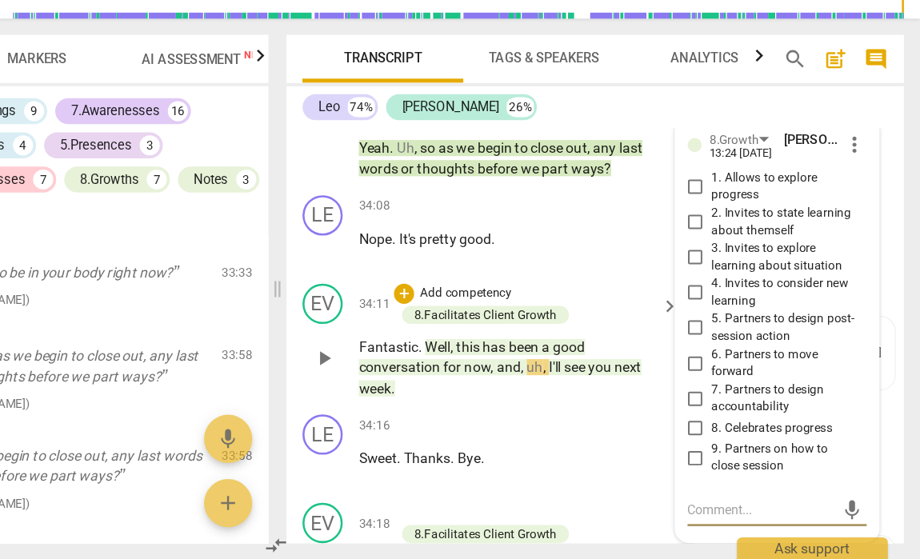
scroll to position [0, 0]
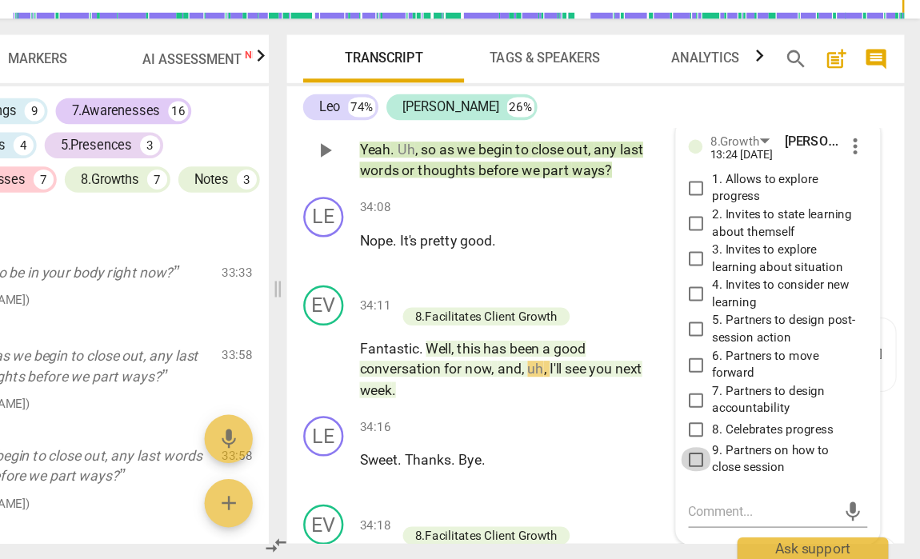
click at [729, 470] on input "9. Partners on how to close session" at bounding box center [742, 479] width 26 height 19
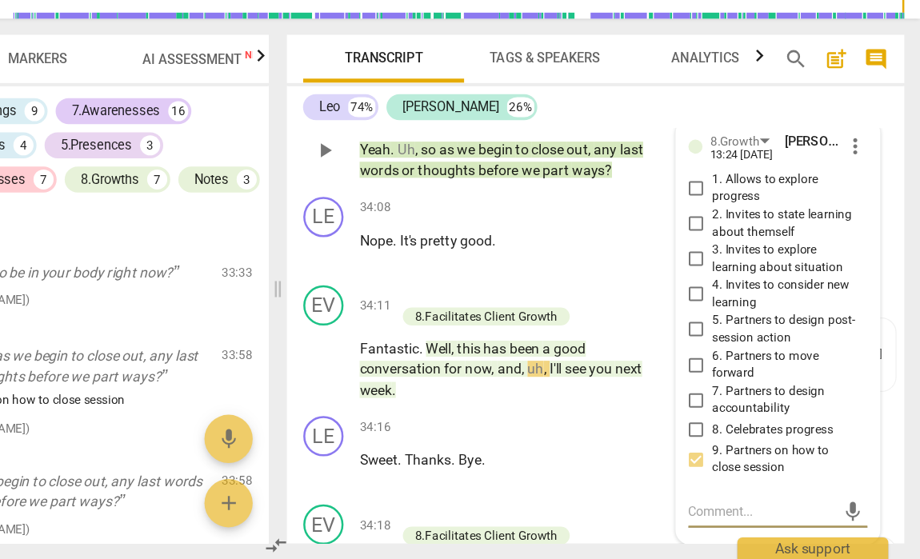
click at [735, 513] on textarea at bounding box center [793, 520] width 117 height 15
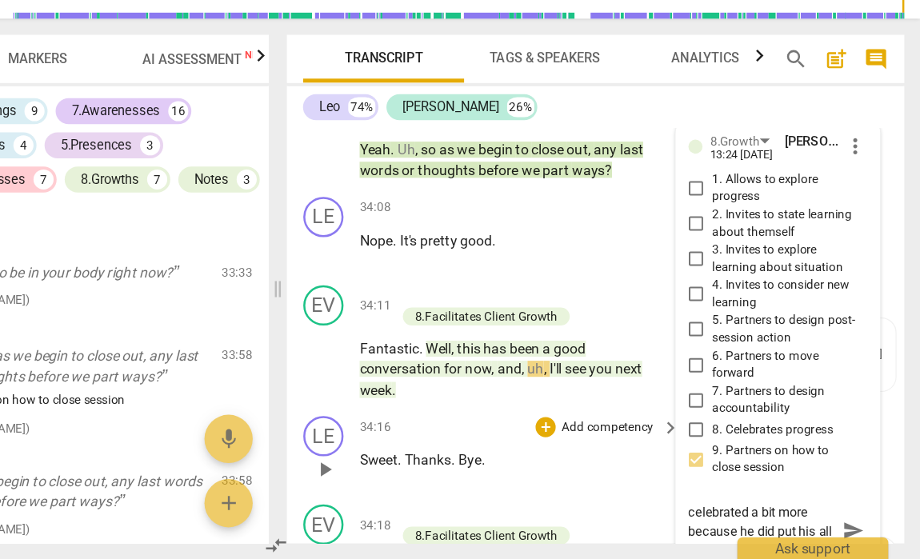
click at [474, 445] on div "34:16 + Add competency keyboard_arrow_right Sweet . Thanks . Bye ." at bounding box center [602, 474] width 256 height 58
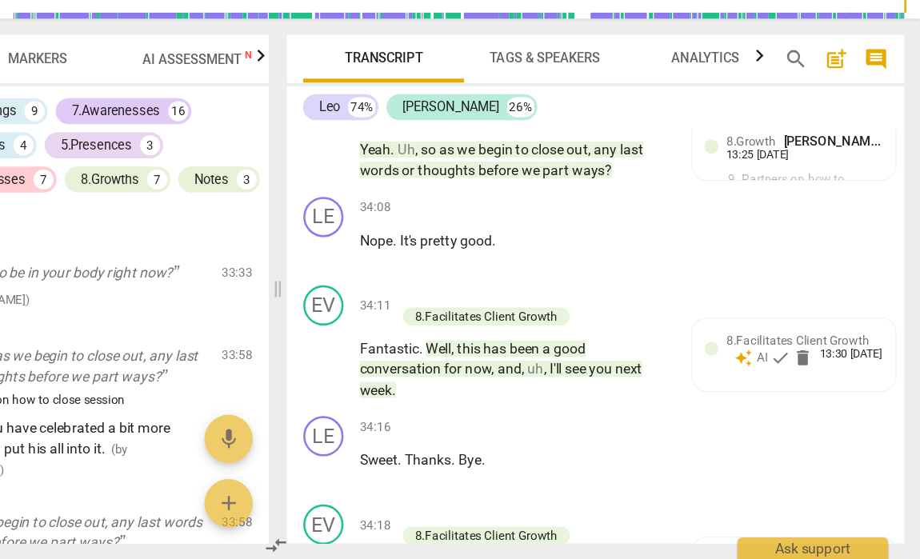
click at [181, 189] on div "3.Agreements 6 6.Listenings 9 7.Awarenesses 16 8.Growths 11 3.Agreements 4 5.Pr…" at bounding box center [214, 242] width 376 height 107
click at [545, 182] on div "[PERSON_NAME] 74% [PERSON_NAME] 26% LE play_arrow pause 00:00 + Add competency …" at bounding box center [661, 364] width 491 height 364
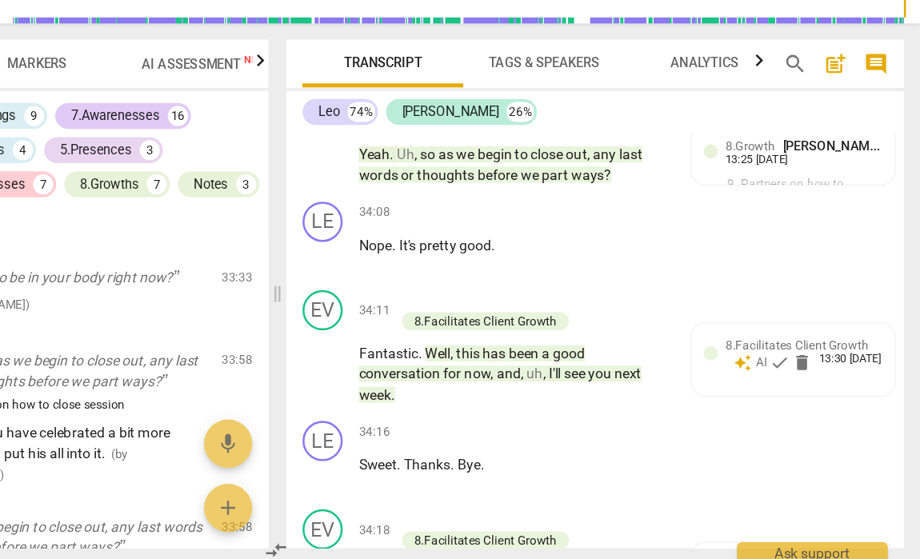
scroll to position [0, 0]
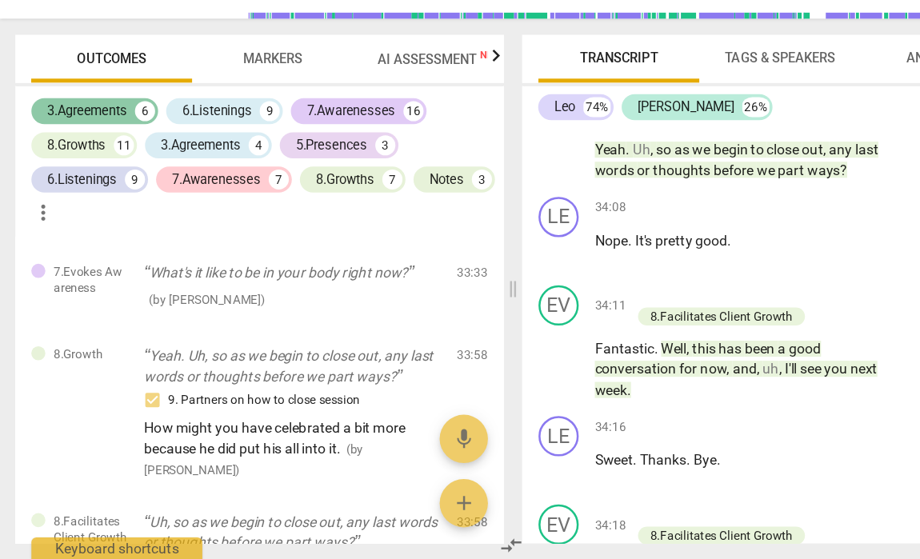
click at [70, 194] on div "3.Agreements" at bounding box center [69, 202] width 63 height 16
